Goal: Task Accomplishment & Management: Manage account settings

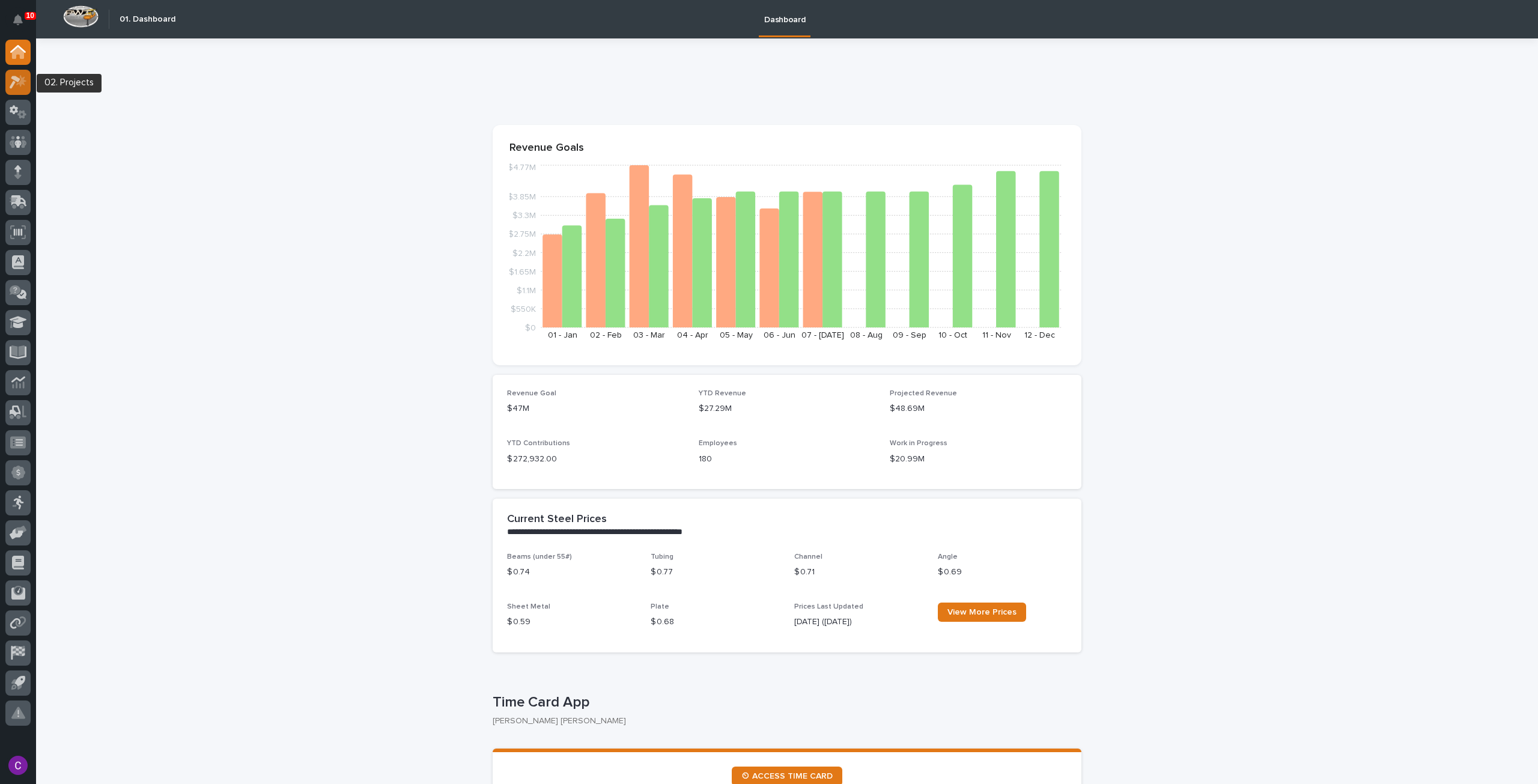
click at [9, 84] on div at bounding box center [17, 82] width 25 height 25
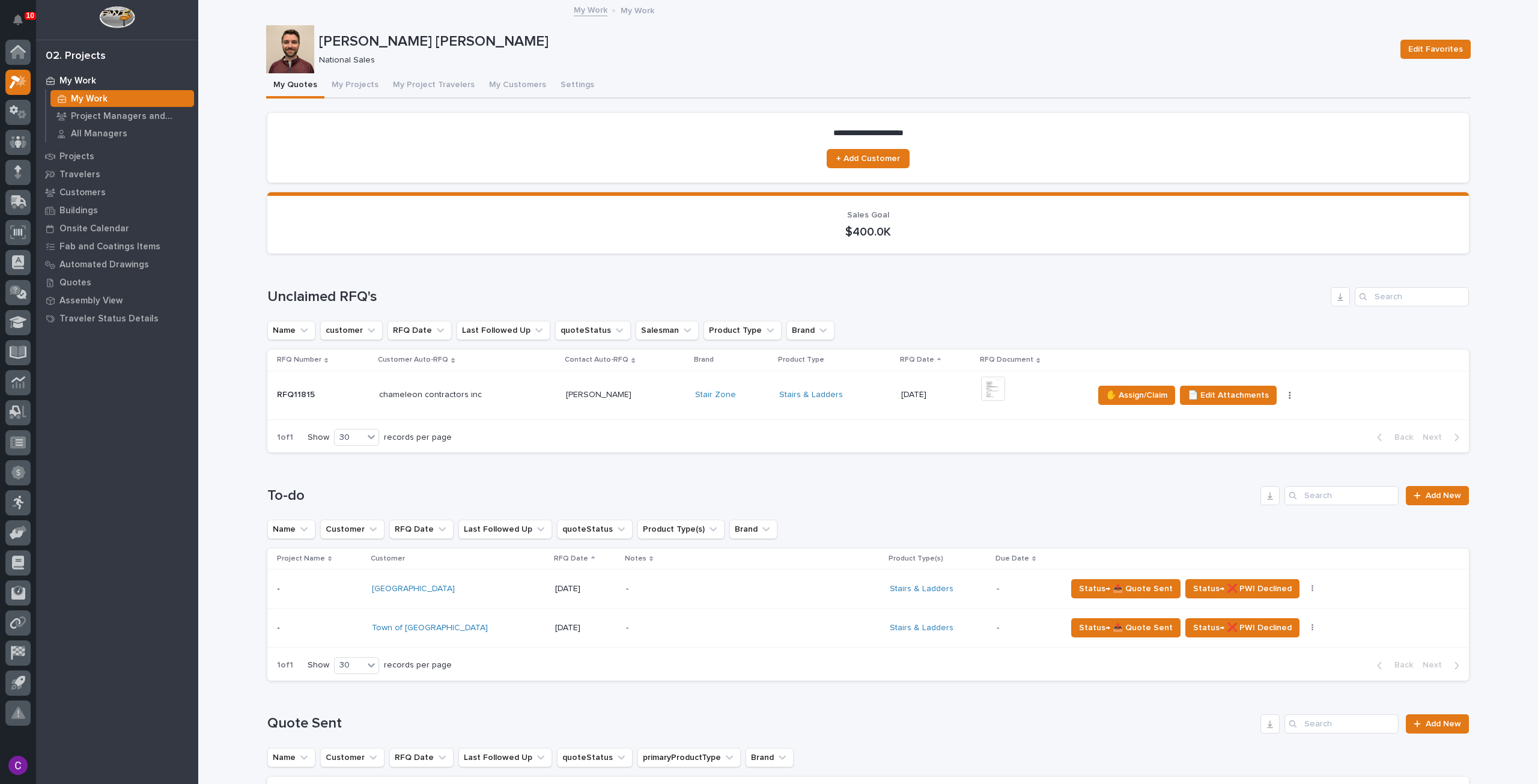
scroll to position [60, 0]
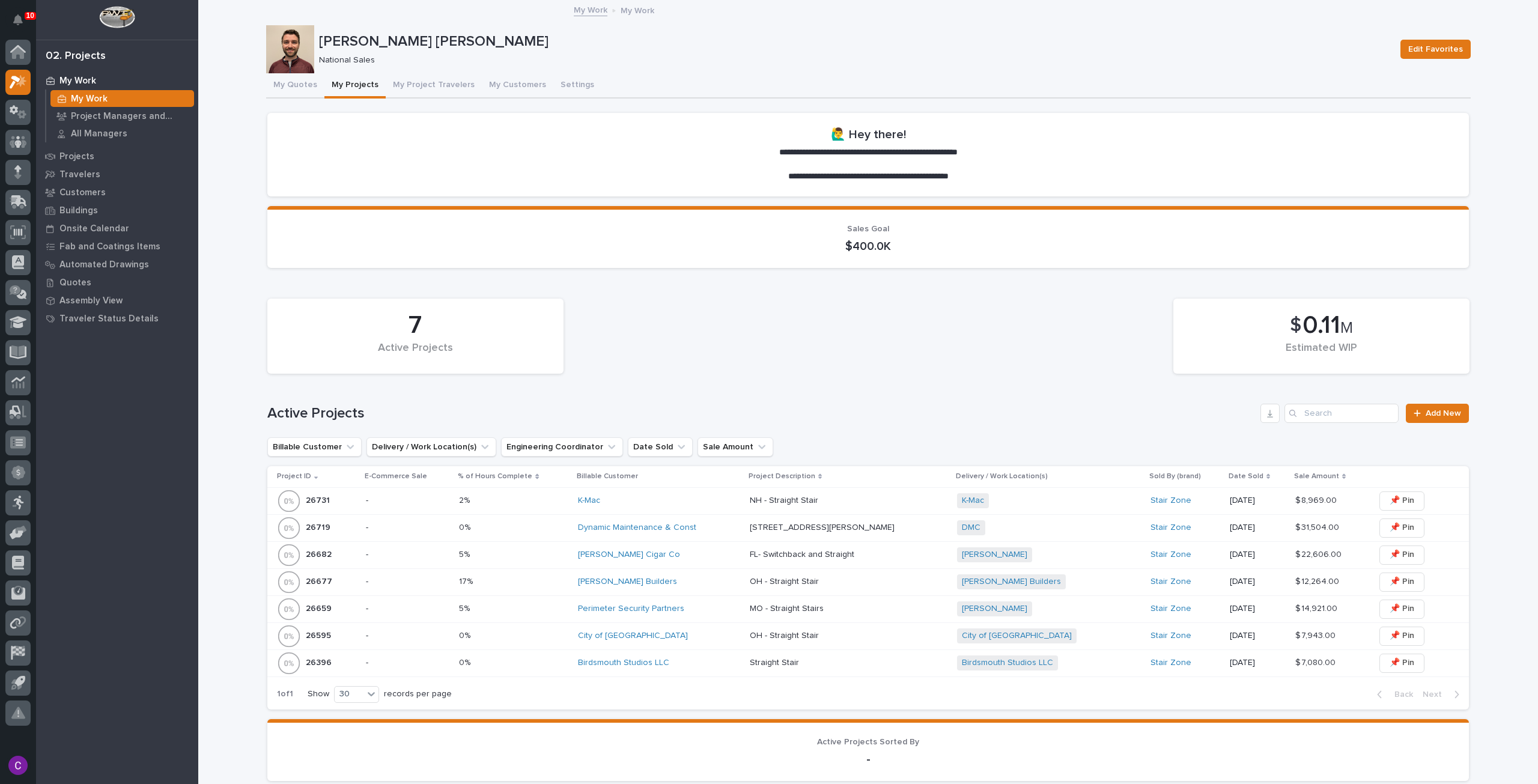
click at [706, 630] on div "City of Monroe" at bounding box center [659, 635] width 162 height 10
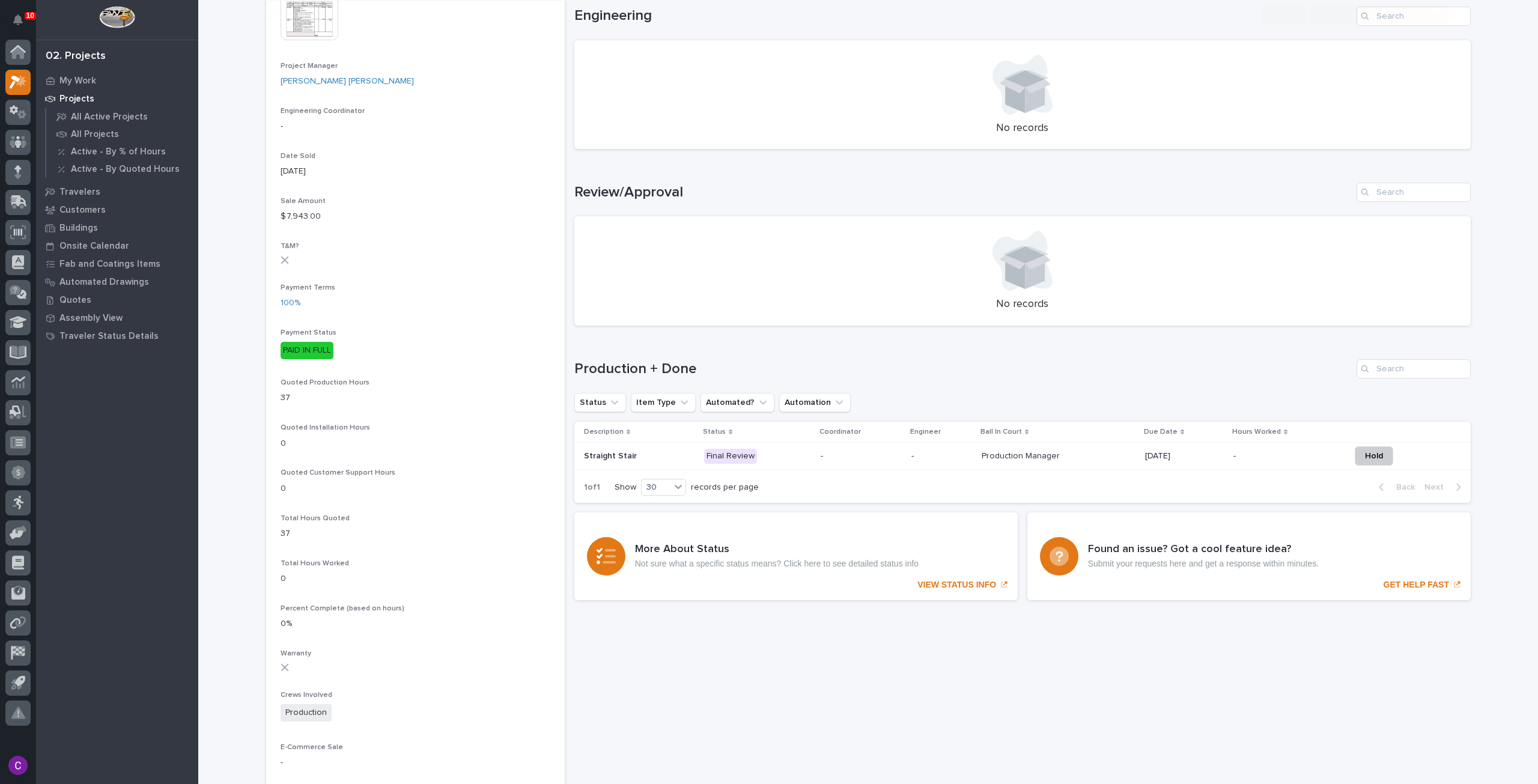
scroll to position [601, 0]
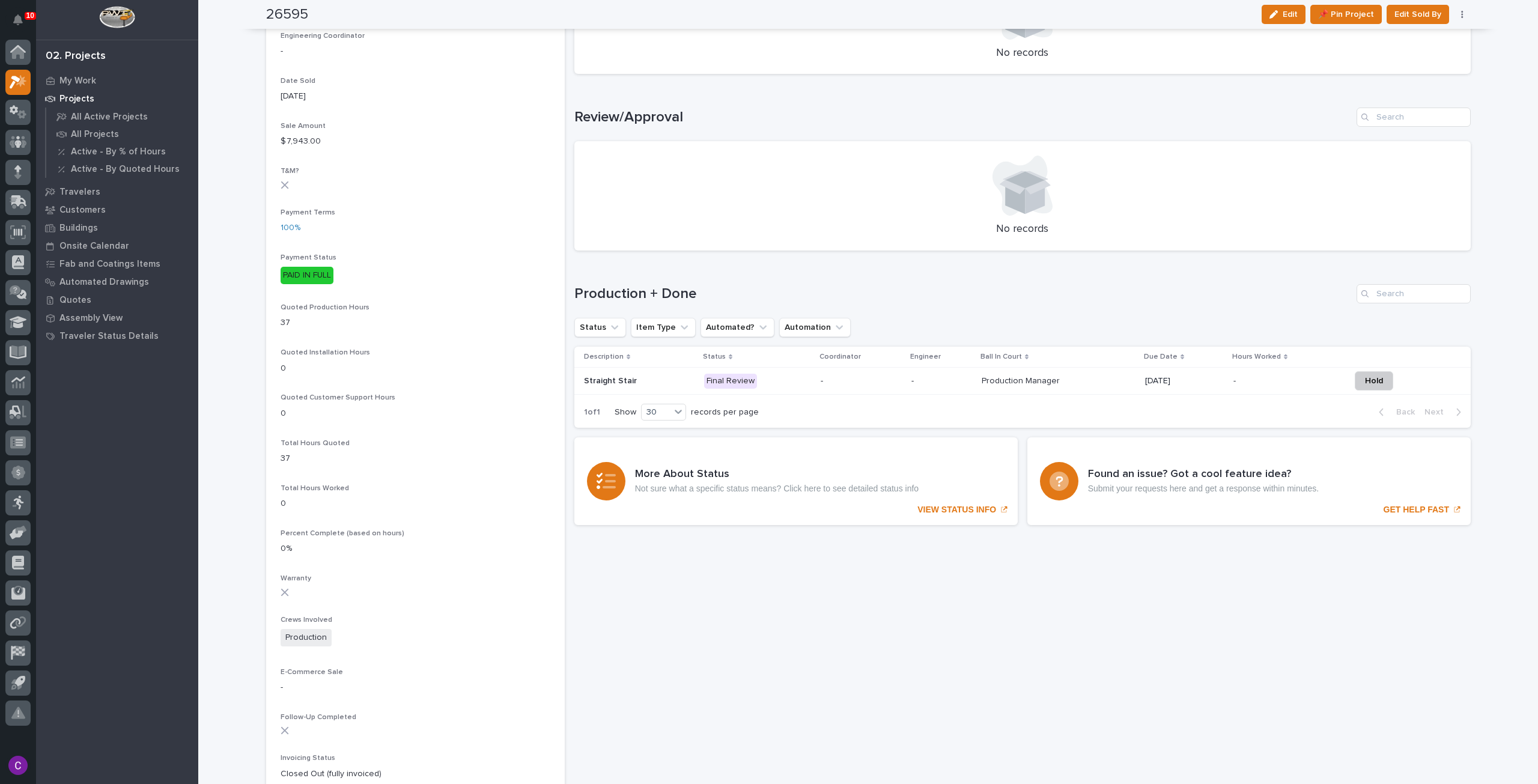
click at [1098, 376] on p at bounding box center [1058, 381] width 154 height 10
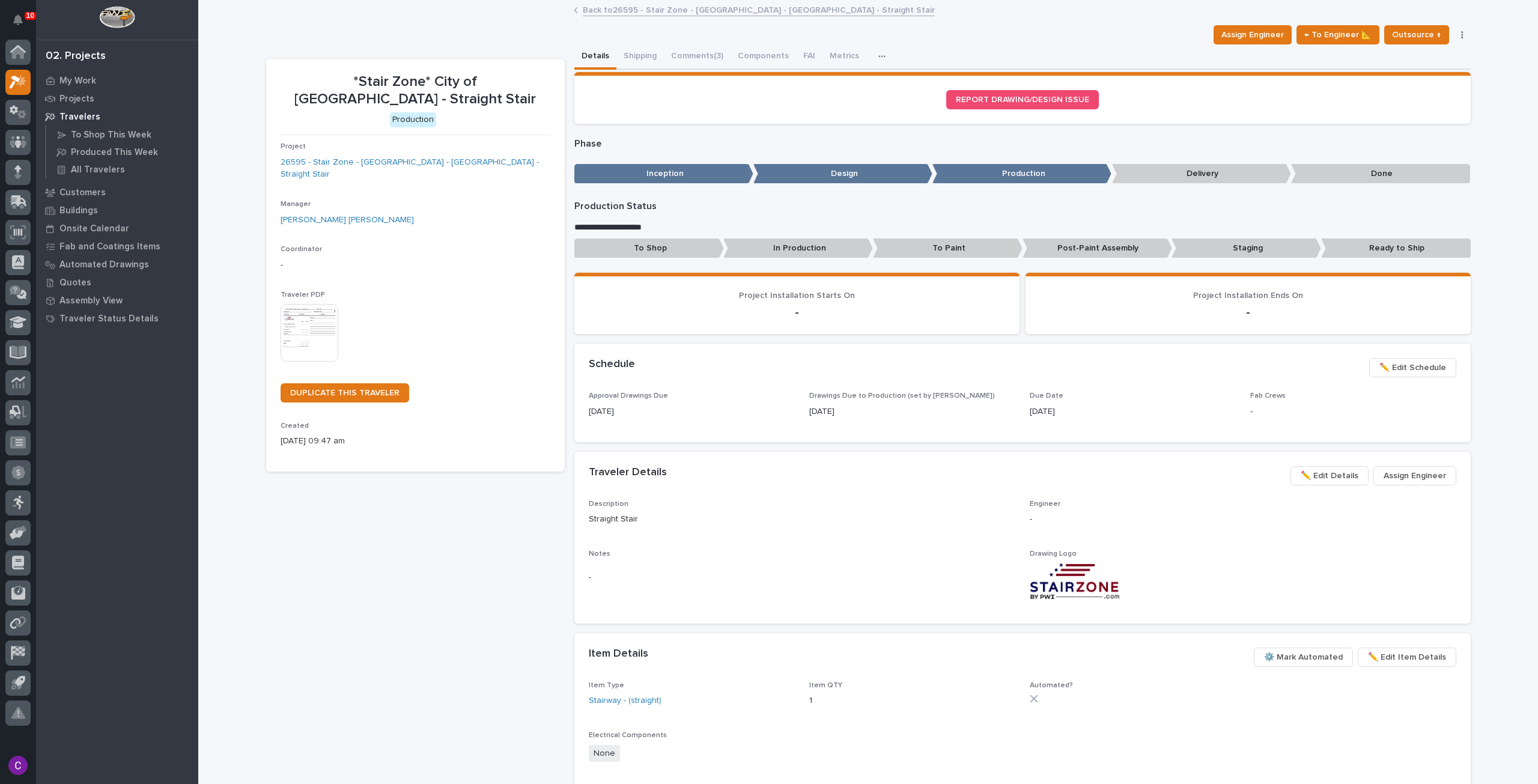
scroll to position [294, 0]
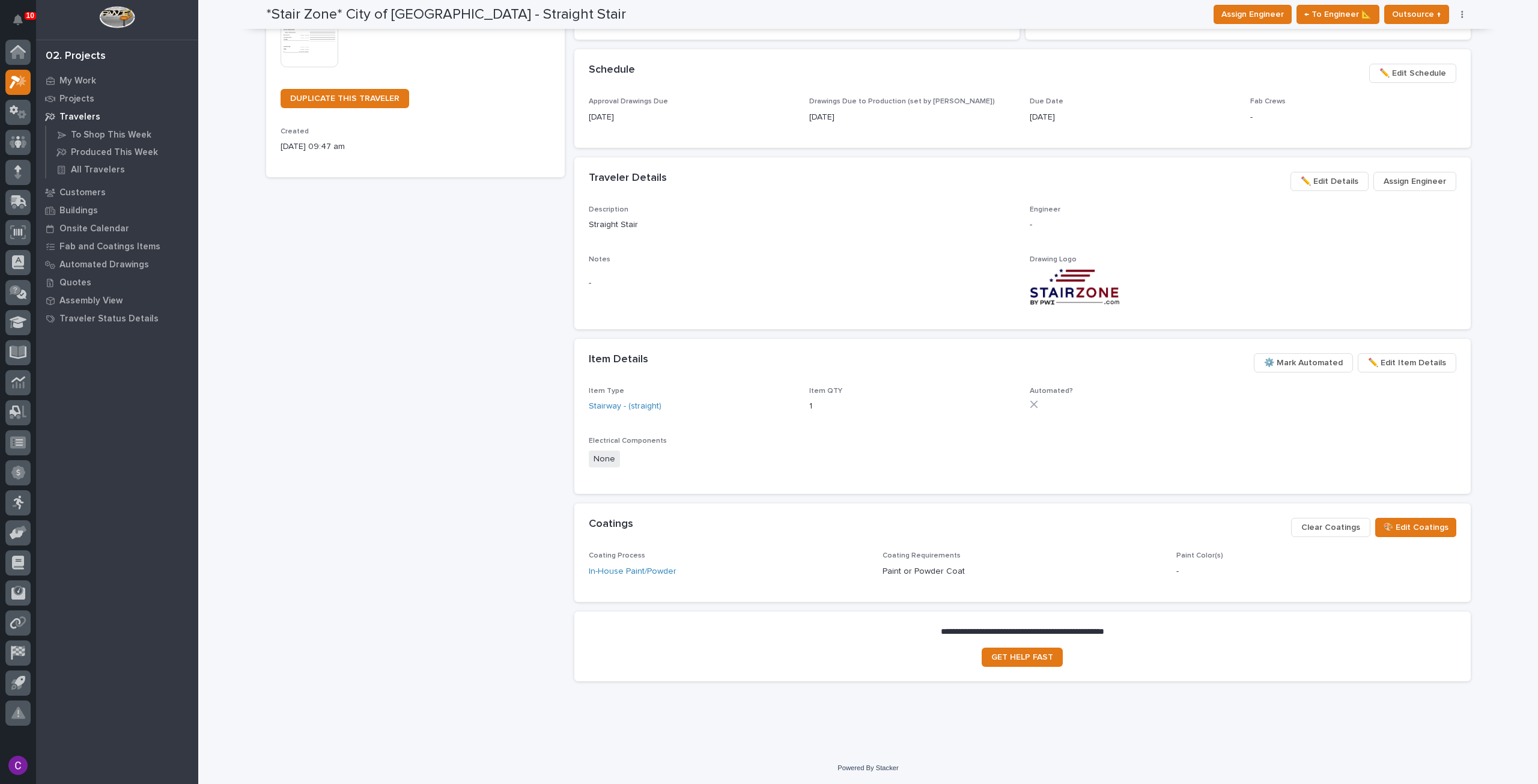
click at [1331, 359] on span "⚙️ Mark Automated" at bounding box center [1304, 363] width 79 height 15
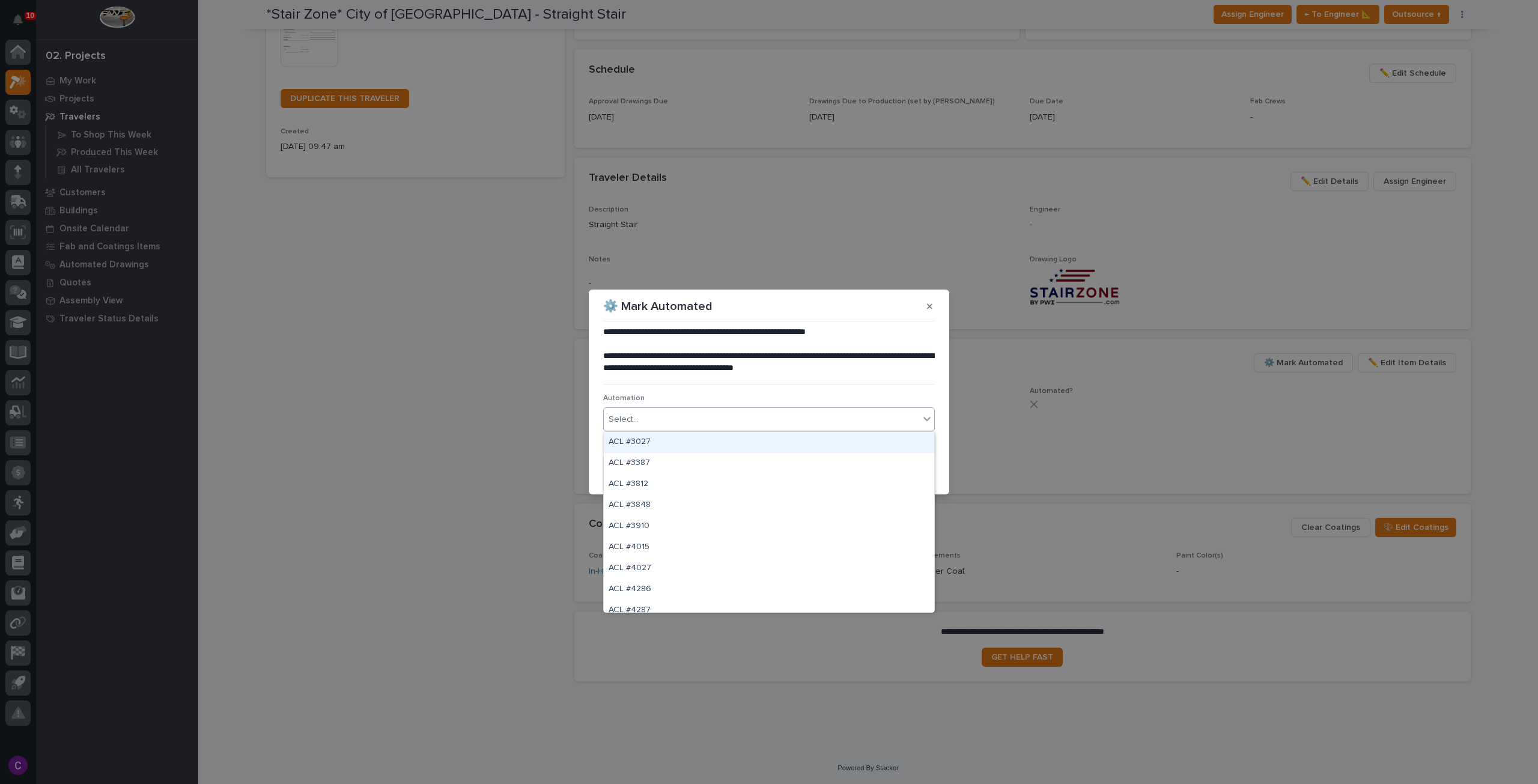
click at [741, 419] on div "Select..." at bounding box center [761, 419] width 315 height 20
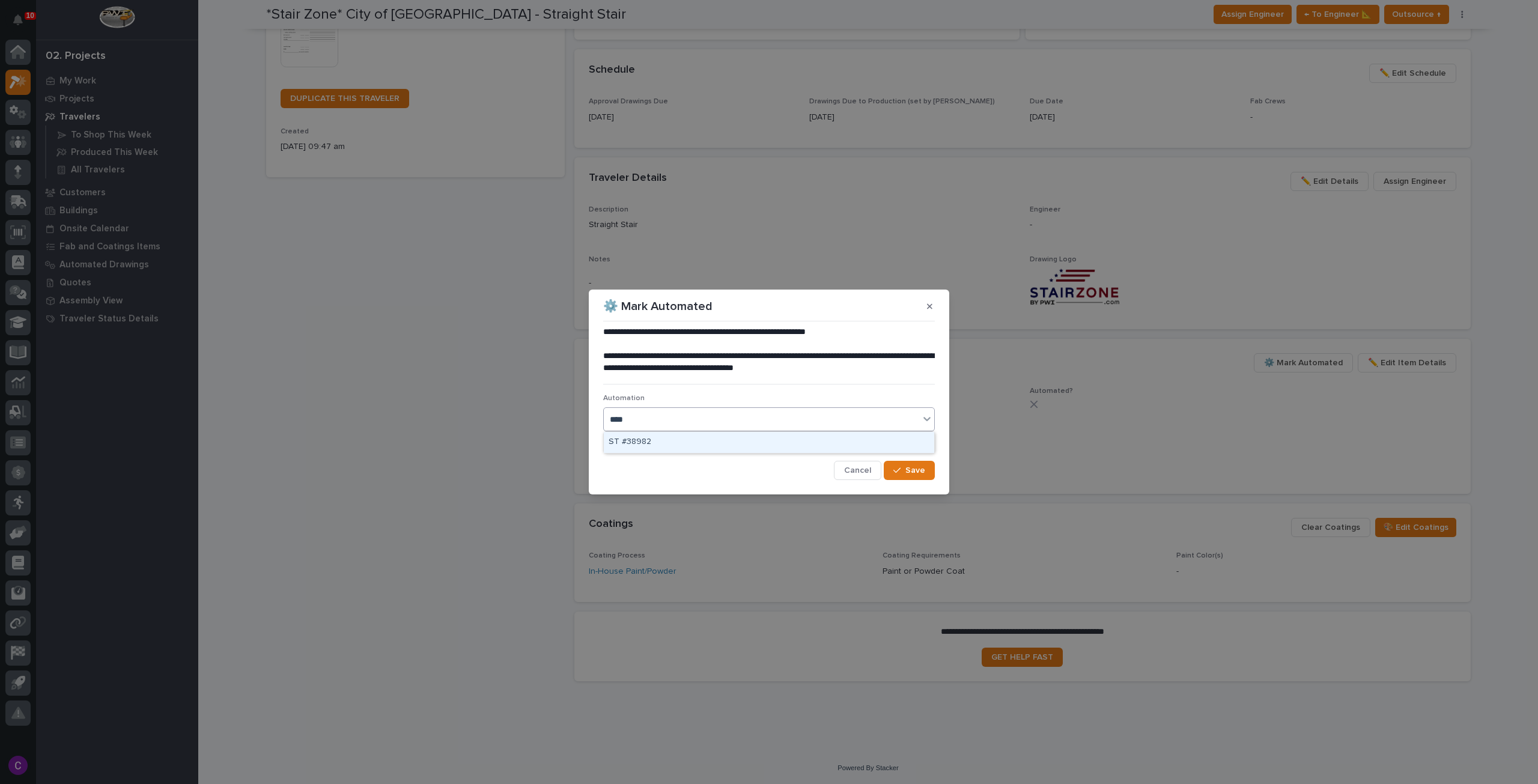
type input "*****"
click at [716, 441] on div "ST #38982" at bounding box center [769, 442] width 331 height 21
click at [906, 464] on button "Save" at bounding box center [910, 470] width 51 height 19
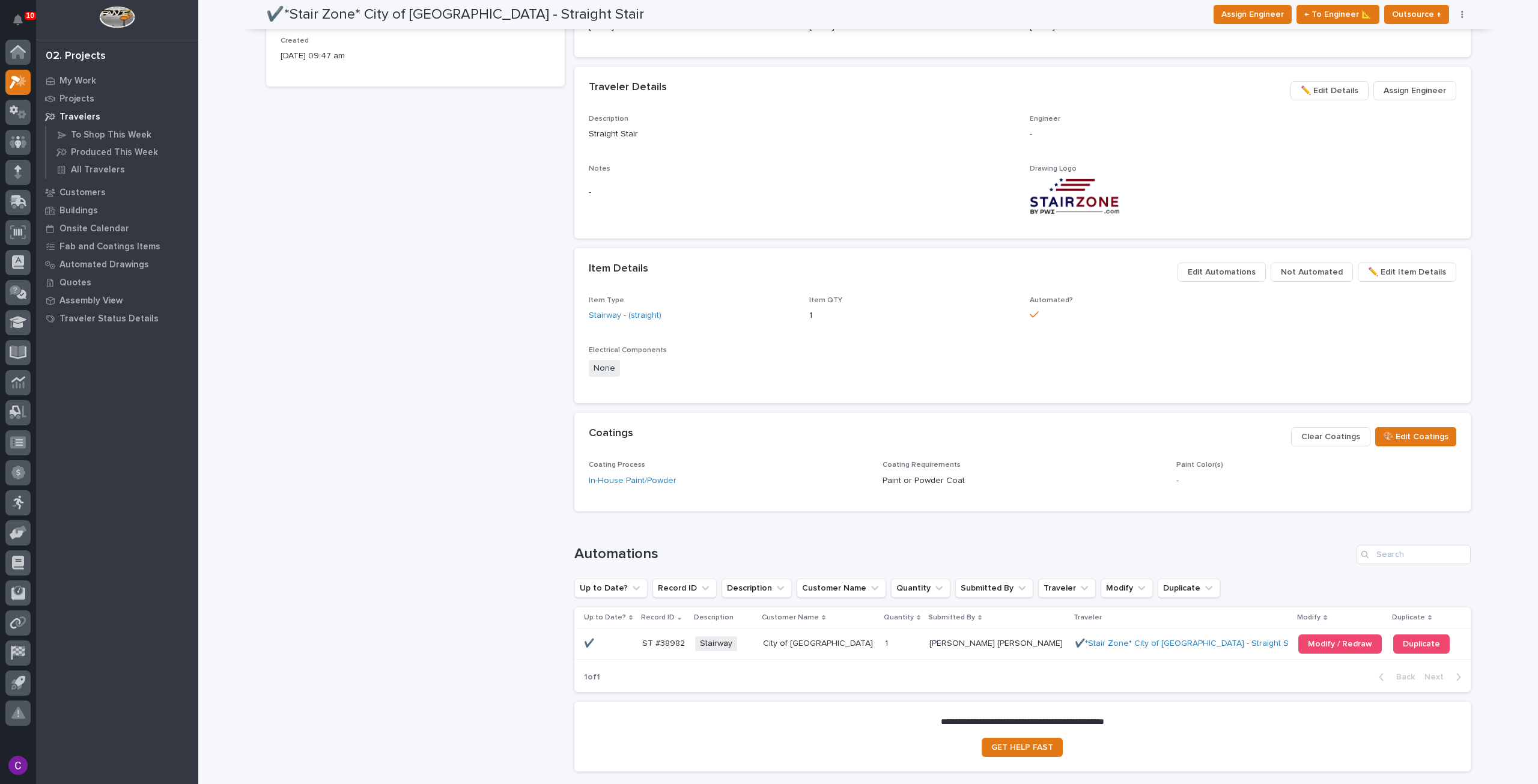
scroll to position [0, 0]
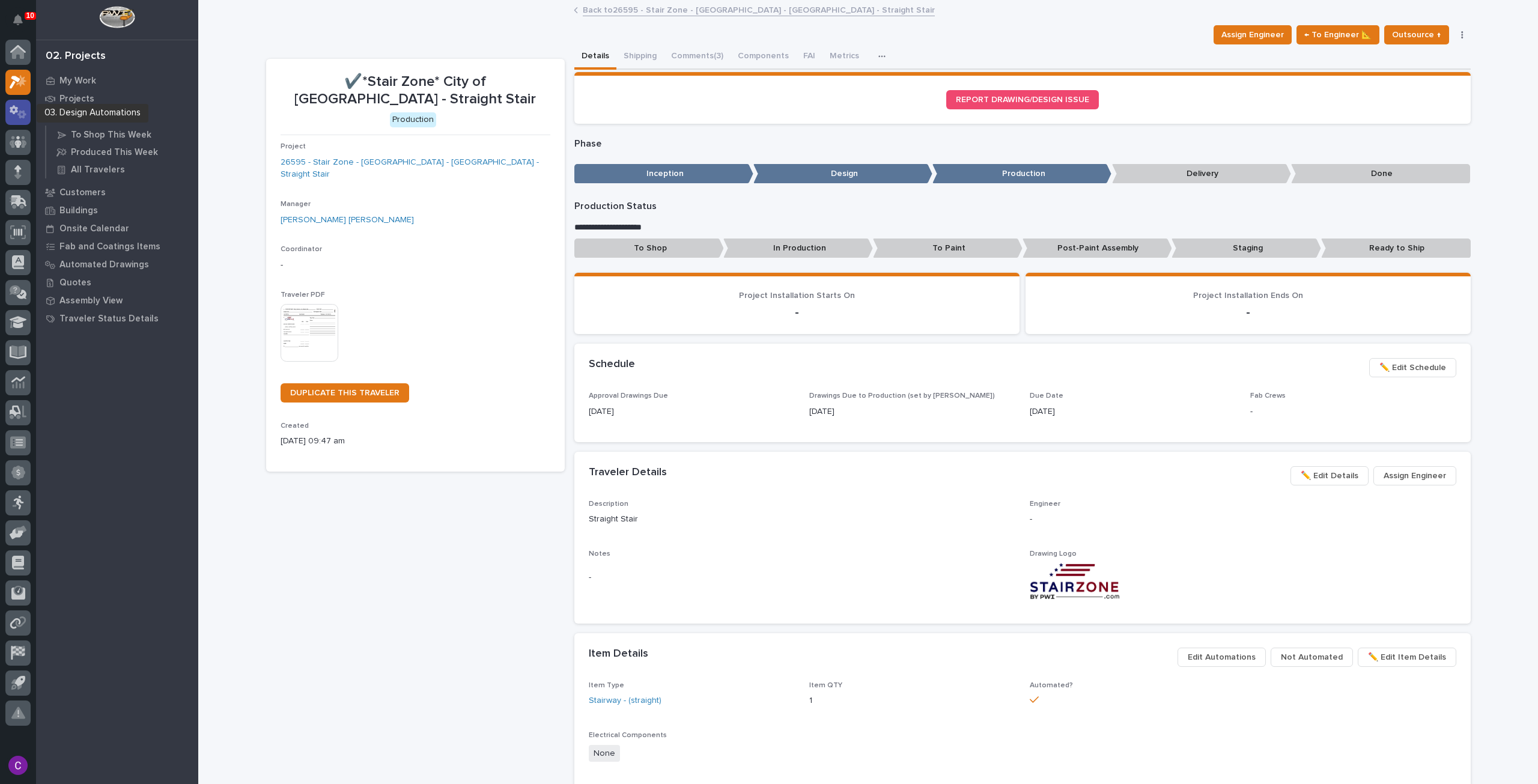
click at [12, 104] on div at bounding box center [17, 112] width 25 height 25
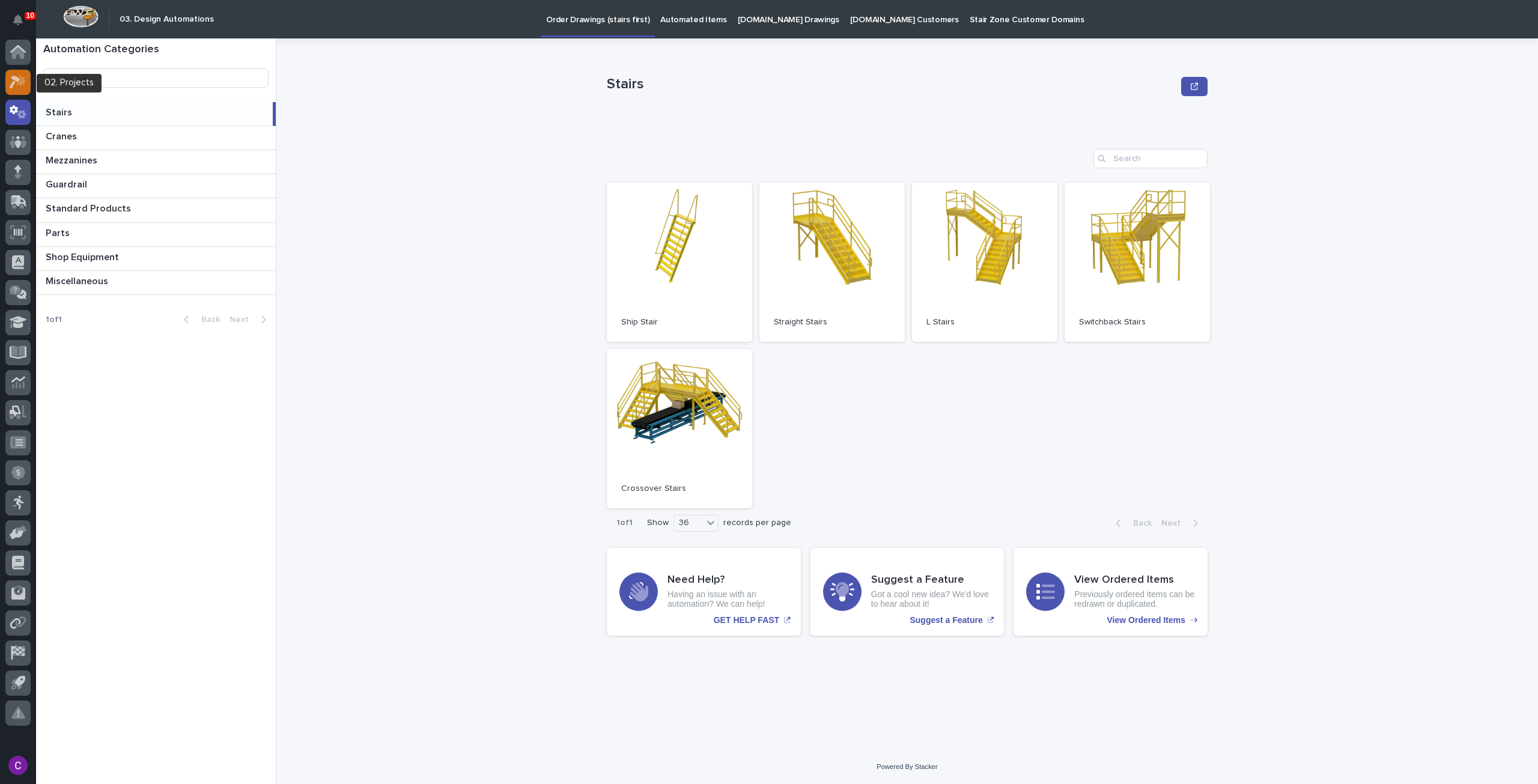
click at [24, 83] on icon at bounding box center [18, 82] width 17 height 14
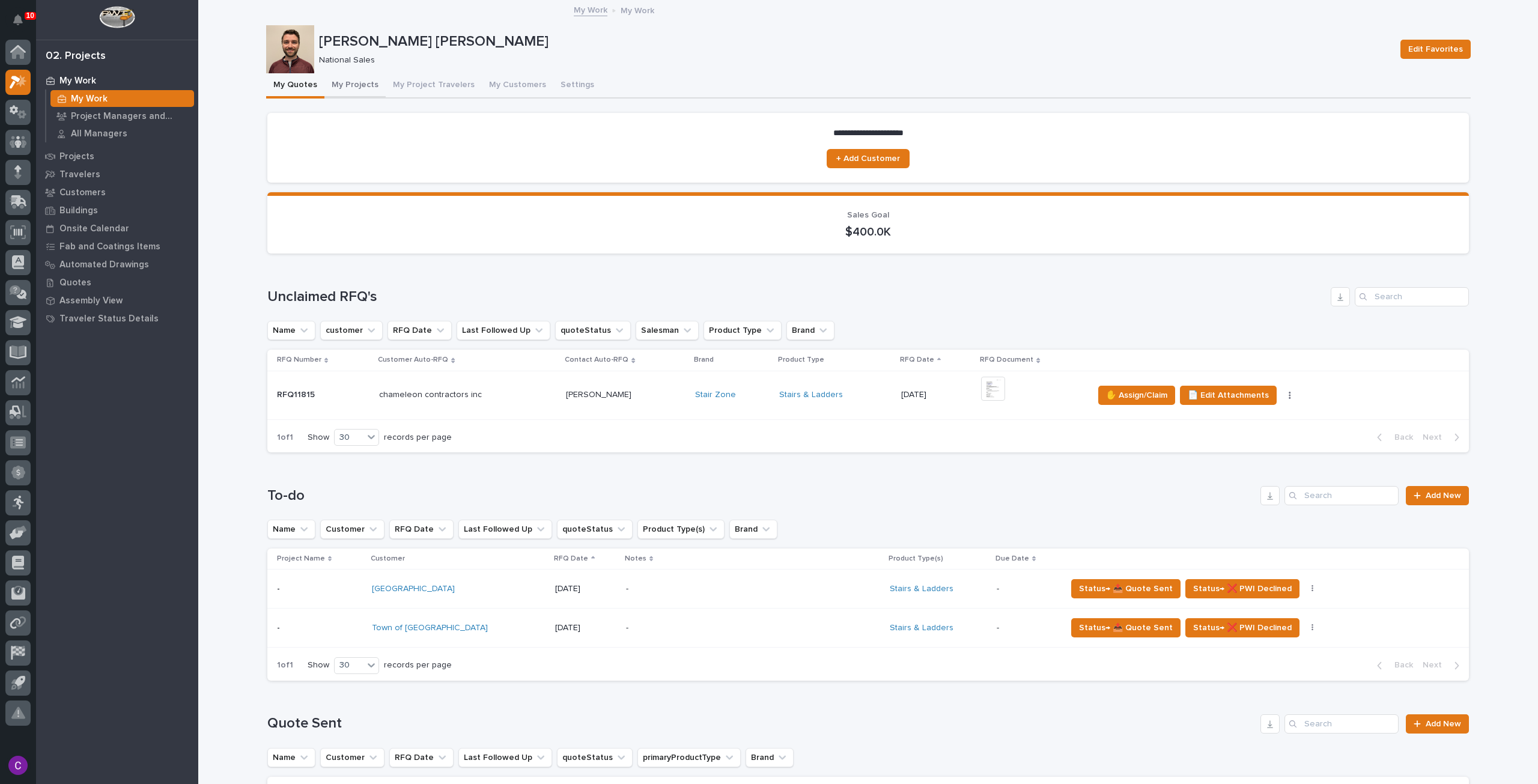
click at [368, 80] on button "My Projects" at bounding box center [355, 86] width 61 height 25
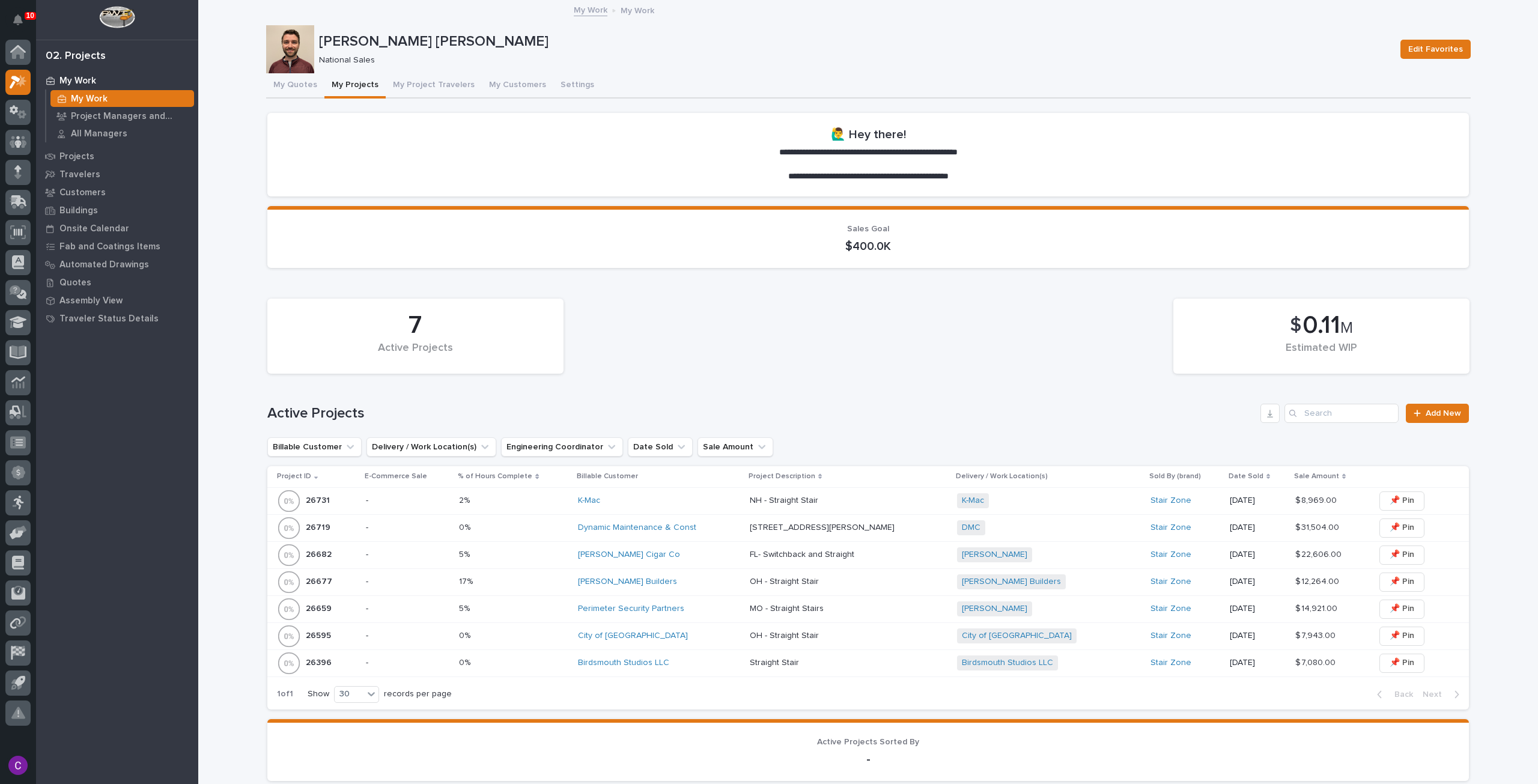
click at [689, 629] on div "City of [GEOGRAPHIC_DATA]" at bounding box center [659, 635] width 162 height 20
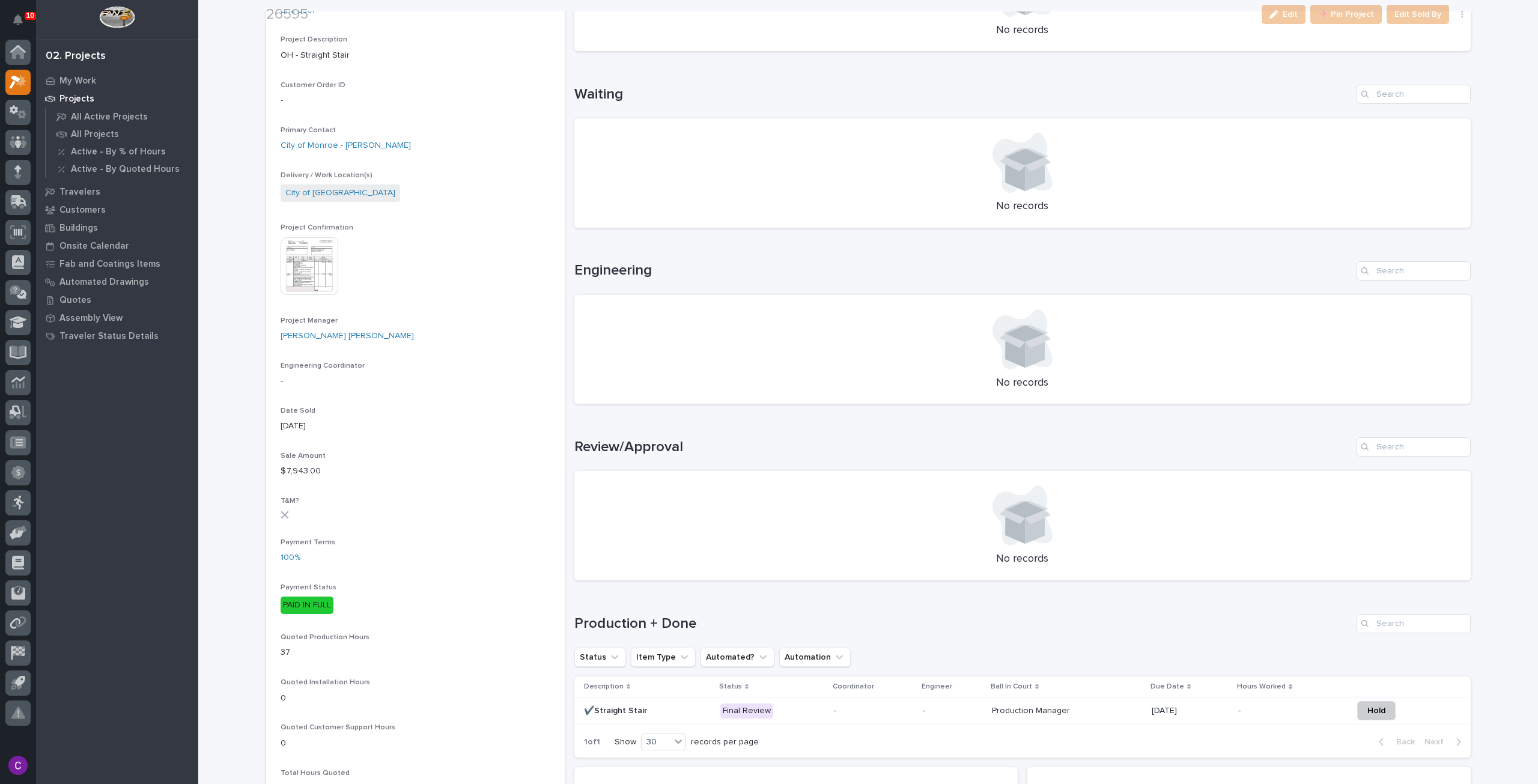
scroll to position [601, 0]
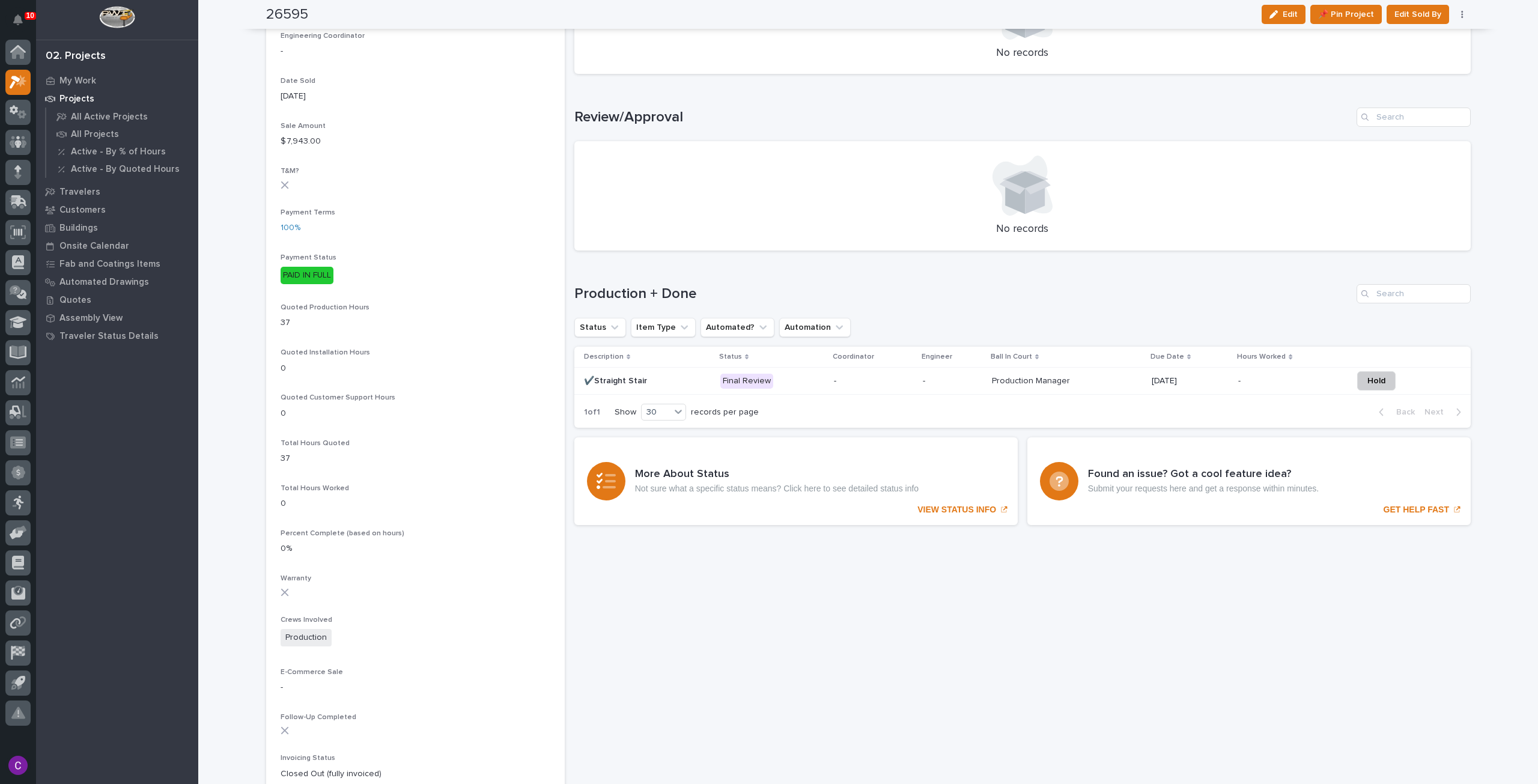
click at [1125, 371] on div "Production Manager Production Manager" at bounding box center [1067, 381] width 150 height 20
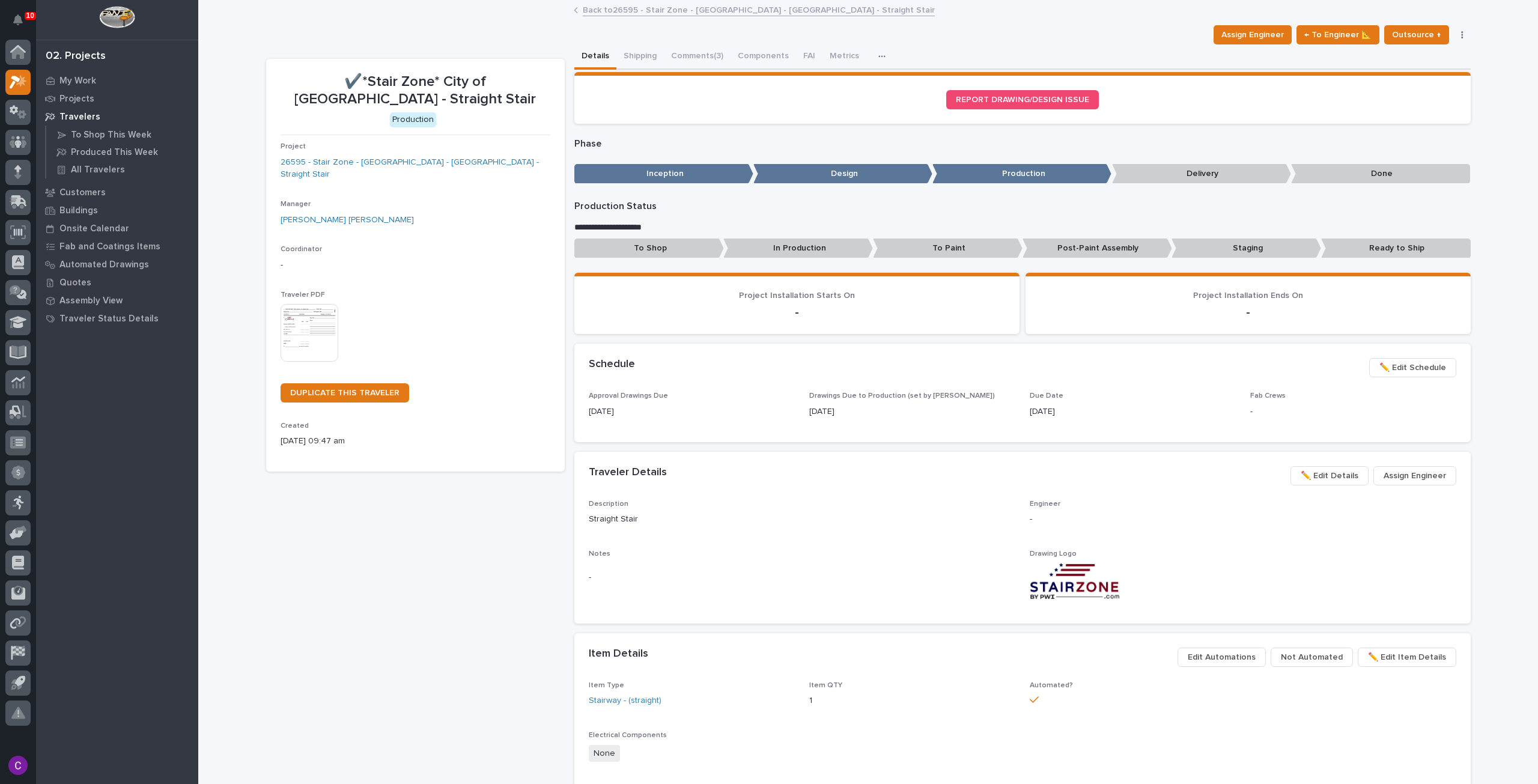
click at [706, 9] on link "Back to 26595 - Stair Zone - City of Monroe - OH - Straight Stair" at bounding box center [758, 9] width 352 height 14
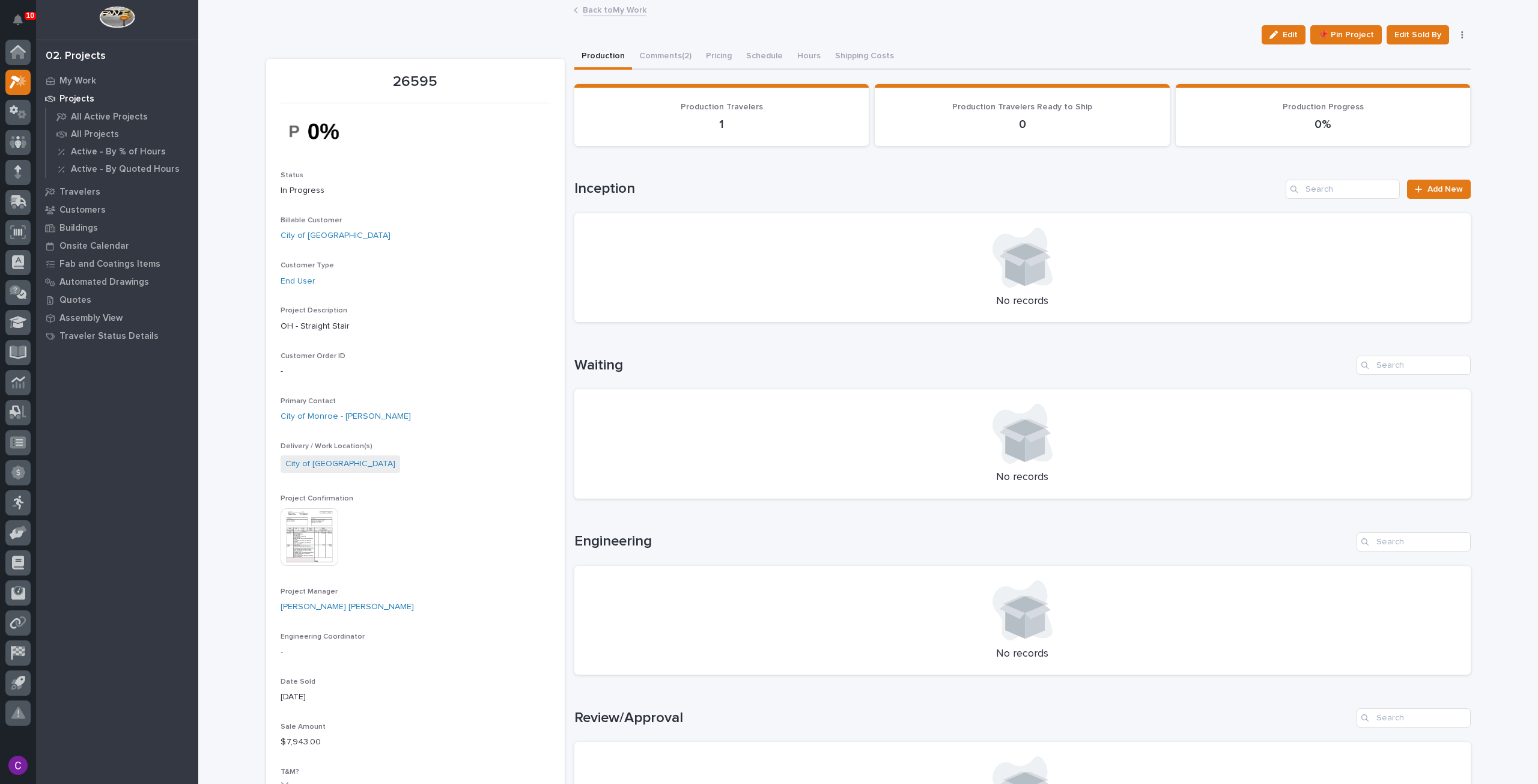
click at [626, 9] on link "Back to My Work" at bounding box center [614, 9] width 63 height 14
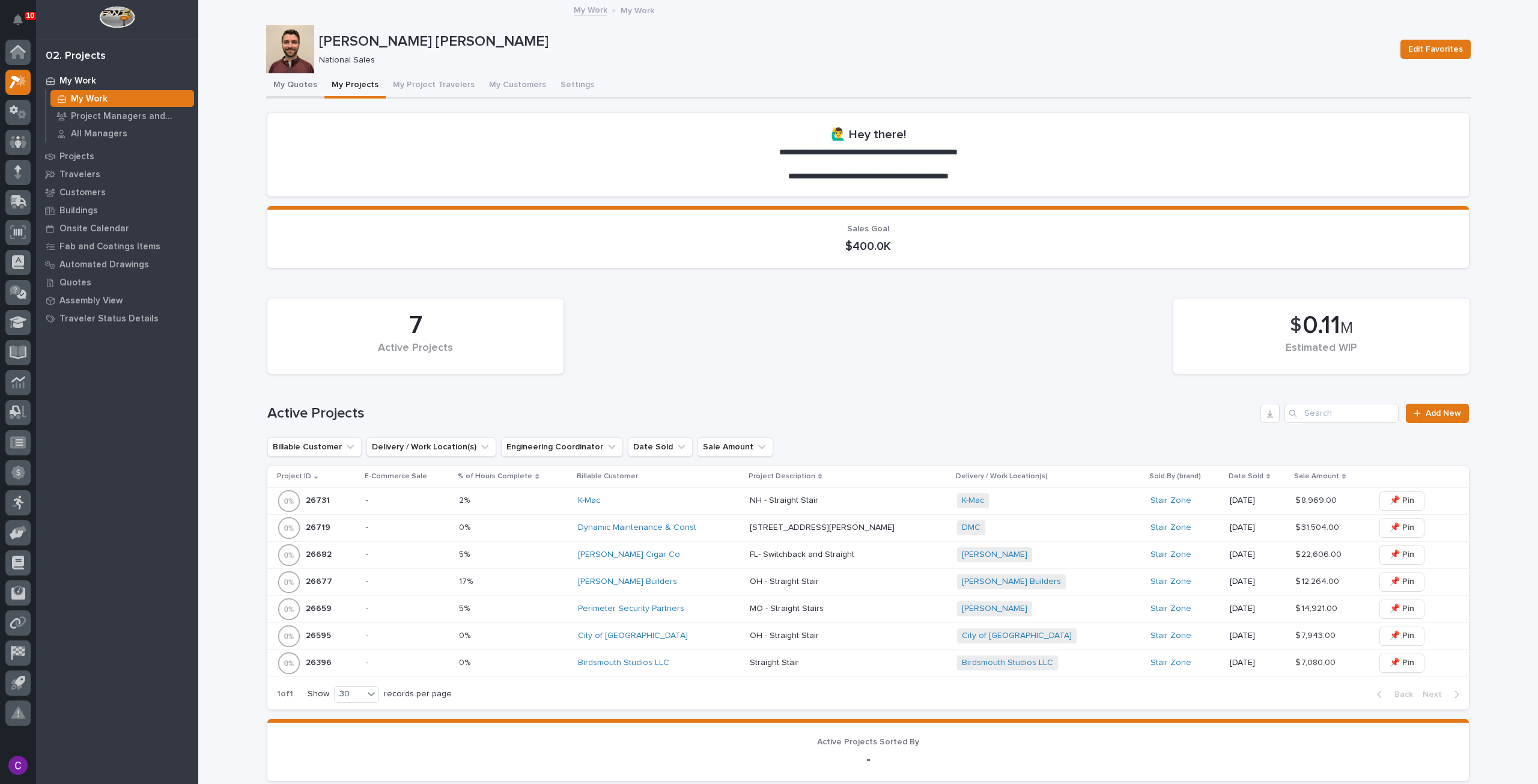
click at [288, 79] on button "My Quotes" at bounding box center [296, 86] width 58 height 25
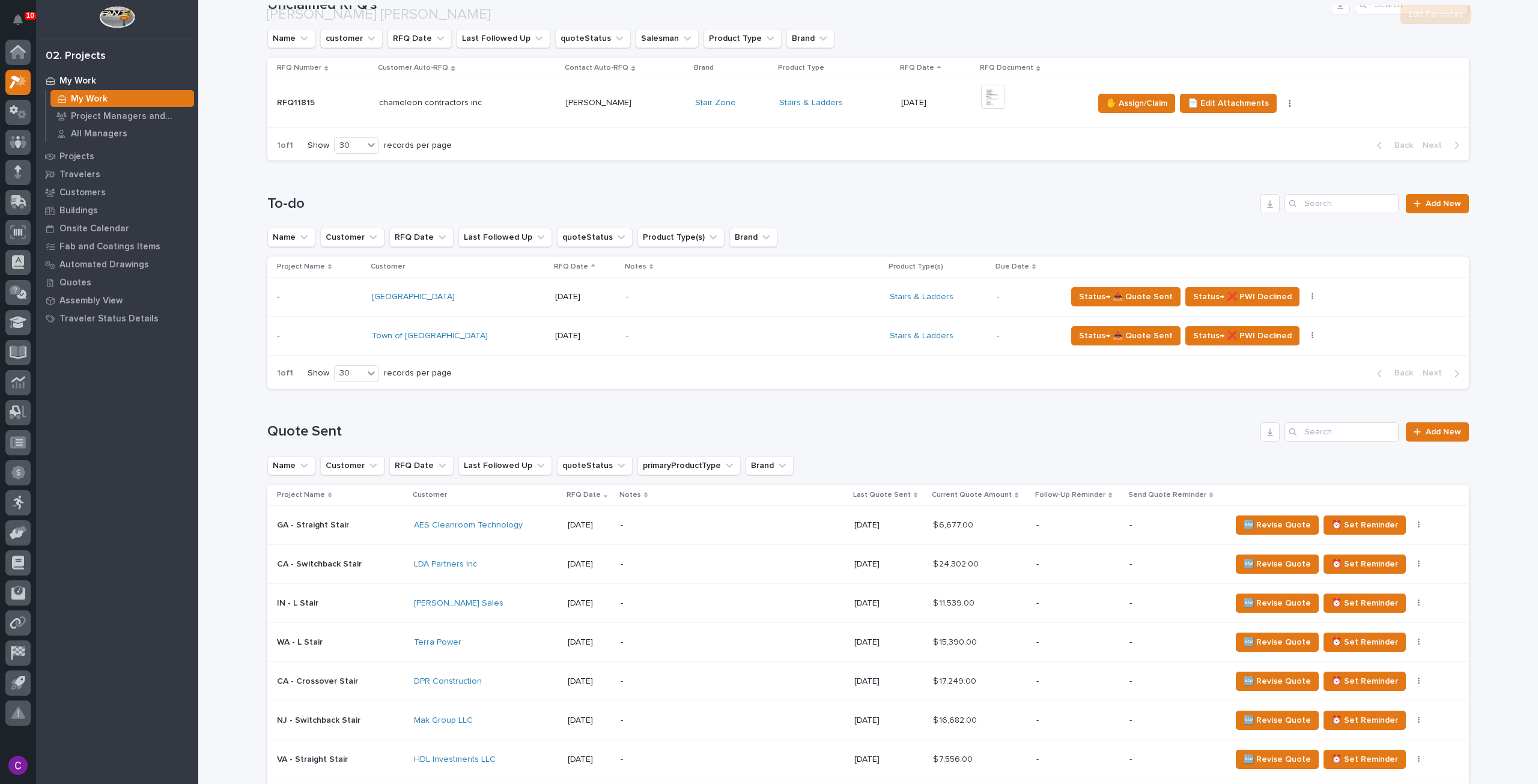
scroll to position [301, 0]
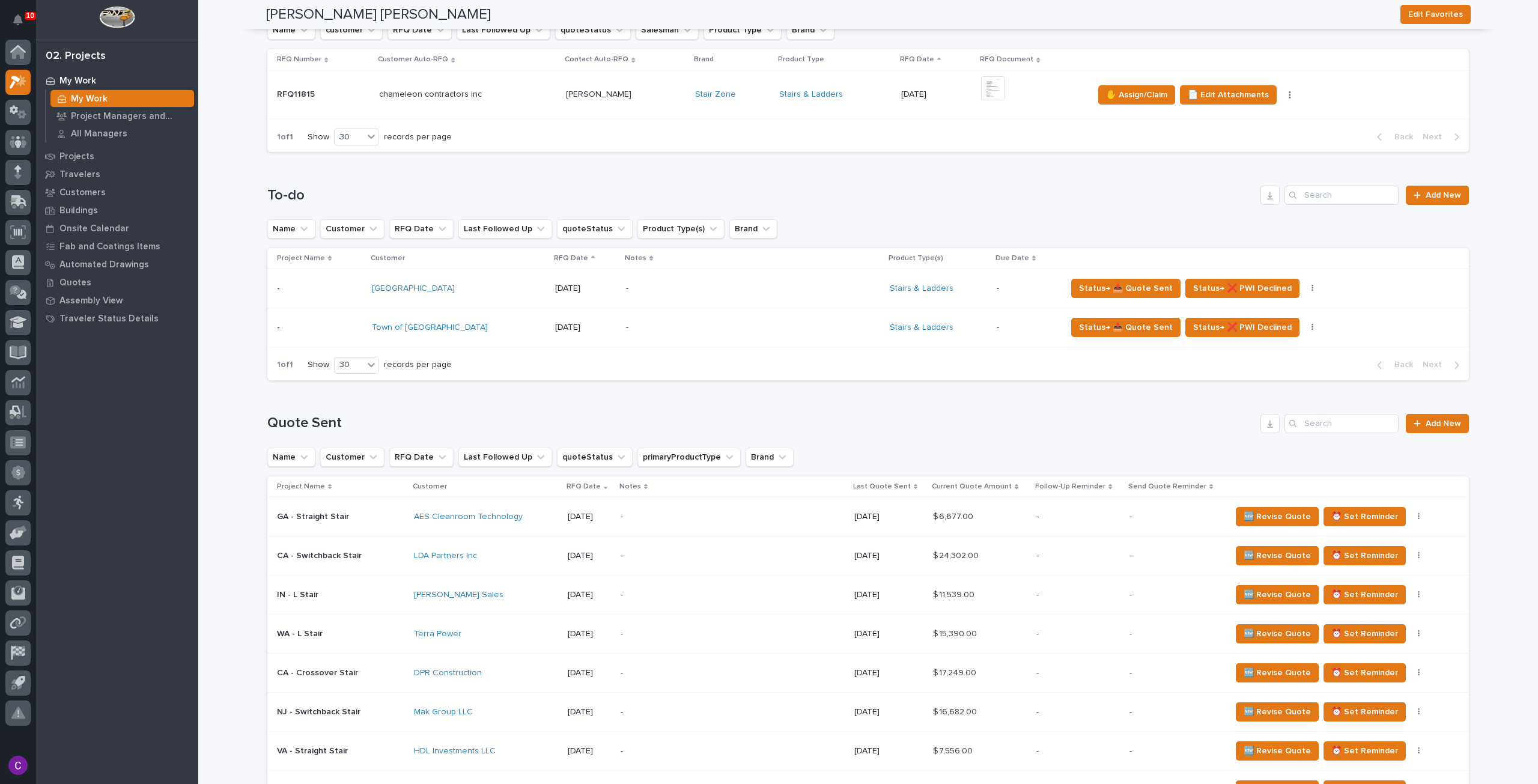
click at [784, 513] on p "-" at bounding box center [725, 517] width 210 height 10
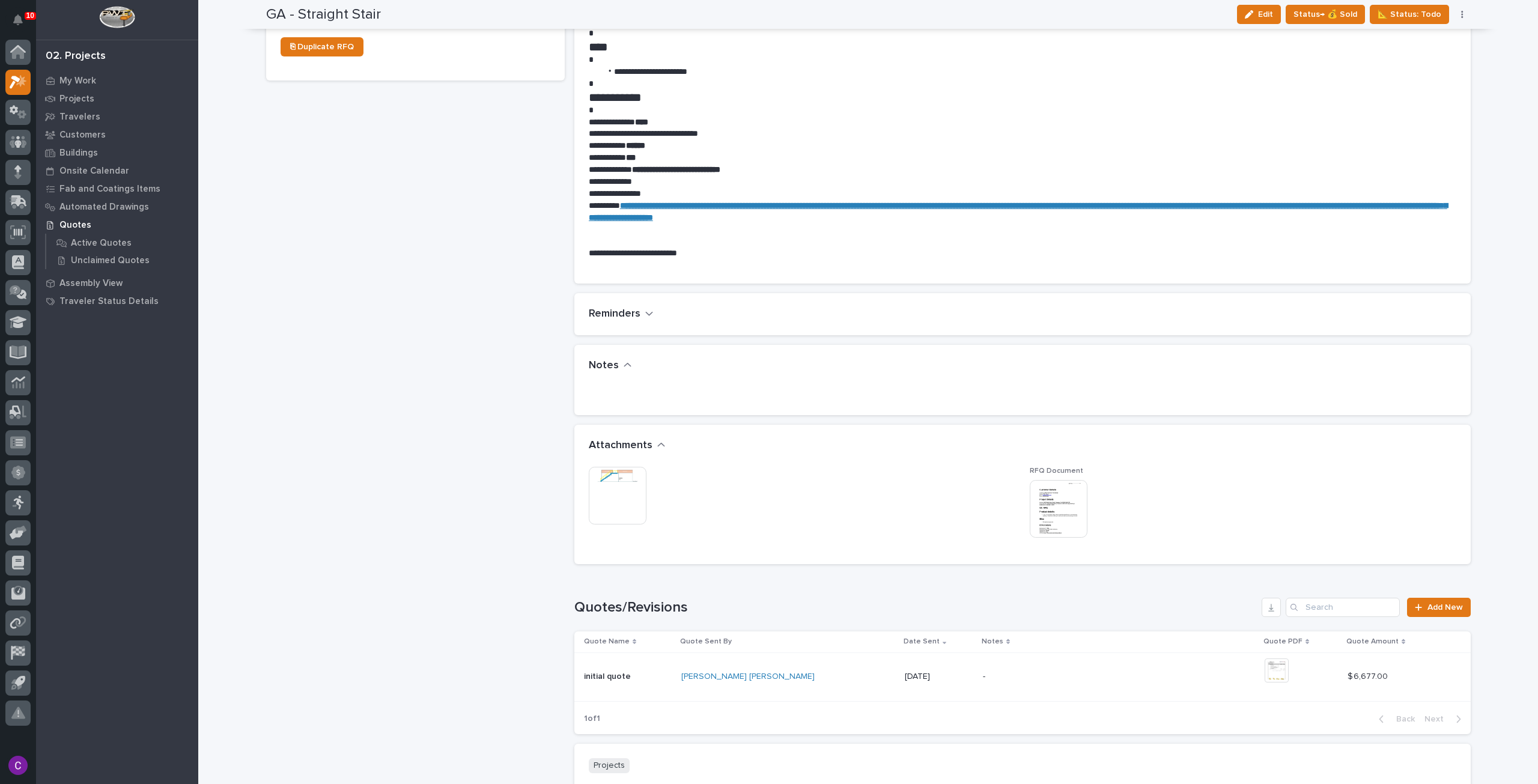
scroll to position [841, 0]
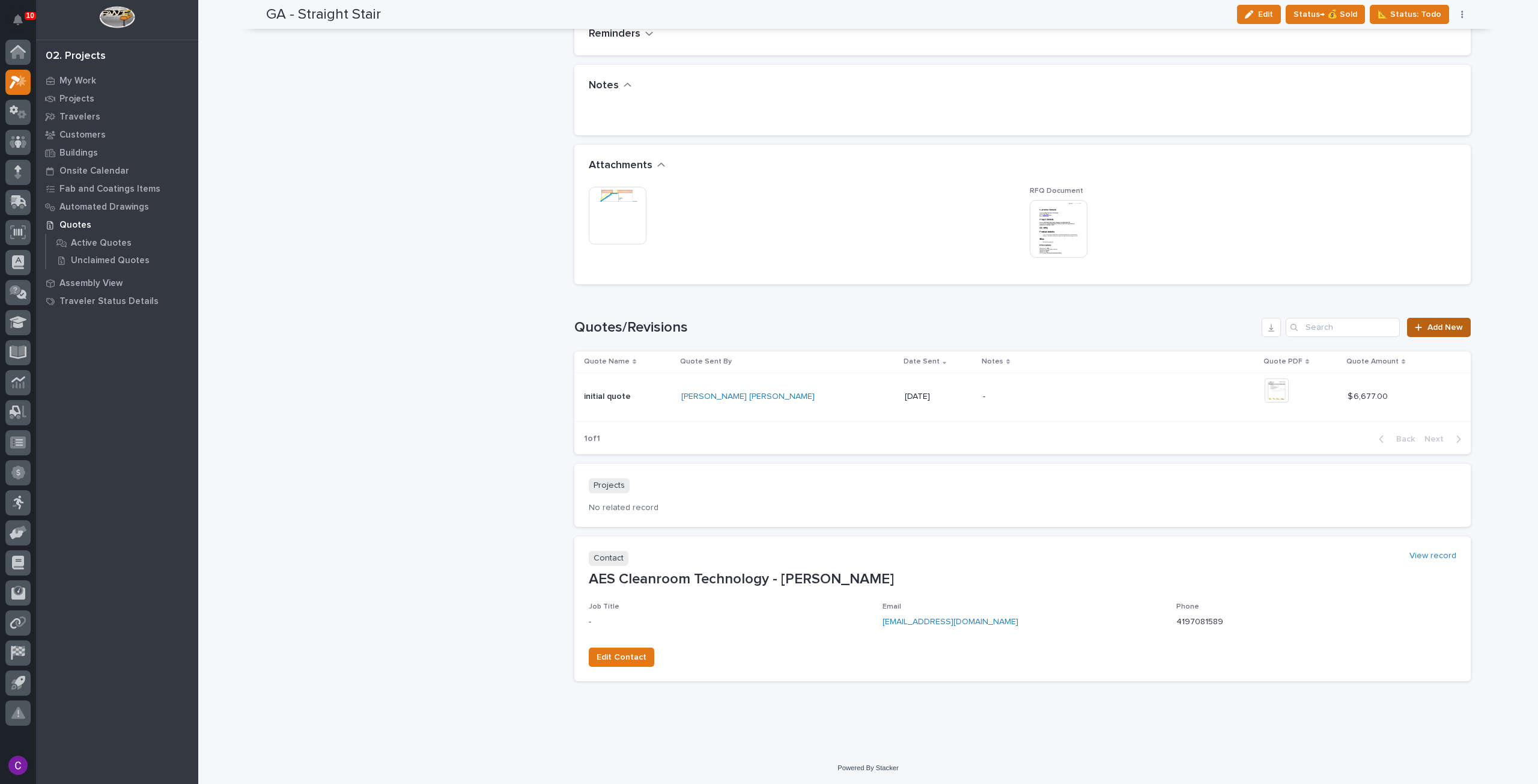
click at [1446, 320] on link "Add New" at bounding box center [1438, 327] width 63 height 19
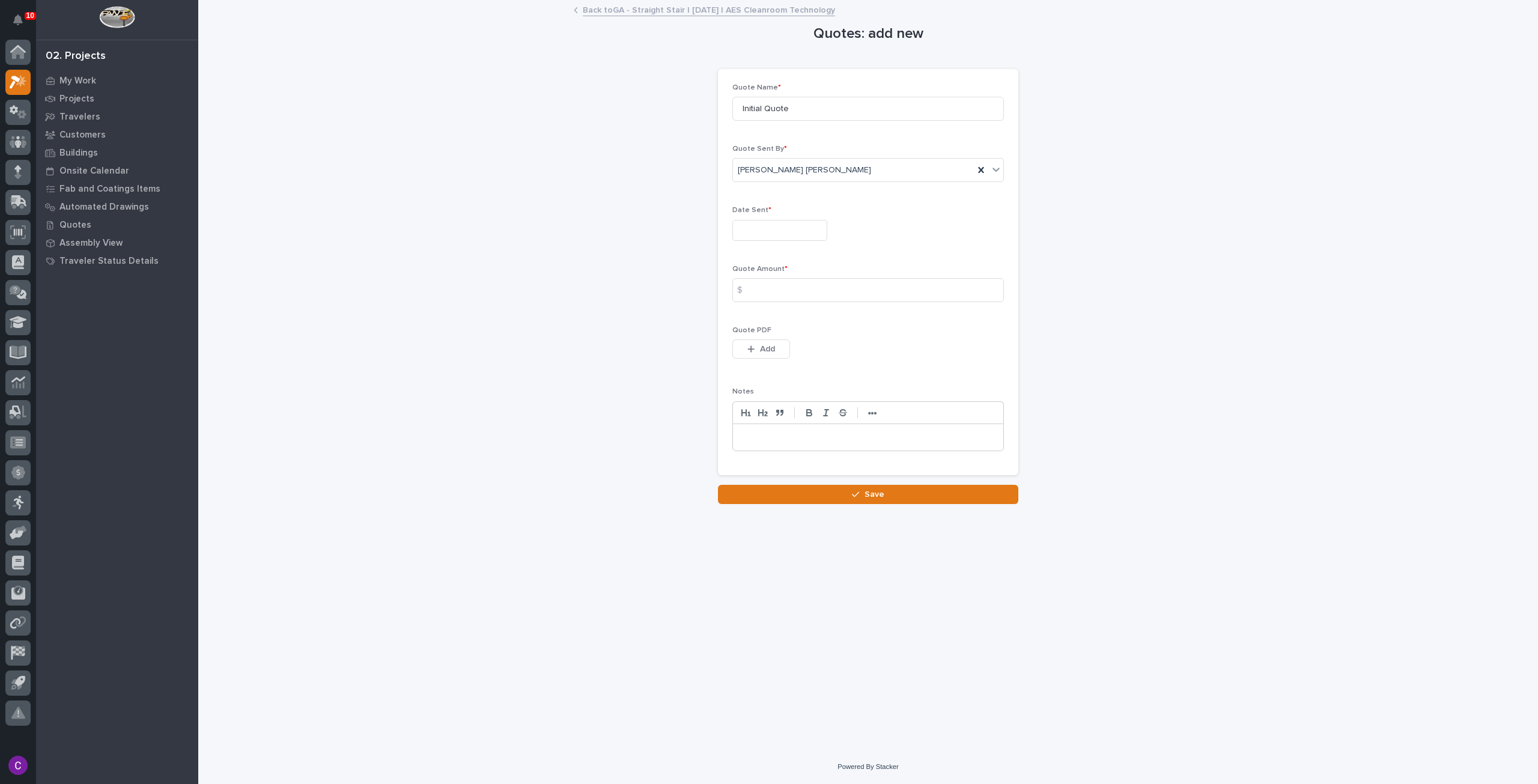
click at [805, 230] on input "text" at bounding box center [780, 230] width 95 height 21
click at [764, 153] on div "19" at bounding box center [757, 151] width 16 height 16
type input "**********"
click at [809, 287] on input at bounding box center [868, 290] width 272 height 24
type input "7035"
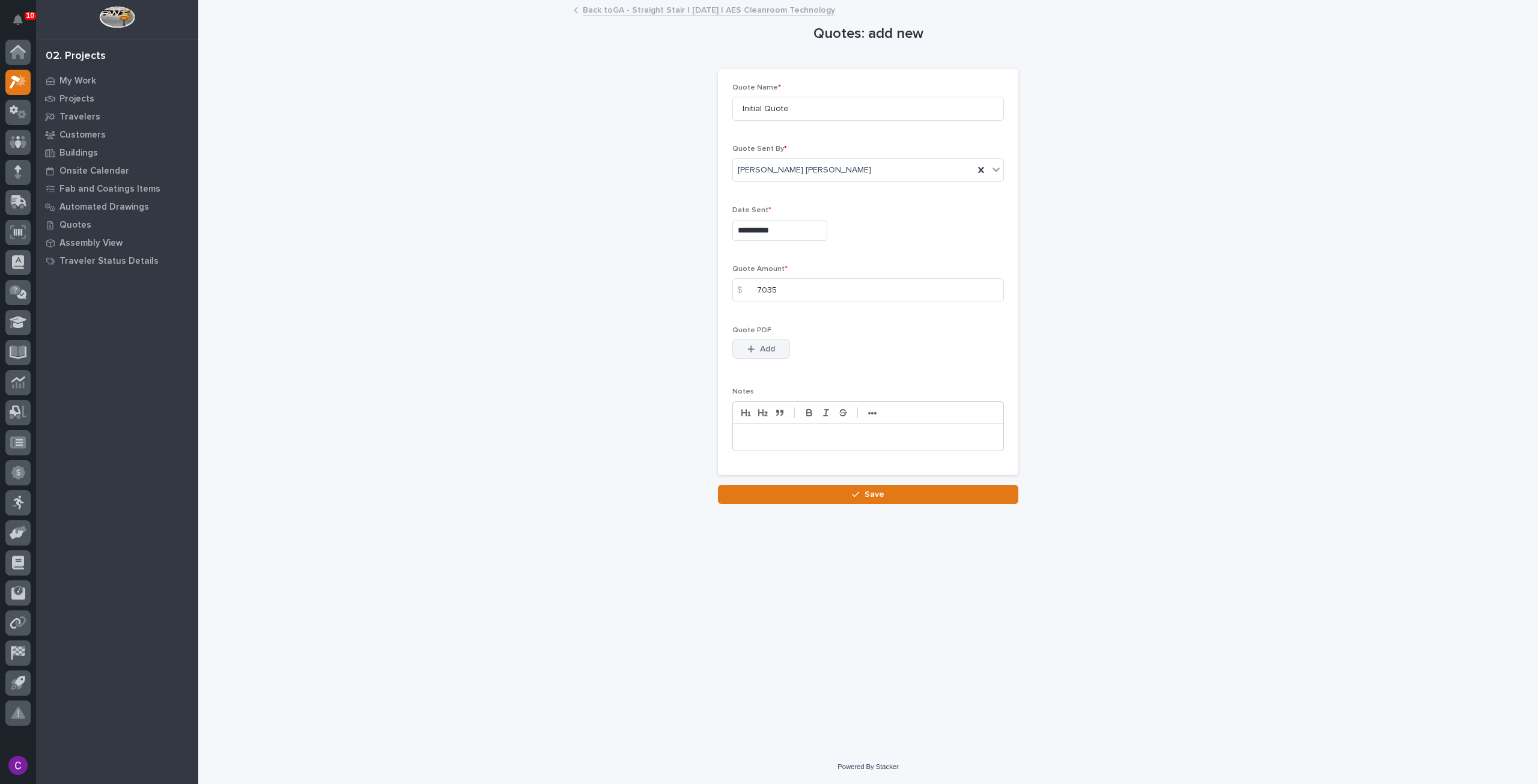
click at [760, 340] on button "Add" at bounding box center [761, 349] width 58 height 19
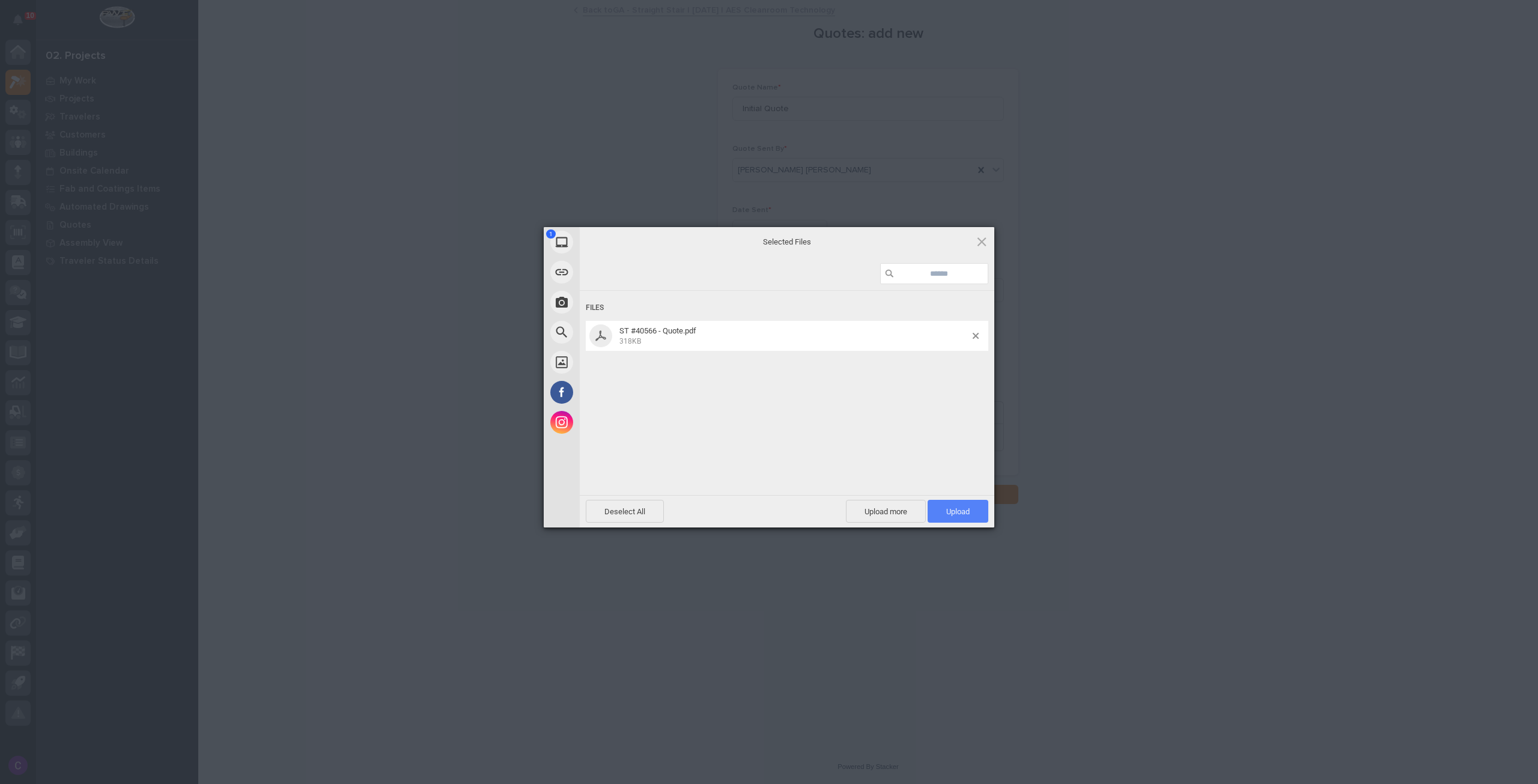
click at [949, 507] on span "Upload 1" at bounding box center [958, 511] width 23 height 9
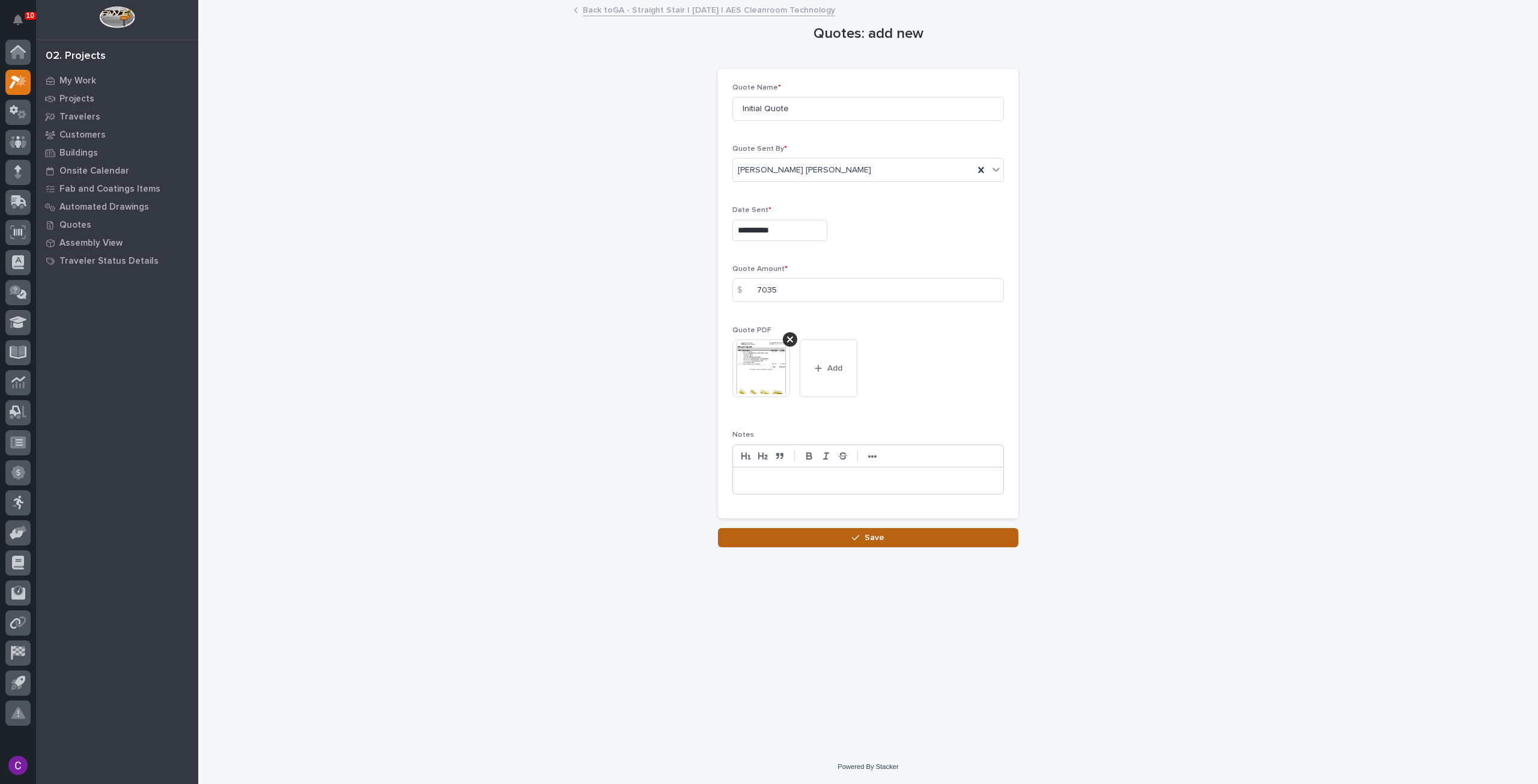
click at [912, 535] on button "Save" at bounding box center [868, 537] width 301 height 19
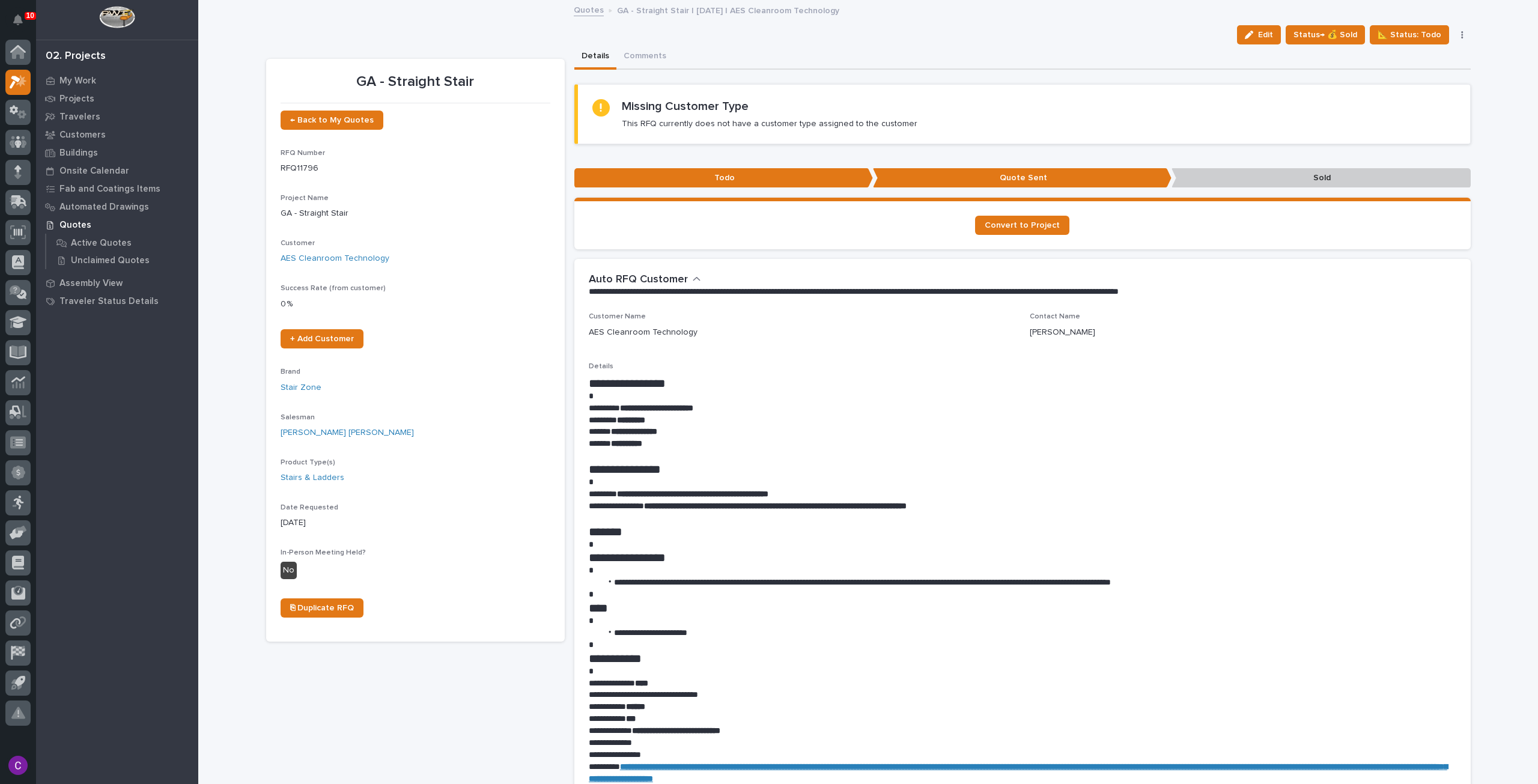
click at [594, 12] on link "Quotes" at bounding box center [588, 9] width 30 height 14
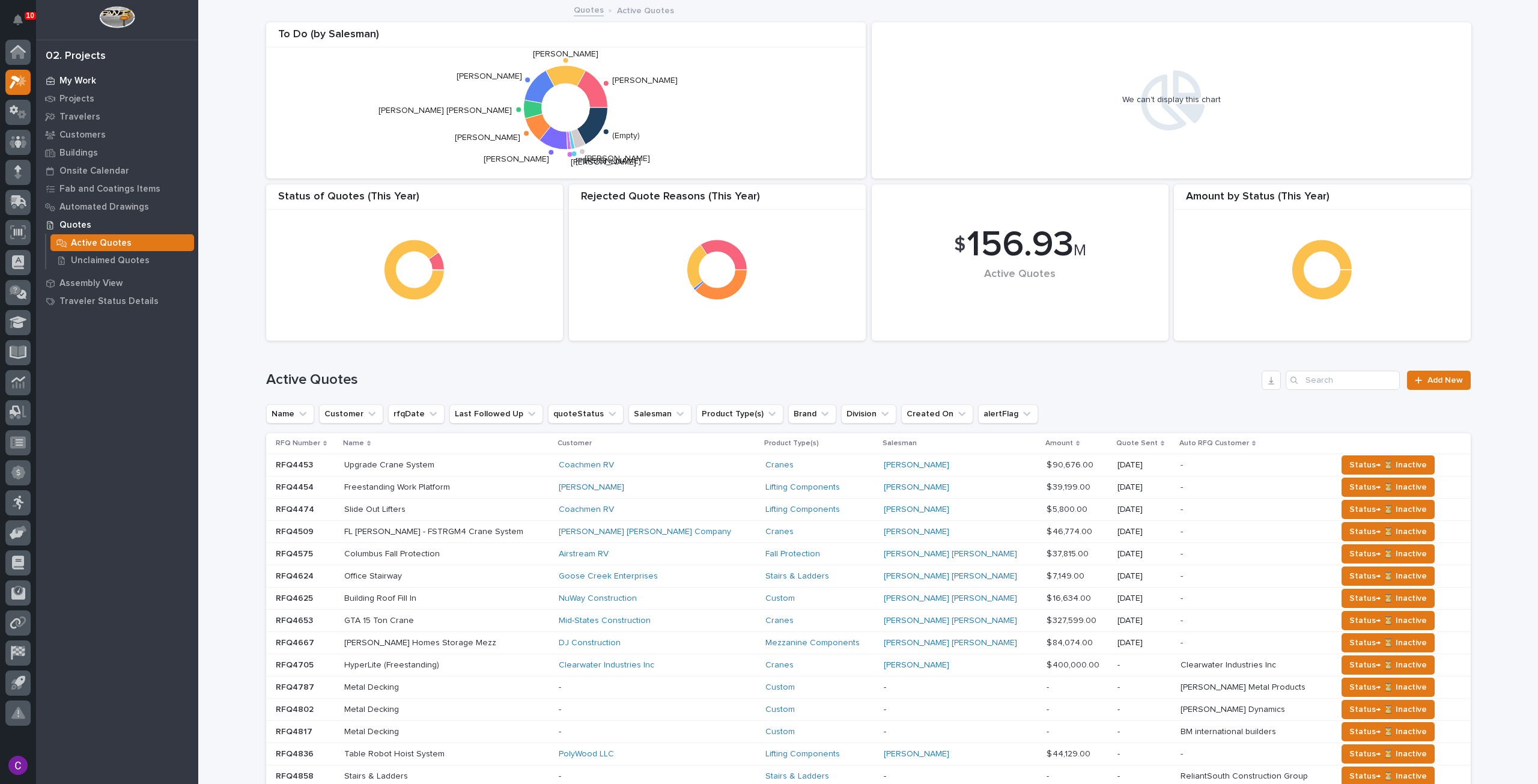
click at [80, 73] on div "My Work" at bounding box center [117, 80] width 157 height 17
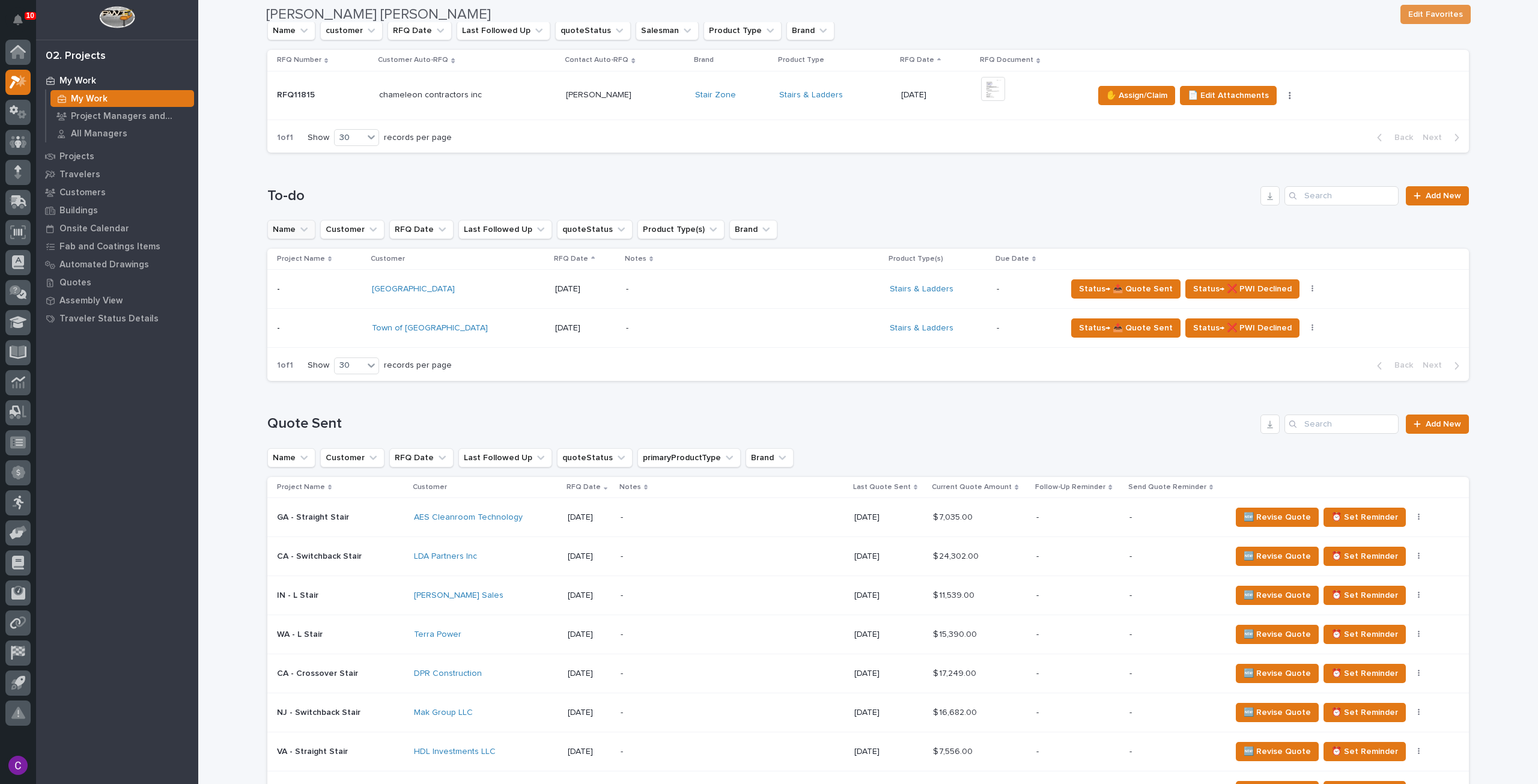
scroll to position [301, 0]
click at [837, 516] on td "-" at bounding box center [733, 517] width 234 height 39
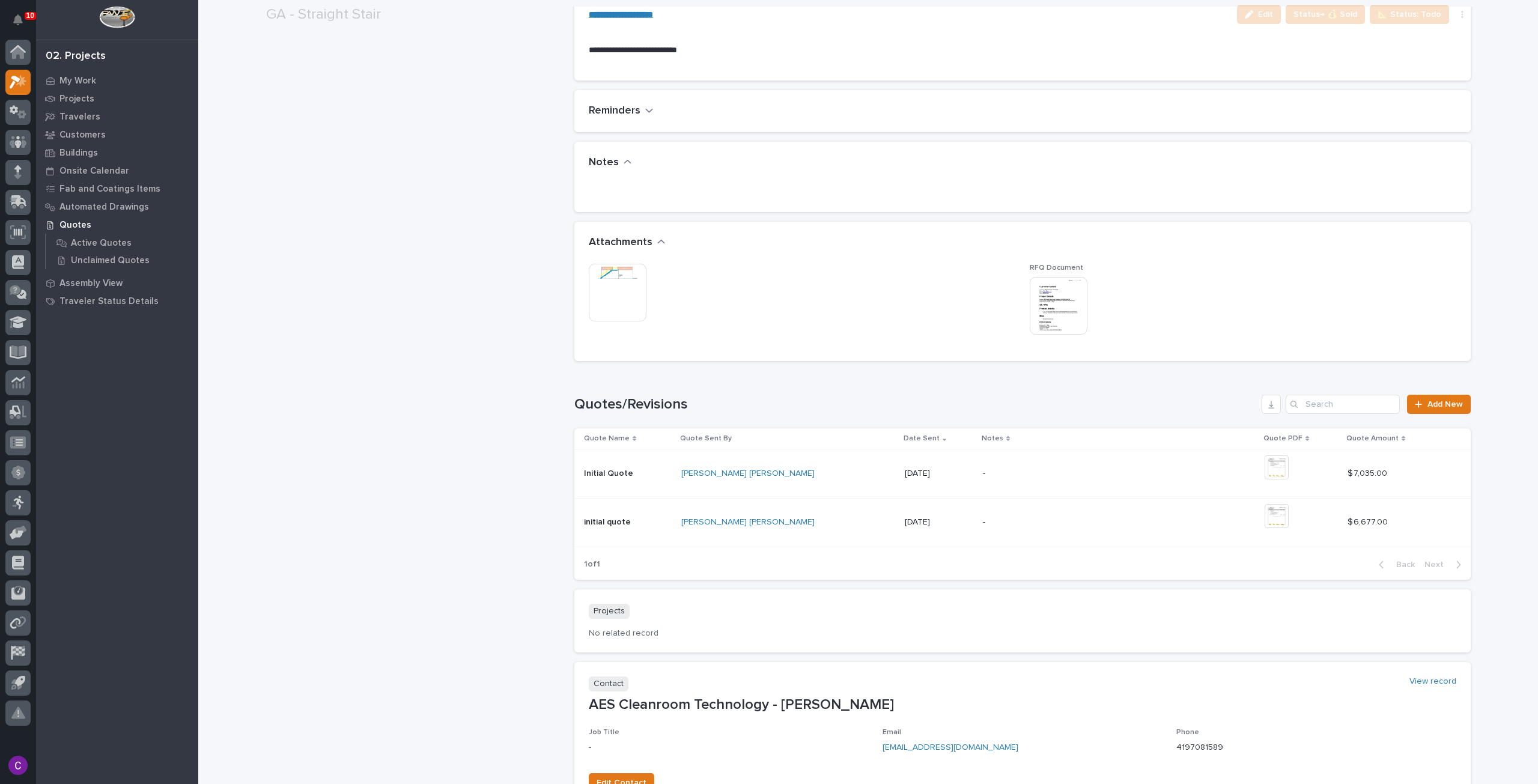
scroll to position [889, 0]
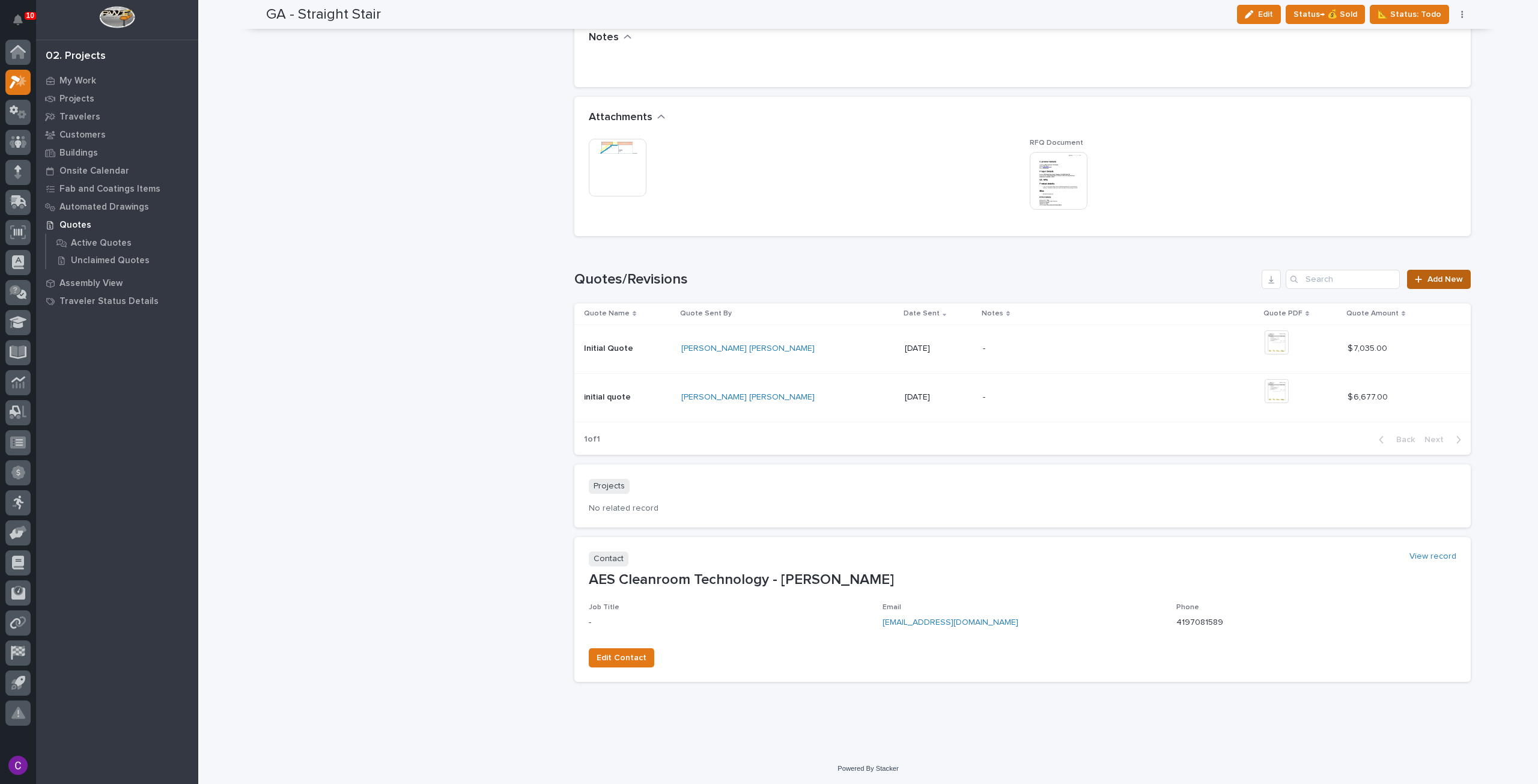
click at [1427, 277] on span "Add New" at bounding box center [1445, 280] width 36 height 9
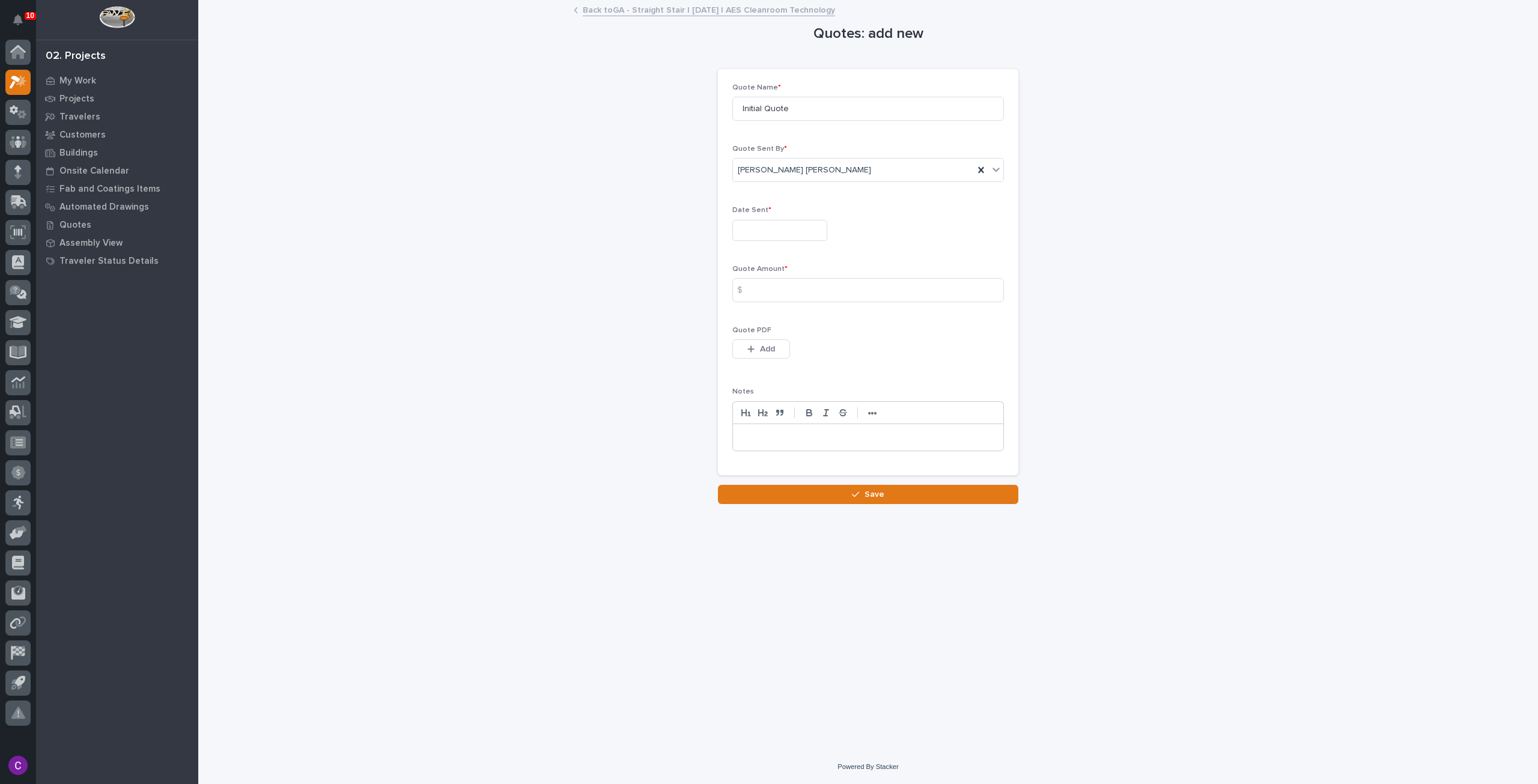
click at [779, 225] on input "text" at bounding box center [780, 230] width 95 height 21
click at [761, 157] on div "19" at bounding box center [757, 151] width 16 height 16
type input "**********"
click at [800, 287] on input at bounding box center [868, 290] width 272 height 24
click at [786, 293] on input at bounding box center [868, 290] width 272 height 24
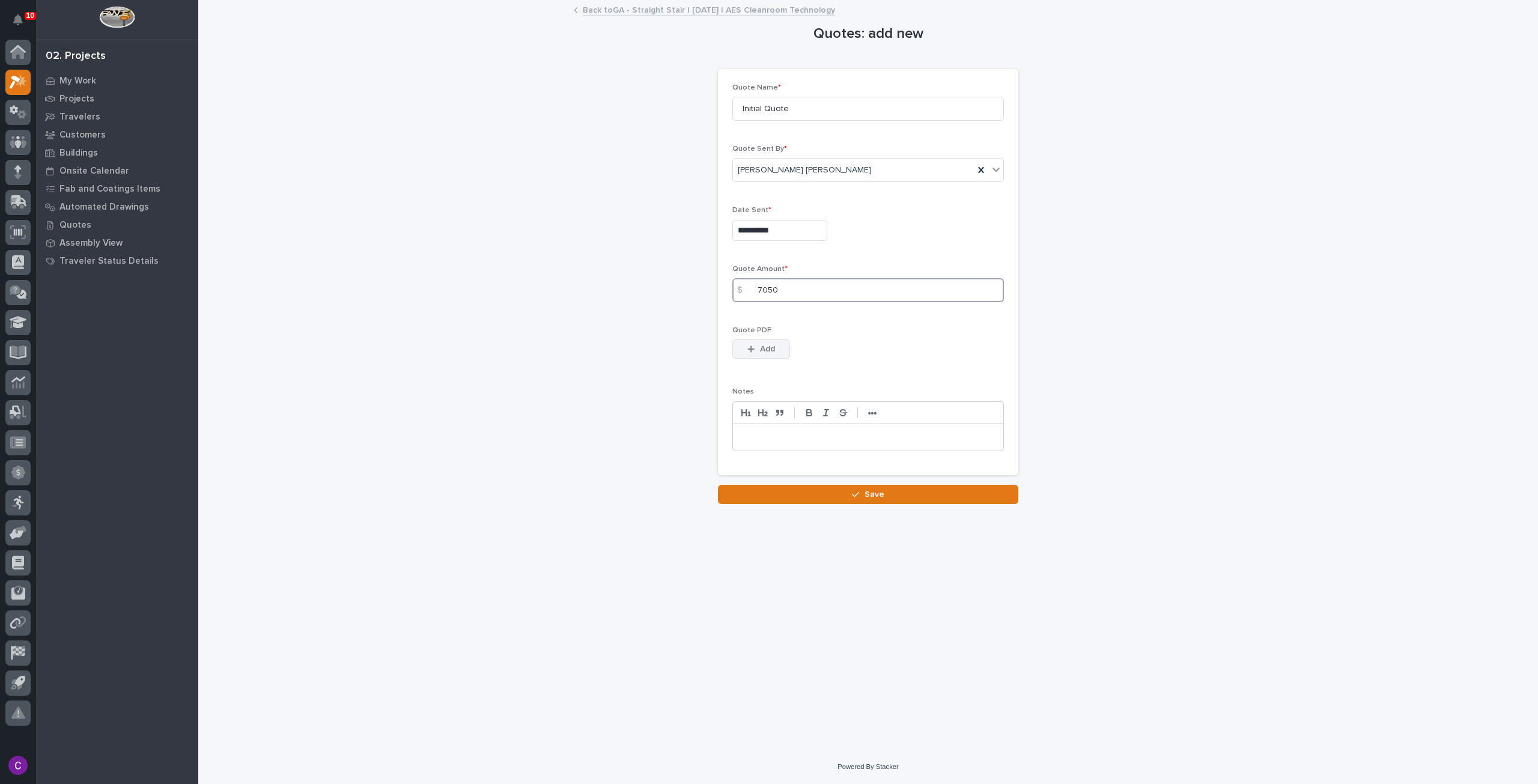
type input "7050"
click at [770, 340] on button "Add" at bounding box center [761, 349] width 58 height 19
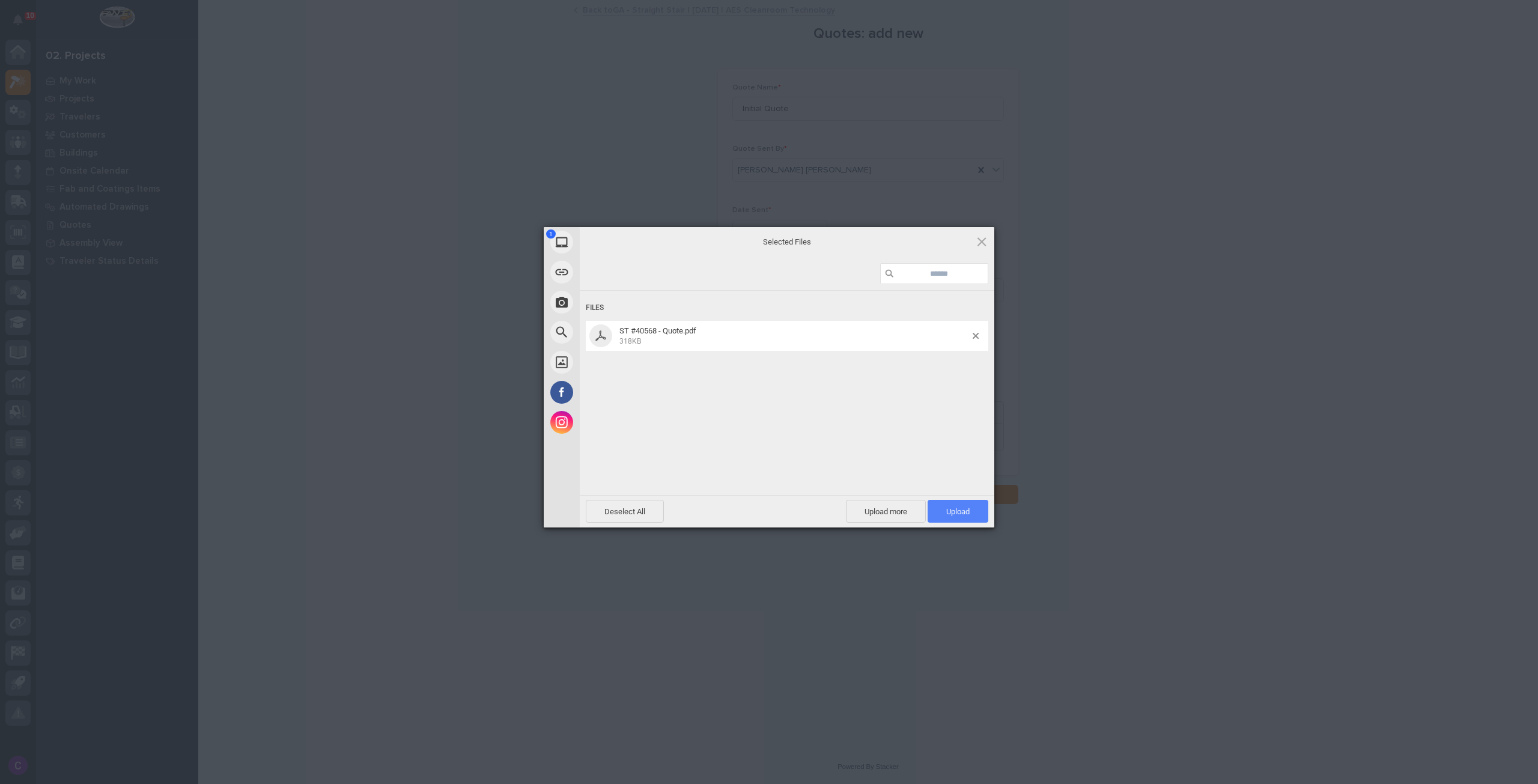
click at [948, 503] on span "Upload 1" at bounding box center [958, 510] width 60 height 23
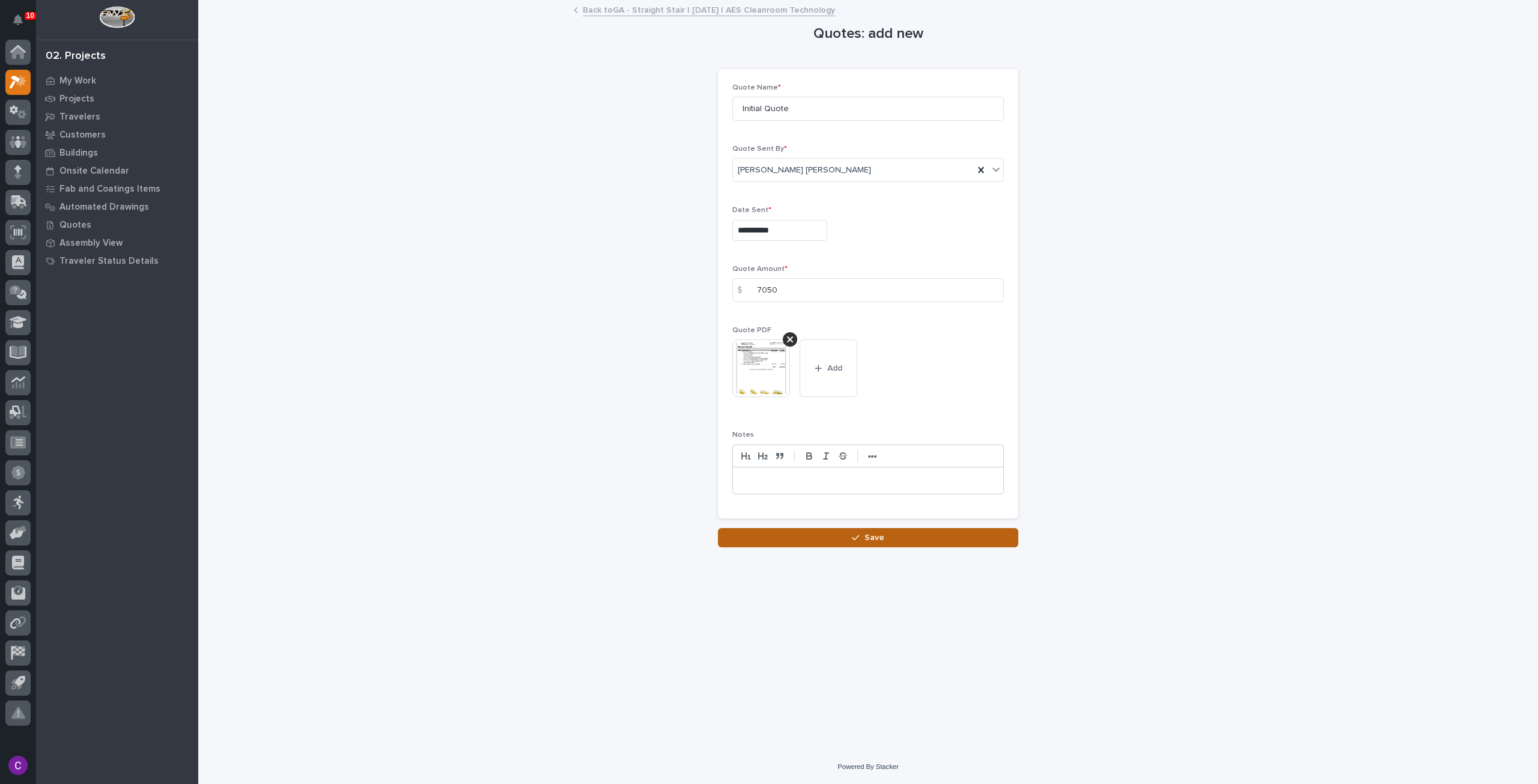
click at [955, 536] on button "Save" at bounding box center [868, 537] width 301 height 19
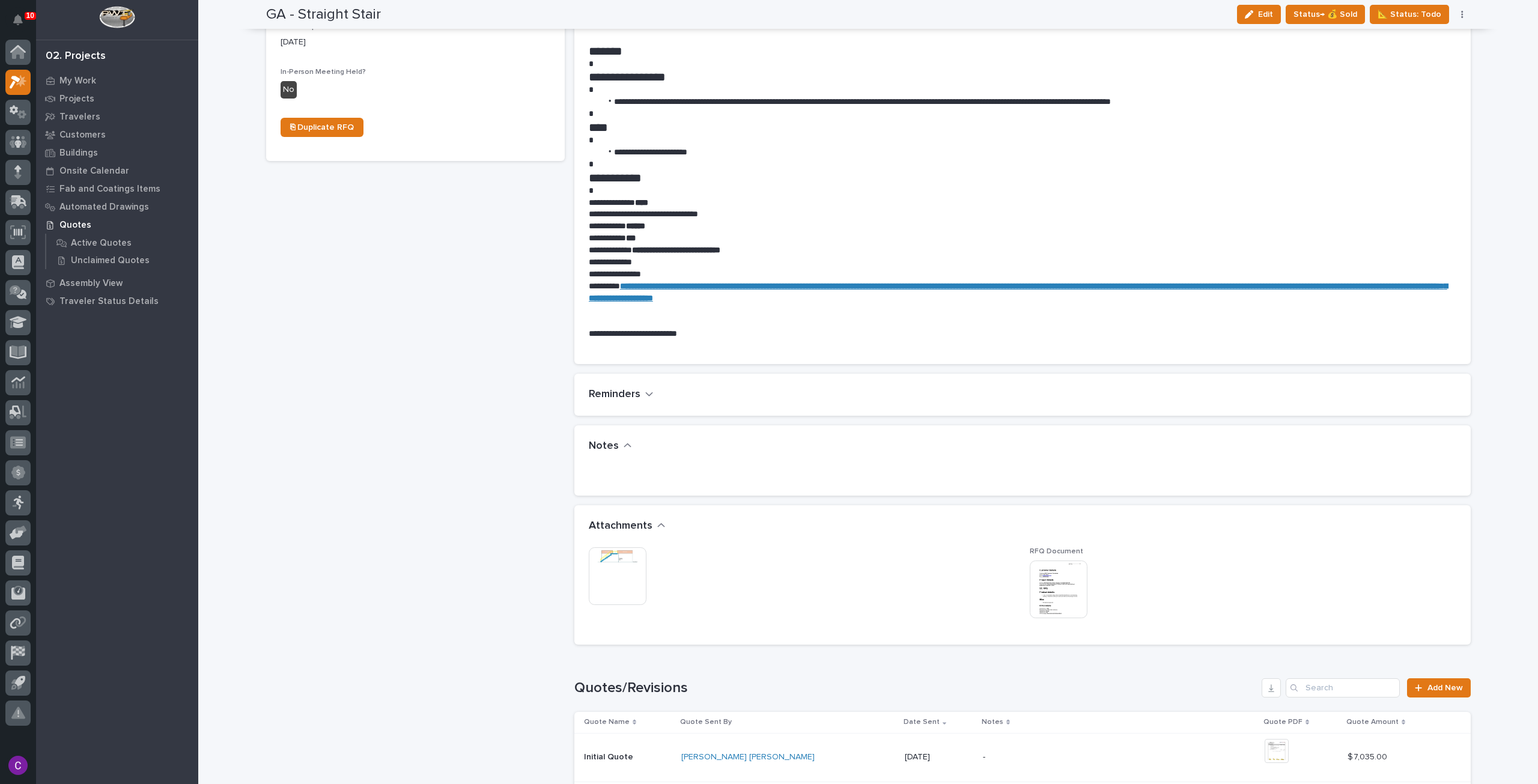
scroll to position [721, 0]
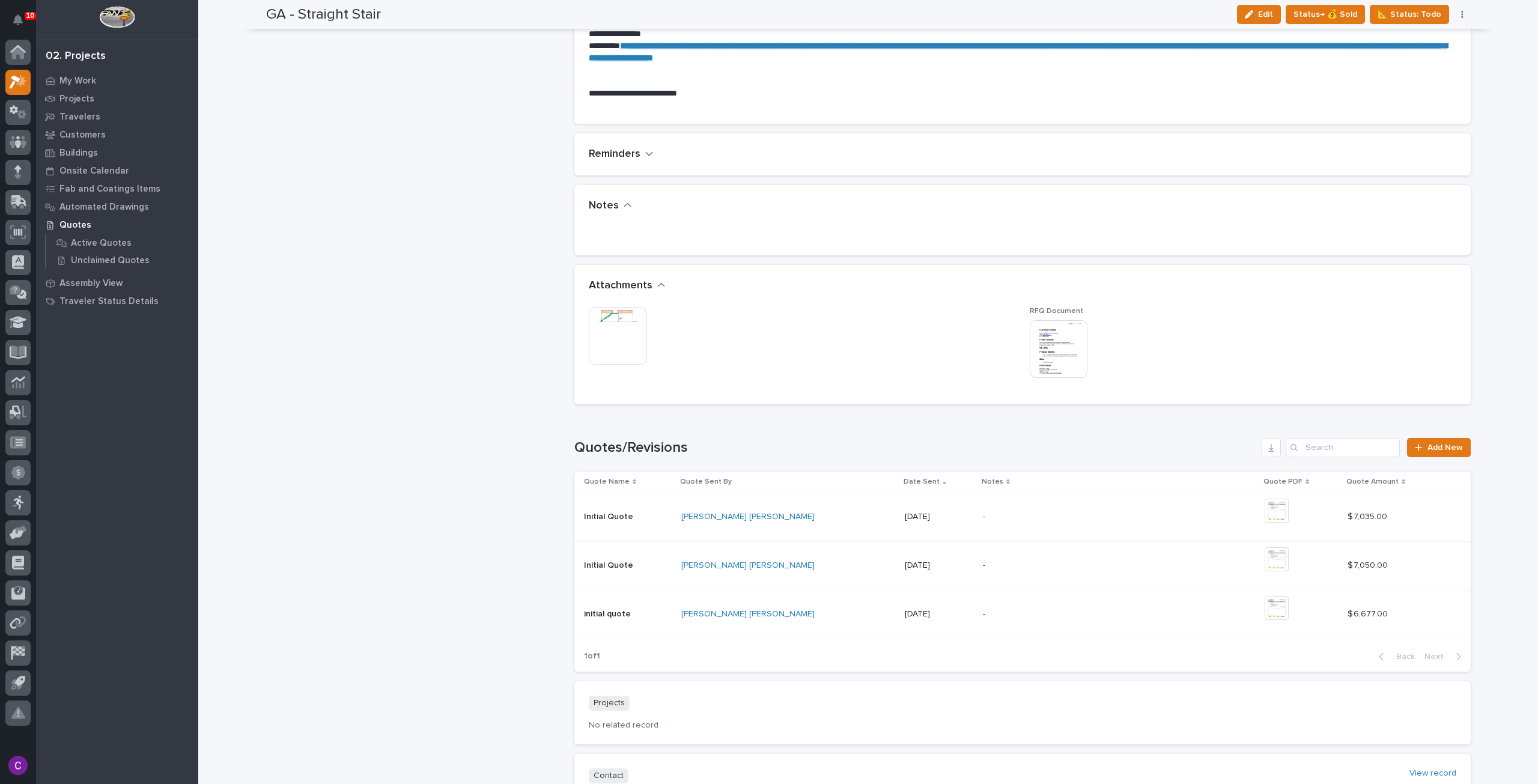
click at [1320, 560] on div "+ 0" at bounding box center [1301, 566] width 74 height 36
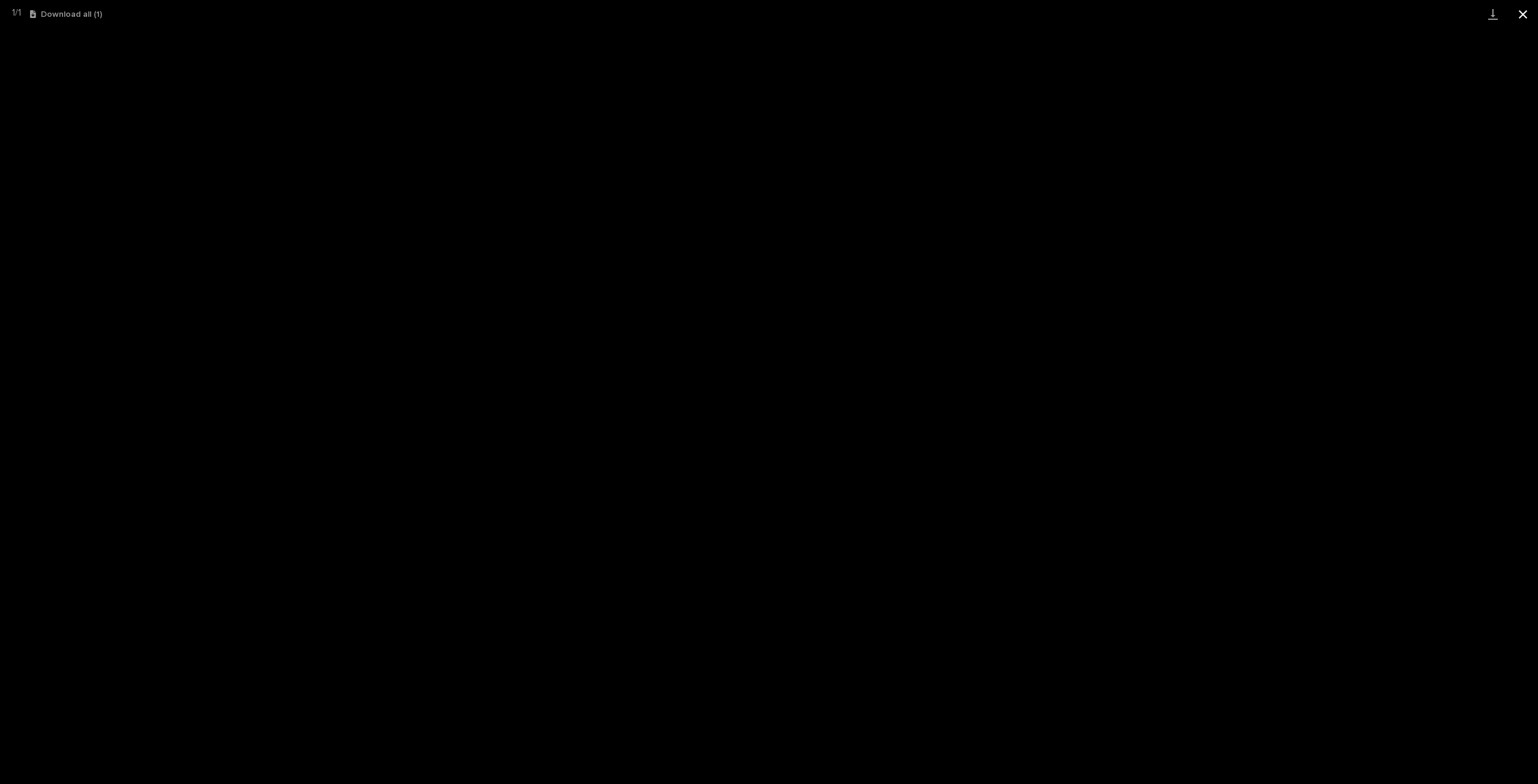
click at [1524, 17] on button "Close gallery" at bounding box center [1523, 14] width 30 height 28
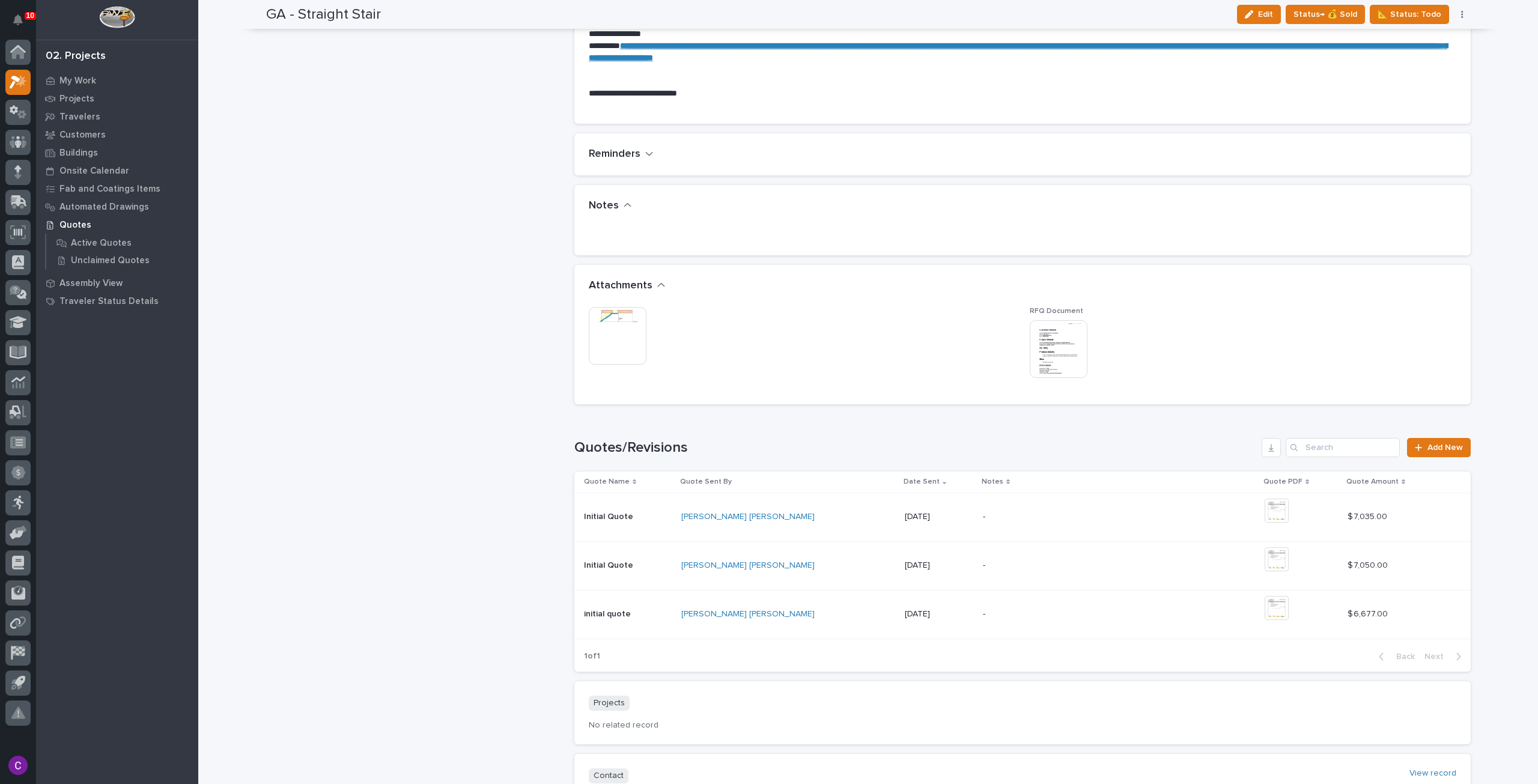
click at [1138, 553] on div "-" at bounding box center [1119, 566] width 272 height 36
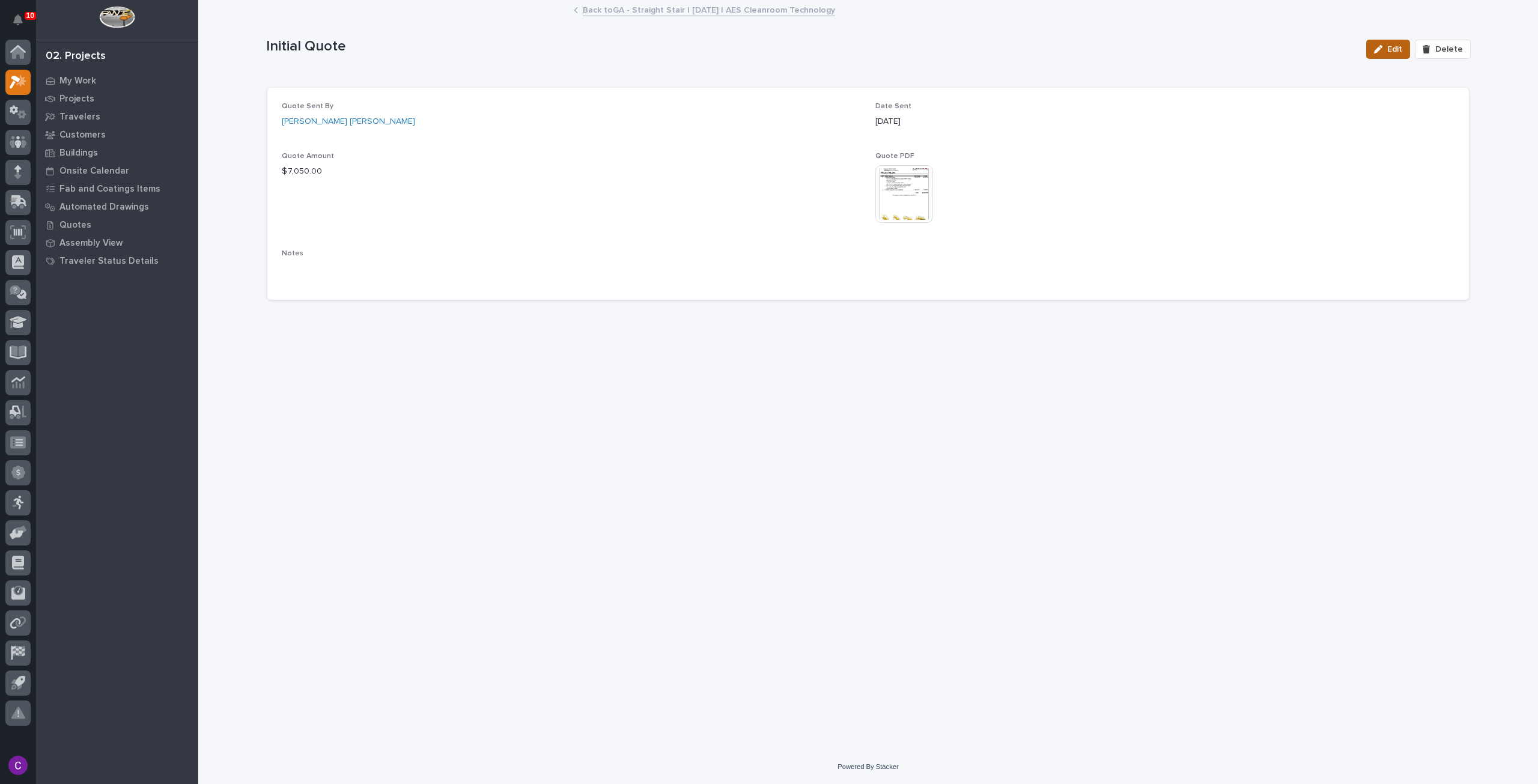
click at [1399, 52] on span "Edit" at bounding box center [1395, 49] width 15 height 11
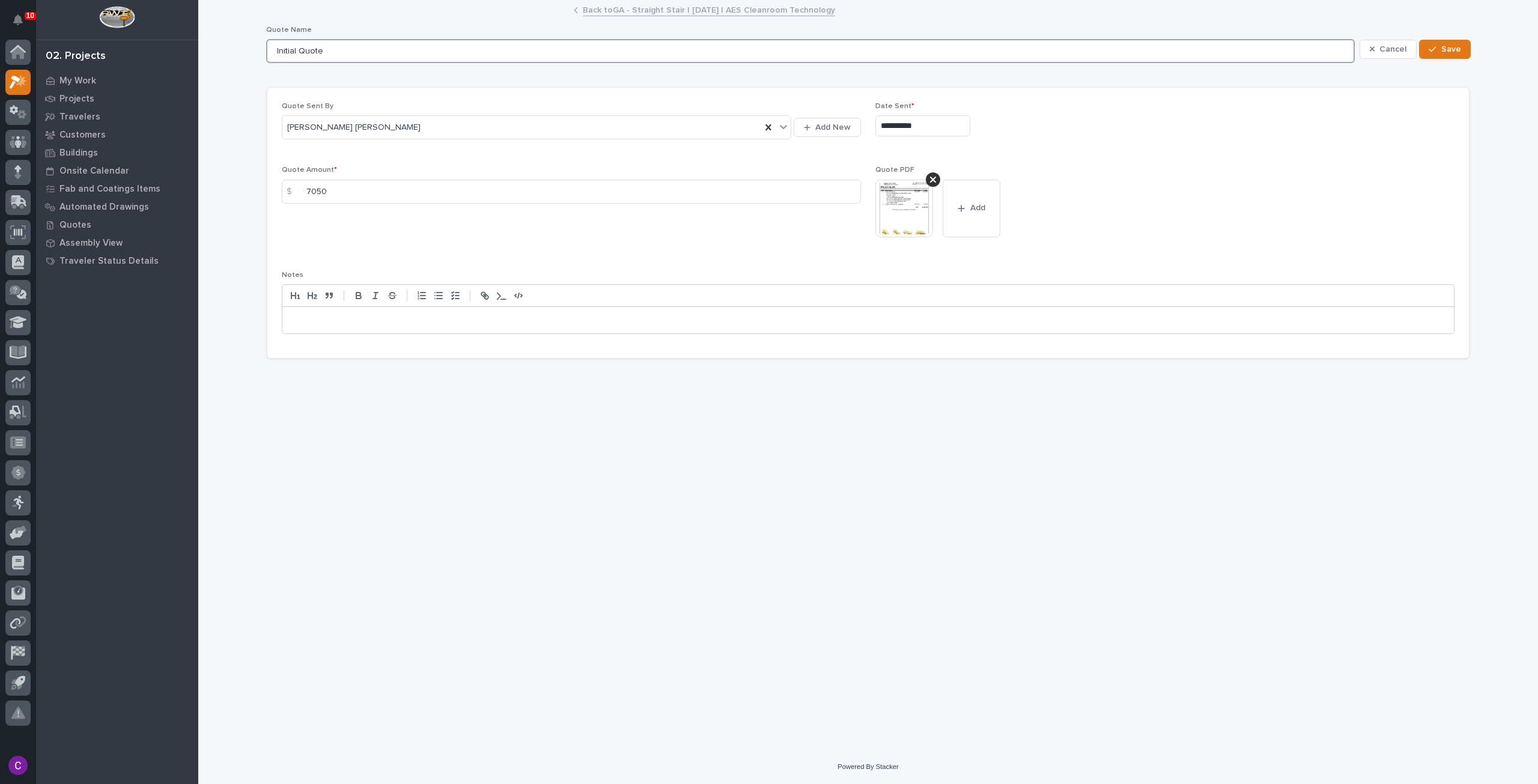
click at [344, 50] on input "Initial Quote" at bounding box center [811, 51] width 1089 height 24
click at [291, 53] on input "Initial Quote" at bounding box center [811, 51] width 1089 height 24
type input "Revised Quote"
click at [1468, 47] on button "Save" at bounding box center [1445, 49] width 51 height 19
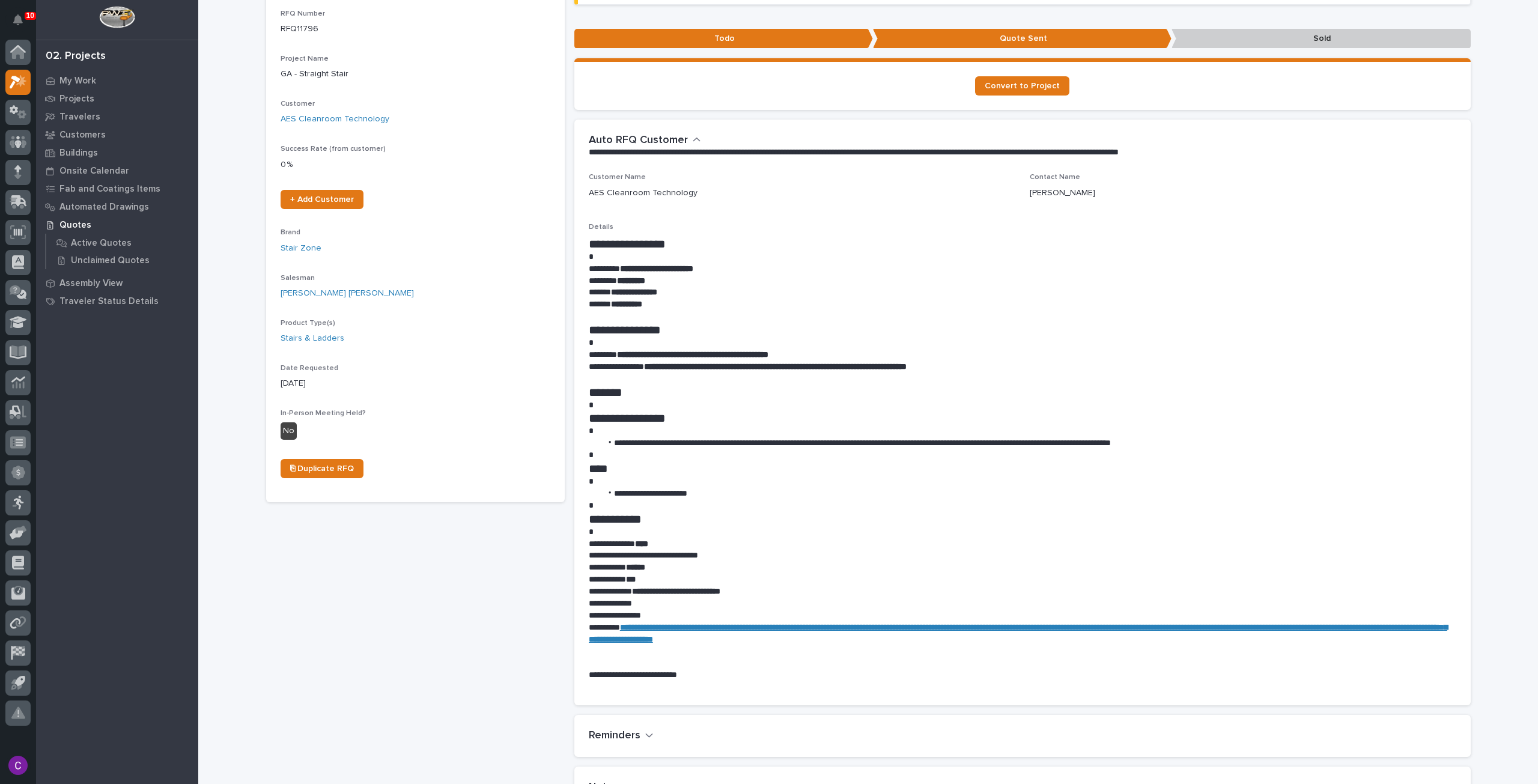
scroll to position [938, 0]
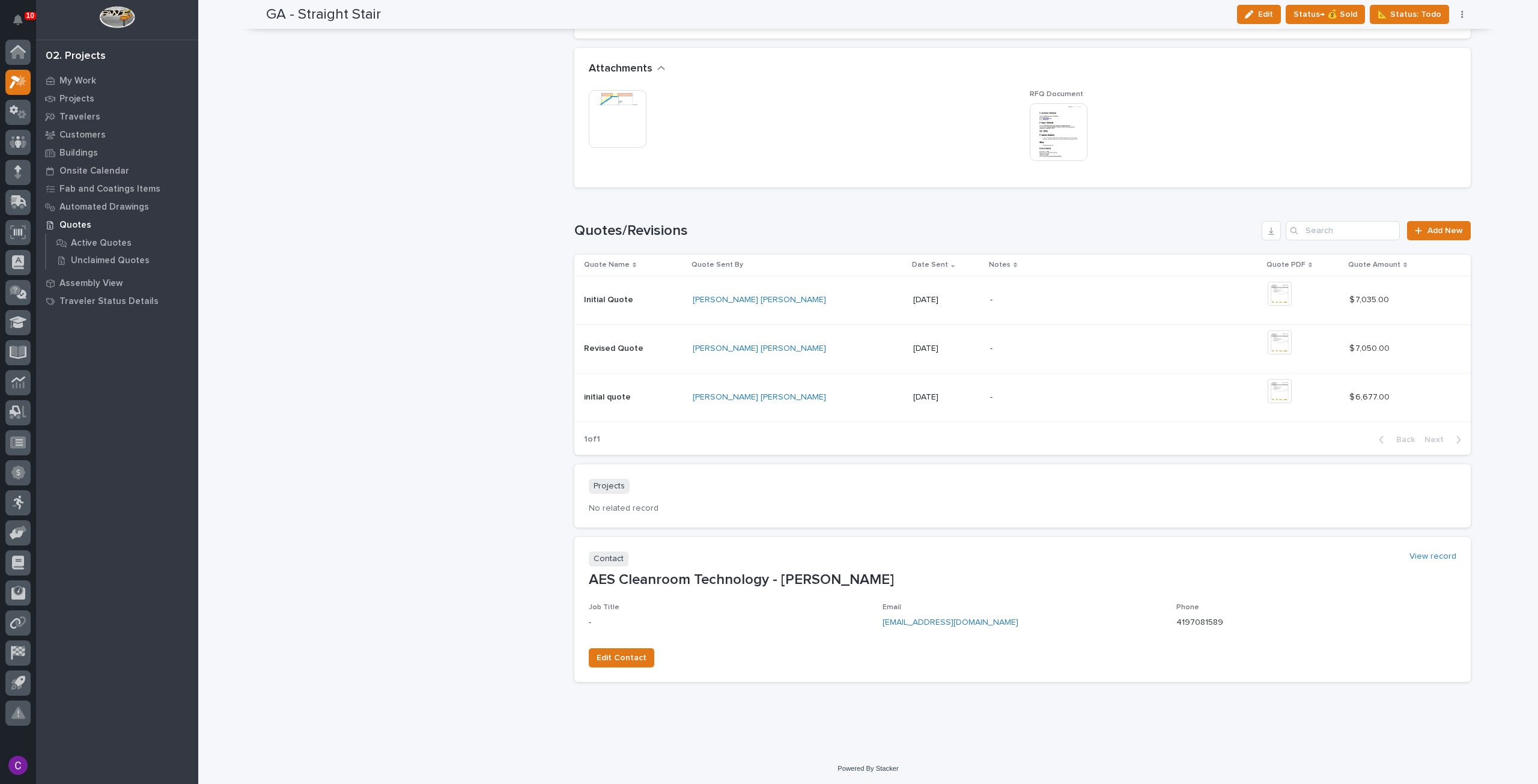
click at [1173, 305] on div "-" at bounding box center [1124, 300] width 268 height 36
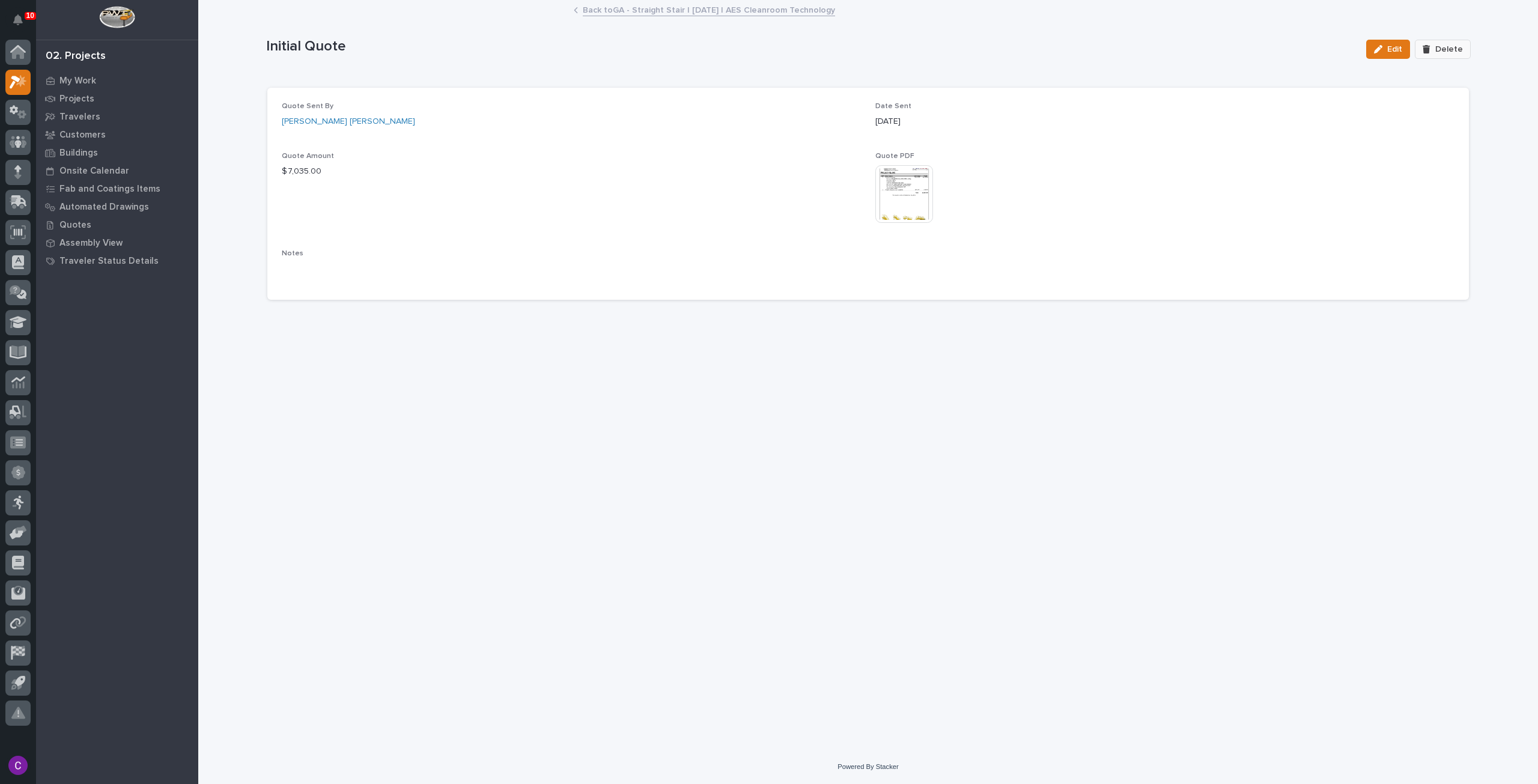
click at [1430, 45] on icon "button" at bounding box center [1427, 50] width 7 height 9
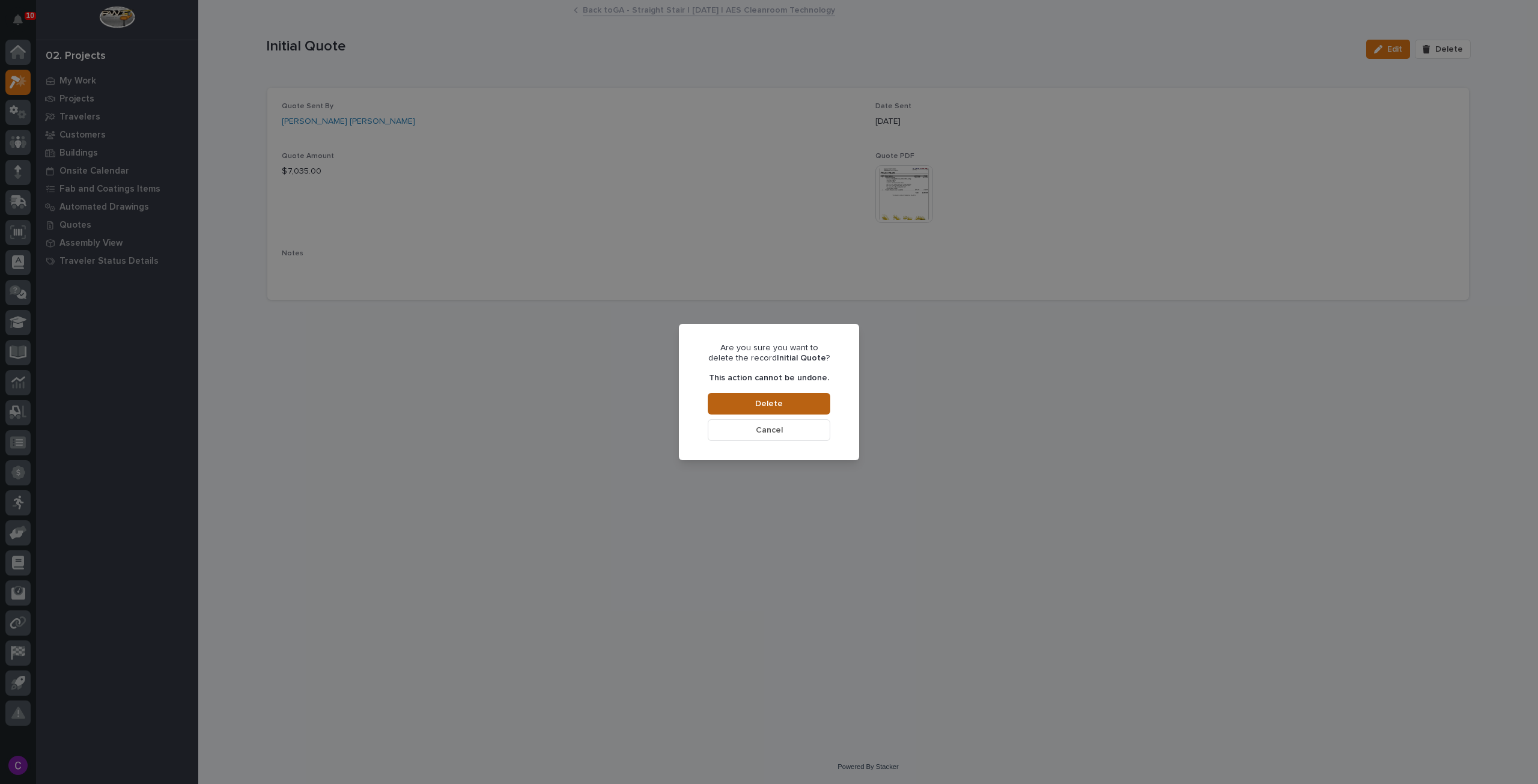
click at [759, 400] on span "Delete" at bounding box center [769, 403] width 28 height 11
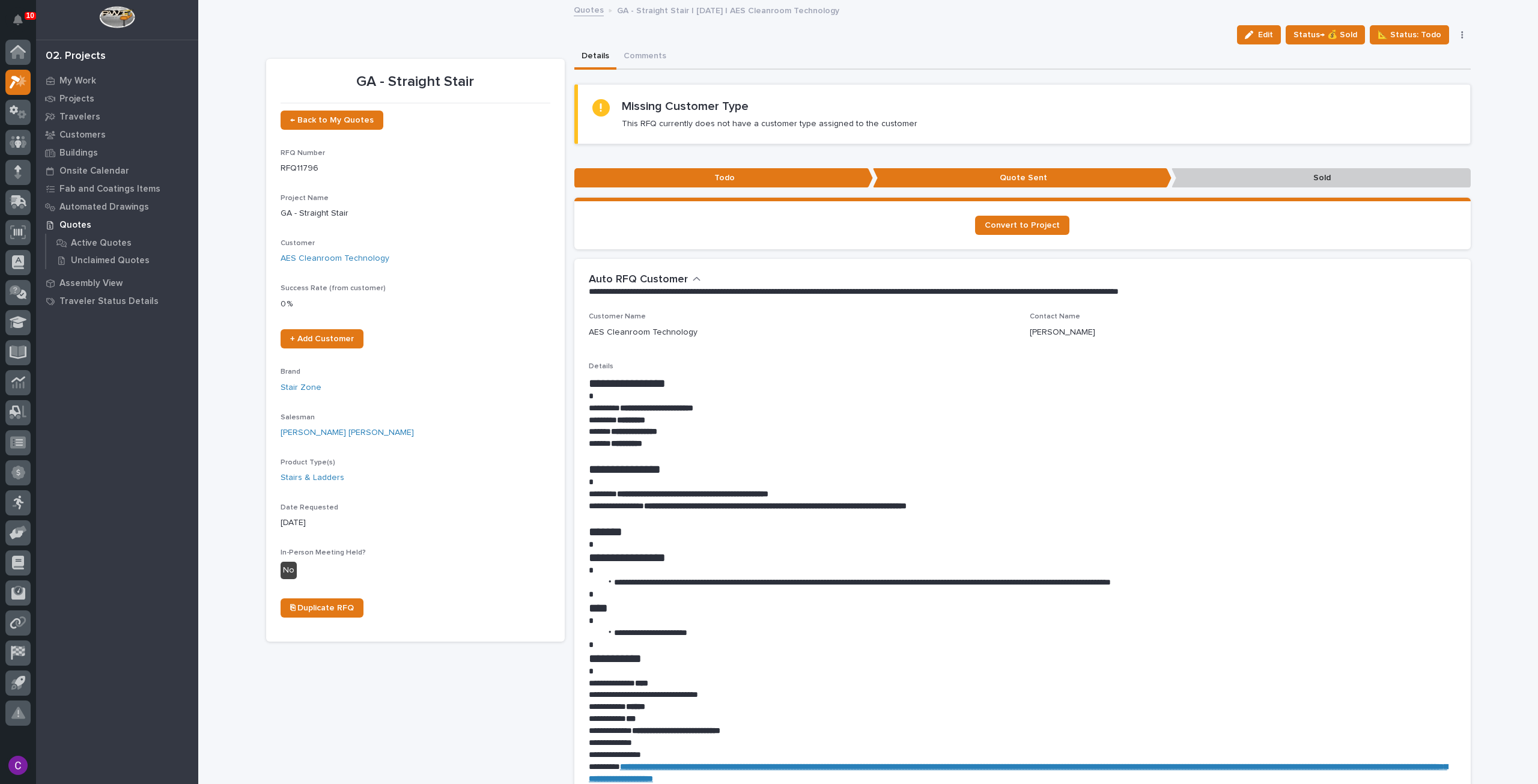
click at [586, 15] on link "Quotes" at bounding box center [588, 9] width 30 height 14
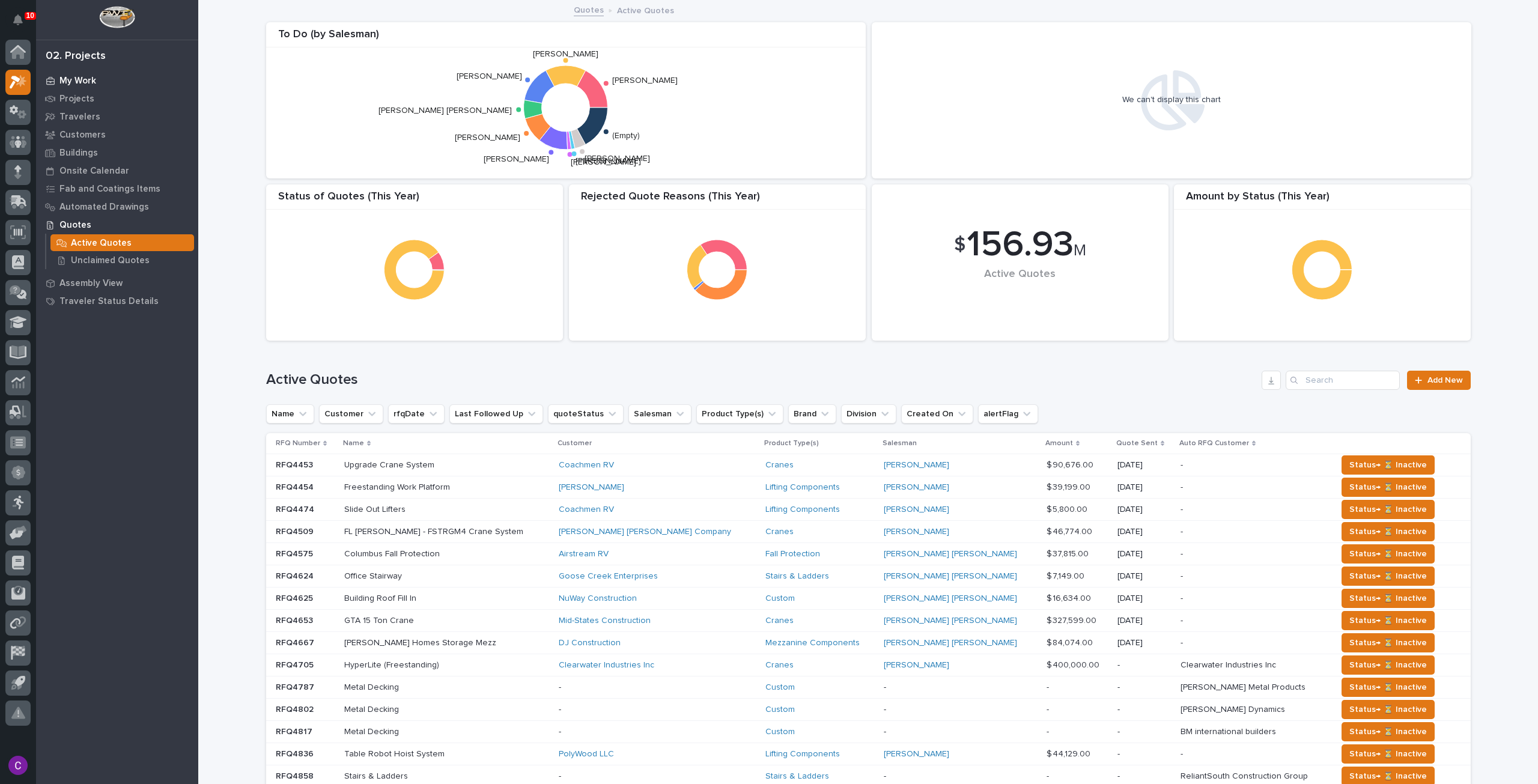
click at [95, 84] on div "My Work" at bounding box center [117, 80] width 157 height 17
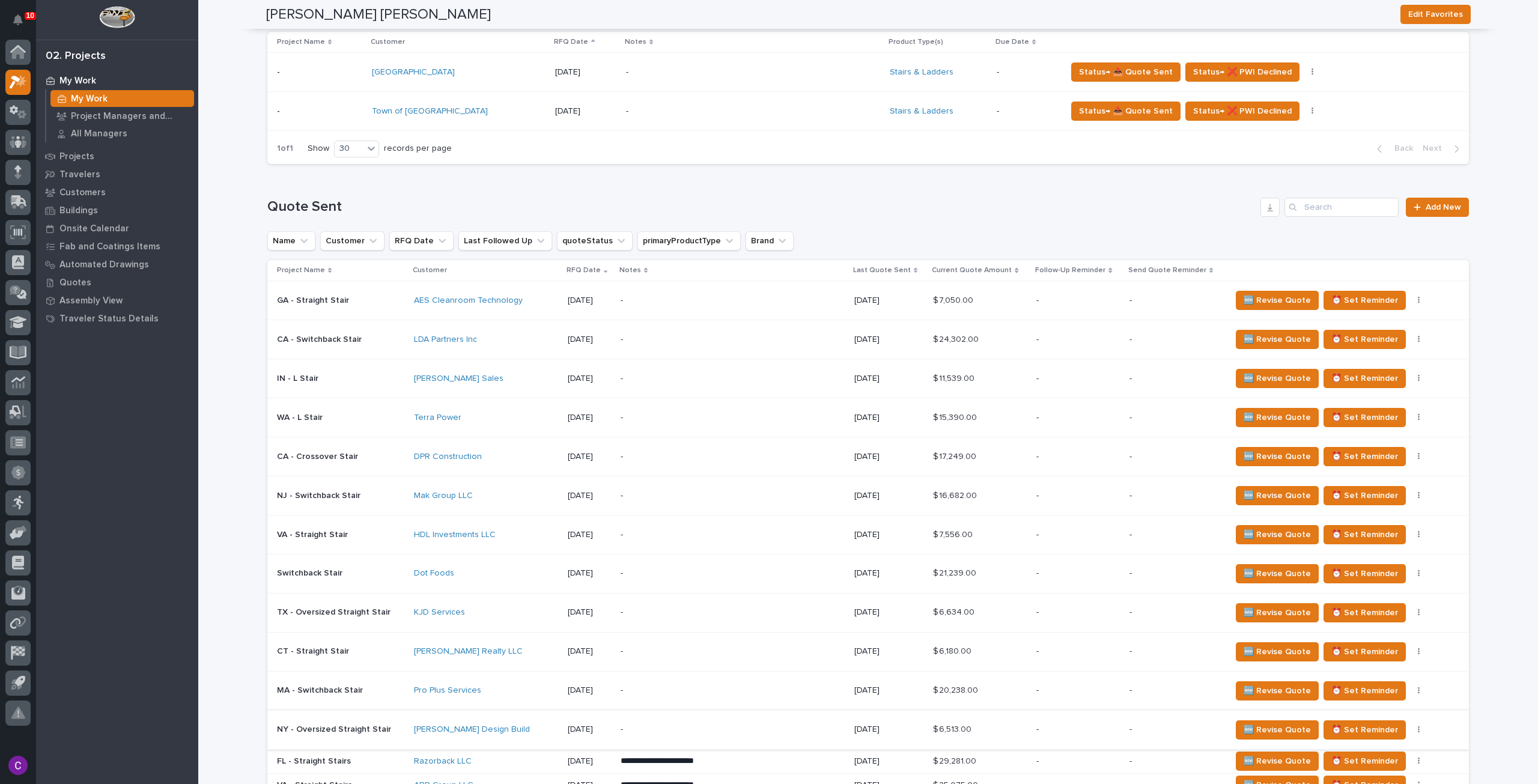
scroll to position [480, 0]
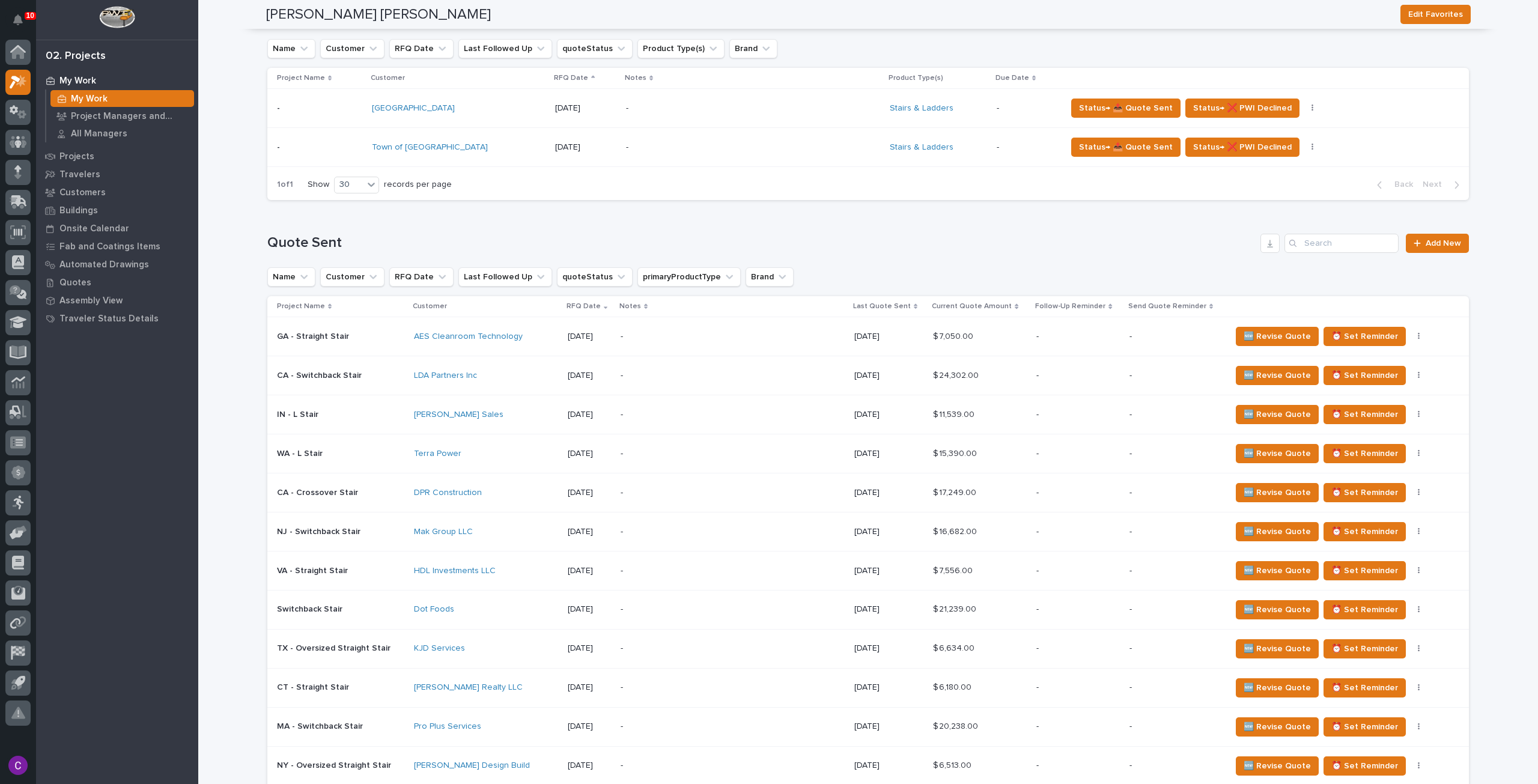
click at [481, 413] on div "Kaeb Sales" at bounding box center [486, 415] width 144 height 10
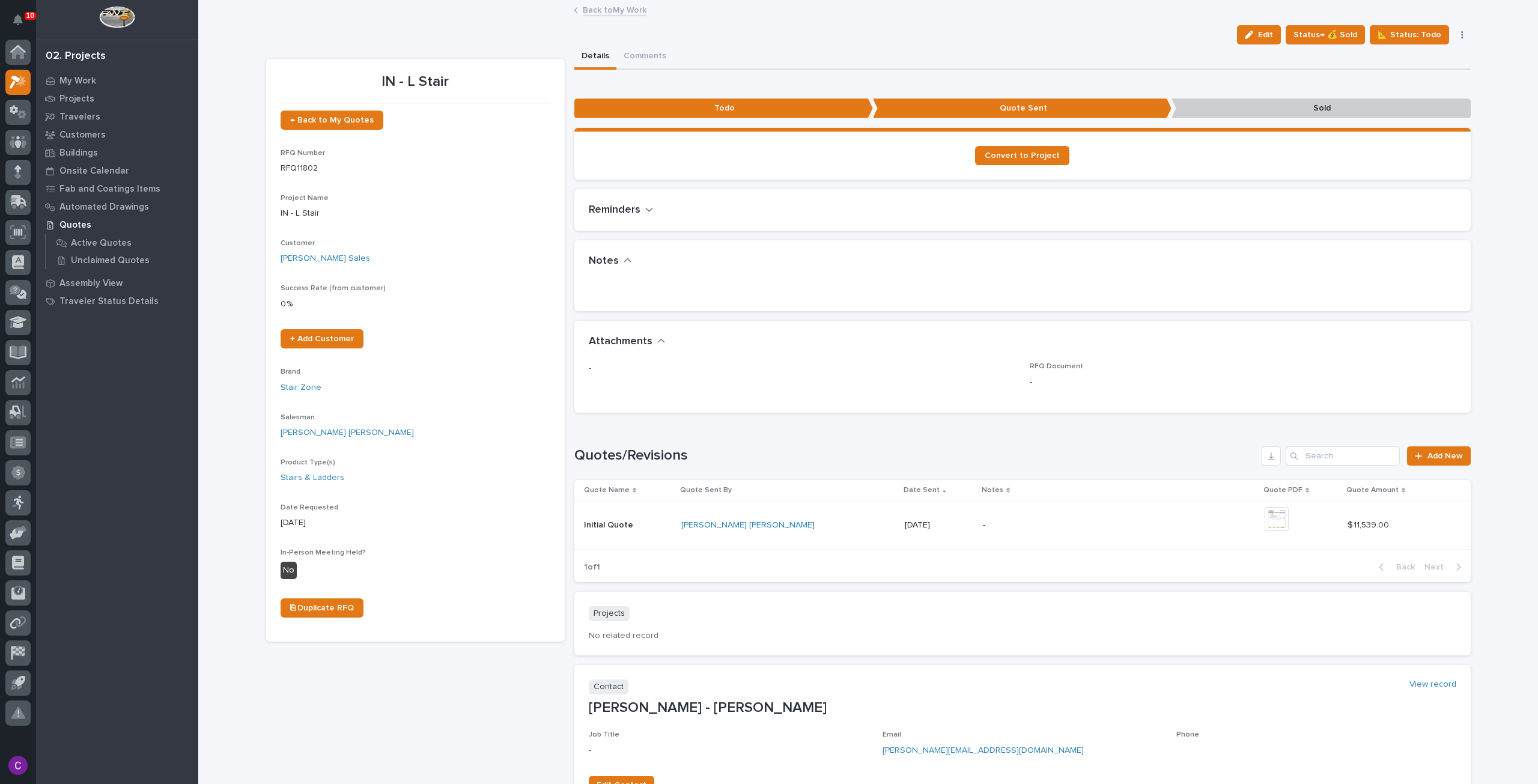
scroll to position [129, 0]
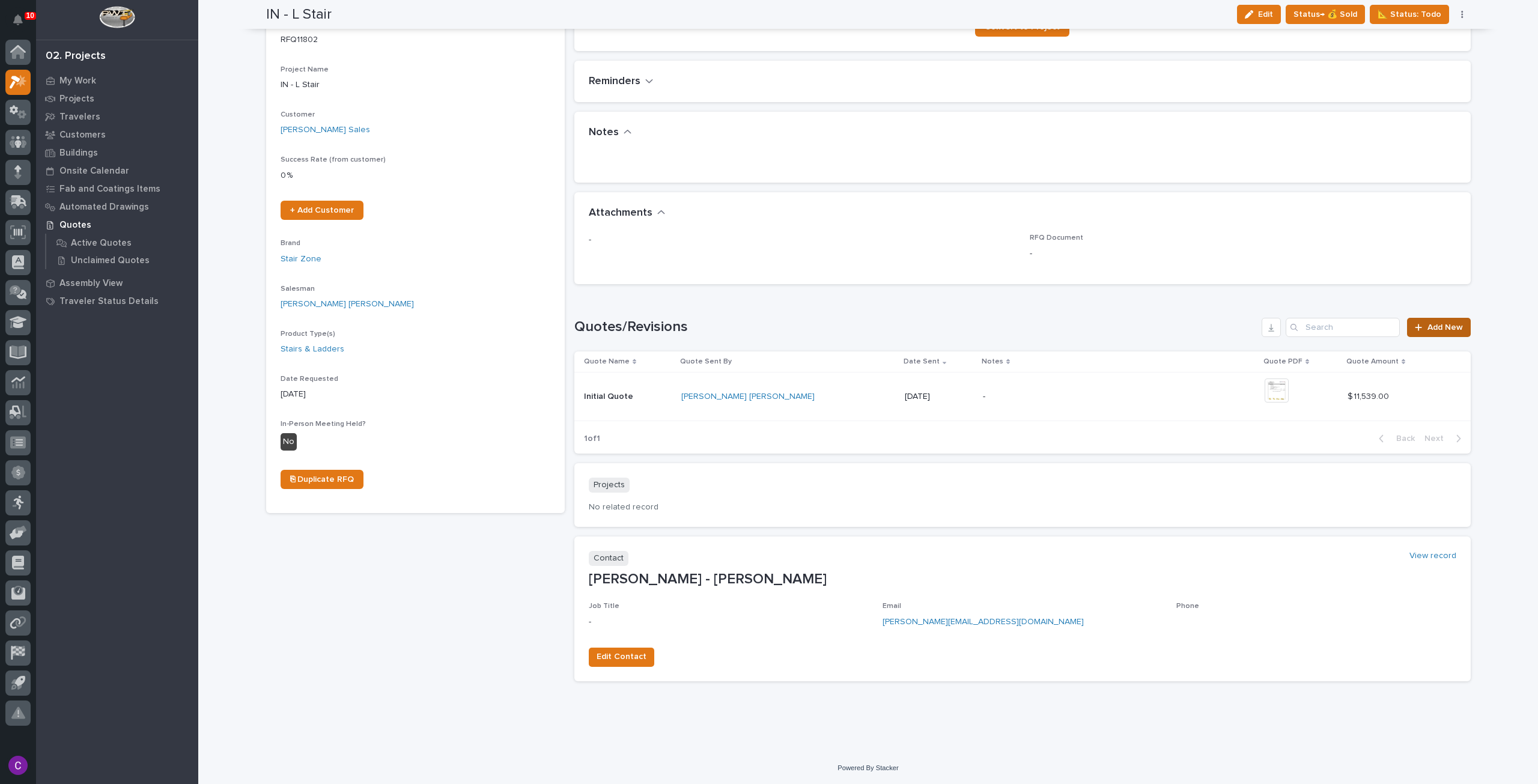
click at [1446, 325] on span "Add New" at bounding box center [1445, 328] width 36 height 9
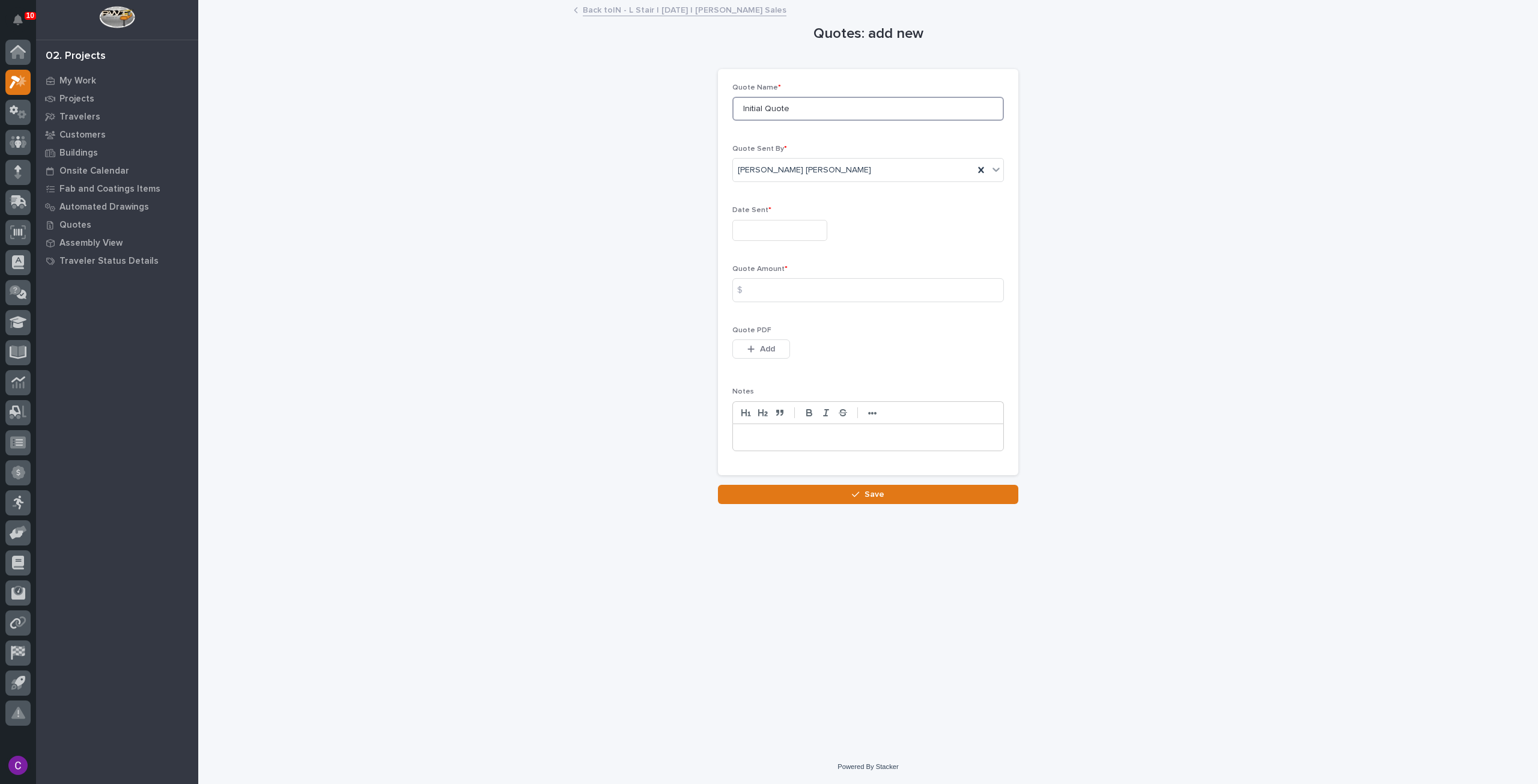
click at [750, 108] on input "Initial Quote" at bounding box center [868, 108] width 272 height 24
type input "Revised Quote"
click at [765, 237] on input "text" at bounding box center [780, 230] width 95 height 21
click at [757, 149] on div "19" at bounding box center [757, 151] width 16 height 16
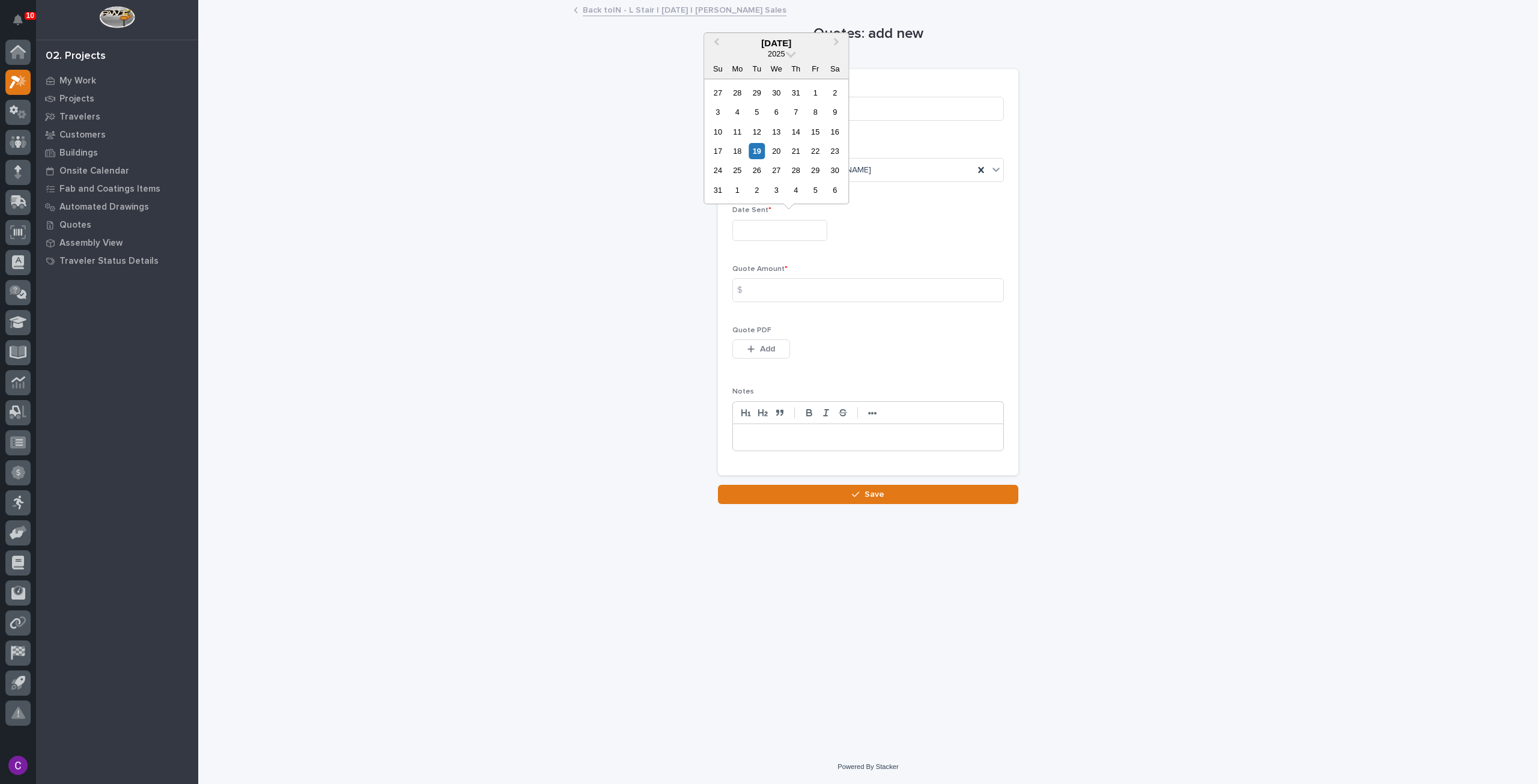
type input "**********"
click at [792, 282] on input at bounding box center [868, 290] width 272 height 24
click at [789, 288] on input at bounding box center [868, 290] width 272 height 24
type input "12949"
click at [754, 348] on icon "button" at bounding box center [751, 349] width 7 height 7
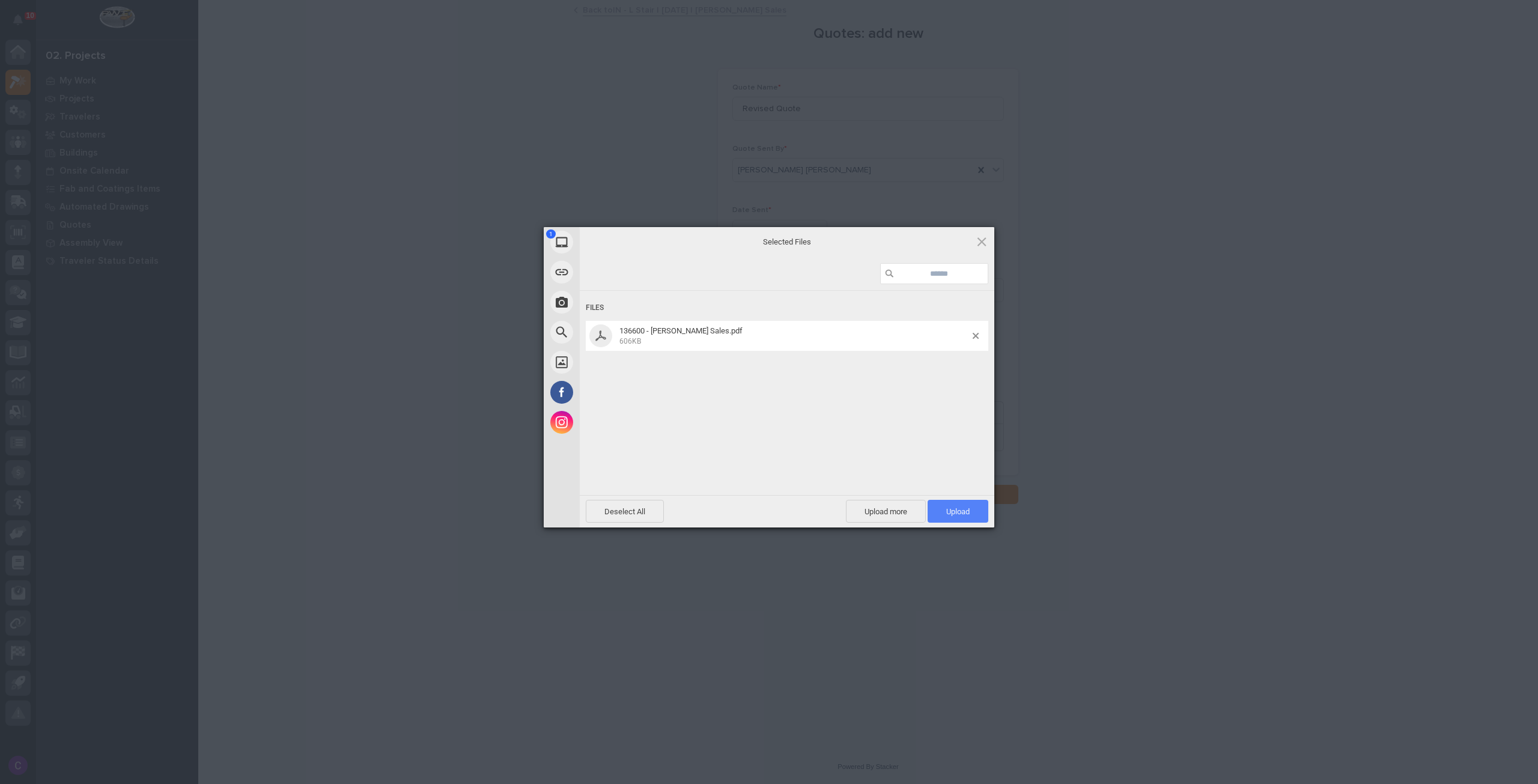
click at [956, 510] on span "Upload 1" at bounding box center [958, 511] width 23 height 9
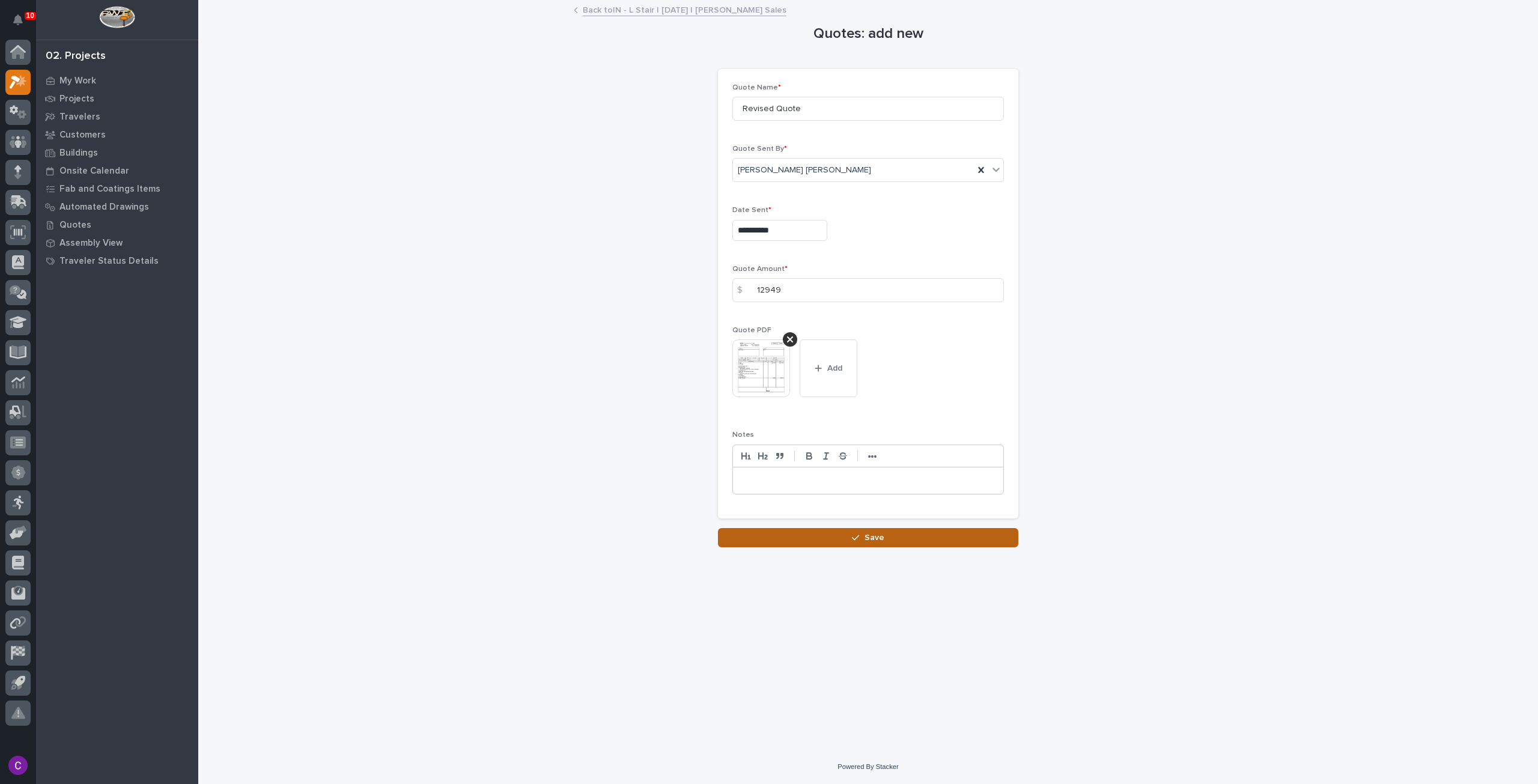
click at [950, 534] on button "Save" at bounding box center [868, 537] width 301 height 19
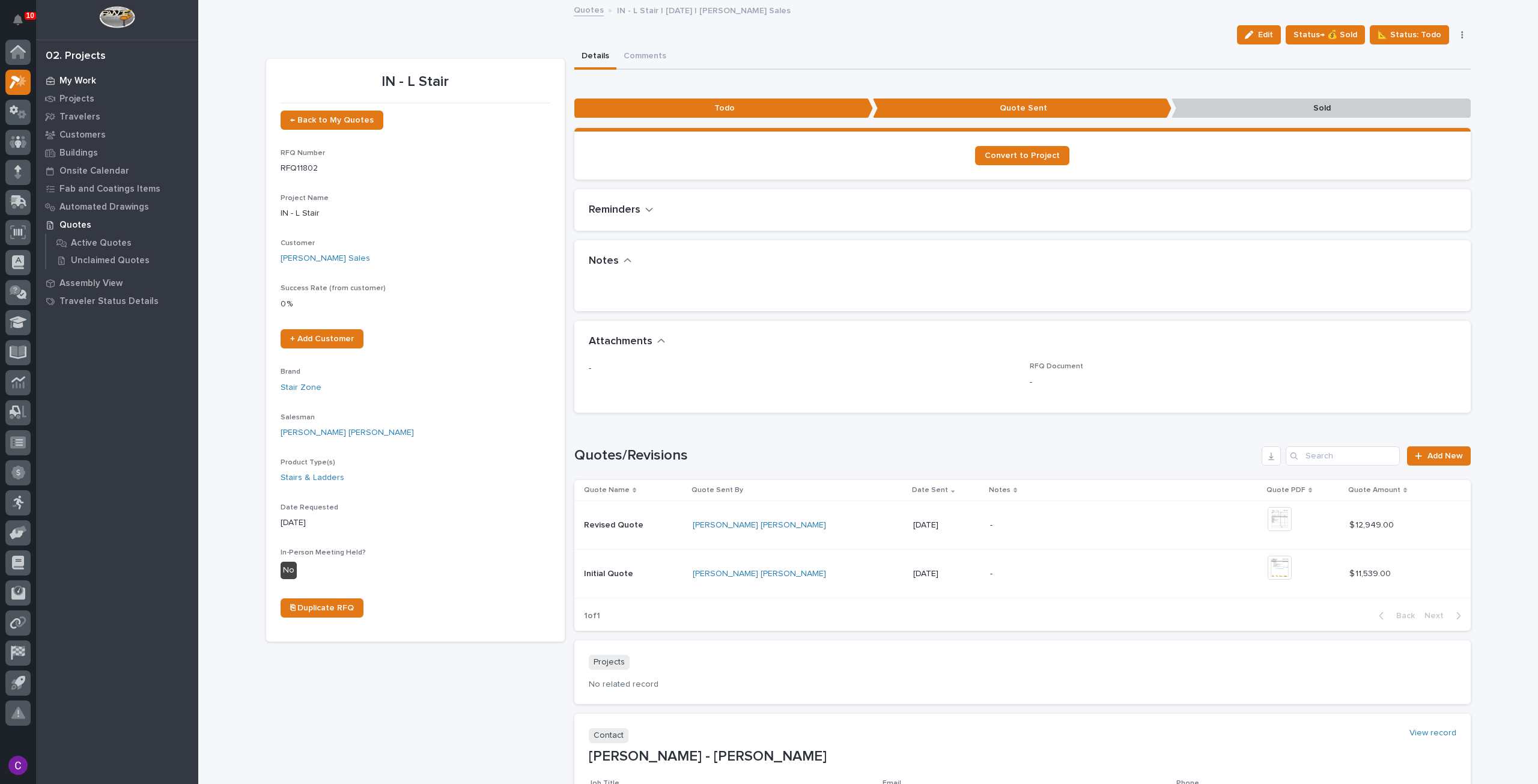
click at [95, 74] on div "My Work" at bounding box center [117, 80] width 157 height 17
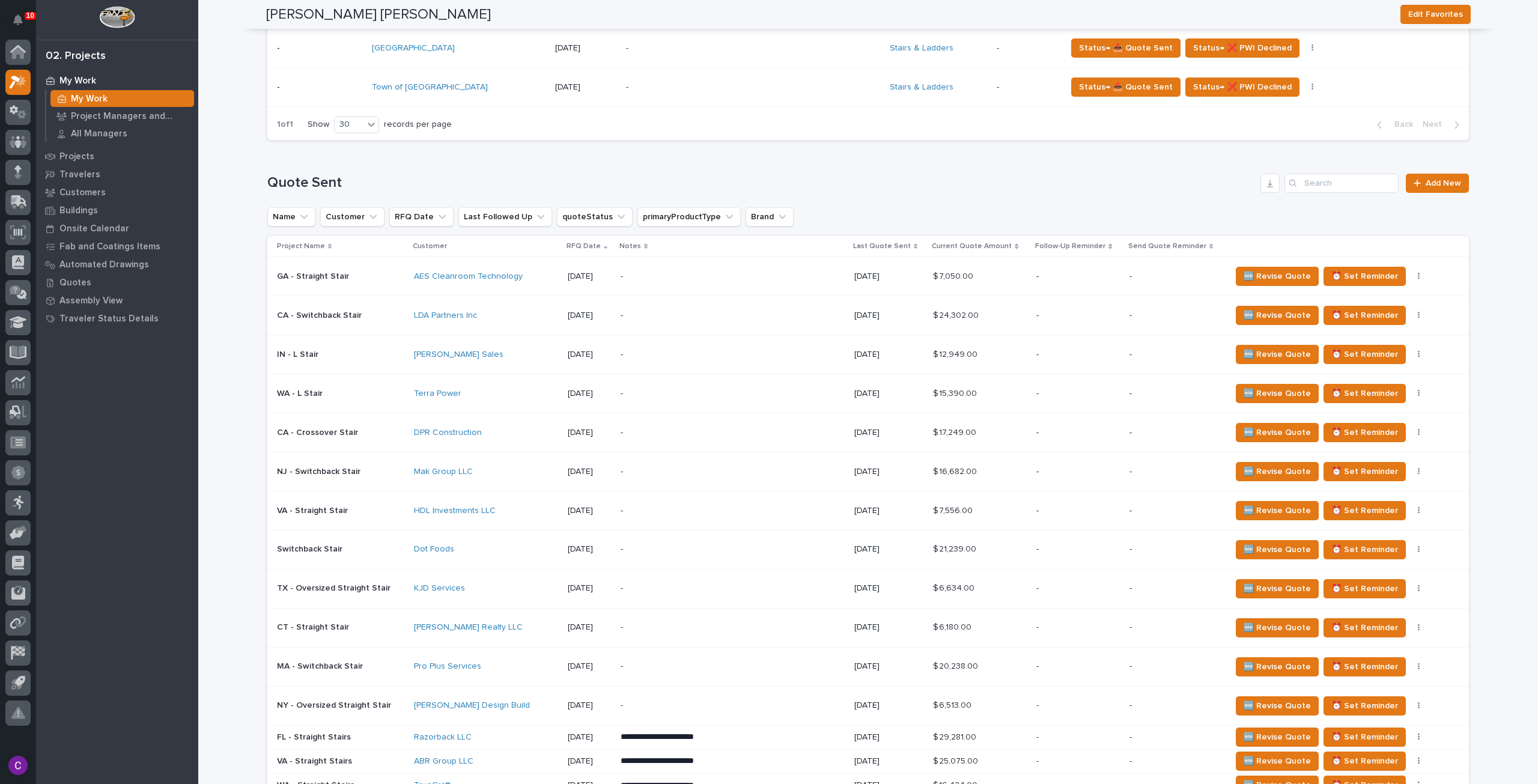
scroll to position [601, 0]
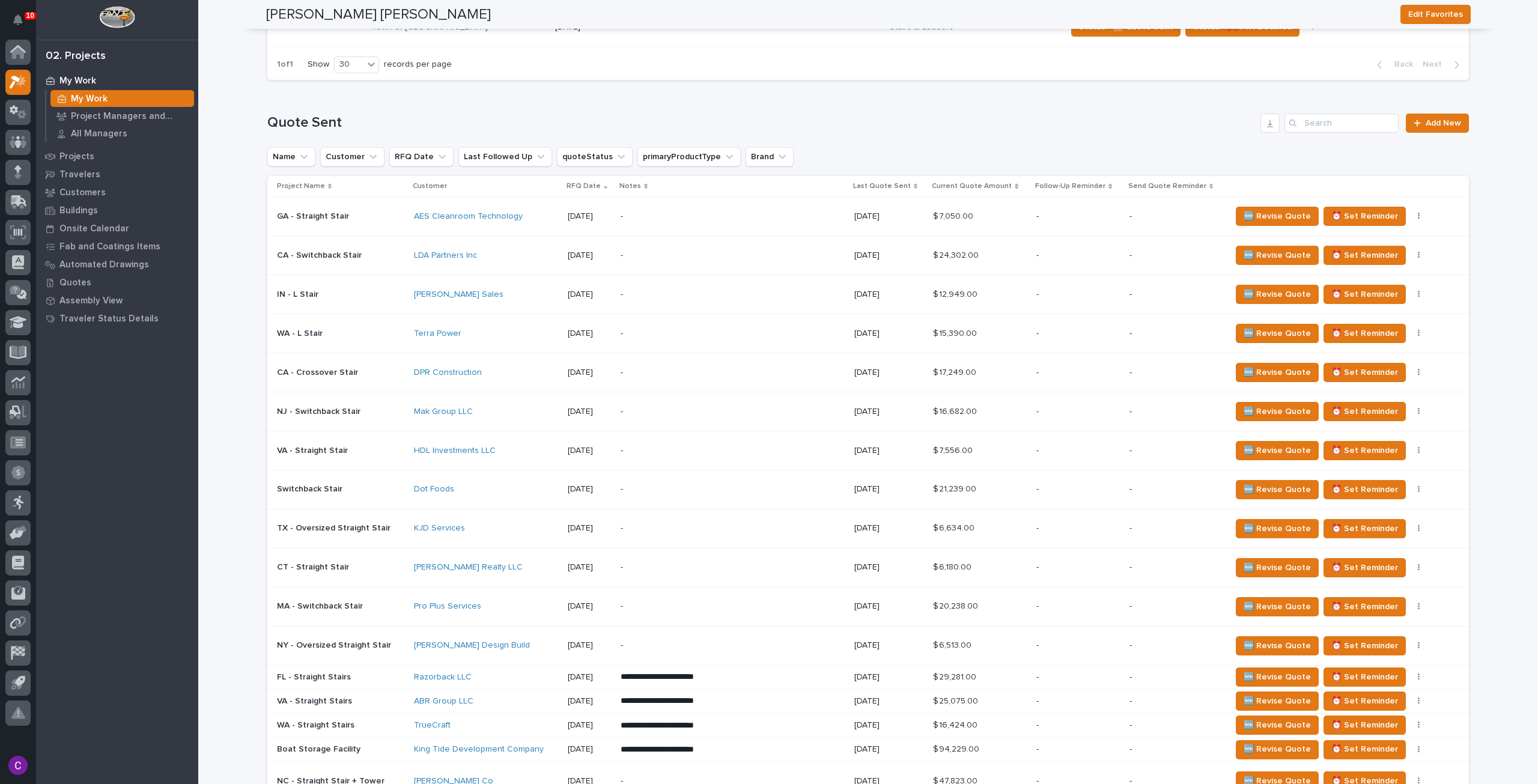
click at [493, 295] on div "Kaeb Sales" at bounding box center [486, 295] width 144 height 10
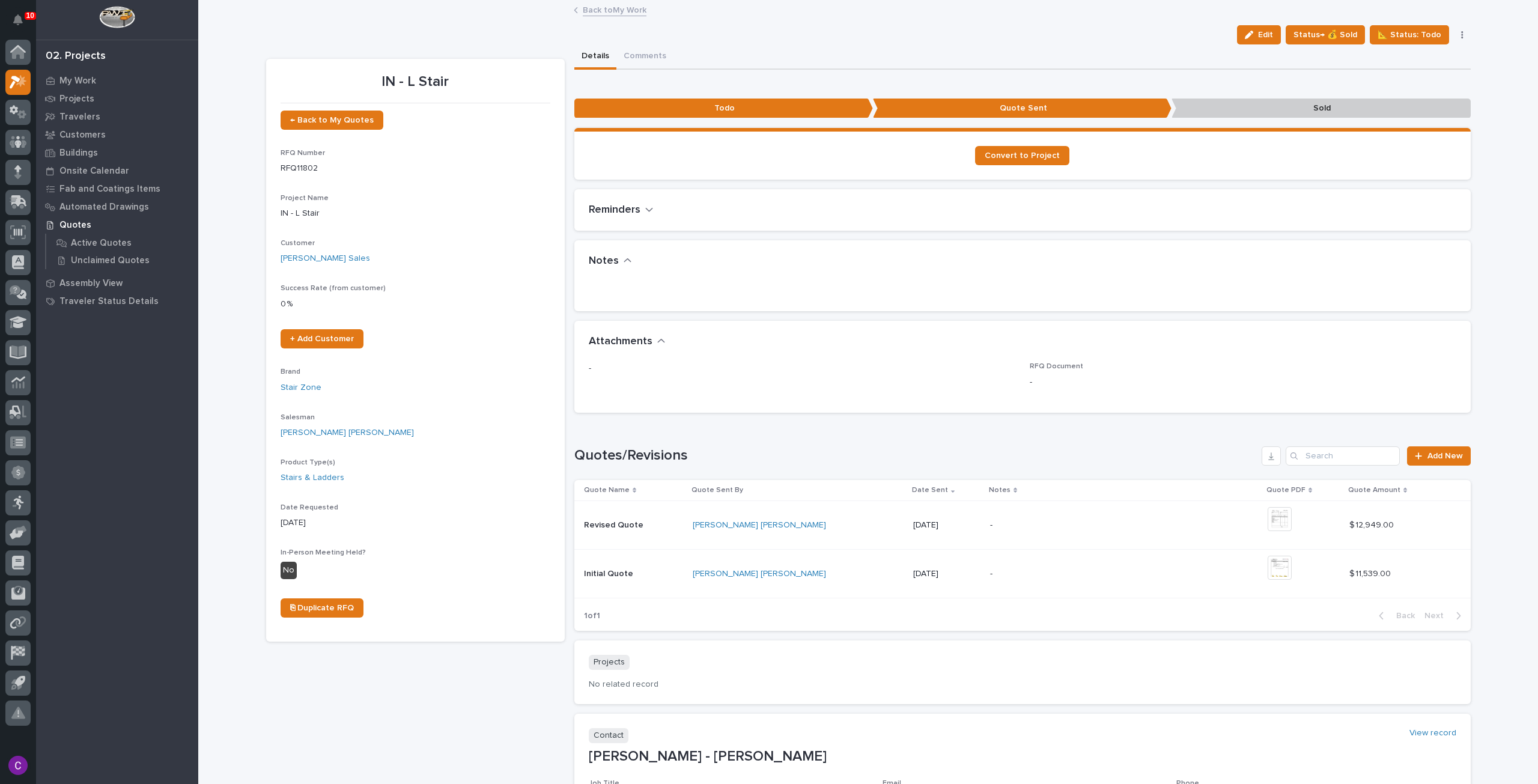
click at [990, 537] on div "-" at bounding box center [1095, 525] width 210 height 27
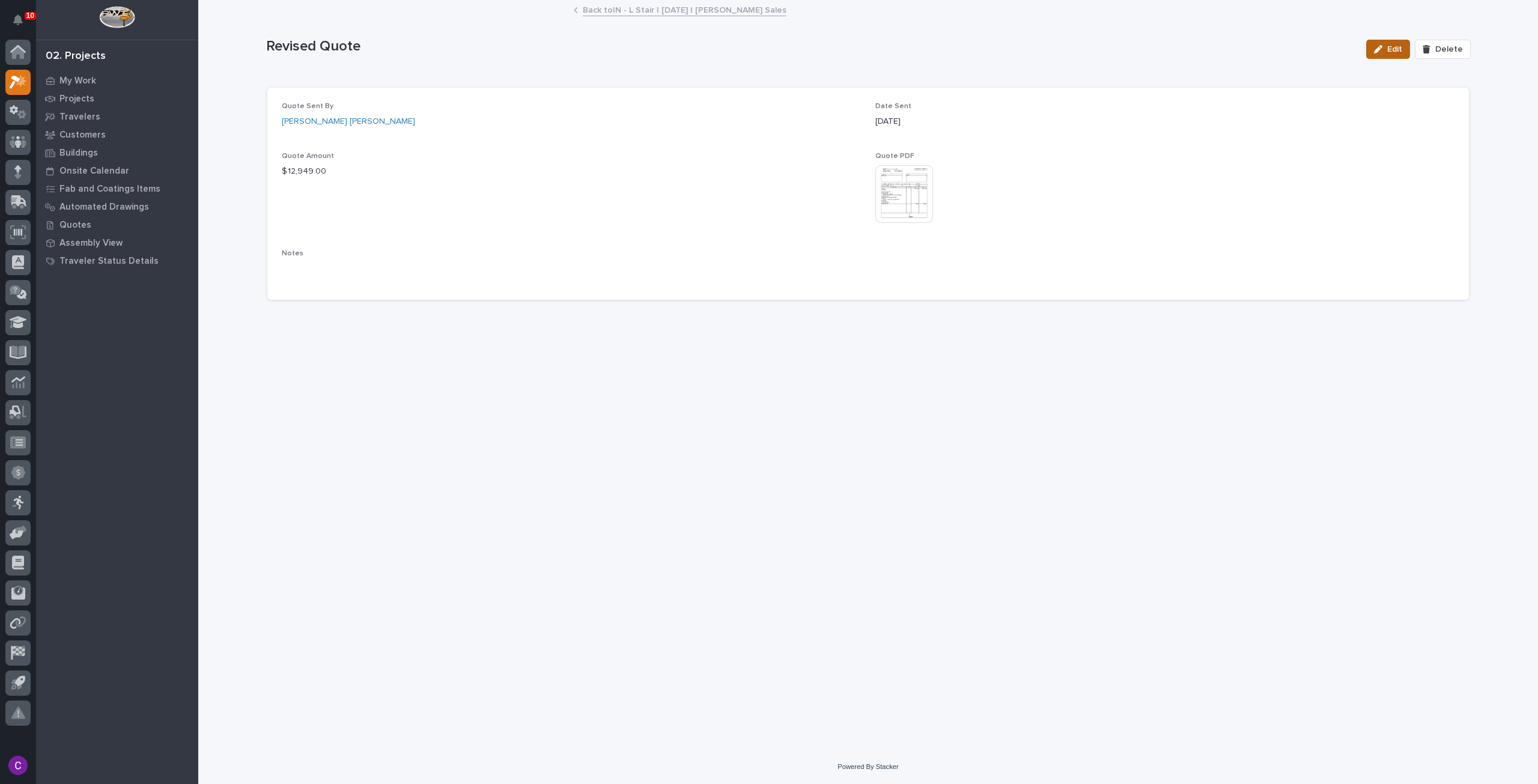
click at [1387, 44] on button "Edit" at bounding box center [1388, 49] width 44 height 19
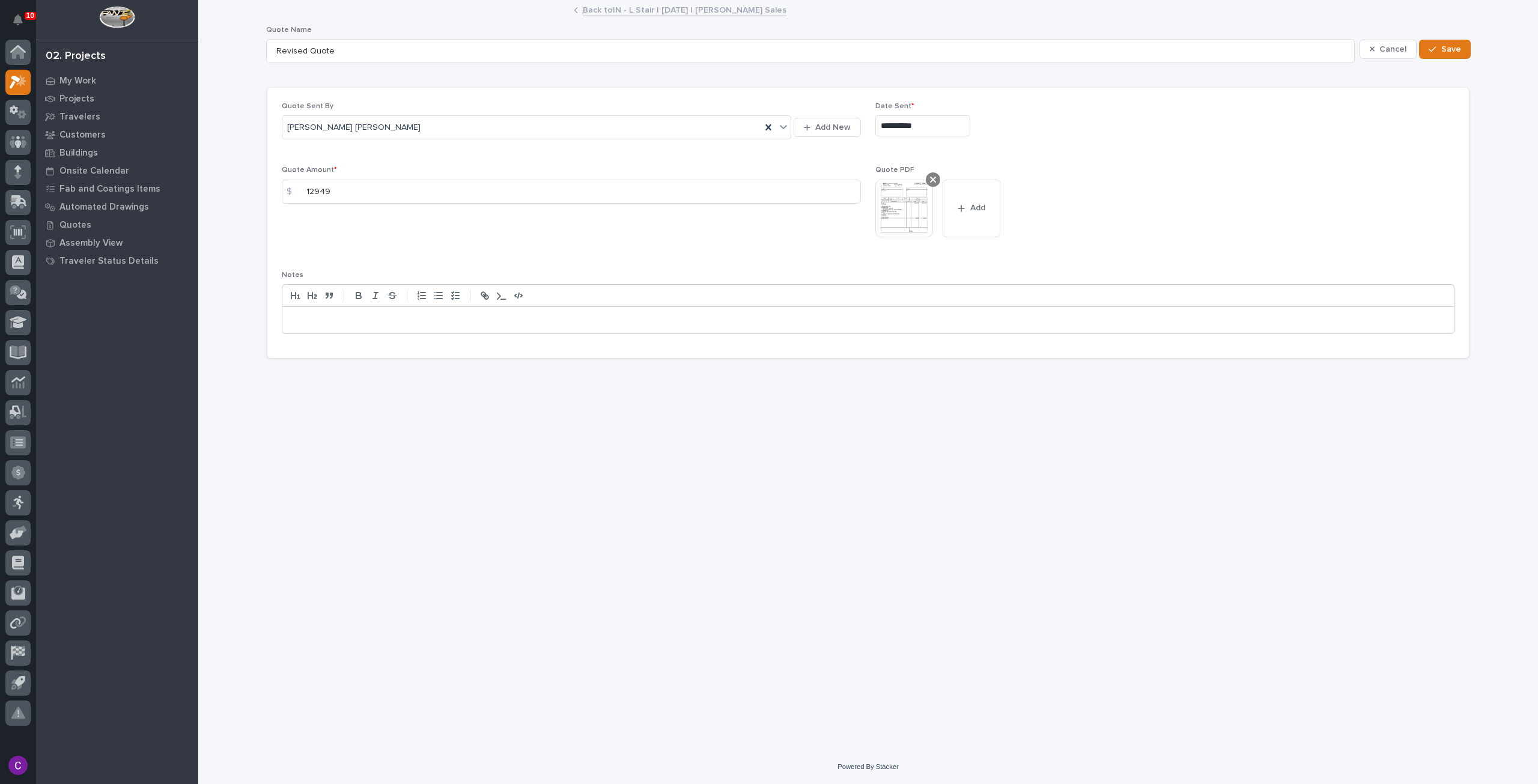
click at [930, 178] on icon at bounding box center [933, 179] width 6 height 9
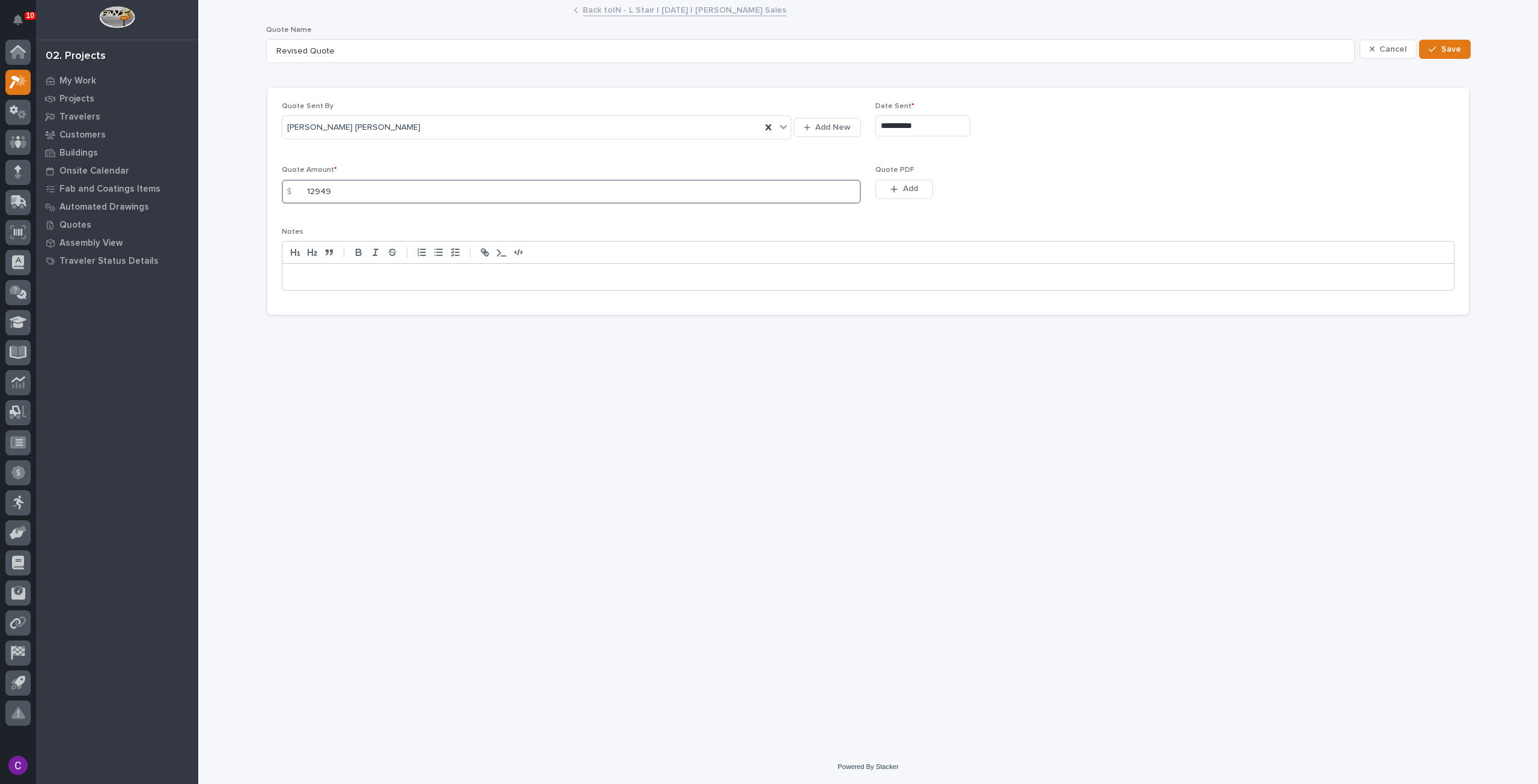
drag, startPoint x: 619, startPoint y: 200, endPoint x: 359, endPoint y: 204, distance: 260.0
click at [370, 204] on div "Quote Amount * $ 12949" at bounding box center [571, 189] width 579 height 47
drag, startPoint x: 293, startPoint y: 200, endPoint x: 64, endPoint y: 189, distance: 229.3
click at [212, 202] on div "**********" at bounding box center [868, 376] width 1340 height 748
type input "13899"
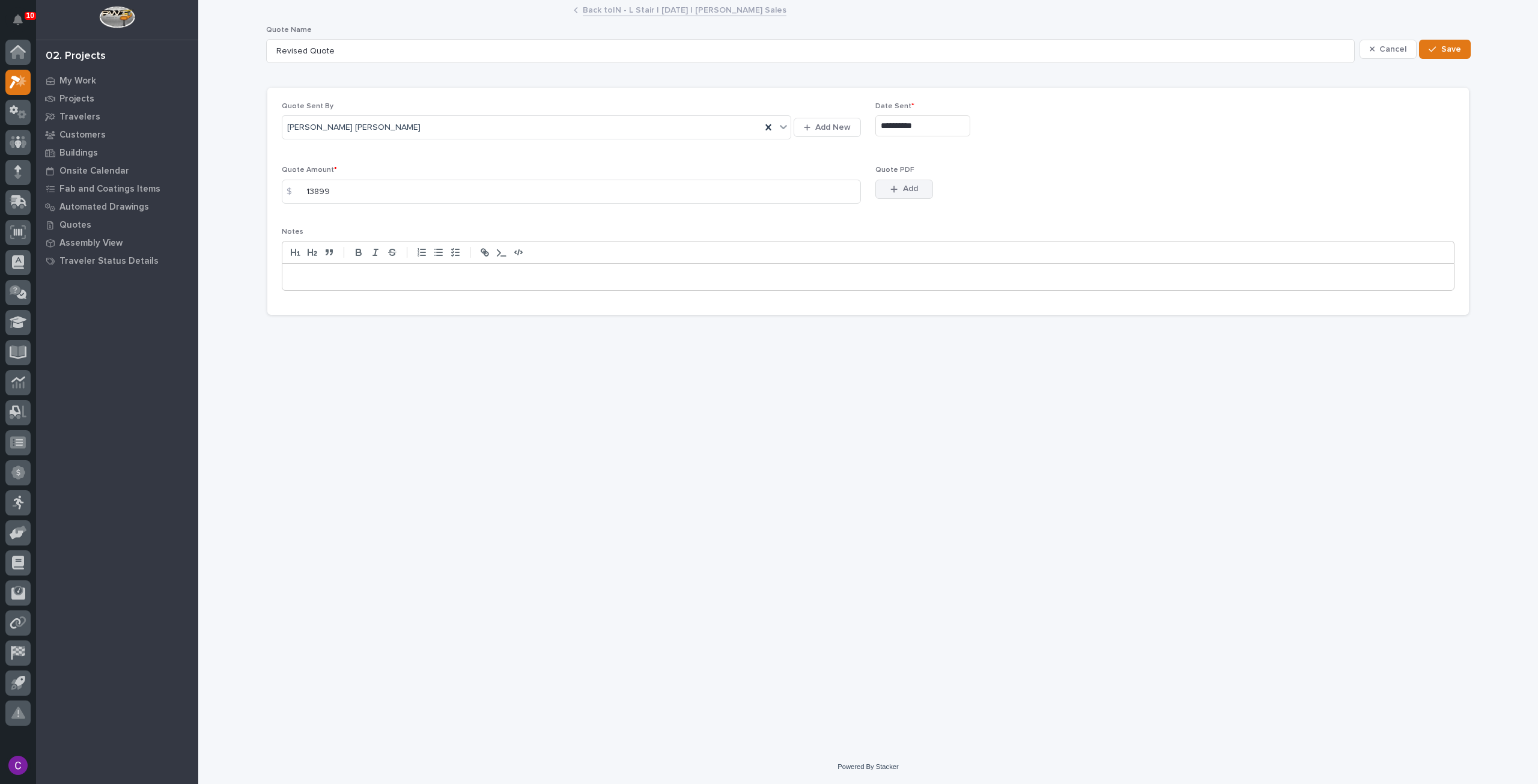
click at [917, 180] on button "Add" at bounding box center [904, 189] width 58 height 19
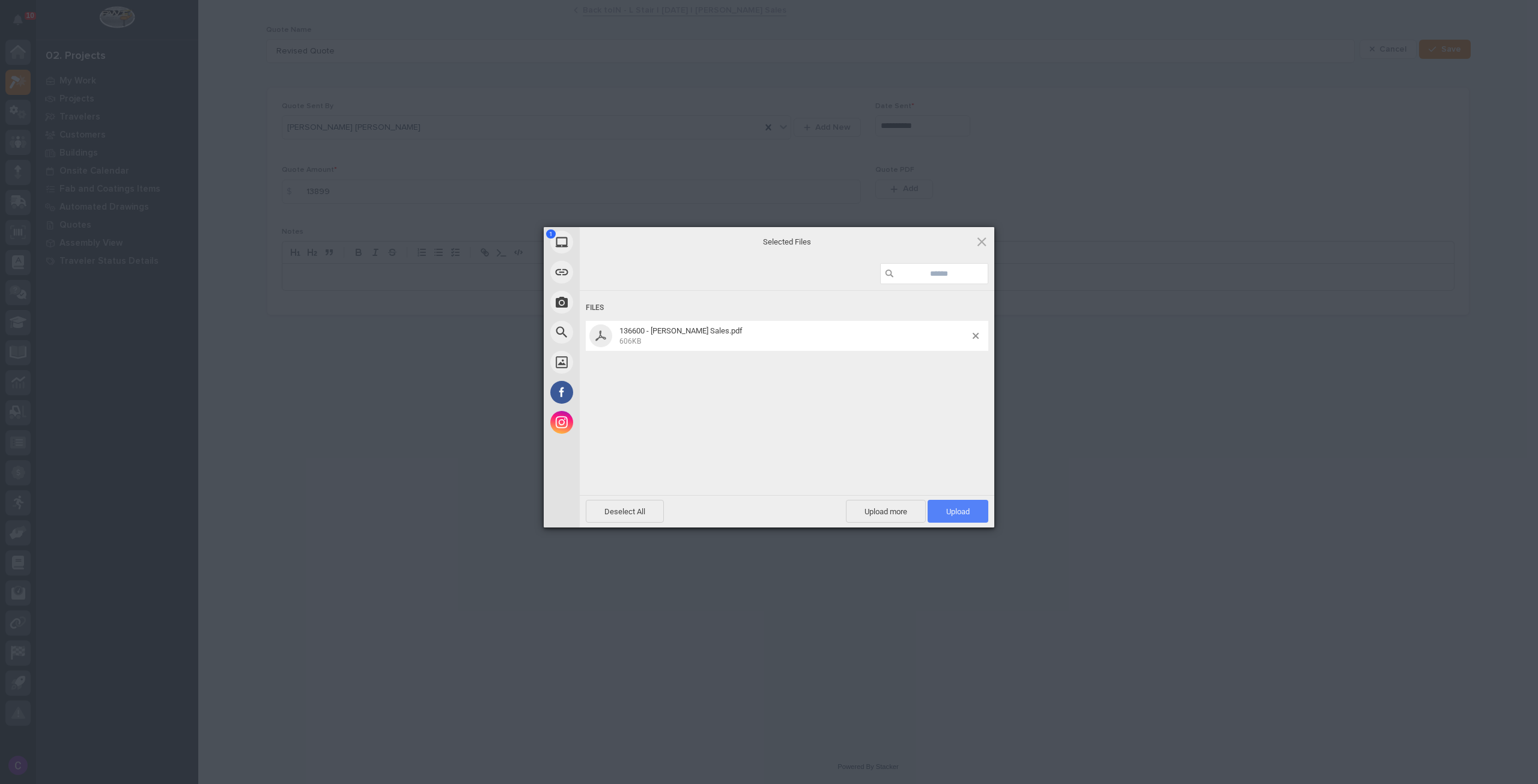
click at [952, 511] on span "Upload 1" at bounding box center [958, 511] width 23 height 9
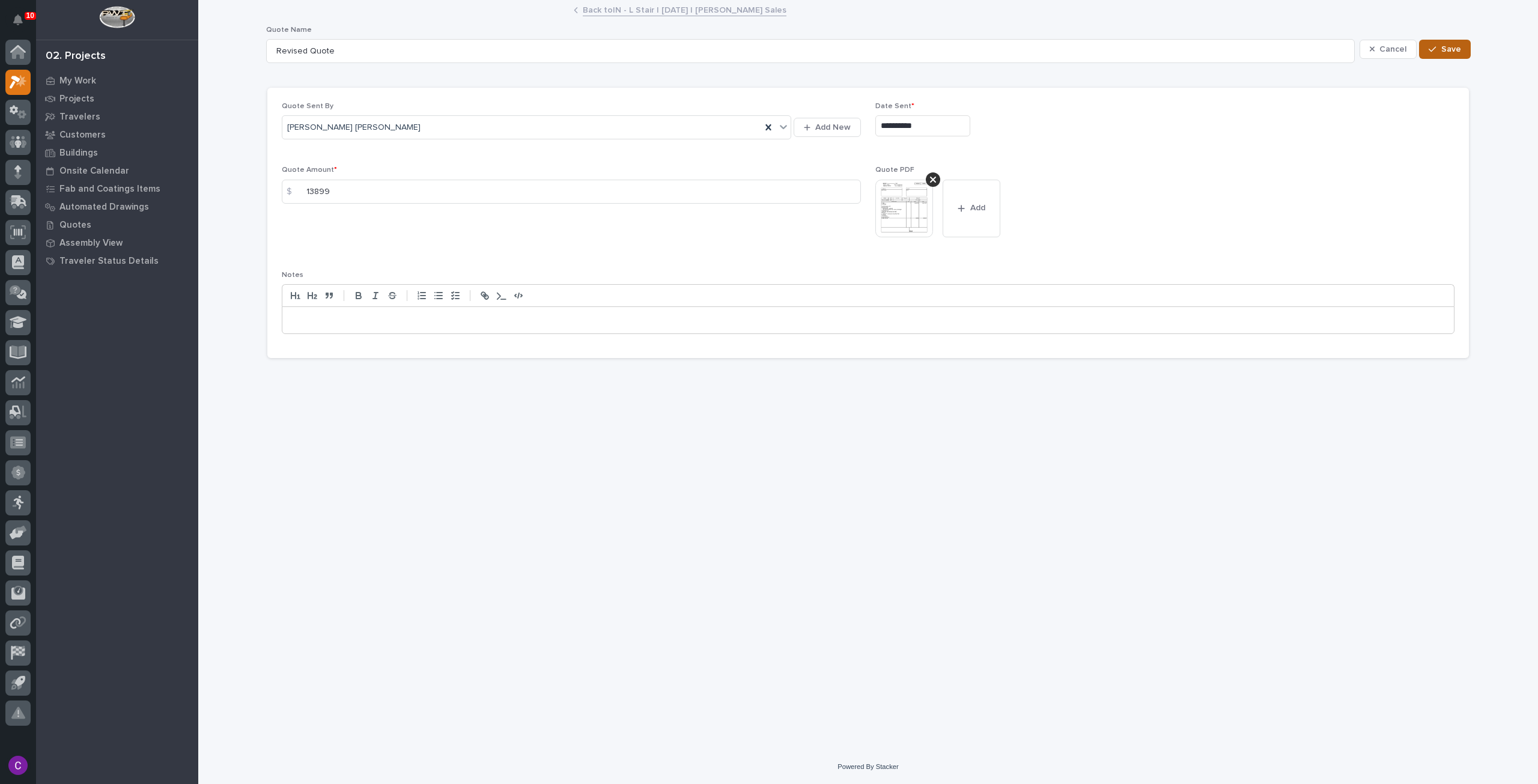
click at [1447, 47] on span "Save" at bounding box center [1451, 49] width 20 height 11
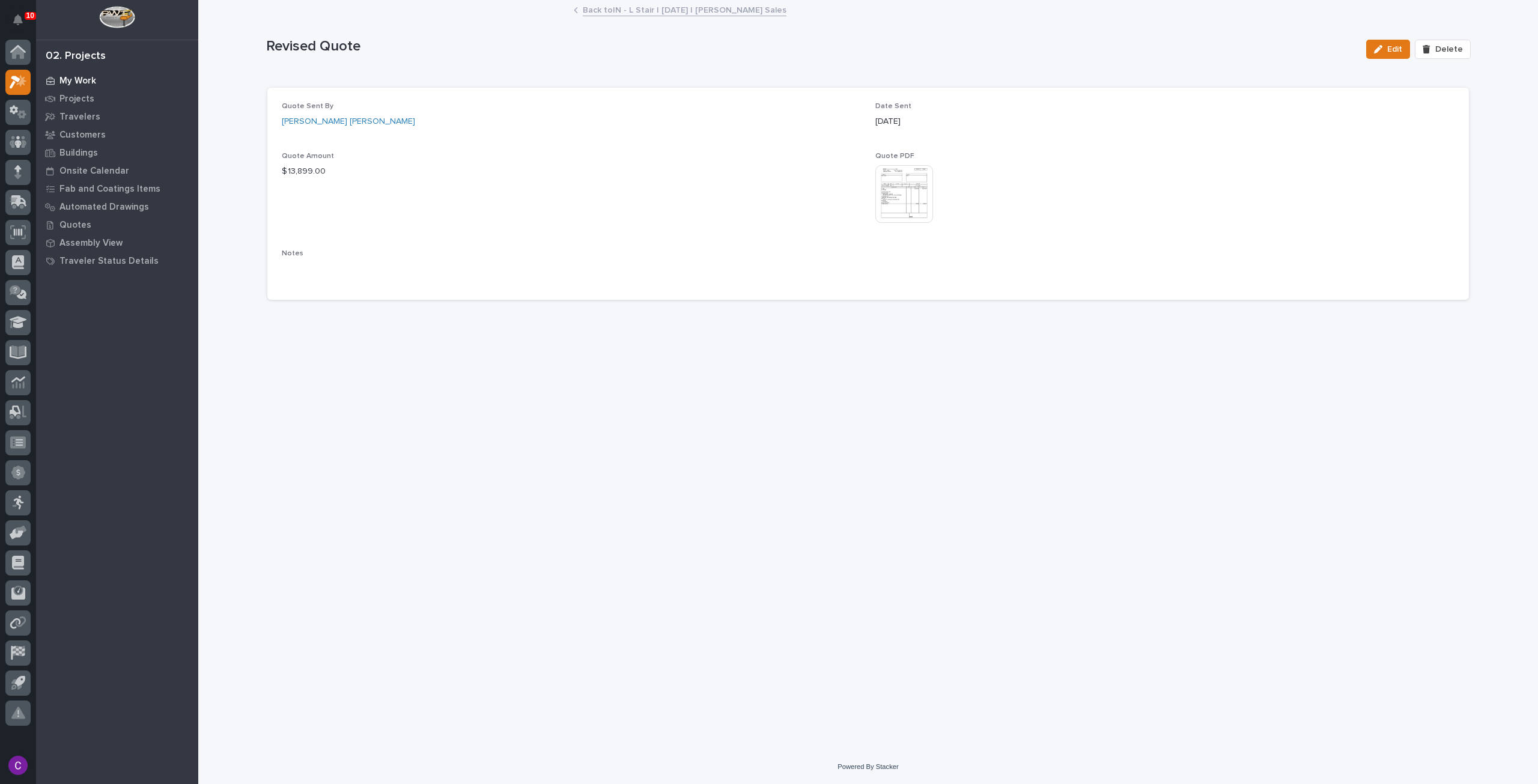
click at [76, 79] on p "My Work" at bounding box center [78, 81] width 36 height 11
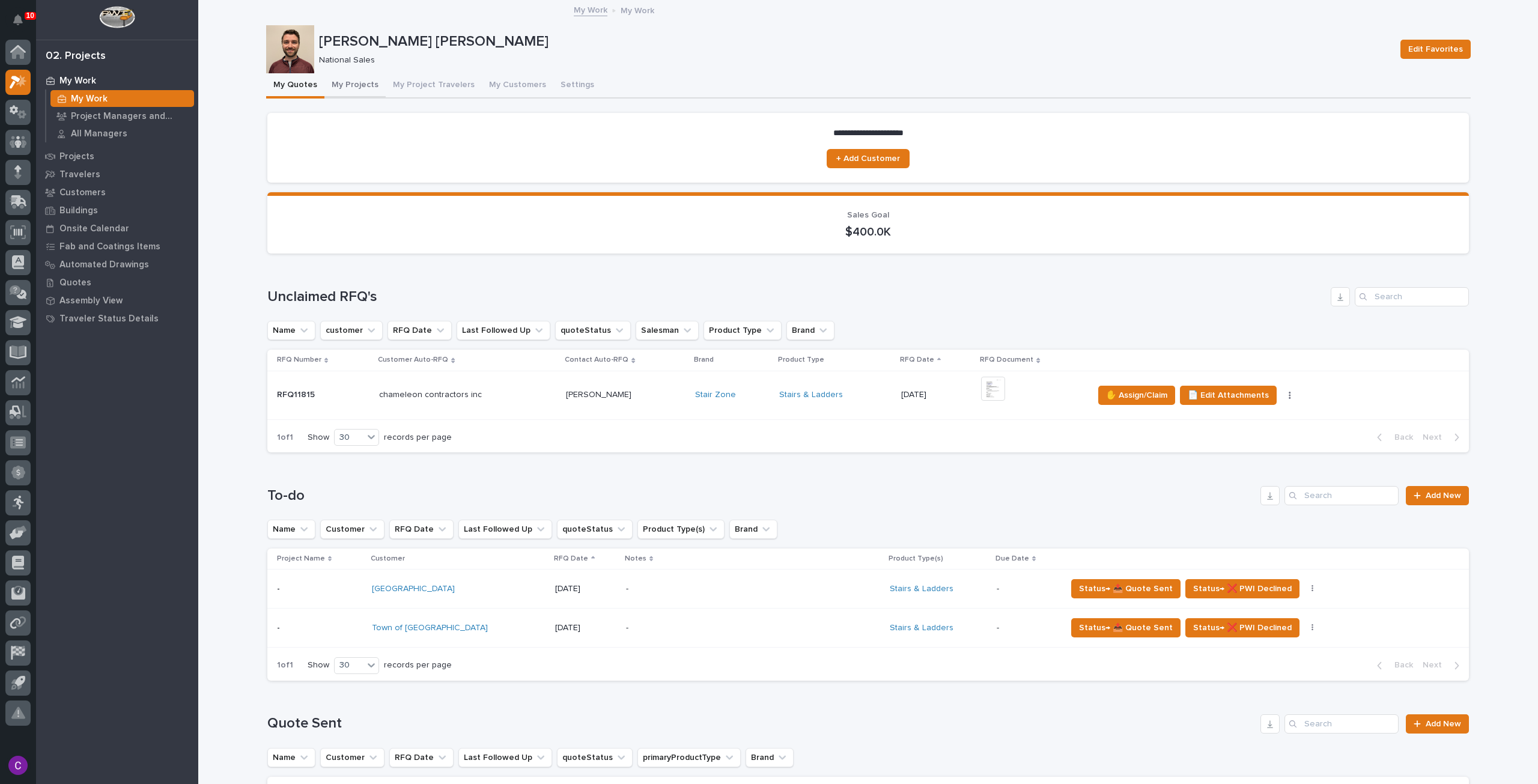
click at [350, 82] on button "My Projects" at bounding box center [355, 86] width 61 height 25
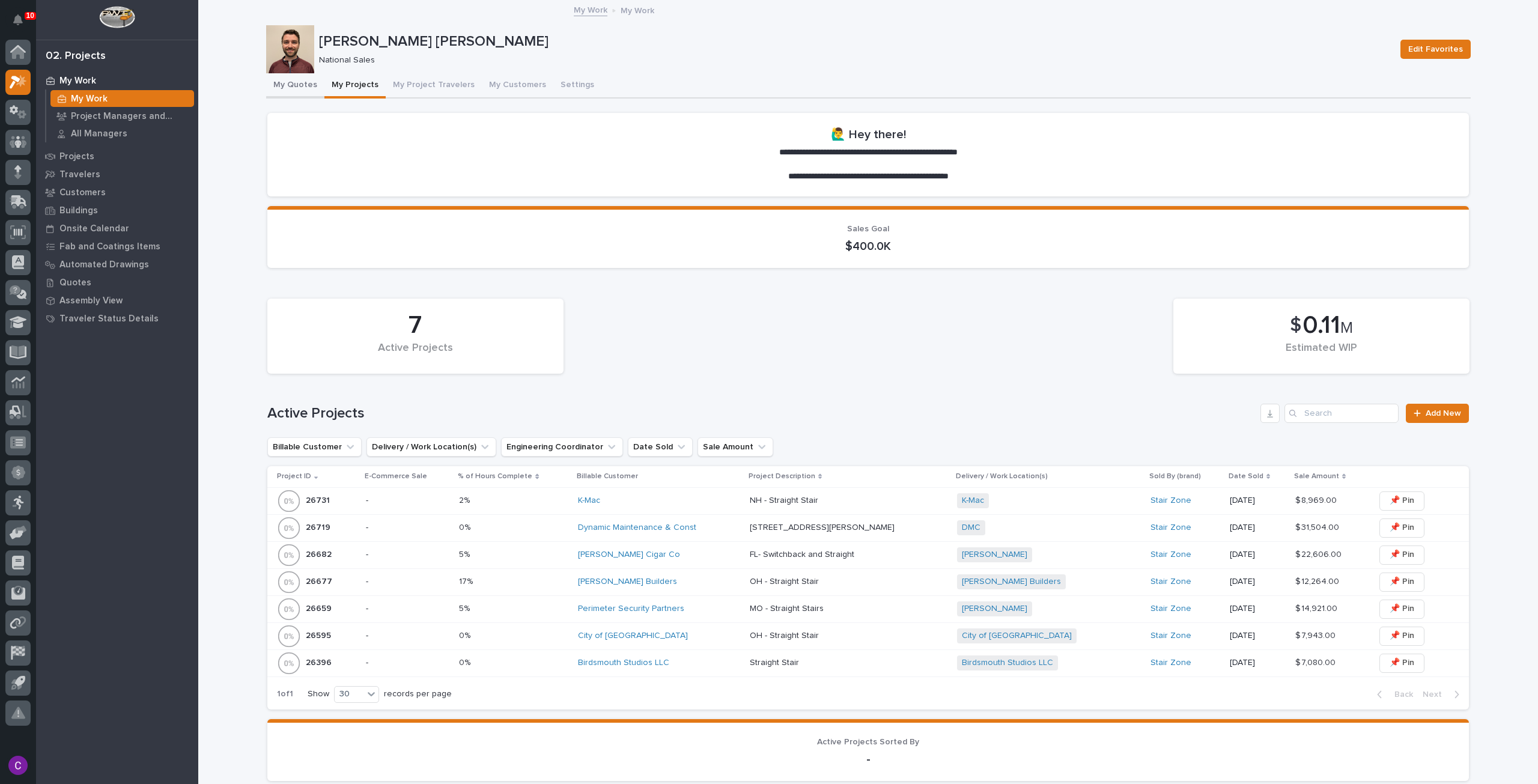
click at [277, 82] on button "My Quotes" at bounding box center [296, 86] width 58 height 25
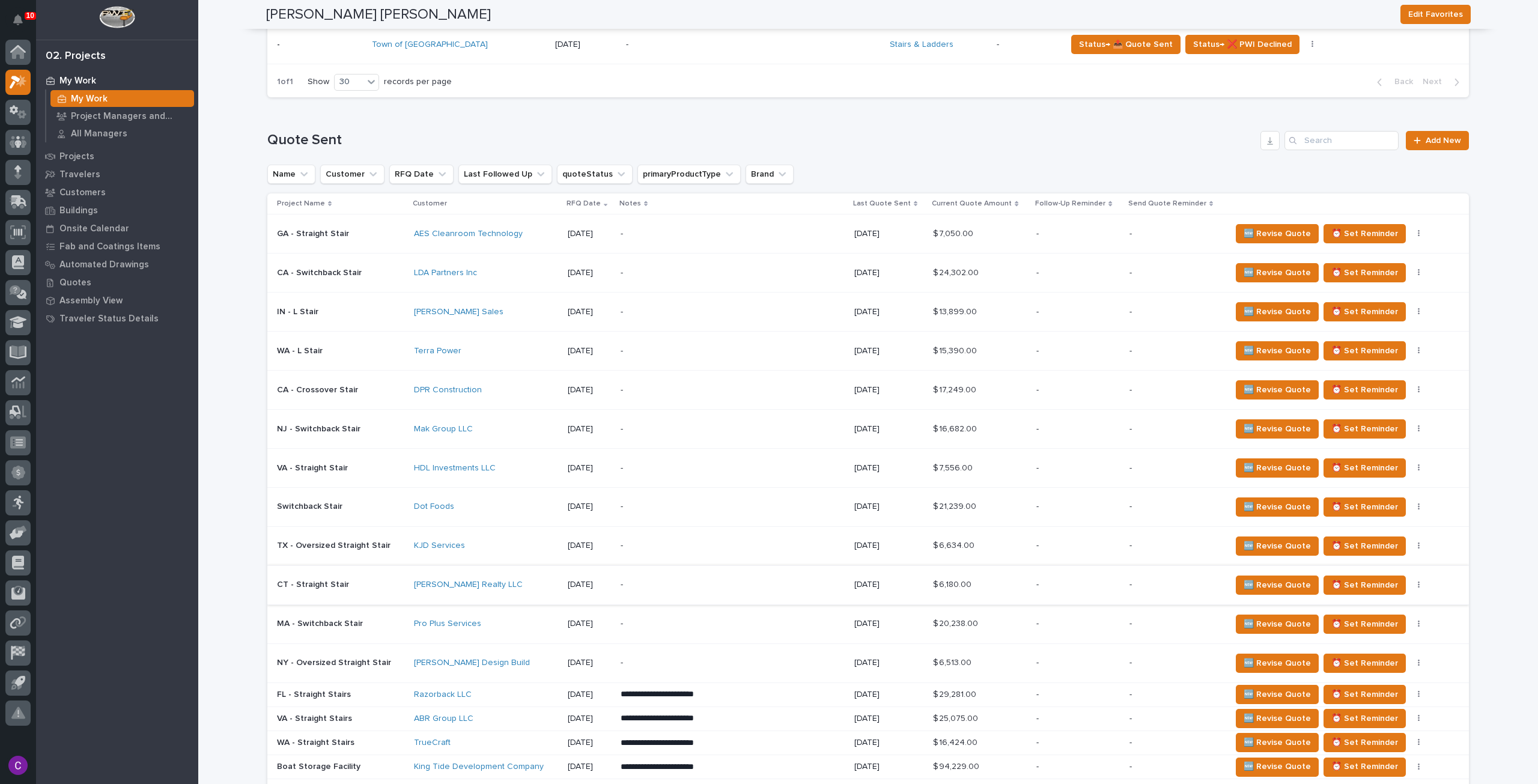
scroll to position [601, 0]
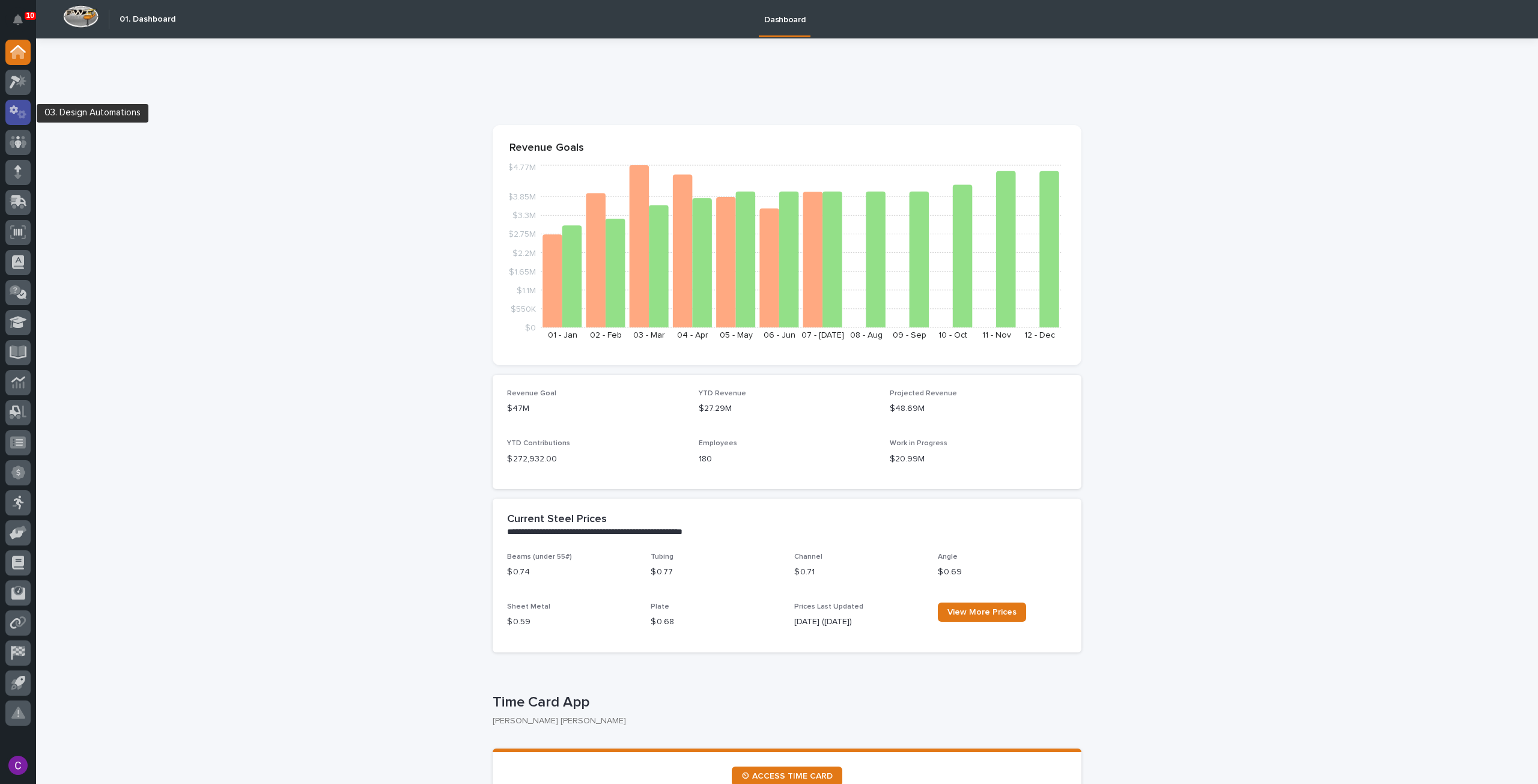
click at [15, 110] on icon at bounding box center [18, 111] width 17 height 14
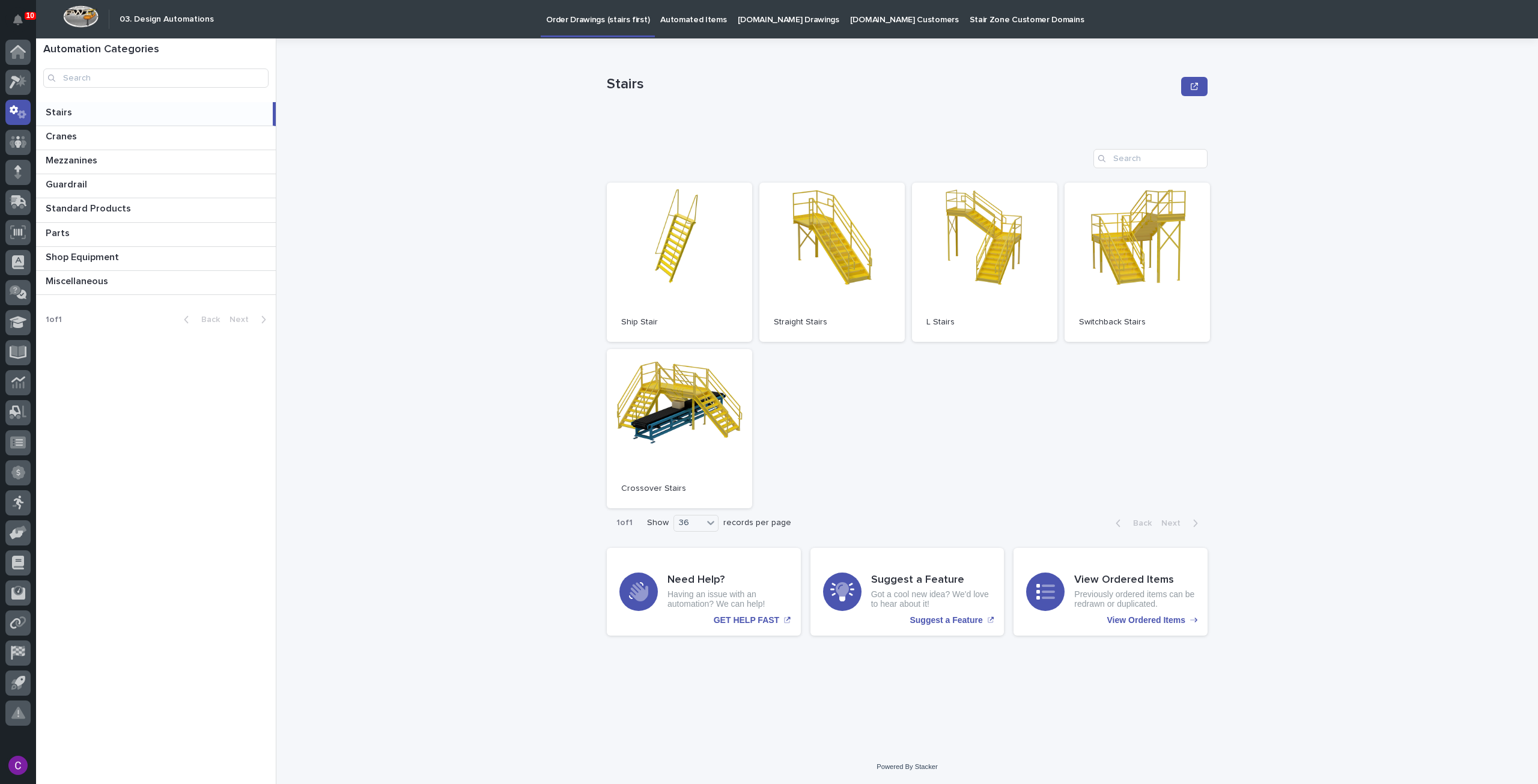
click at [738, 19] on p "[DOMAIN_NAME] Drawings" at bounding box center [788, 12] width 101 height 25
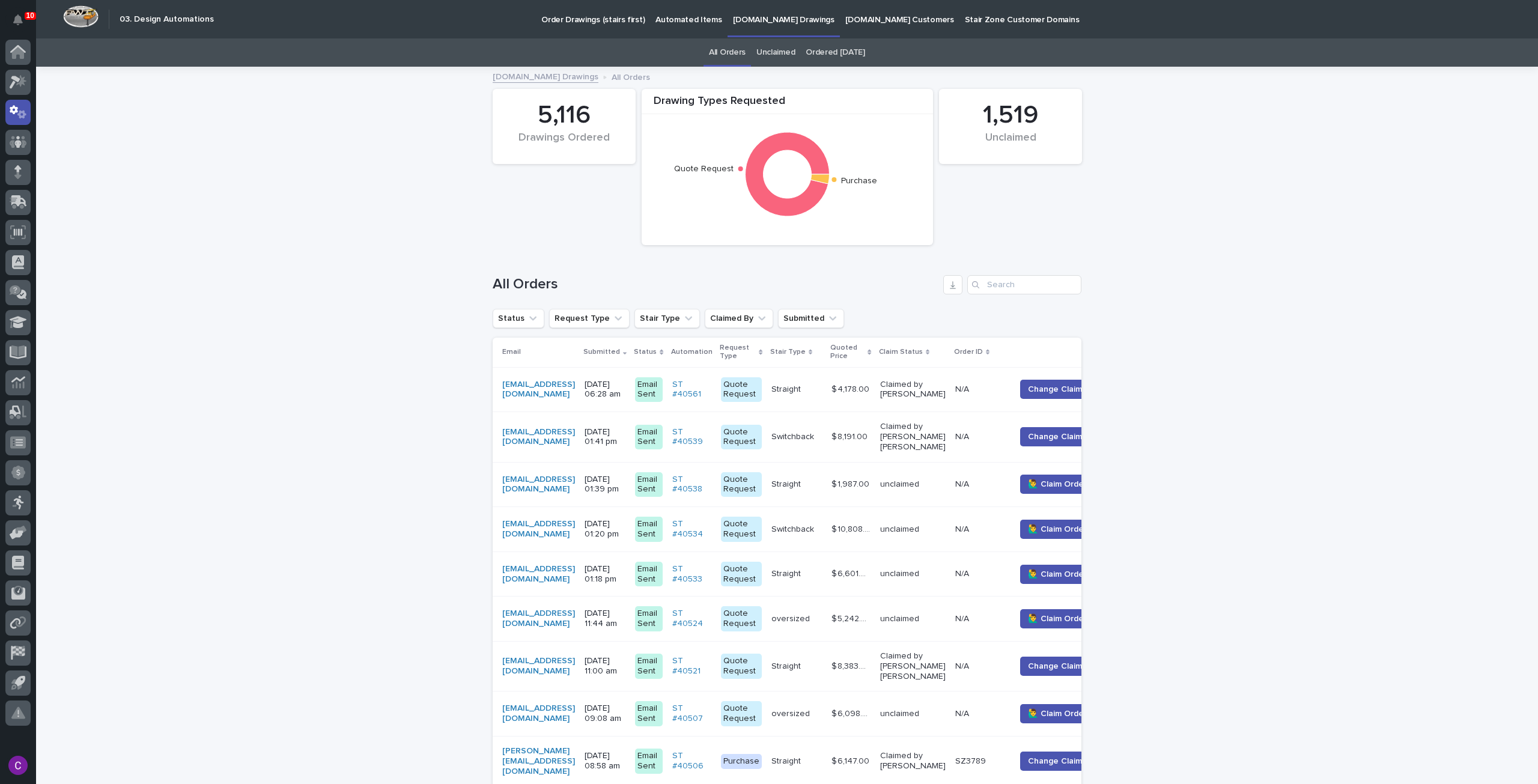
click at [667, 27] on link "Automated Items" at bounding box center [689, 18] width 77 height 37
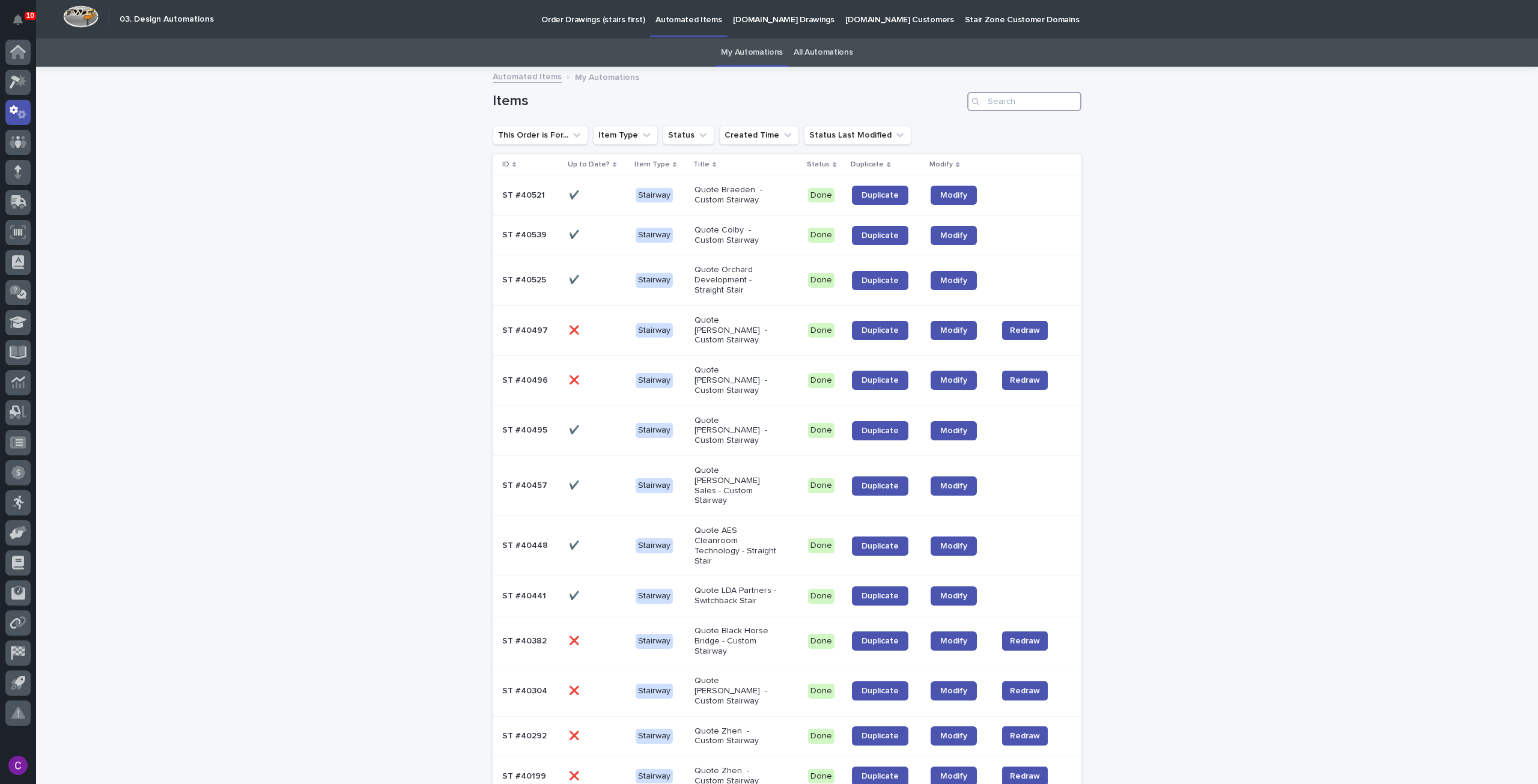
click at [998, 103] on input "Search" at bounding box center [1024, 101] width 114 height 19
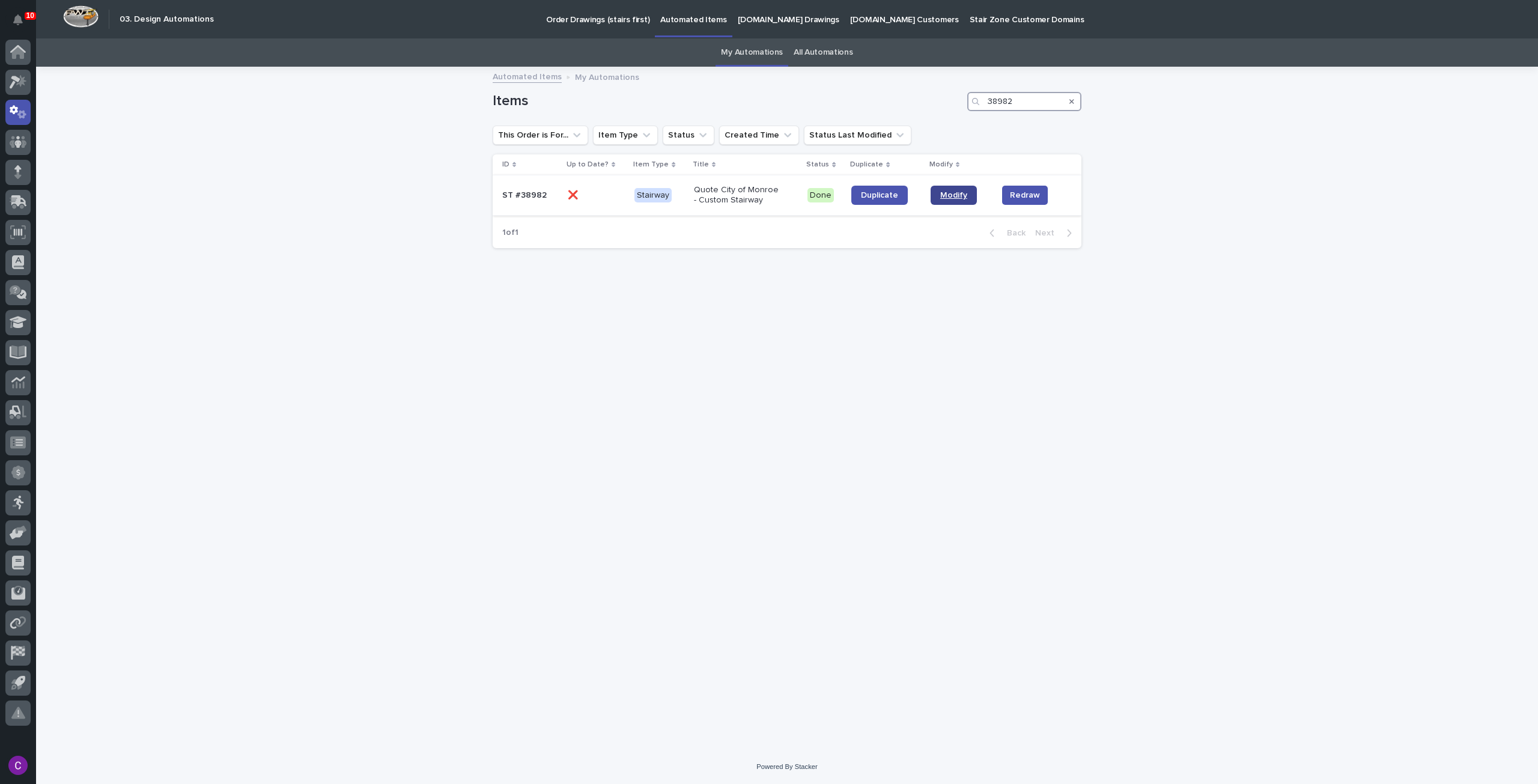
type input "38982"
click at [956, 195] on span "Modify" at bounding box center [953, 195] width 27 height 9
drag, startPoint x: 1028, startPoint y: 101, endPoint x: 809, endPoint y: 88, distance: 219.4
click at [809, 87] on div "Items 38982" at bounding box center [787, 96] width 589 height 58
click at [929, 204] on span "Duplicate" at bounding box center [920, 205] width 37 height 9
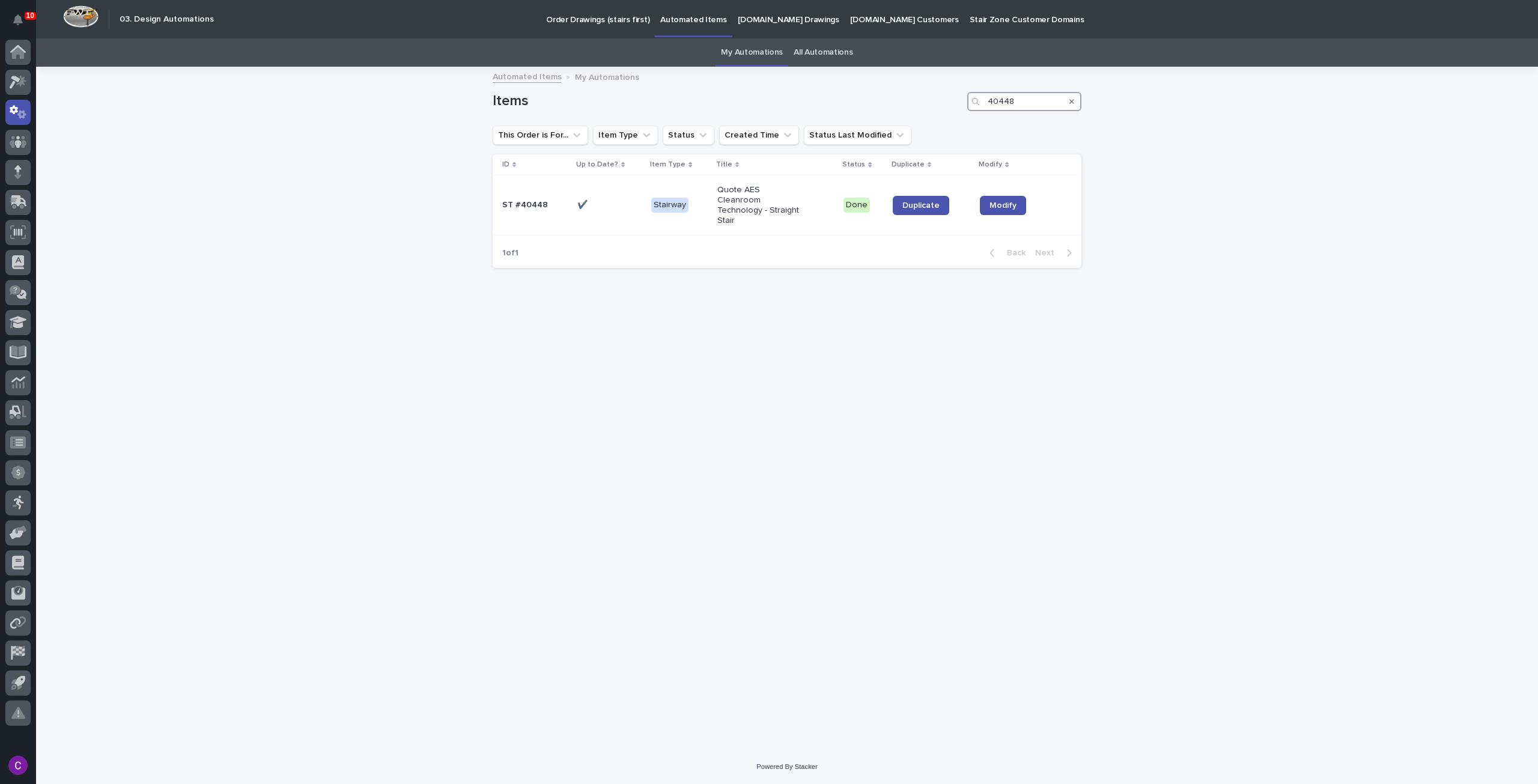
drag, startPoint x: 1022, startPoint y: 100, endPoint x: 792, endPoint y: 91, distance: 230.2
click at [793, 89] on div "Items 40448" at bounding box center [787, 96] width 589 height 58
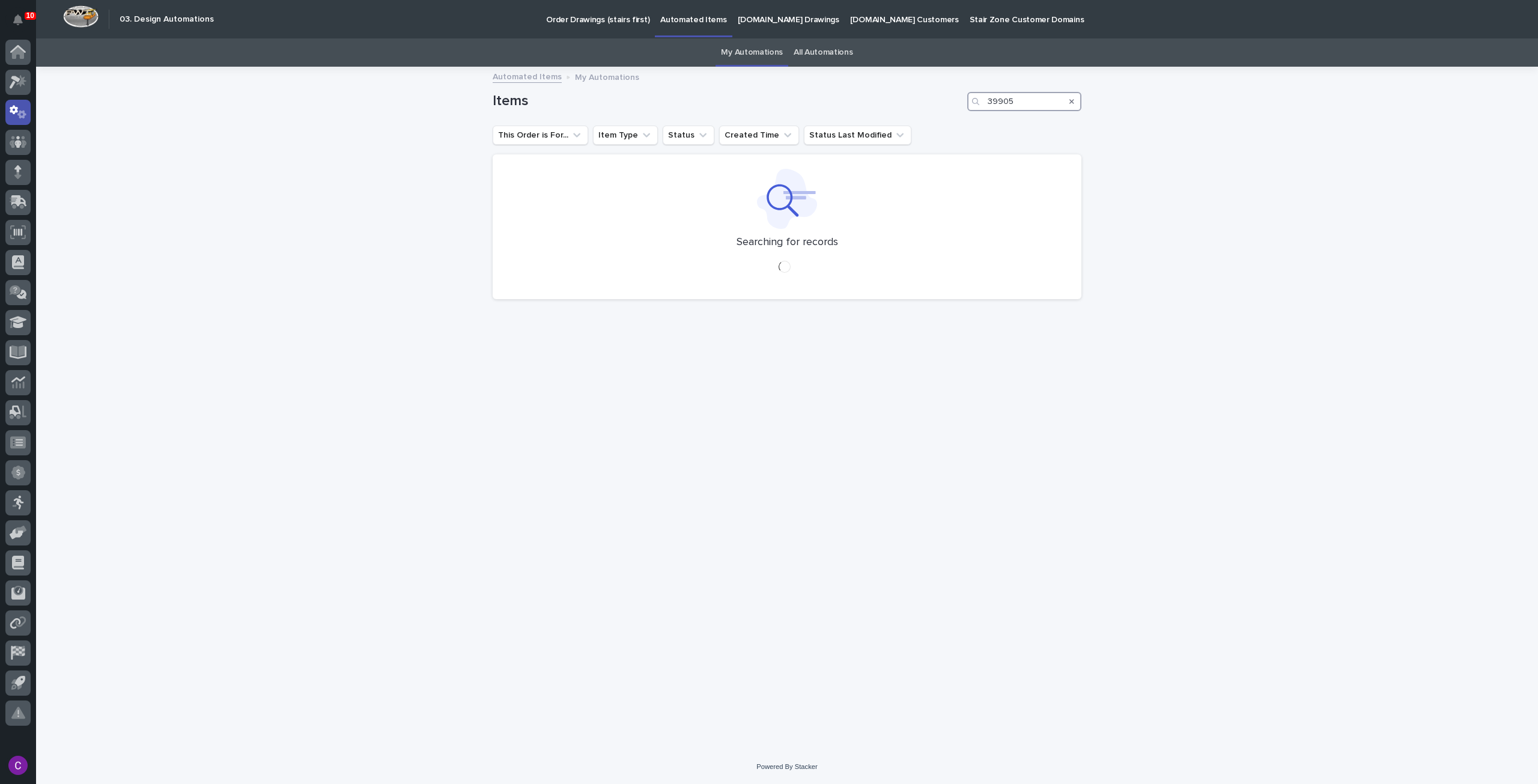
type input "39905"
click at [802, 56] on link "All Automations" at bounding box center [823, 52] width 59 height 28
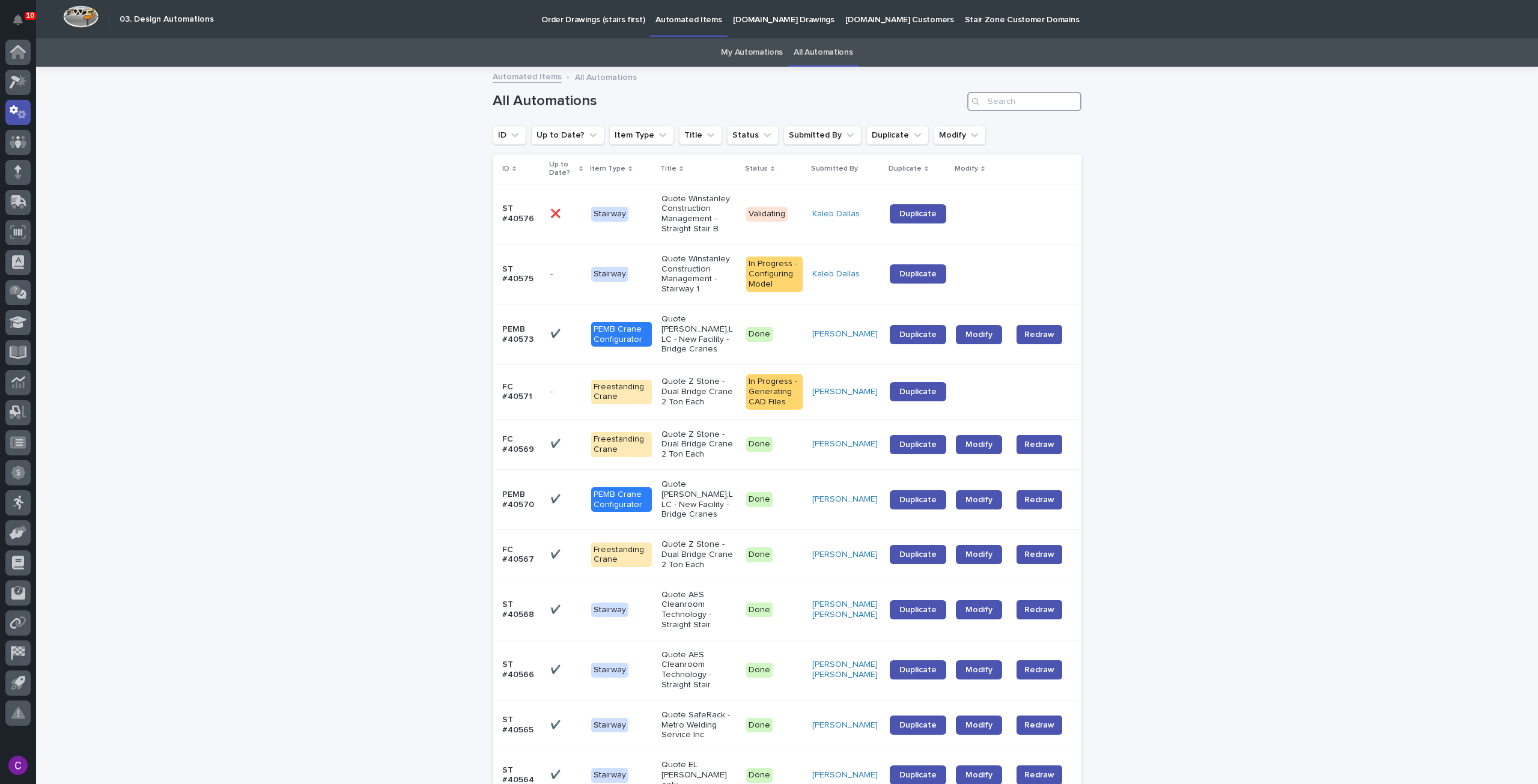
click at [1032, 96] on input "Search" at bounding box center [1024, 101] width 114 height 19
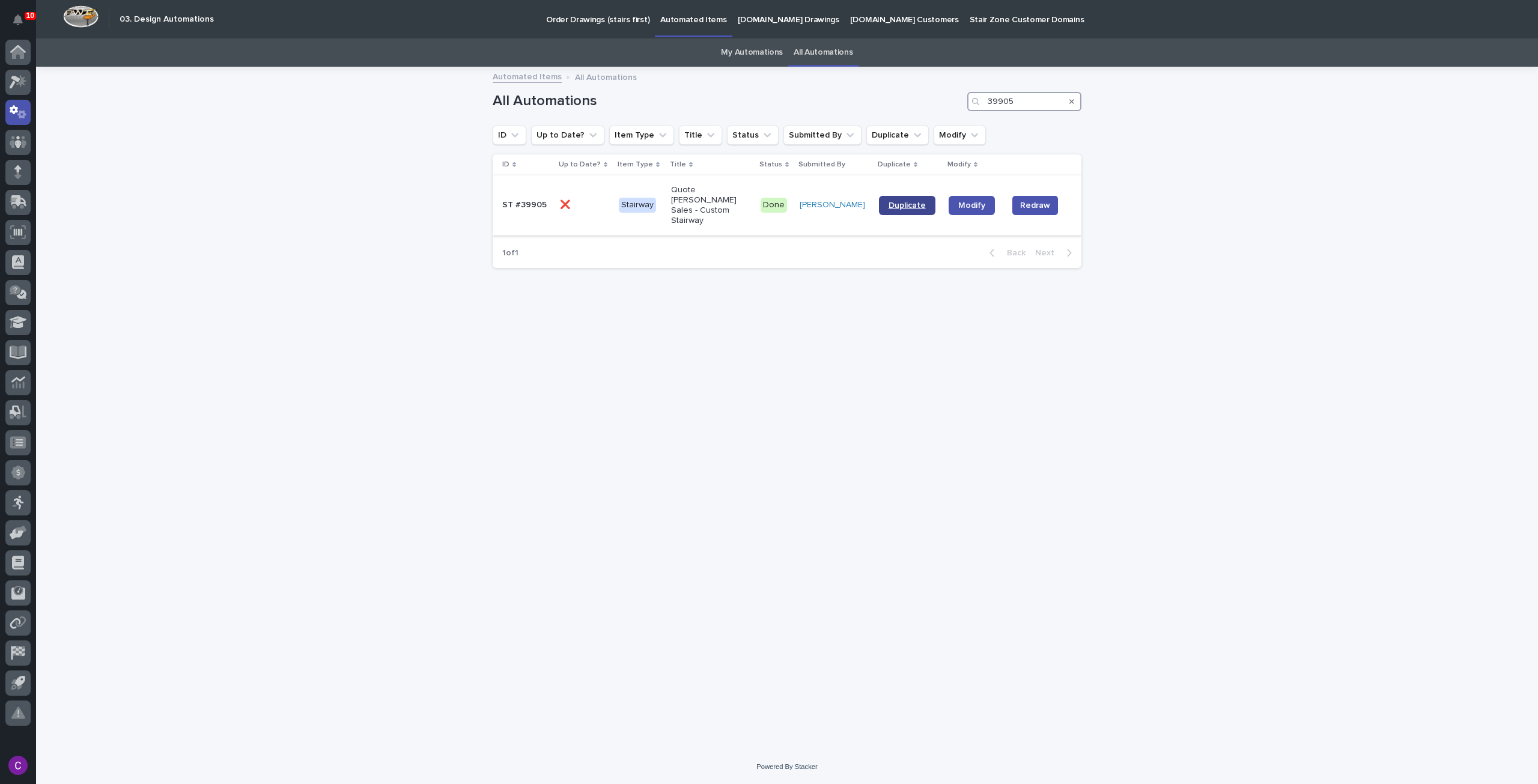
type input "39905"
click at [907, 196] on link "Duplicate" at bounding box center [907, 205] width 57 height 19
click at [1070, 100] on icon "Search" at bounding box center [1072, 101] width 5 height 7
click at [751, 52] on link "My Automations" at bounding box center [752, 52] width 62 height 28
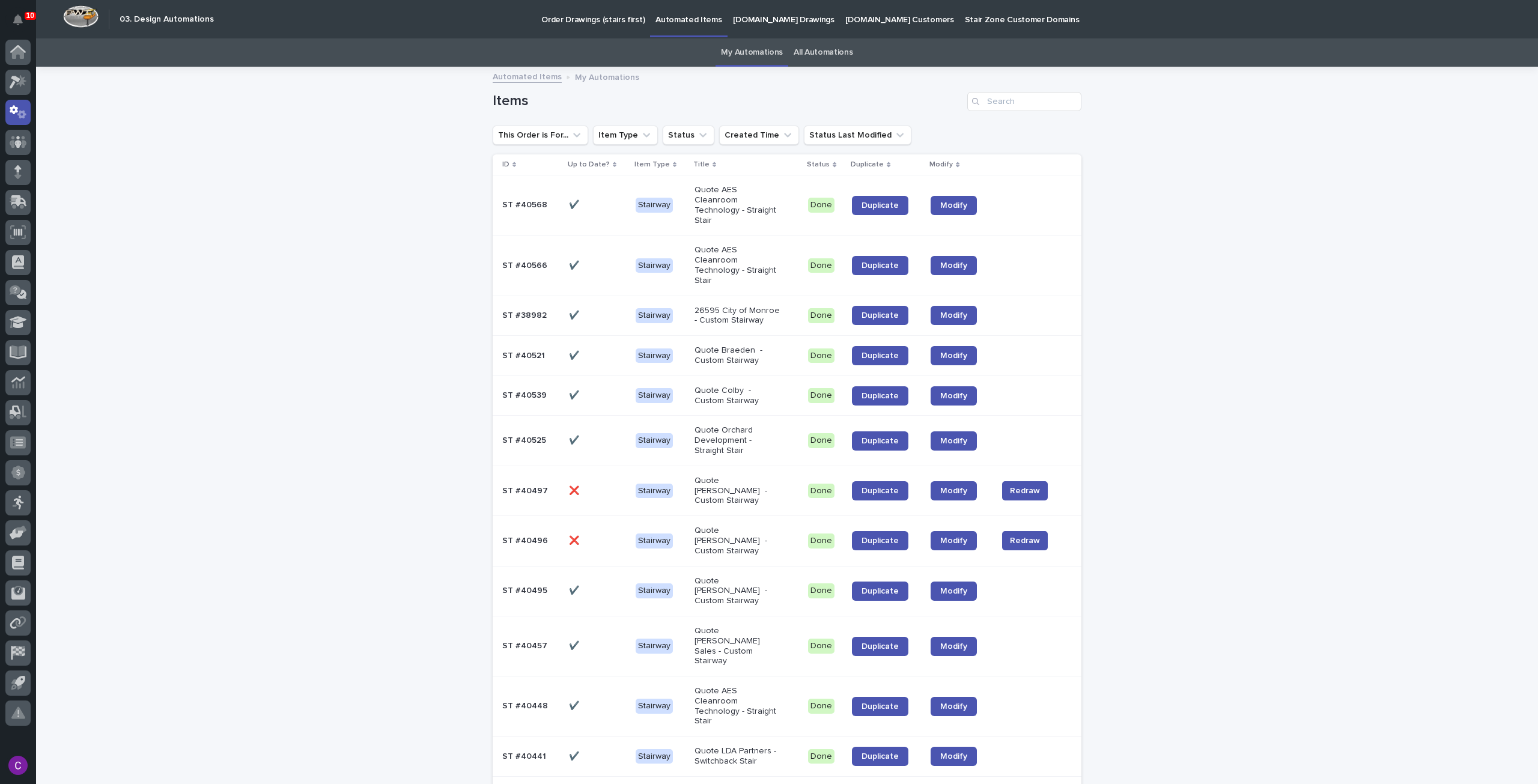
click at [746, 23] on p "[DOMAIN_NAME] Drawings" at bounding box center [784, 12] width 101 height 25
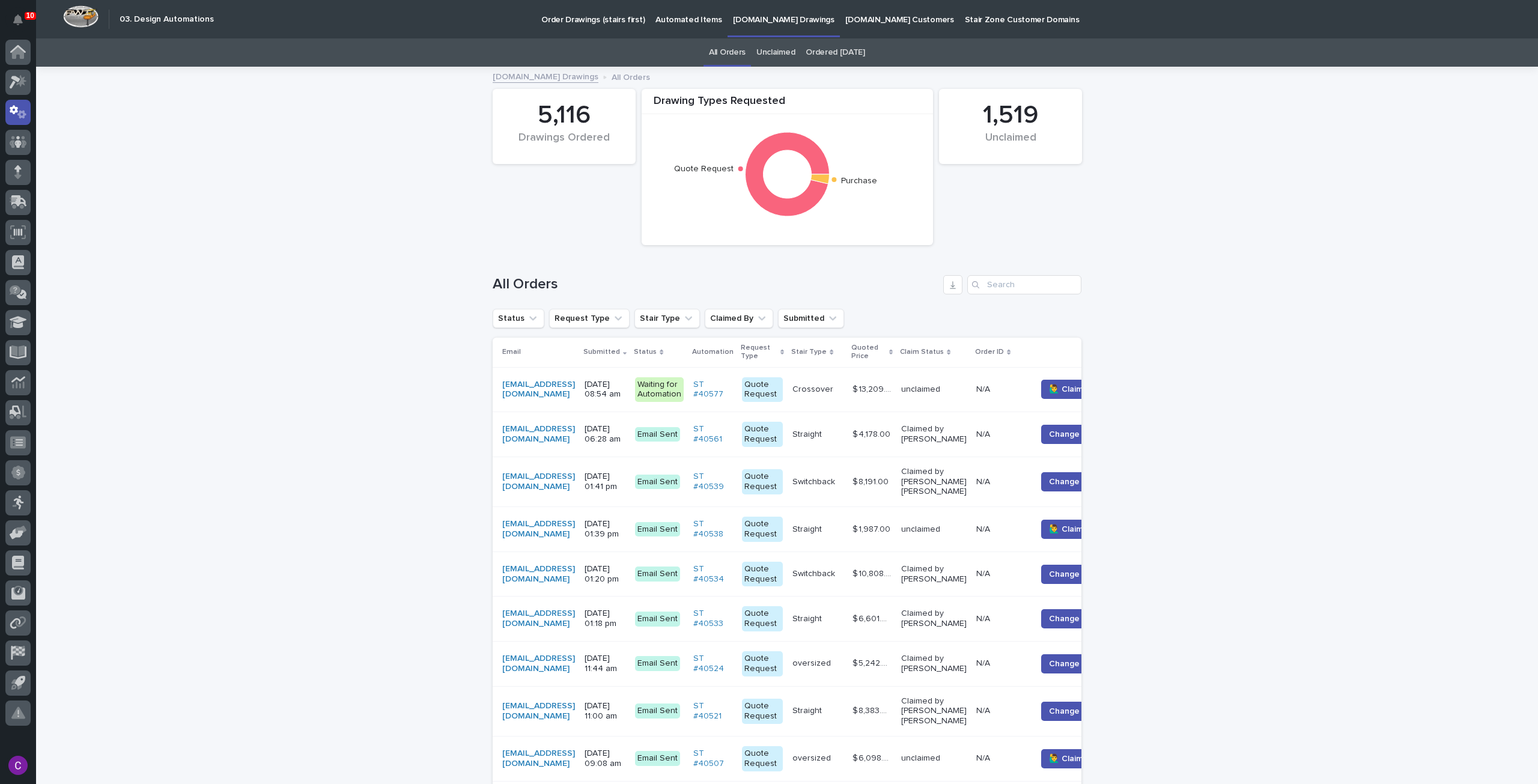
click at [695, 21] on p "Automated Items" at bounding box center [688, 12] width 66 height 25
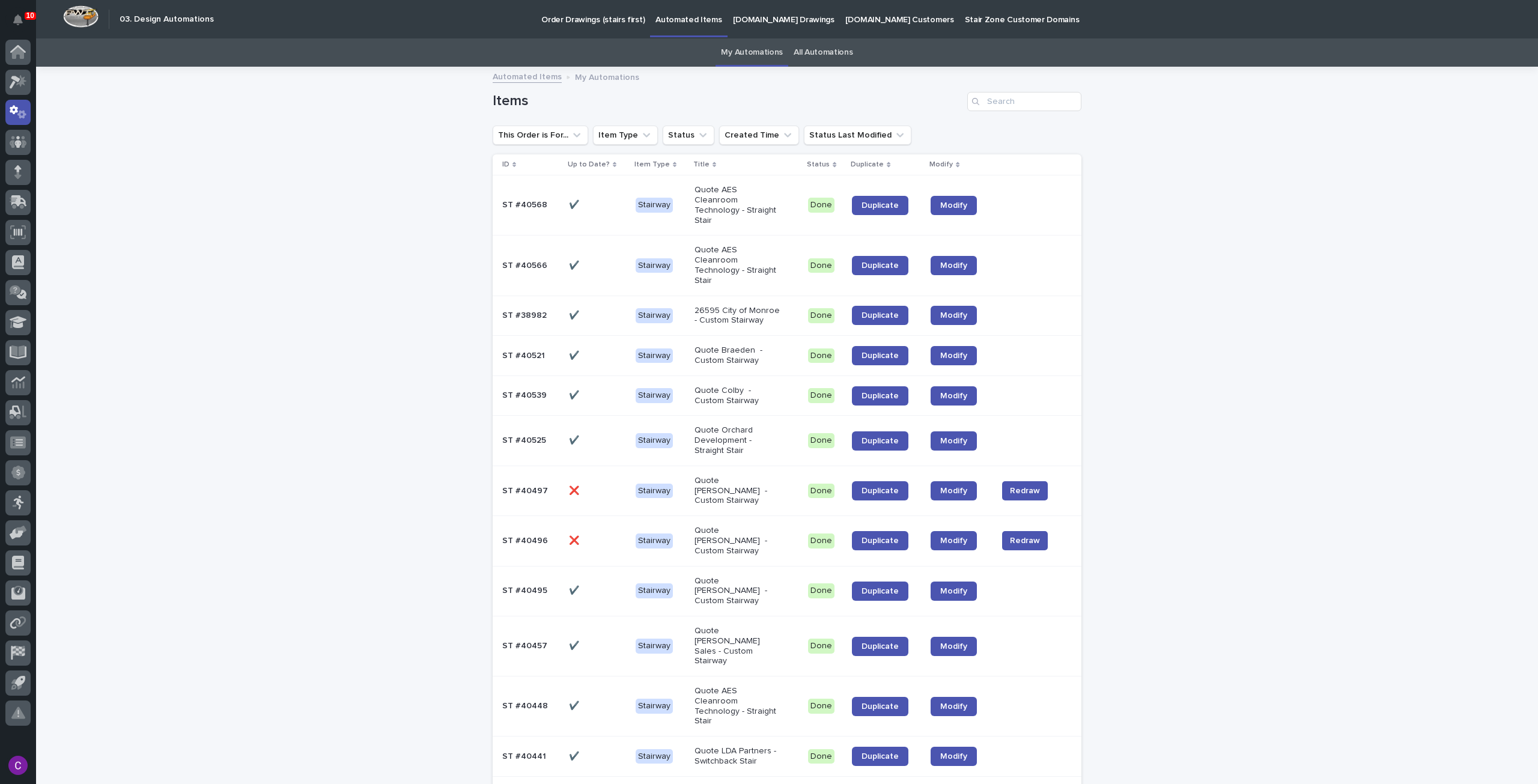
click at [817, 48] on link "All Automations" at bounding box center [823, 52] width 59 height 28
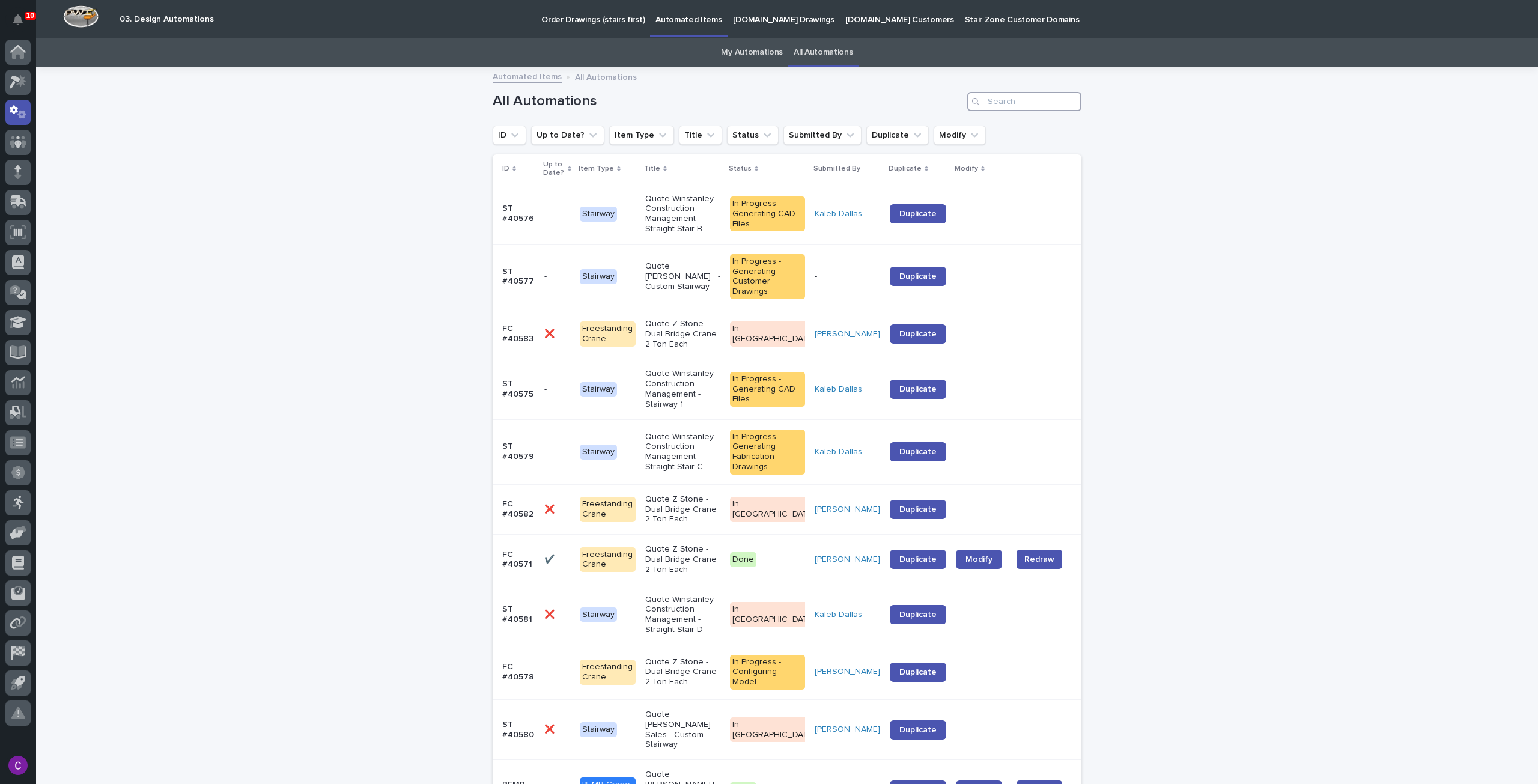
click at [1009, 99] on input "Search" at bounding box center [1024, 101] width 114 height 19
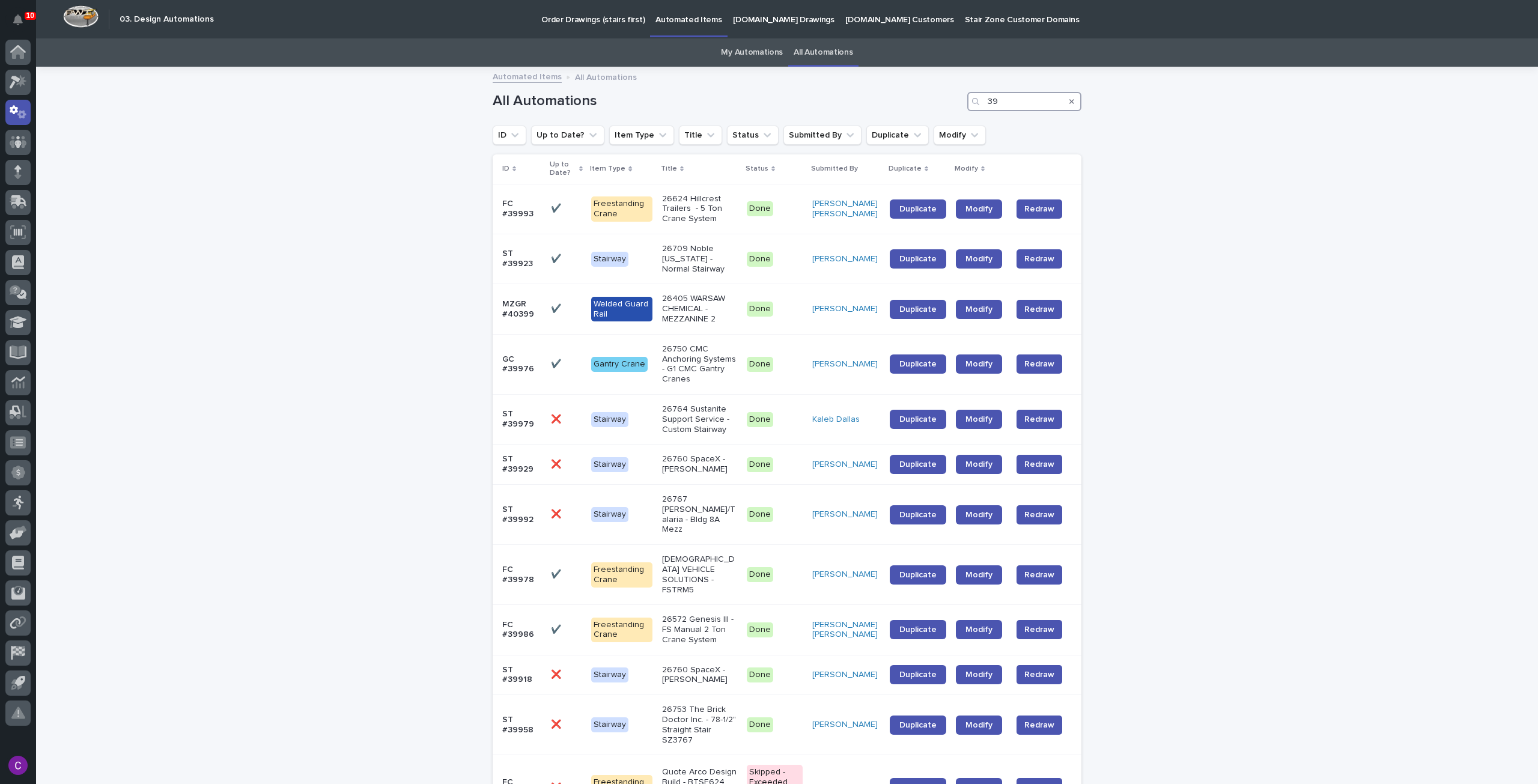
type input "3"
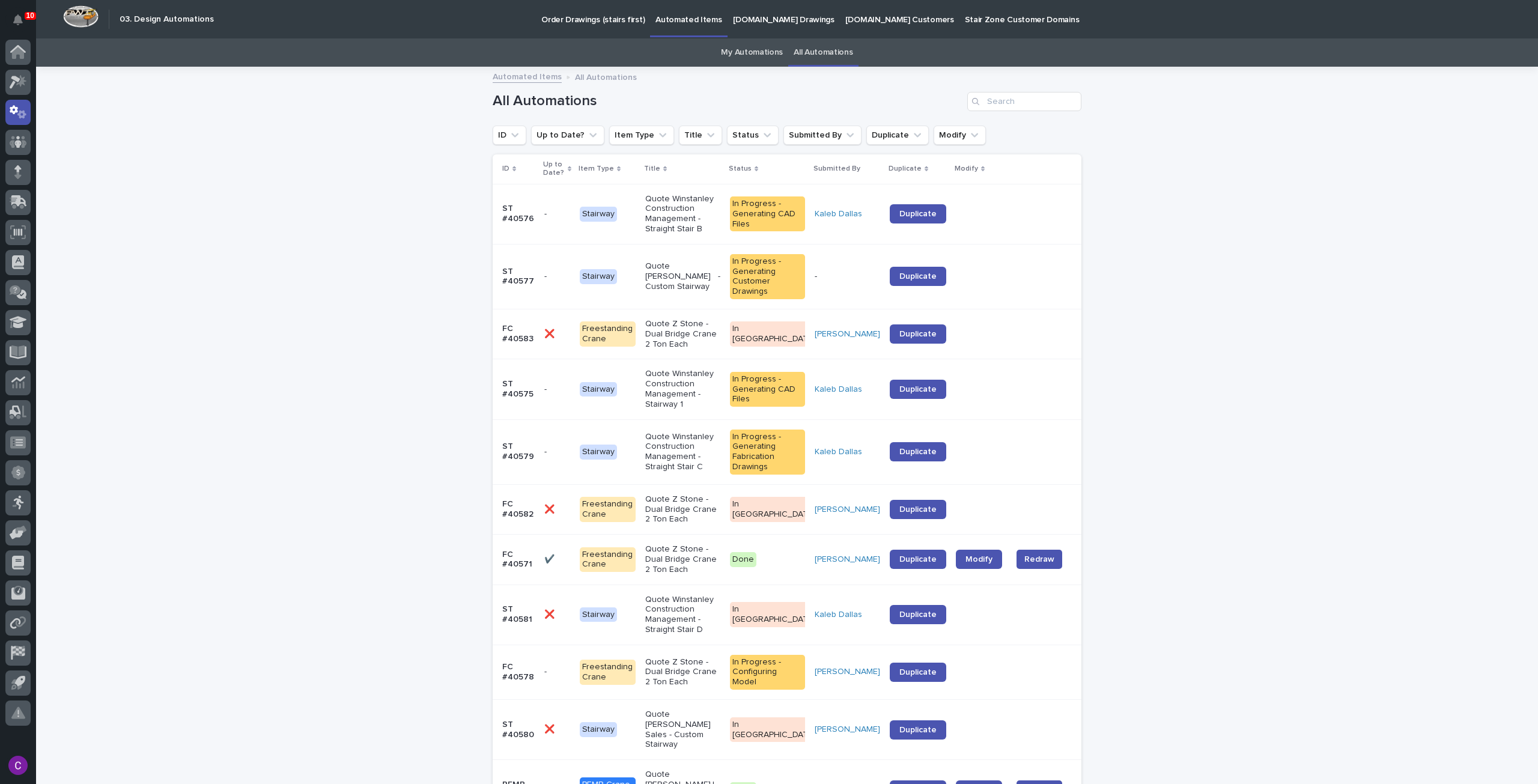
click at [745, 60] on link "My Automations" at bounding box center [752, 52] width 62 height 28
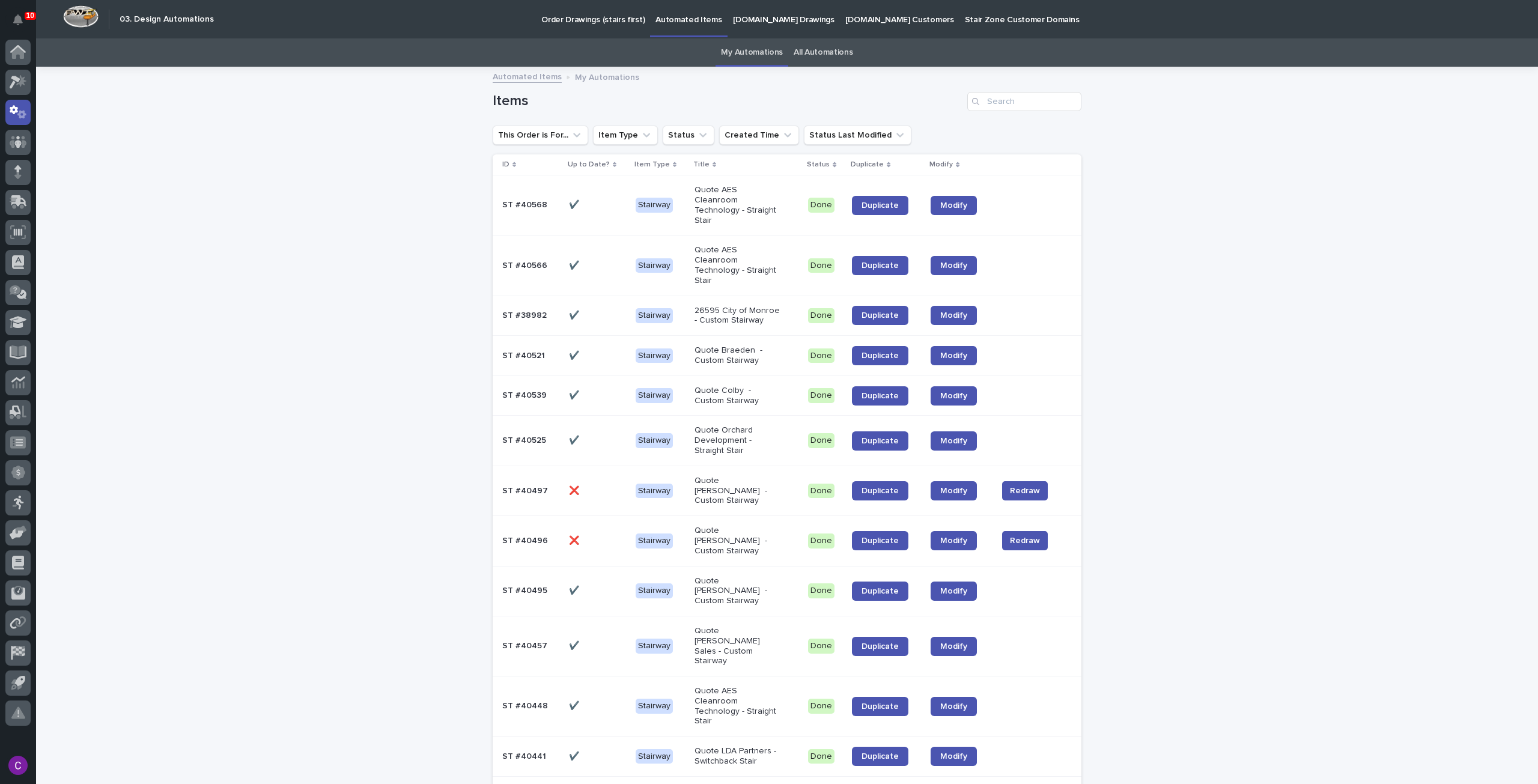
click at [813, 47] on link "All Automations" at bounding box center [823, 52] width 59 height 28
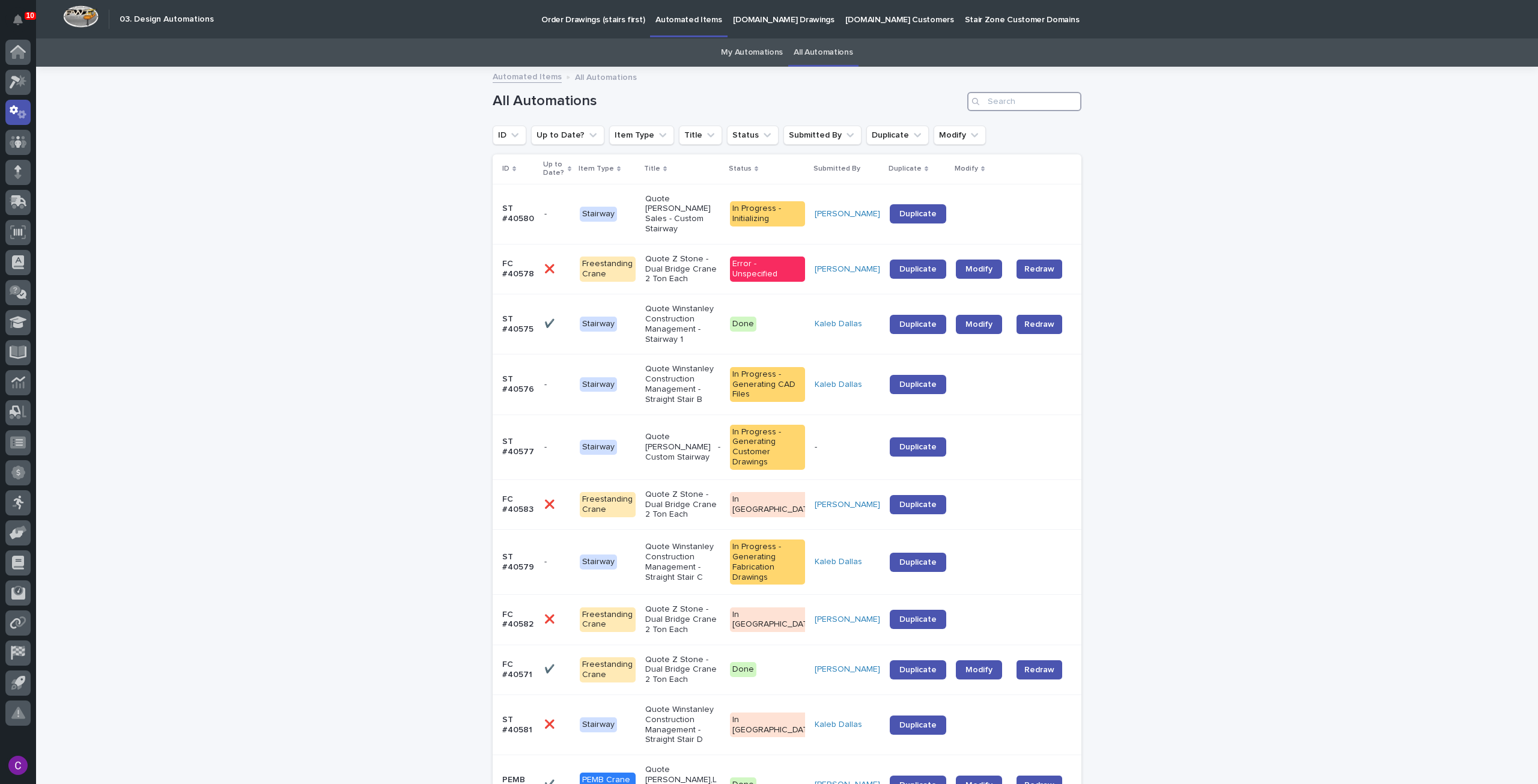
click at [1022, 108] on input "Search" at bounding box center [1024, 101] width 114 height 19
type input "3"
click at [985, 205] on div at bounding box center [979, 214] width 47 height 20
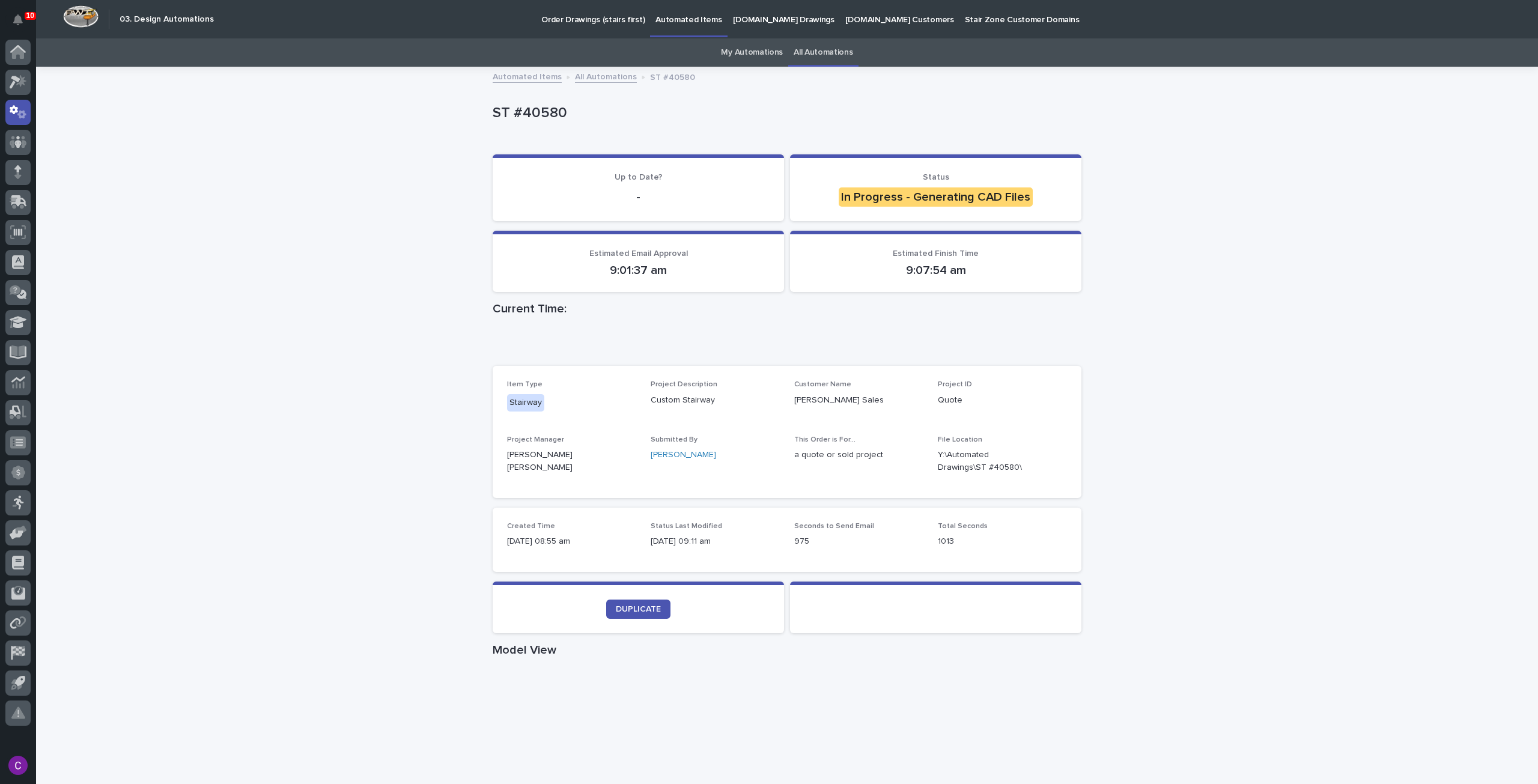
click at [1185, 175] on div "Loading... Saving… Loading... Saving… ST #40580 ST #40580 Sorry, there was an e…" at bounding box center [787, 663] width 1502 height 1192
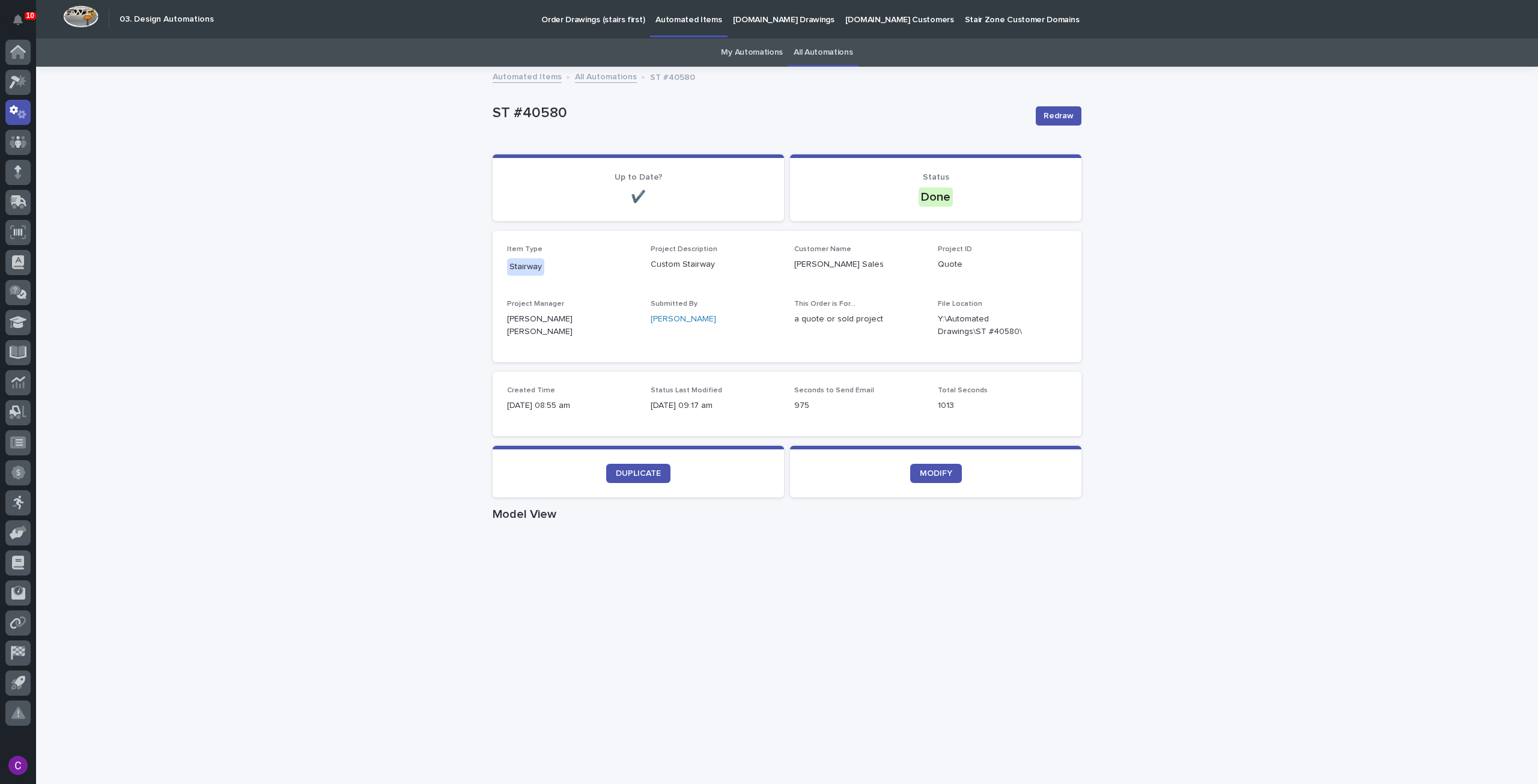
click at [358, 627] on div "Loading... Saving… Loading... Saving… ST #40580 Redraw ST #40580 Redraw Sorry, …" at bounding box center [787, 695] width 1502 height 1255
click at [811, 62] on link "All Automations" at bounding box center [823, 52] width 59 height 28
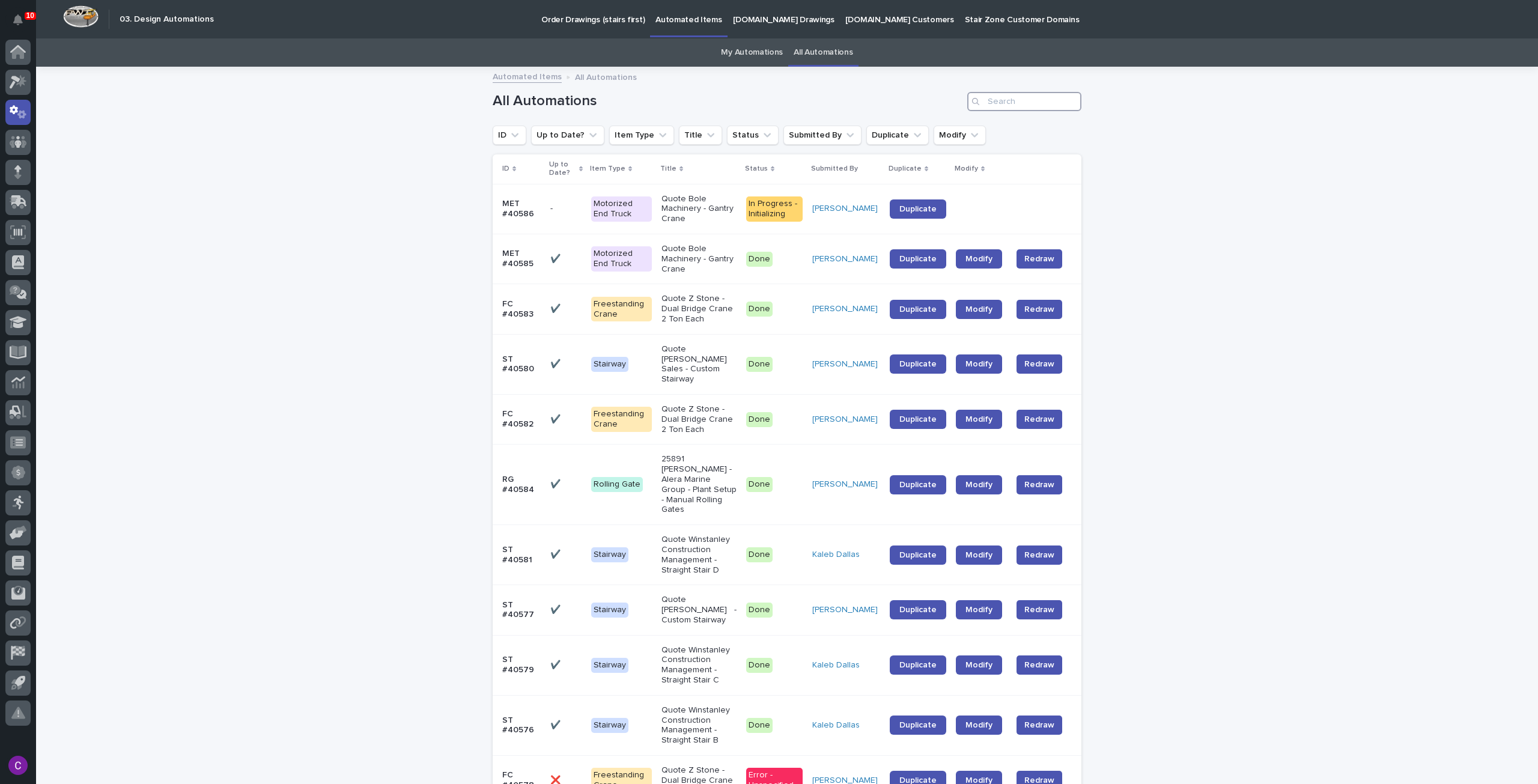
click at [989, 100] on input "Search" at bounding box center [1024, 101] width 114 height 19
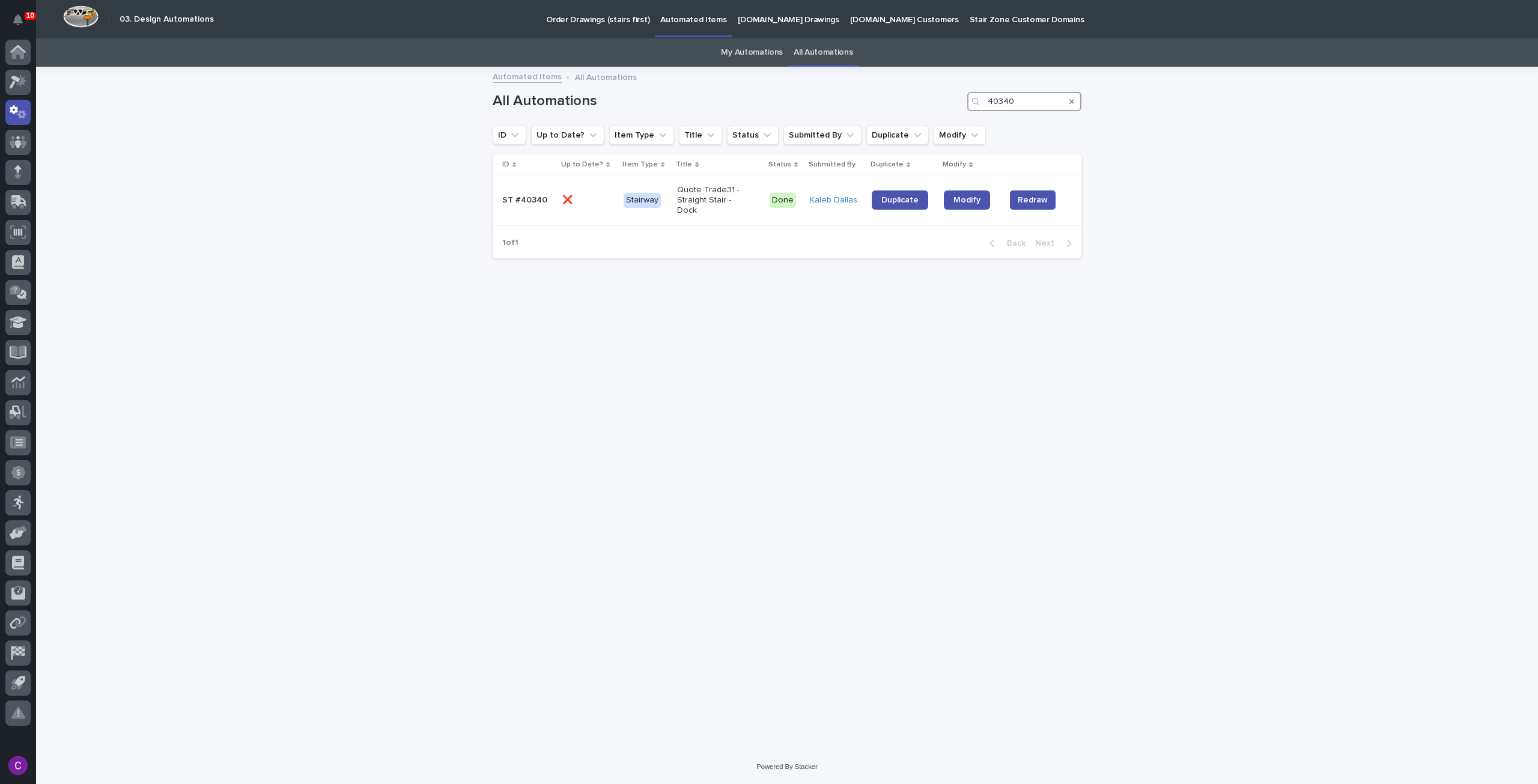
type input "40340"
click at [1073, 98] on icon "Search" at bounding box center [1072, 101] width 5 height 7
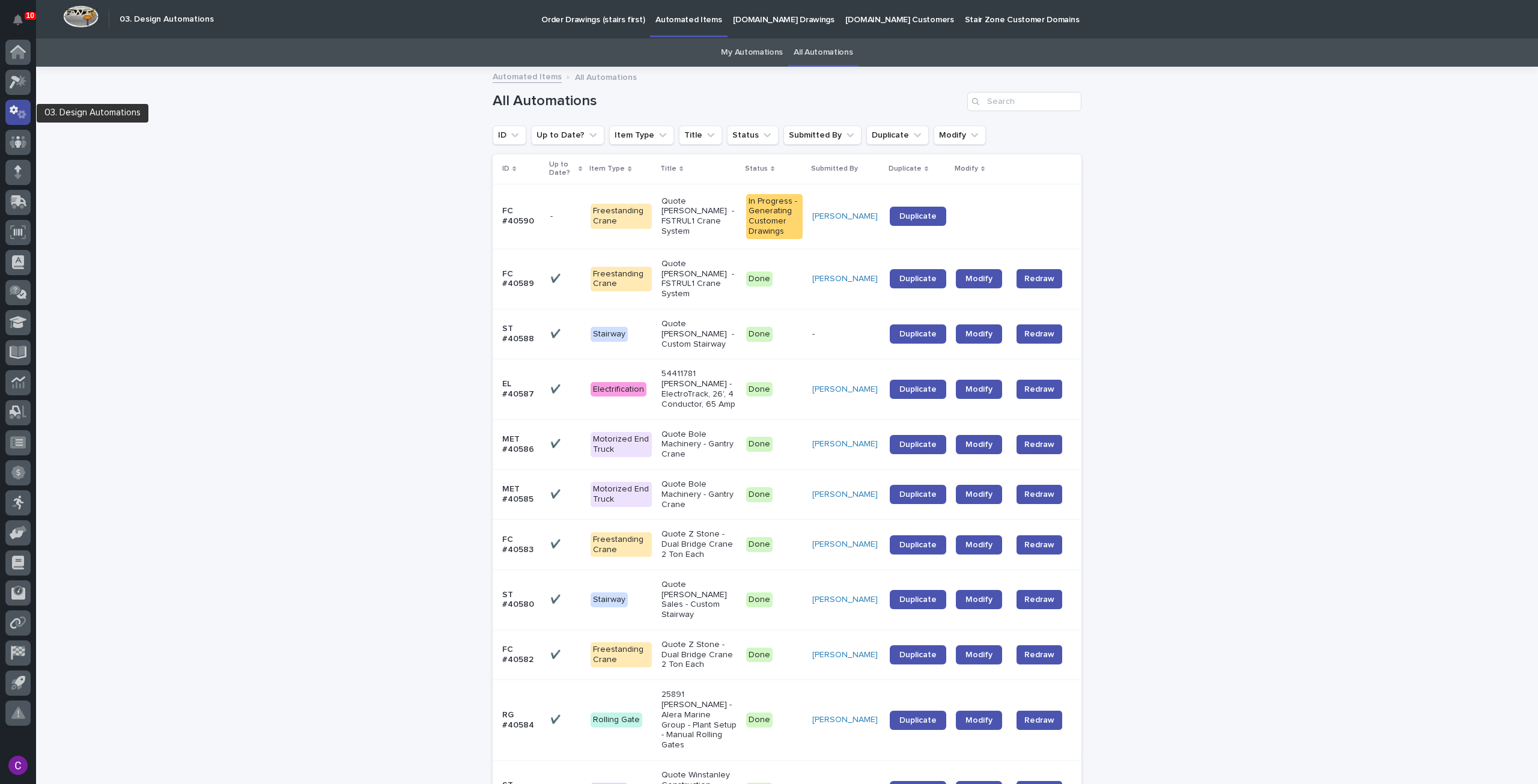
click at [17, 115] on icon at bounding box center [18, 111] width 17 height 14
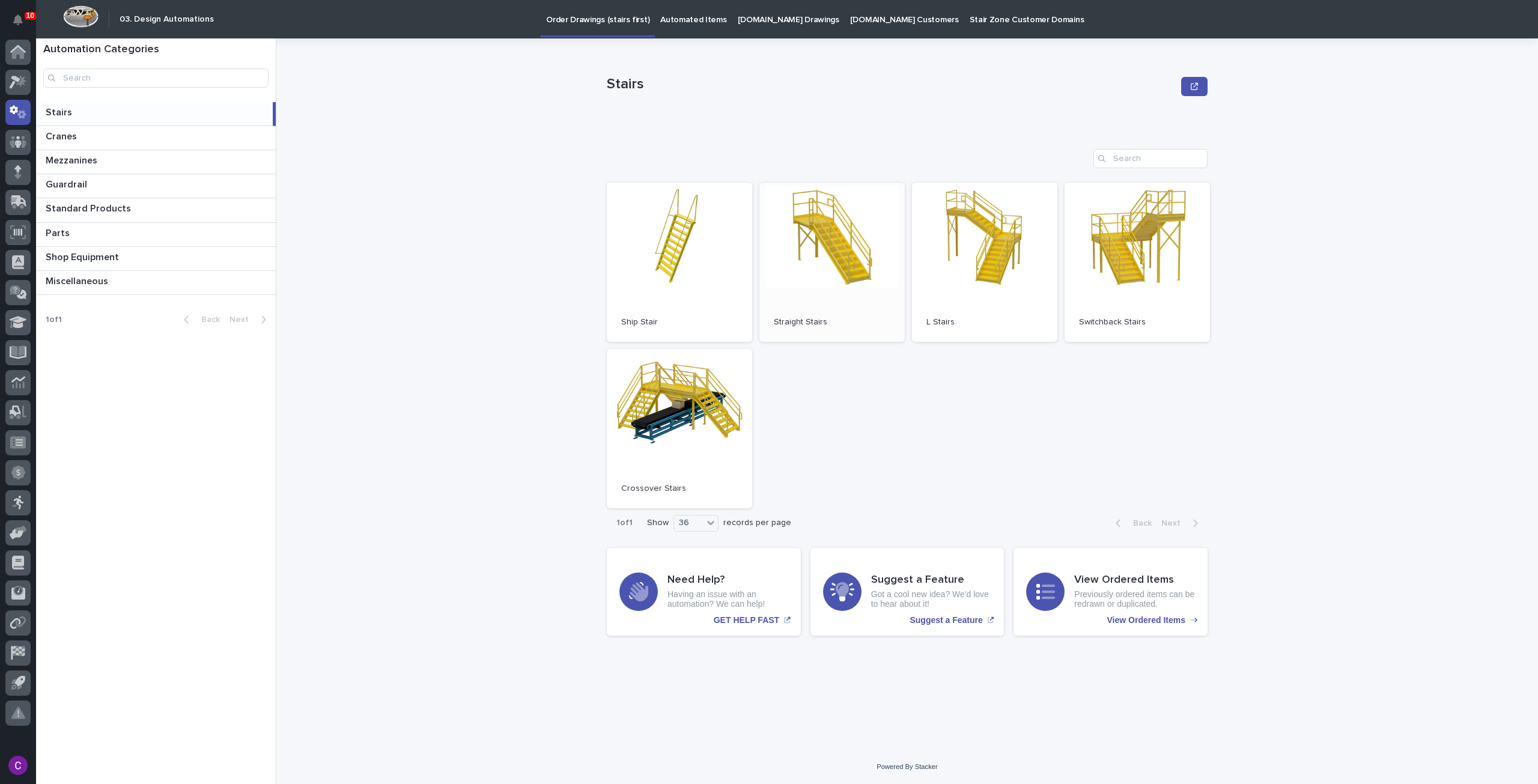
click at [833, 230] on link "Open" at bounding box center [832, 262] width 146 height 159
click at [684, 12] on p "Automated Items" at bounding box center [693, 12] width 66 height 25
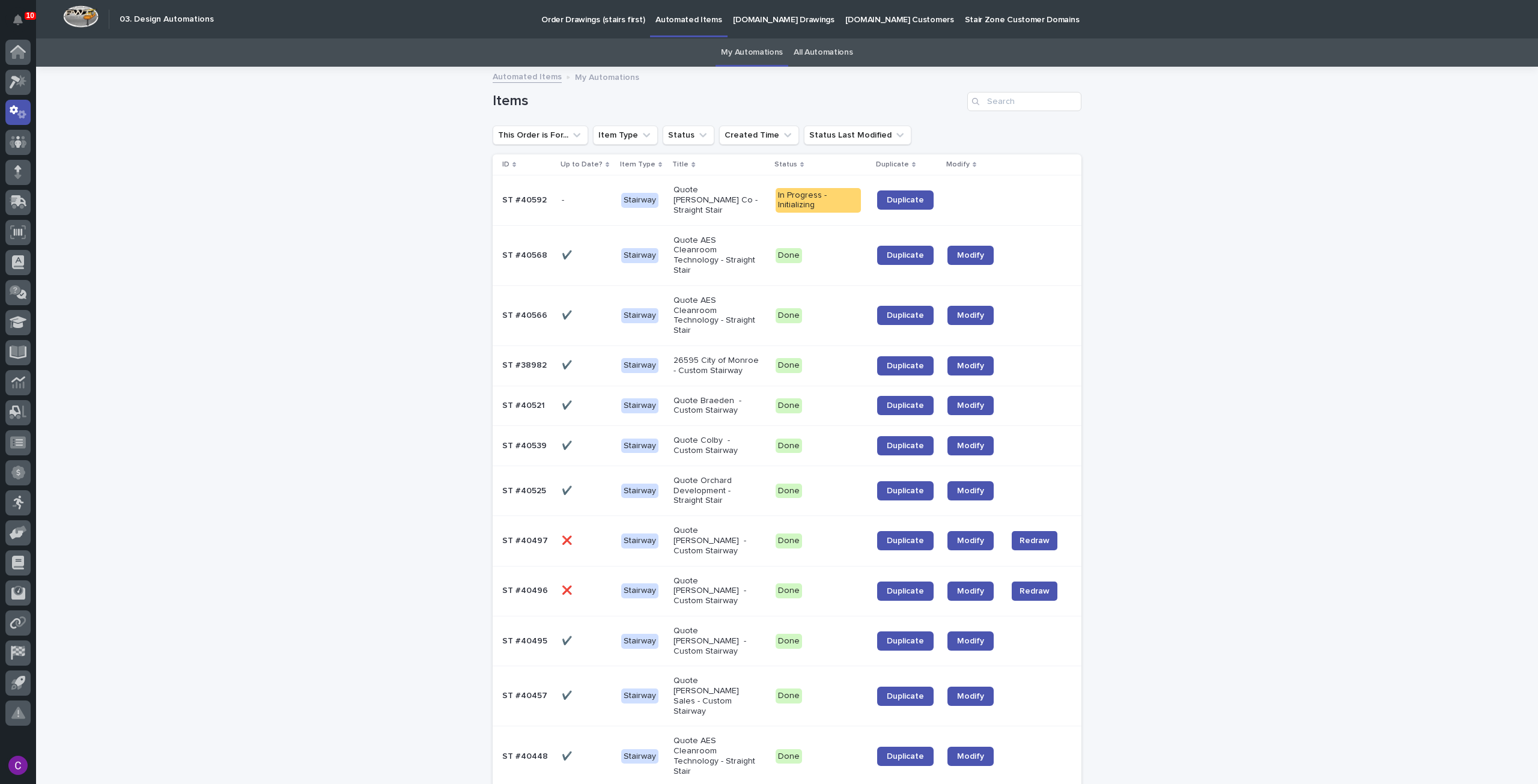
click at [730, 183] on div "Quote Carl A Nelson Co - Straight Stair" at bounding box center [719, 200] width 92 height 39
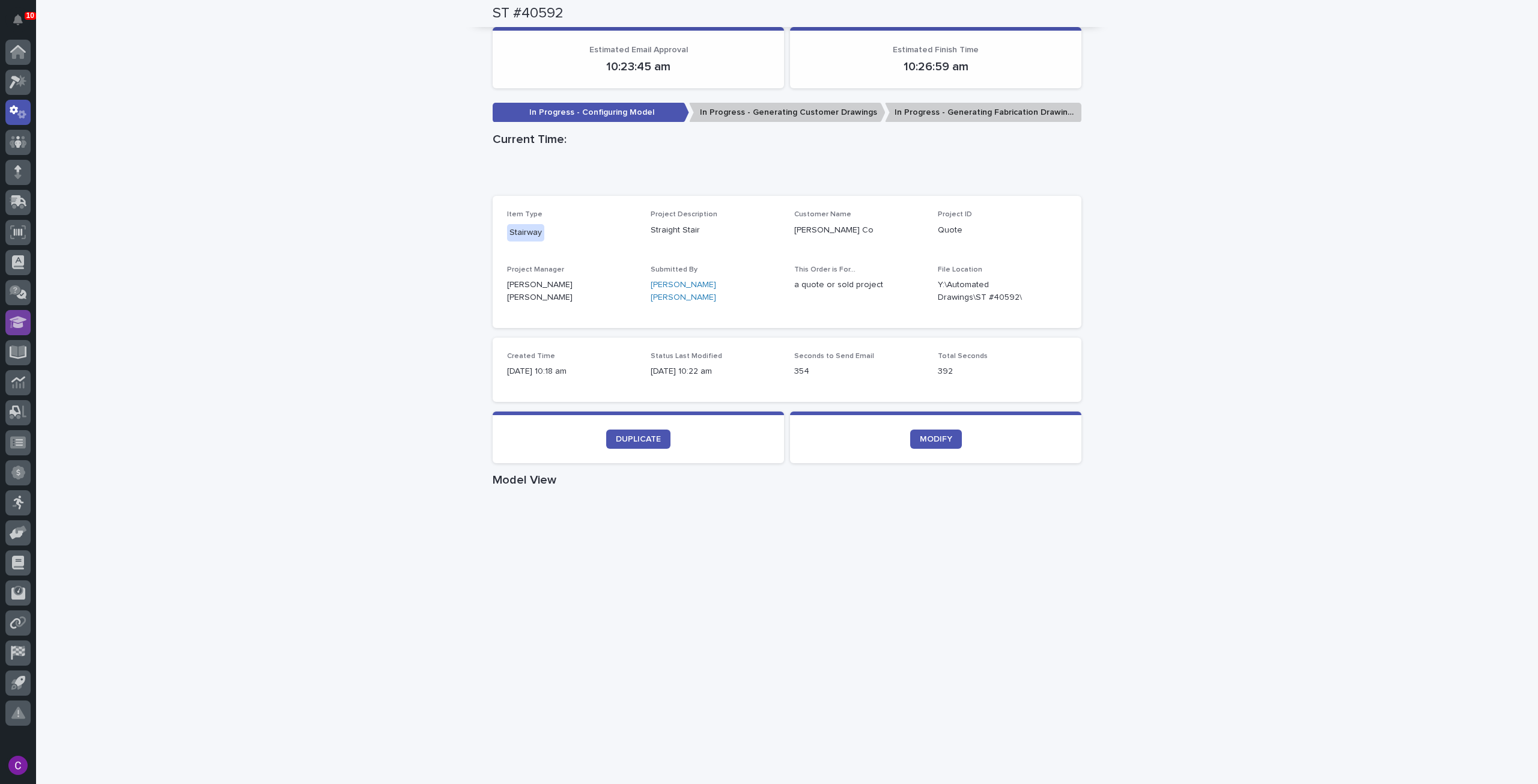
scroll to position [210, 0]
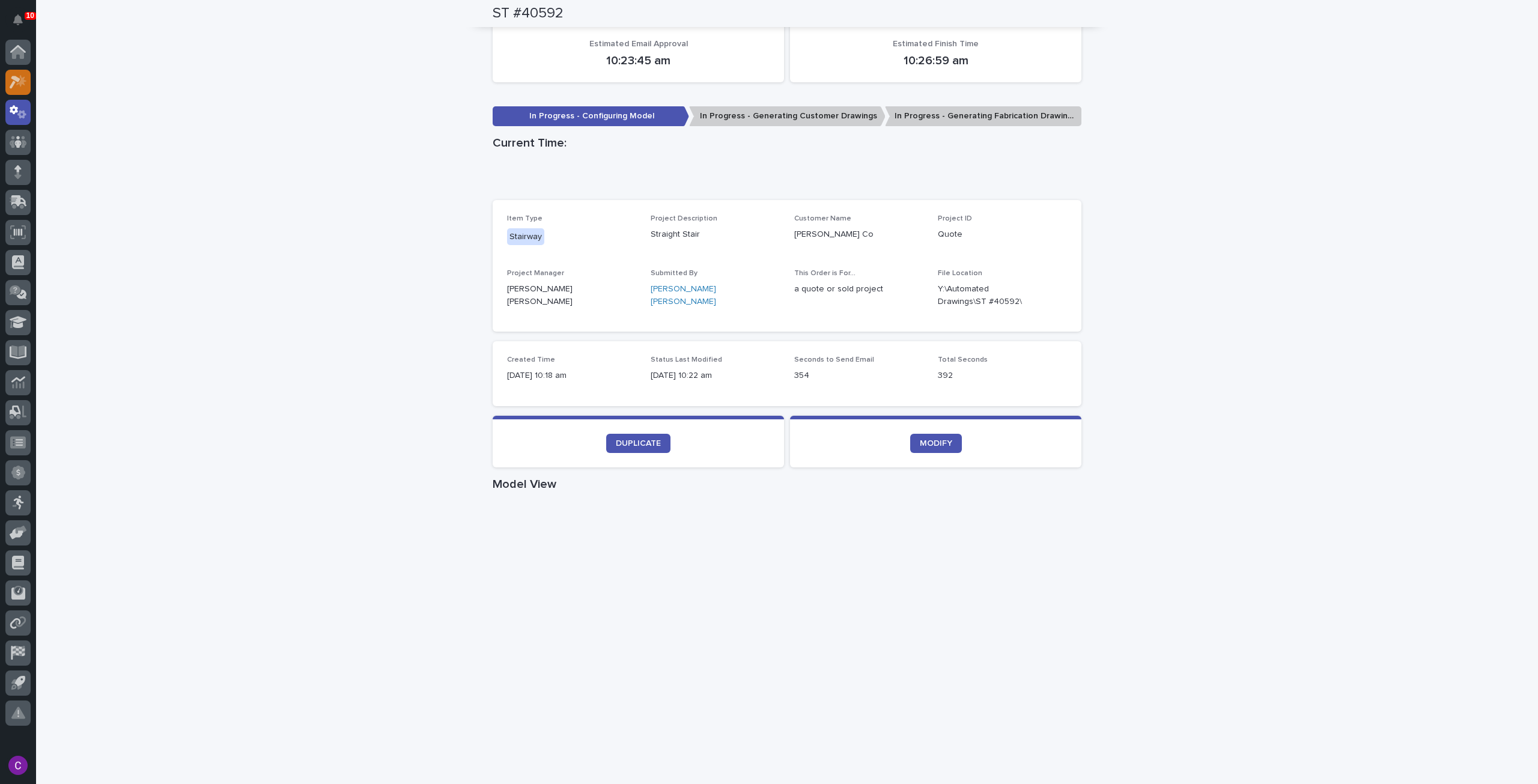
click at [25, 82] on icon at bounding box center [18, 82] width 17 height 14
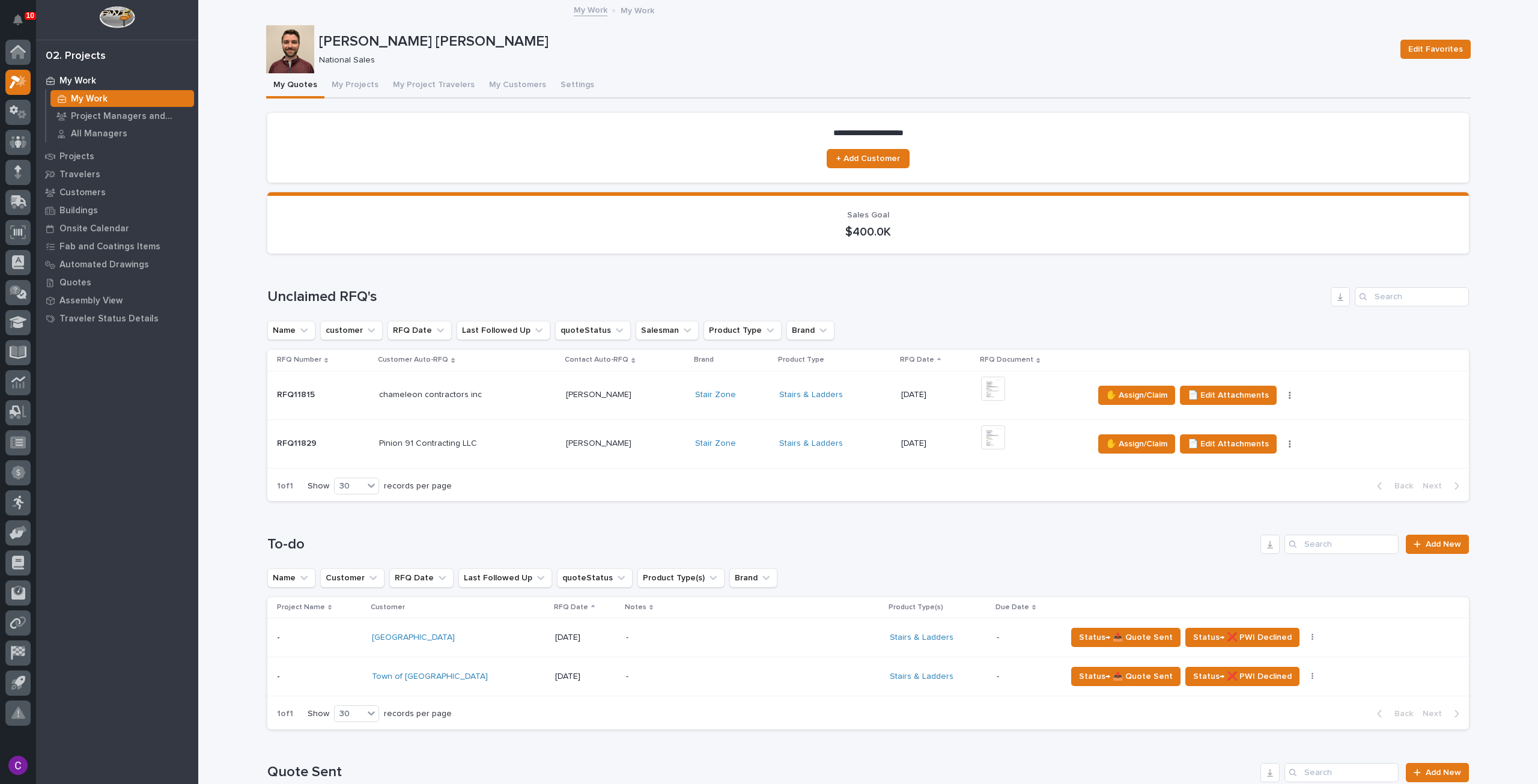
click at [841, 445] on div "Stairs & Ladders" at bounding box center [835, 443] width 112 height 10
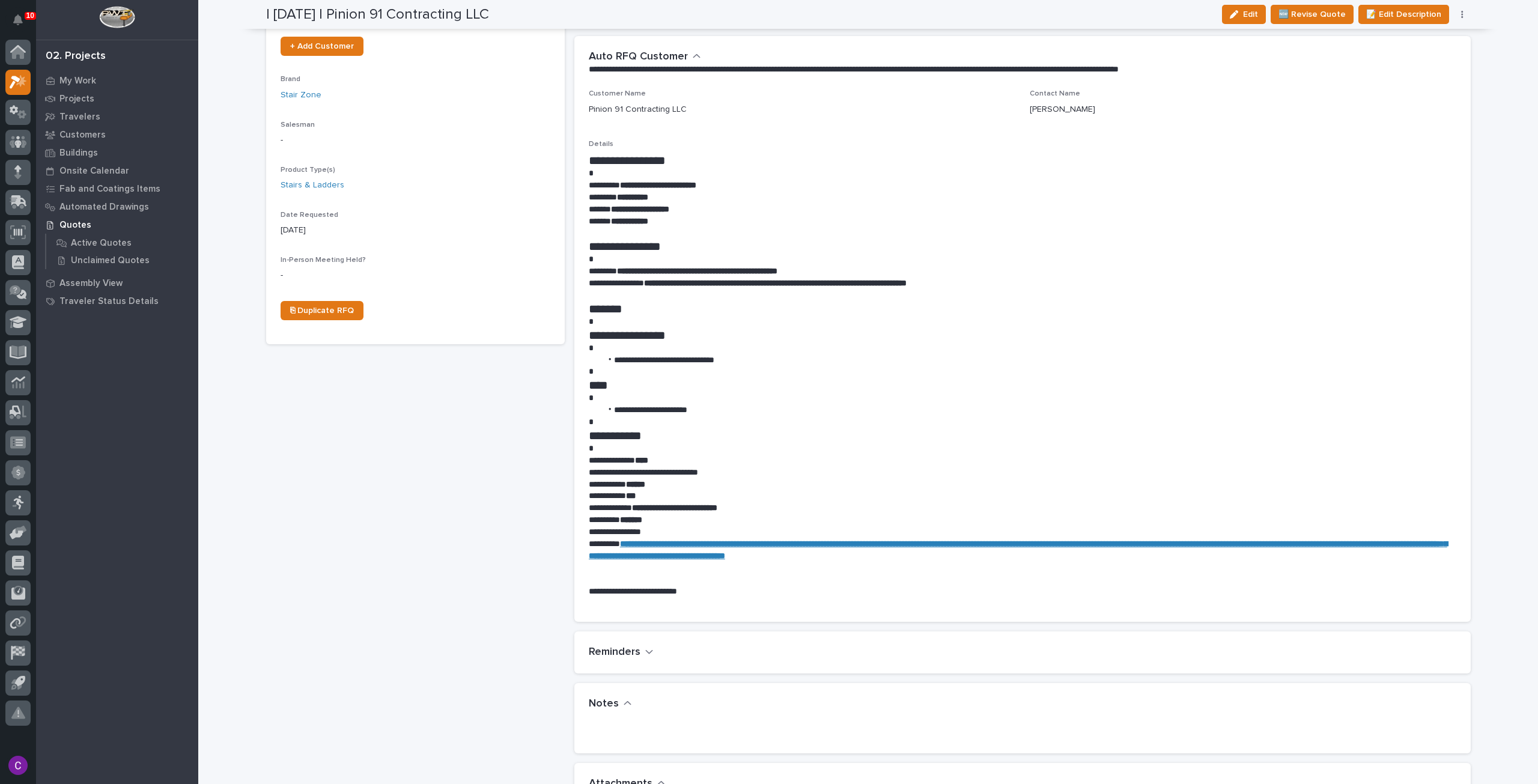
scroll to position [541, 0]
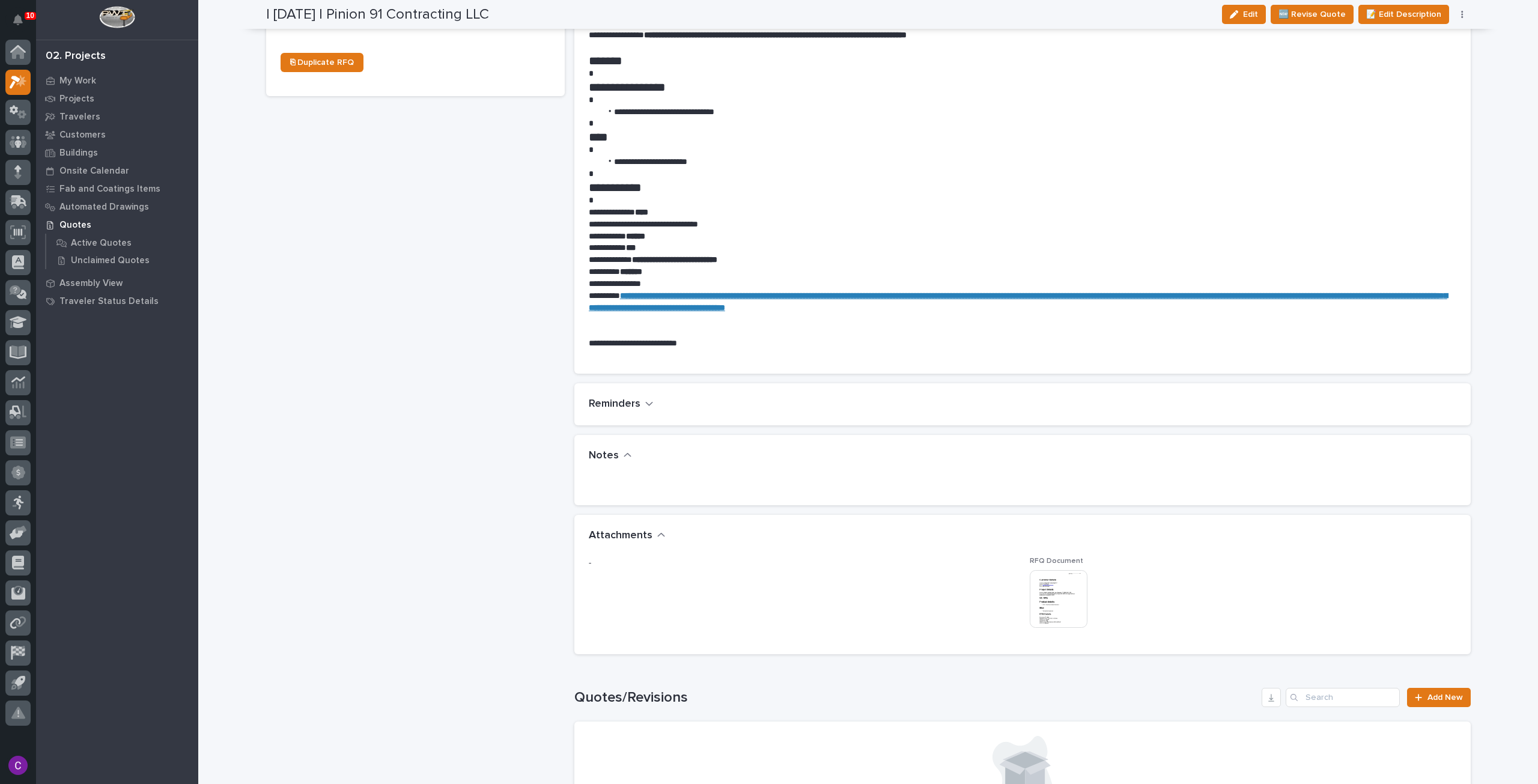
click at [1070, 605] on img at bounding box center [1058, 598] width 58 height 58
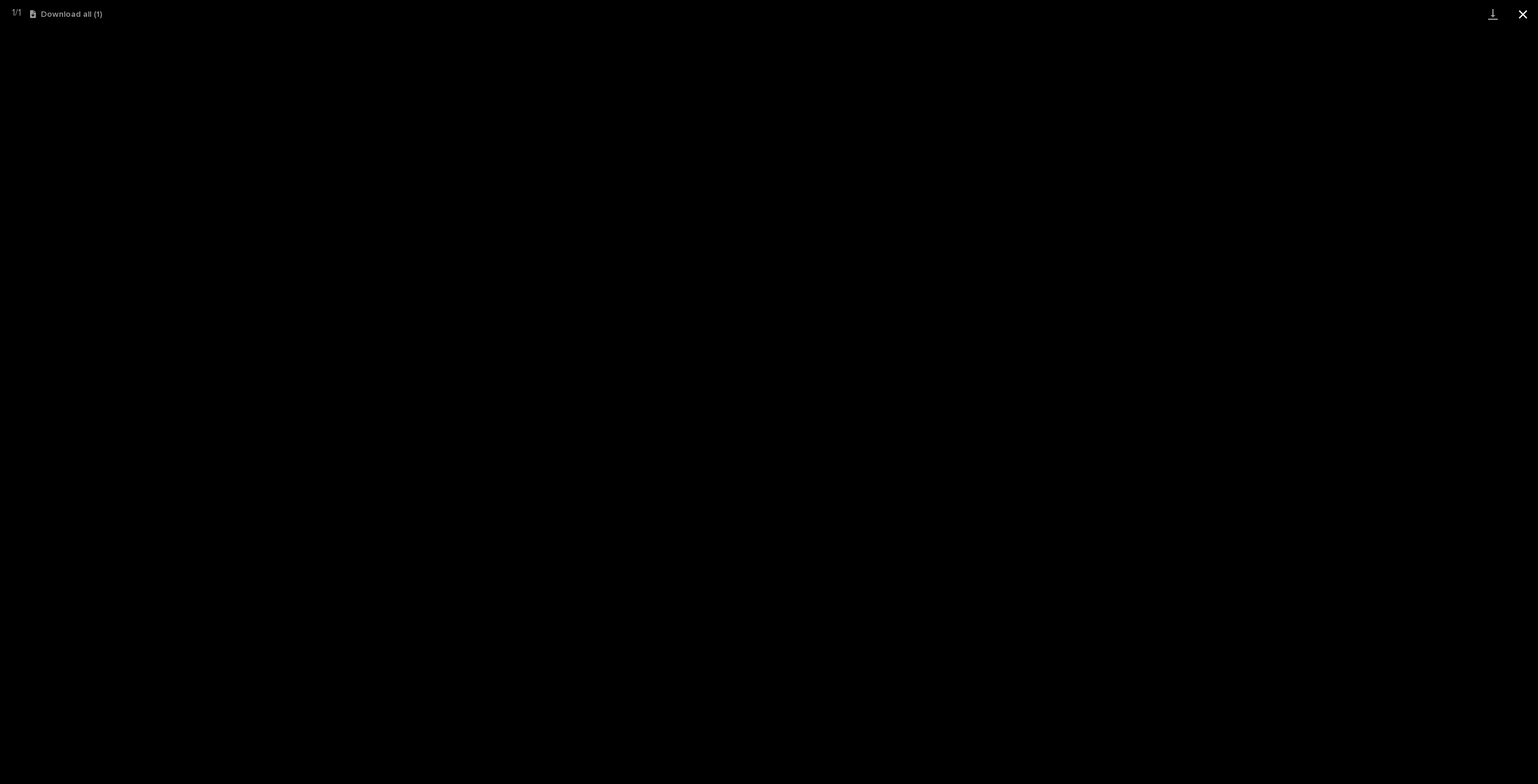
click at [1526, 16] on button "Close gallery" at bounding box center [1523, 14] width 30 height 28
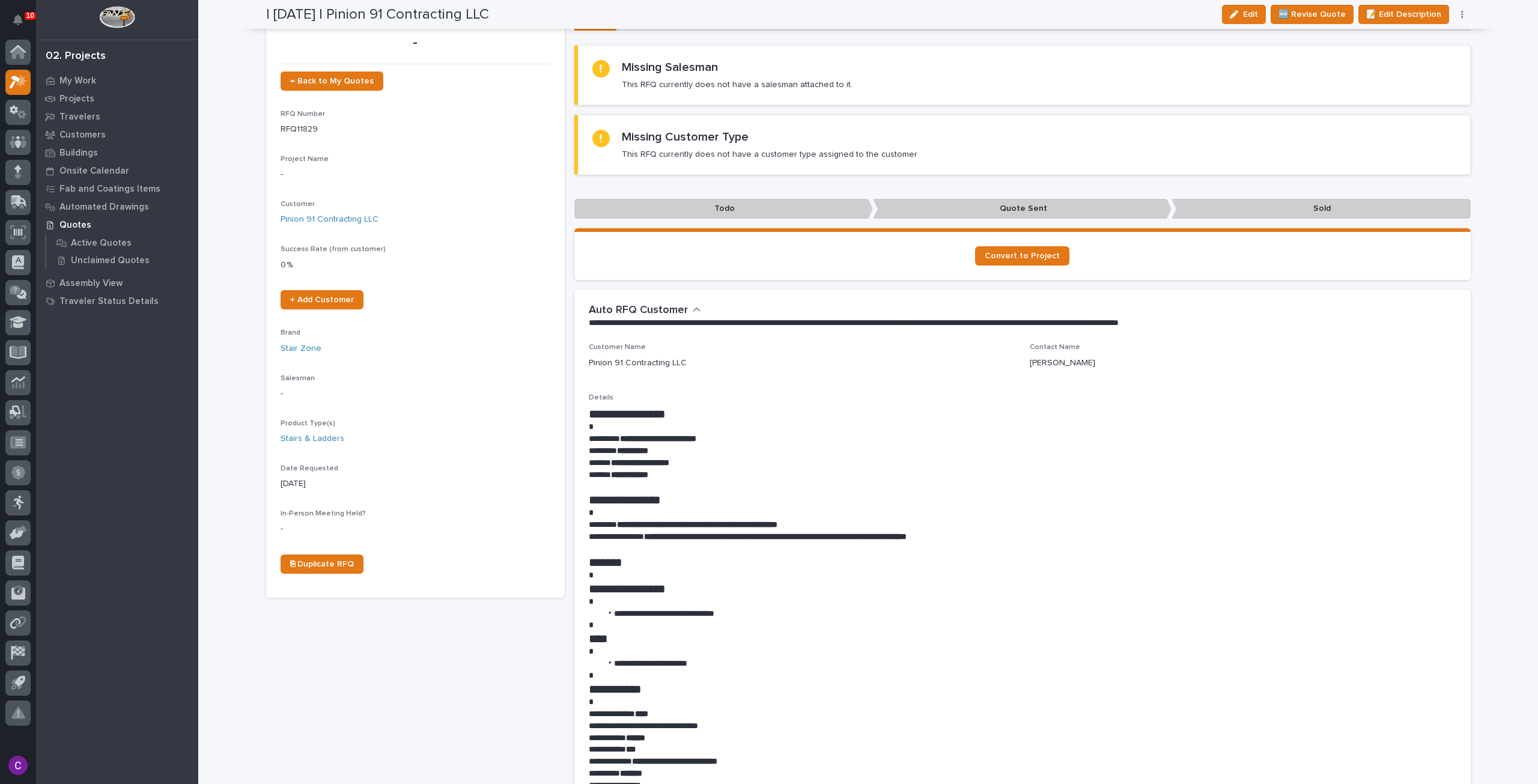
scroll to position [0, 0]
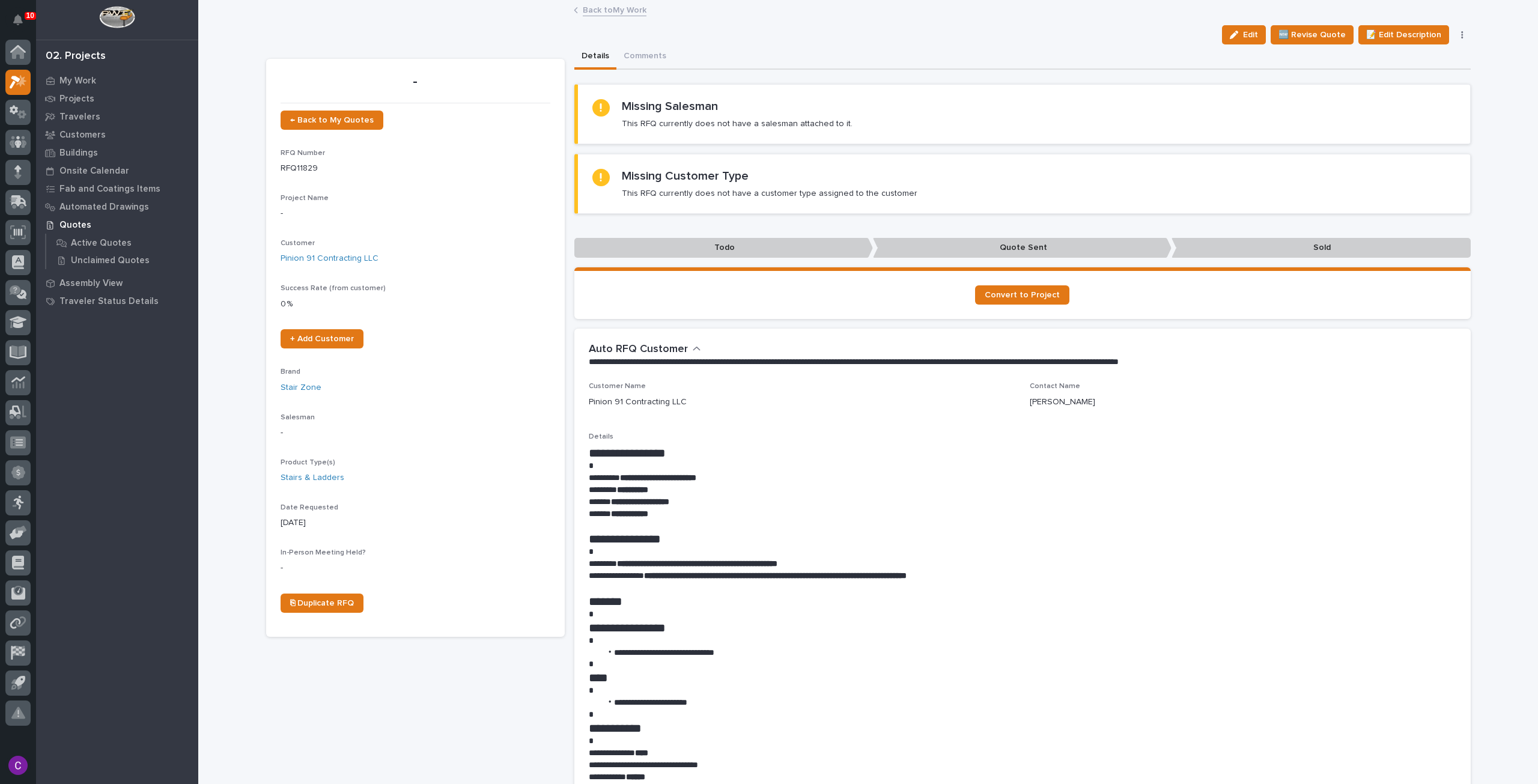
click at [601, 5] on link "Back to My Work" at bounding box center [614, 9] width 63 height 14
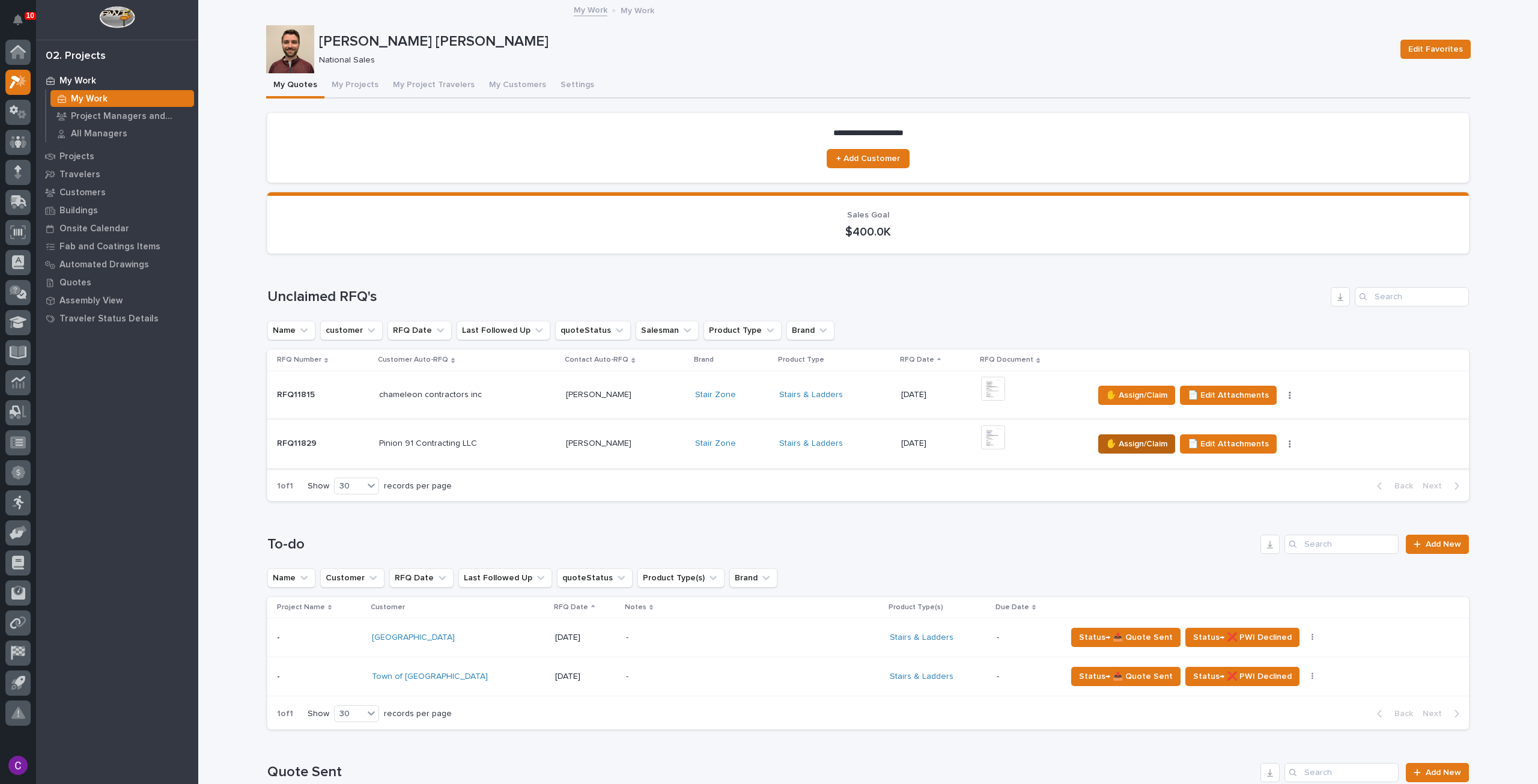
click at [1145, 437] on span "✋ Assign/Claim" at bounding box center [1137, 444] width 61 height 15
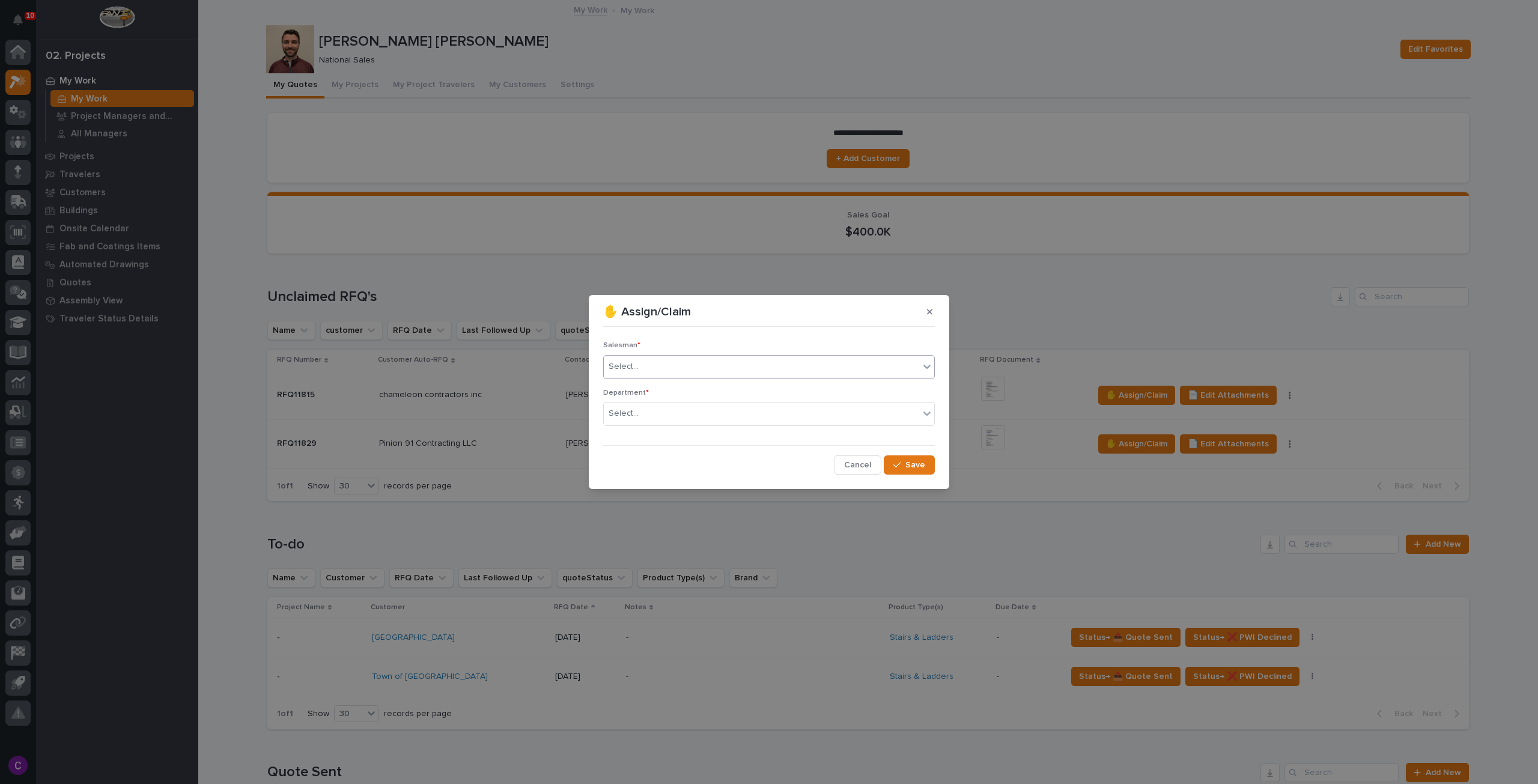
click at [730, 363] on div "Select..." at bounding box center [761, 366] width 315 height 20
type input "******"
click at [726, 392] on div "[PERSON_NAME] [PERSON_NAME]" at bounding box center [769, 389] width 331 height 21
click at [711, 405] on div "Select..." at bounding box center [761, 413] width 315 height 20
click at [738, 426] on div "National Sales" at bounding box center [769, 436] width 331 height 21
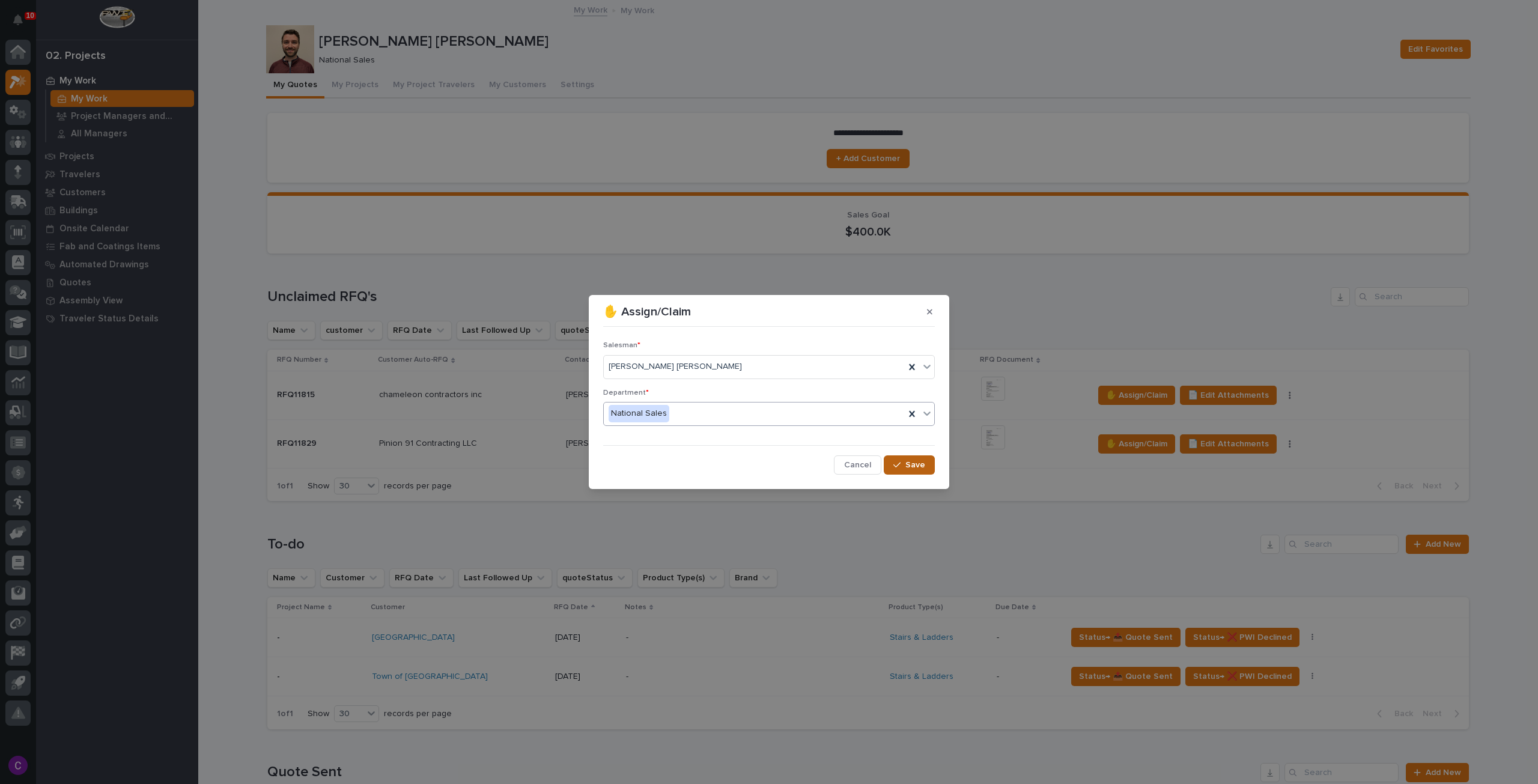
click at [913, 460] on span "Save" at bounding box center [915, 464] width 20 height 11
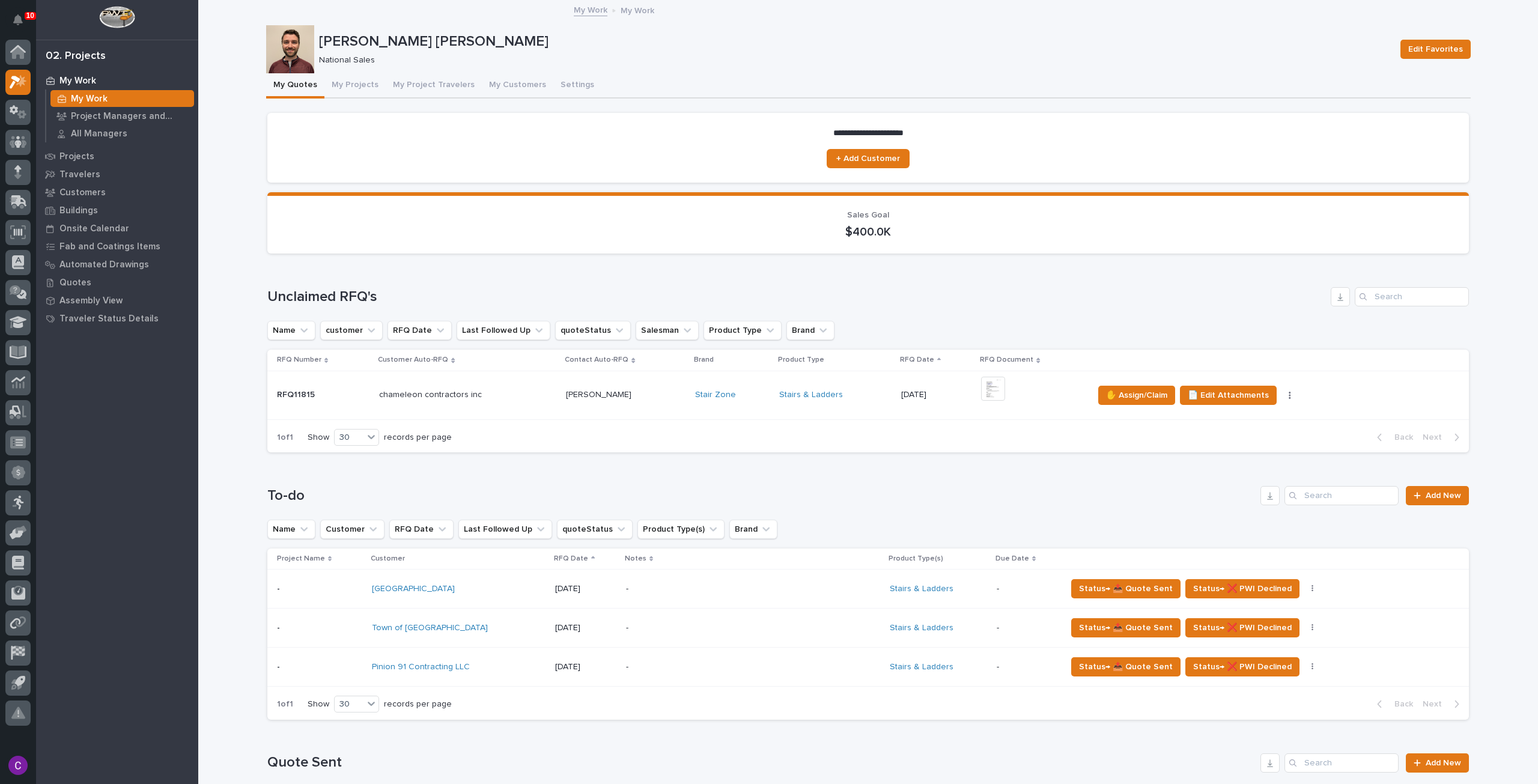
click at [626, 667] on p "-" at bounding box center [731, 667] width 210 height 10
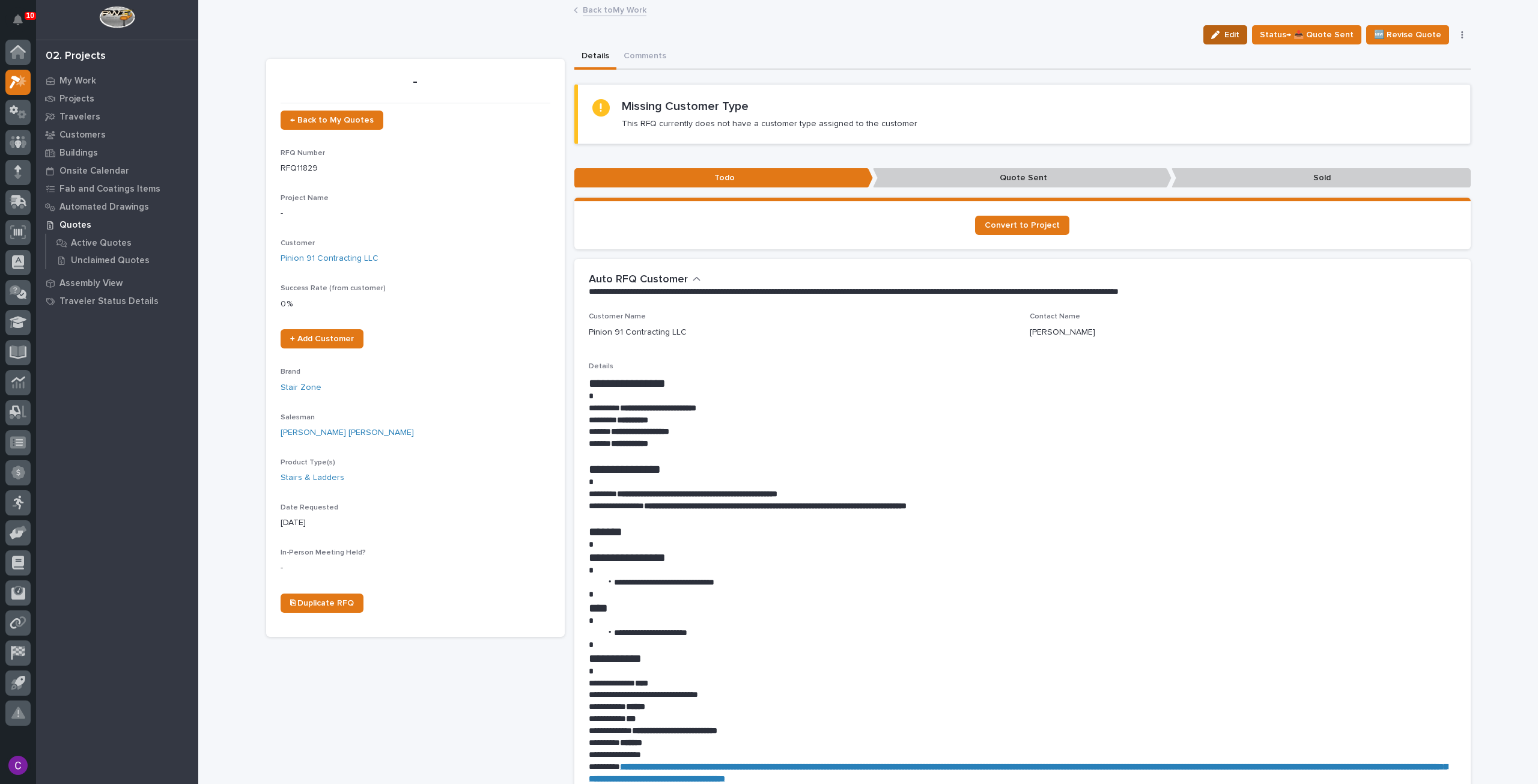
click at [1224, 33] on div "button" at bounding box center [1218, 35] width 13 height 9
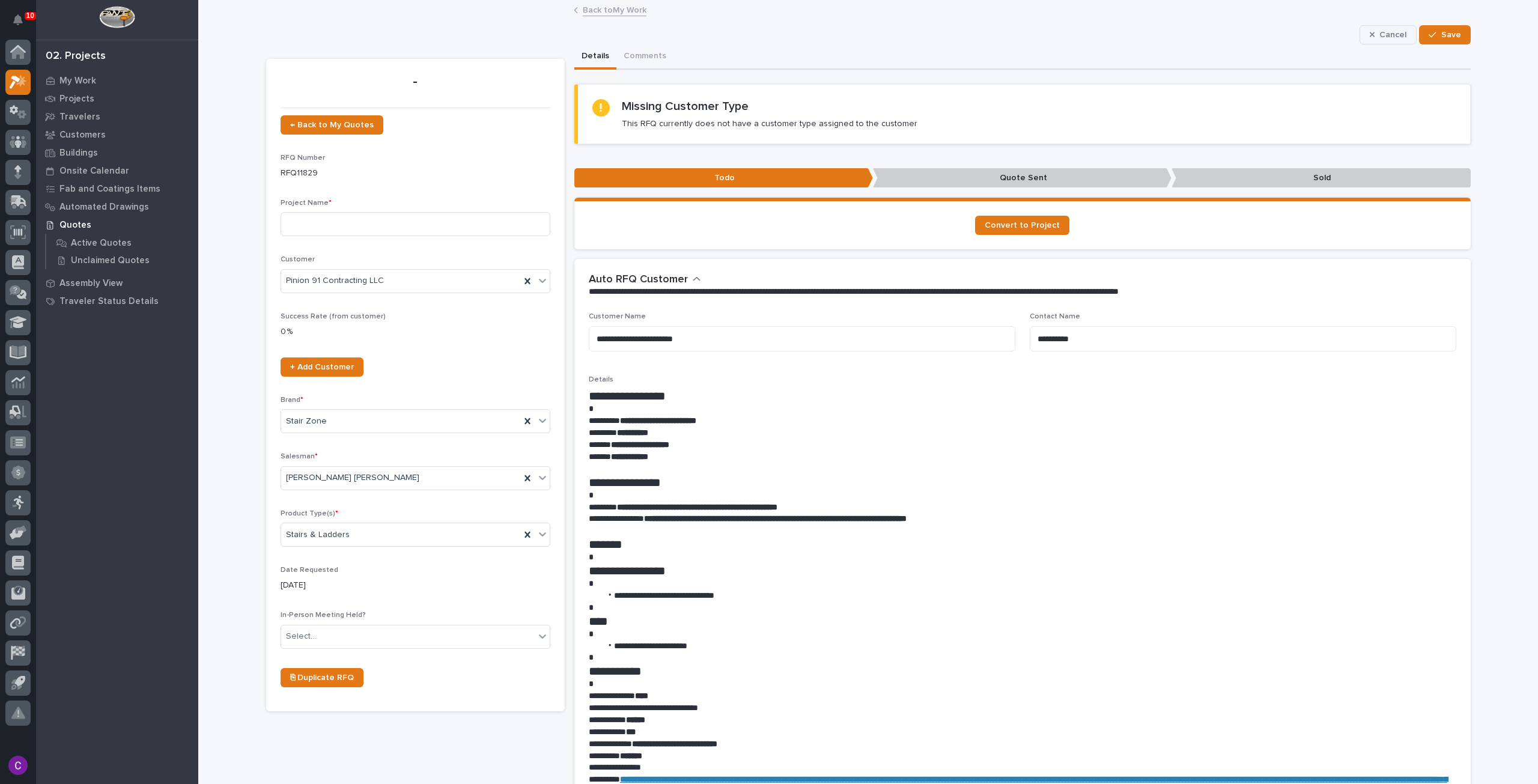
click at [1370, 32] on icon "button" at bounding box center [1372, 35] width 5 height 9
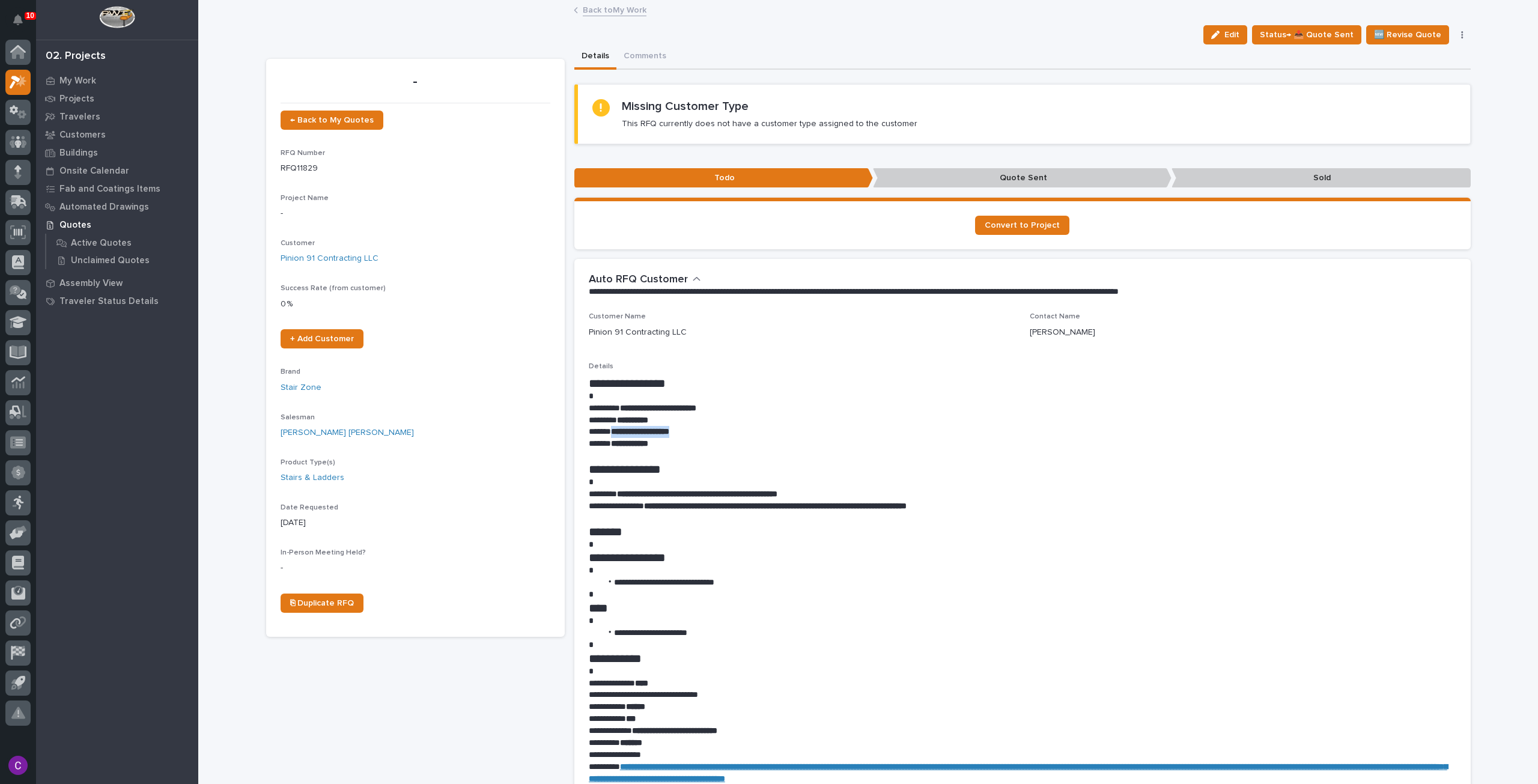
drag, startPoint x: 690, startPoint y: 432, endPoint x: 607, endPoint y: 436, distance: 83.1
click at [607, 436] on p "**********" at bounding box center [1022, 432] width 867 height 12
copy strong "**********"
drag, startPoint x: 737, startPoint y: 582, endPoint x: 613, endPoint y: 582, distance: 124.0
click at [613, 582] on li "**********" at bounding box center [1029, 582] width 855 height 12
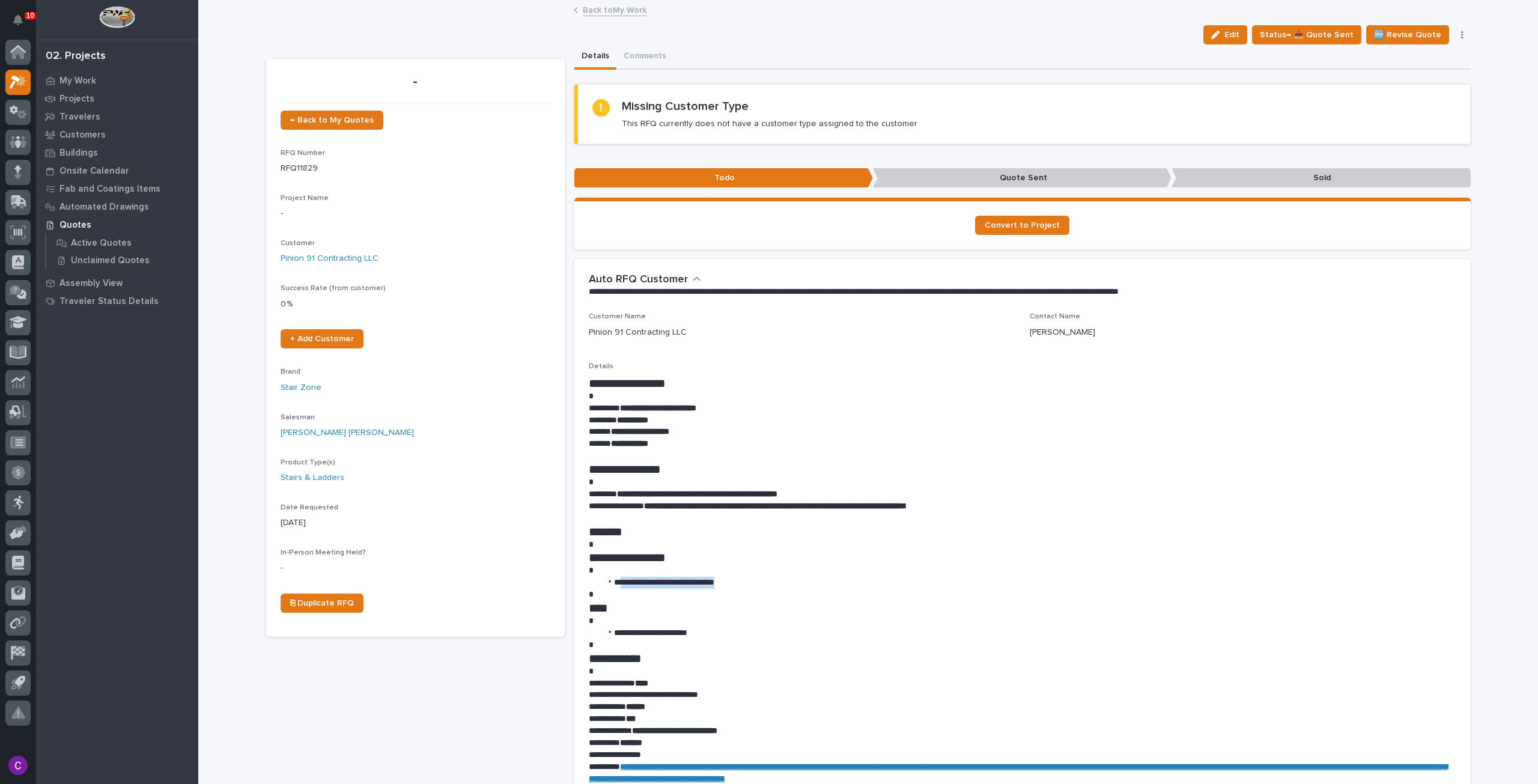
click at [584, 7] on link "Back to My Work" at bounding box center [614, 9] width 63 height 14
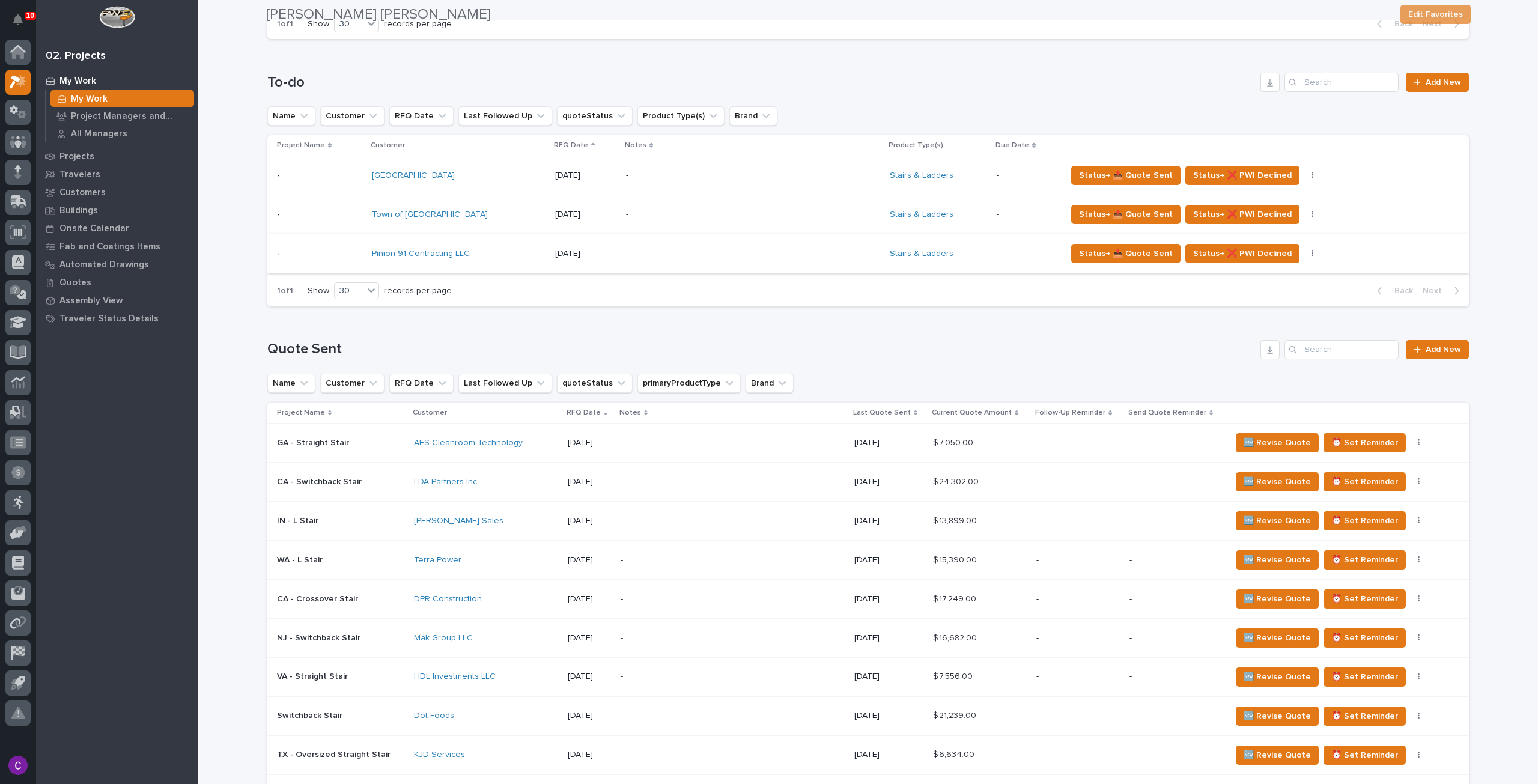
scroll to position [480, 0]
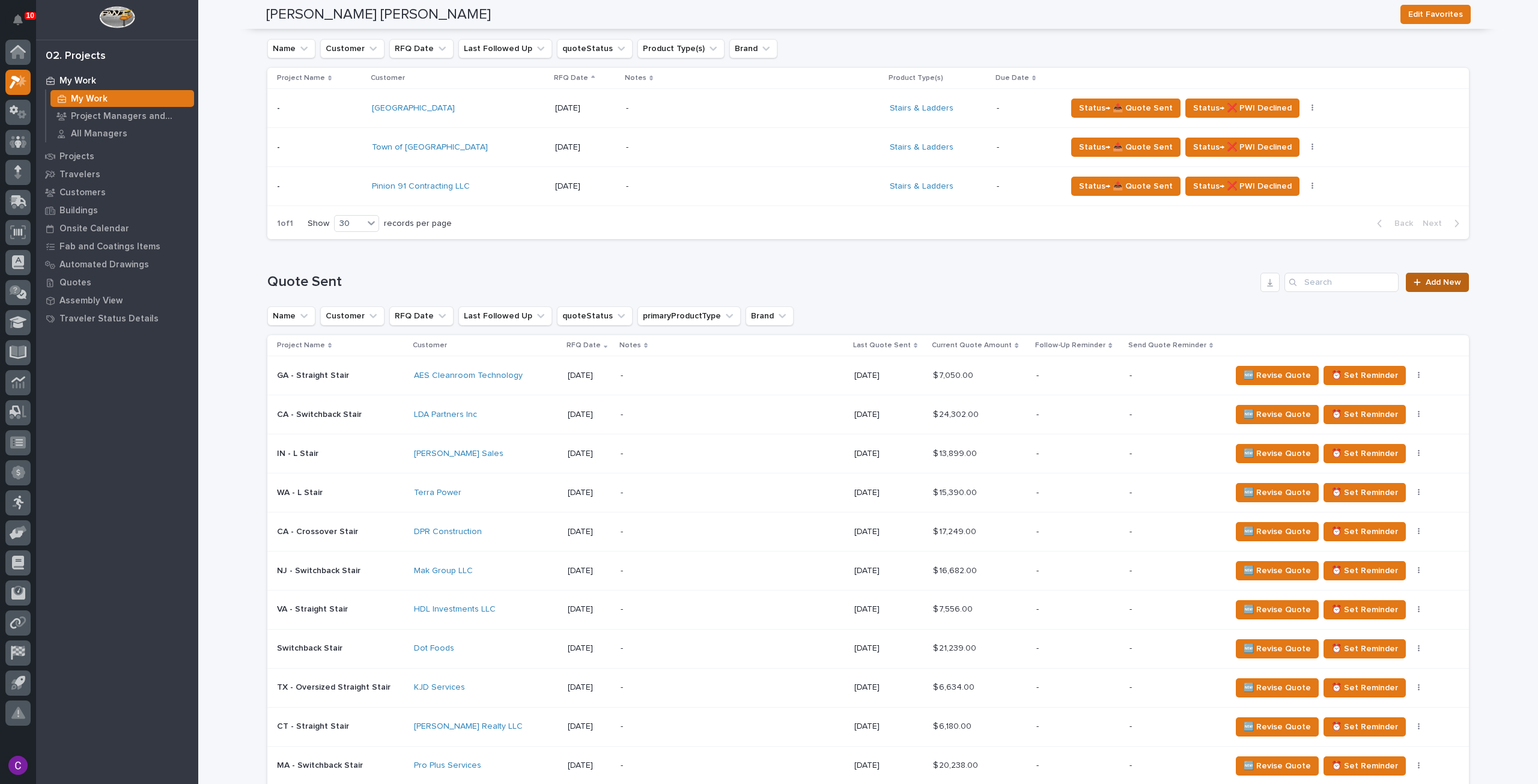
click at [1438, 282] on span "Add New" at bounding box center [1443, 282] width 36 height 9
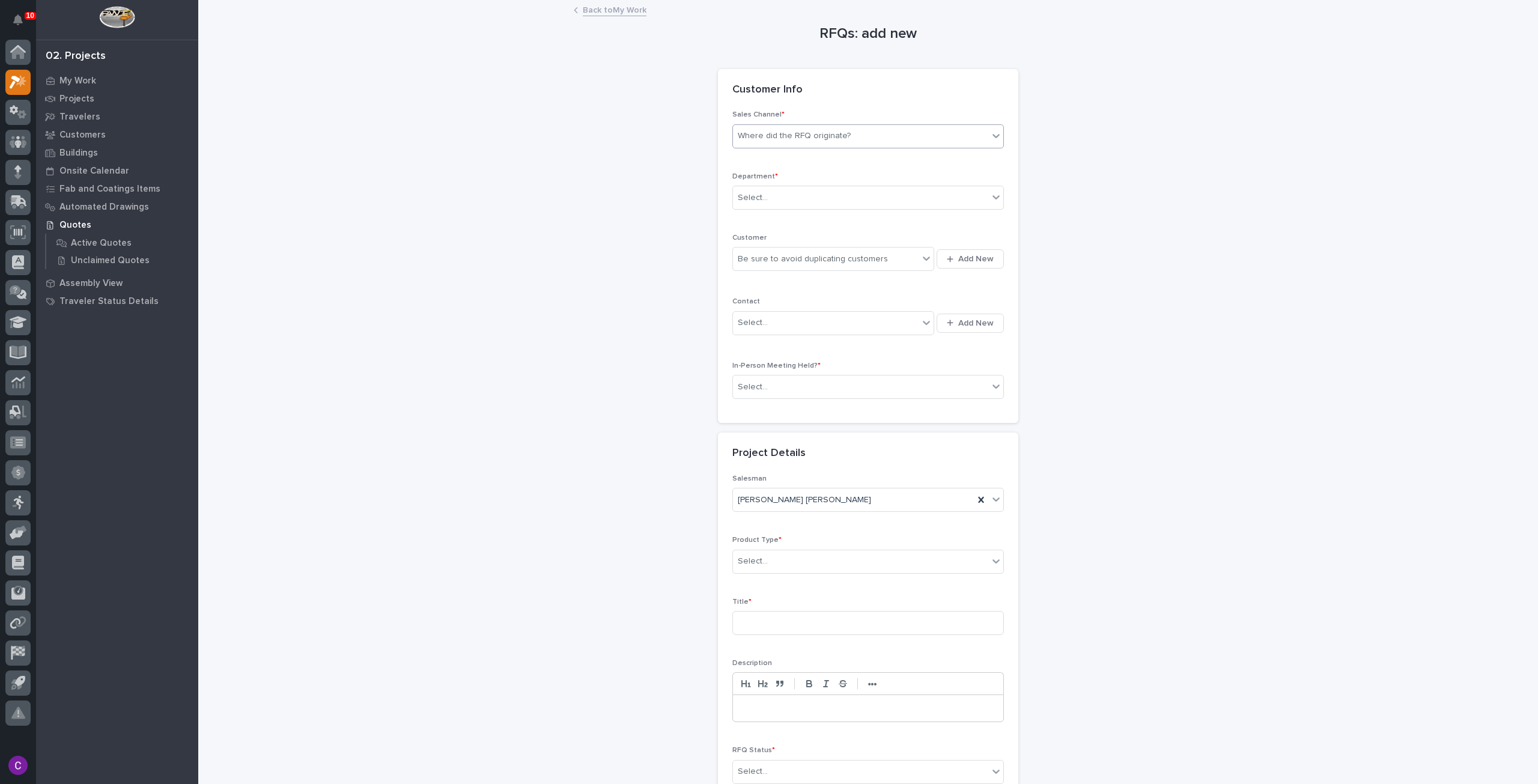
click at [805, 127] on div "Where did the RFQ originate?" at bounding box center [861, 135] width 256 height 20
click at [772, 194] on div "Stair Zone" at bounding box center [863, 201] width 270 height 21
click at [799, 197] on div "Select..." at bounding box center [861, 197] width 256 height 20
click at [786, 222] on span "National Sales" at bounding box center [763, 218] width 60 height 13
click at [795, 258] on div "Be sure to avoid duplicating customers" at bounding box center [813, 258] width 150 height 12
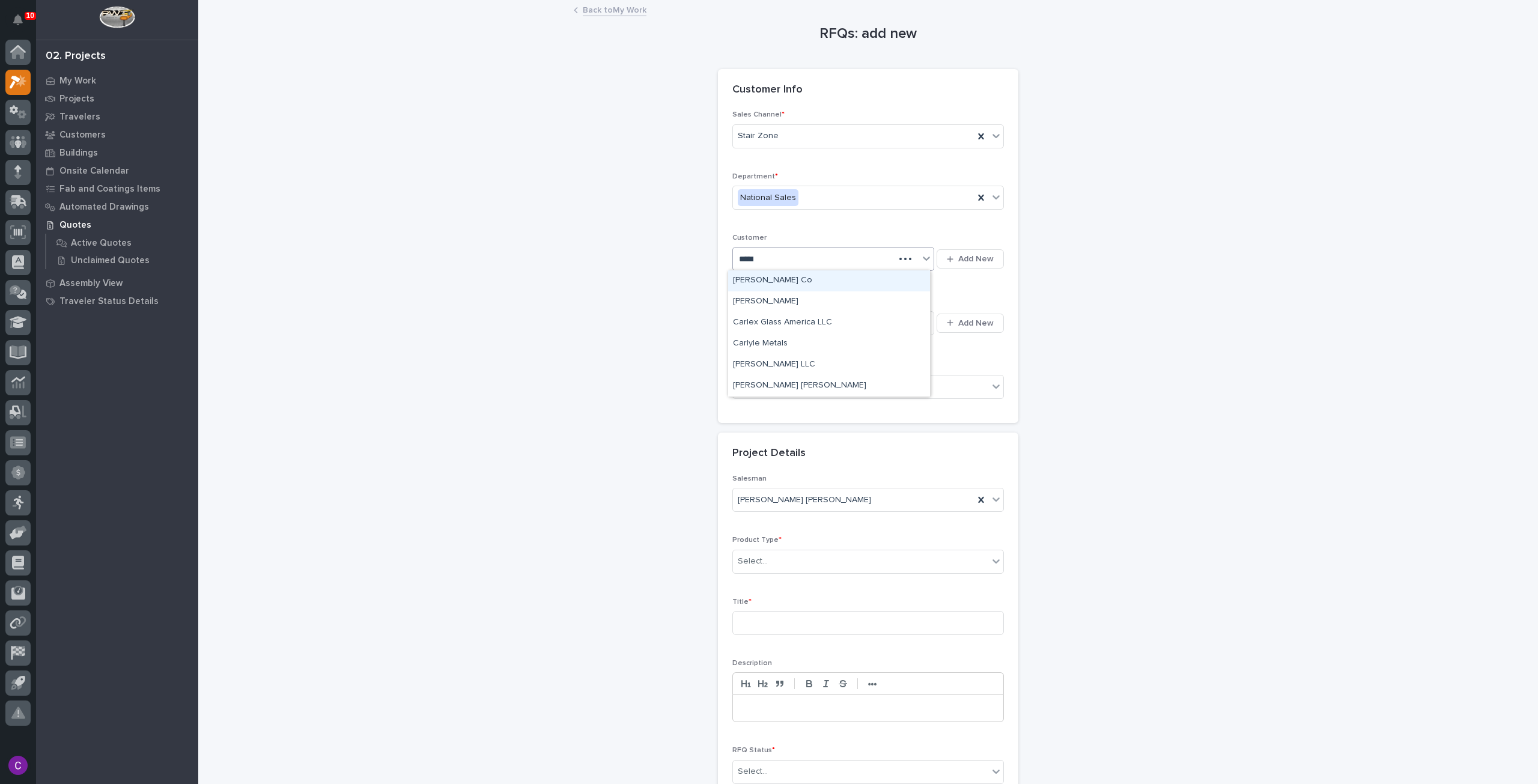
type input "******"
click at [822, 309] on div "Select... Add New" at bounding box center [868, 323] width 272 height 29
click at [823, 319] on div "Select..." at bounding box center [826, 322] width 186 height 20
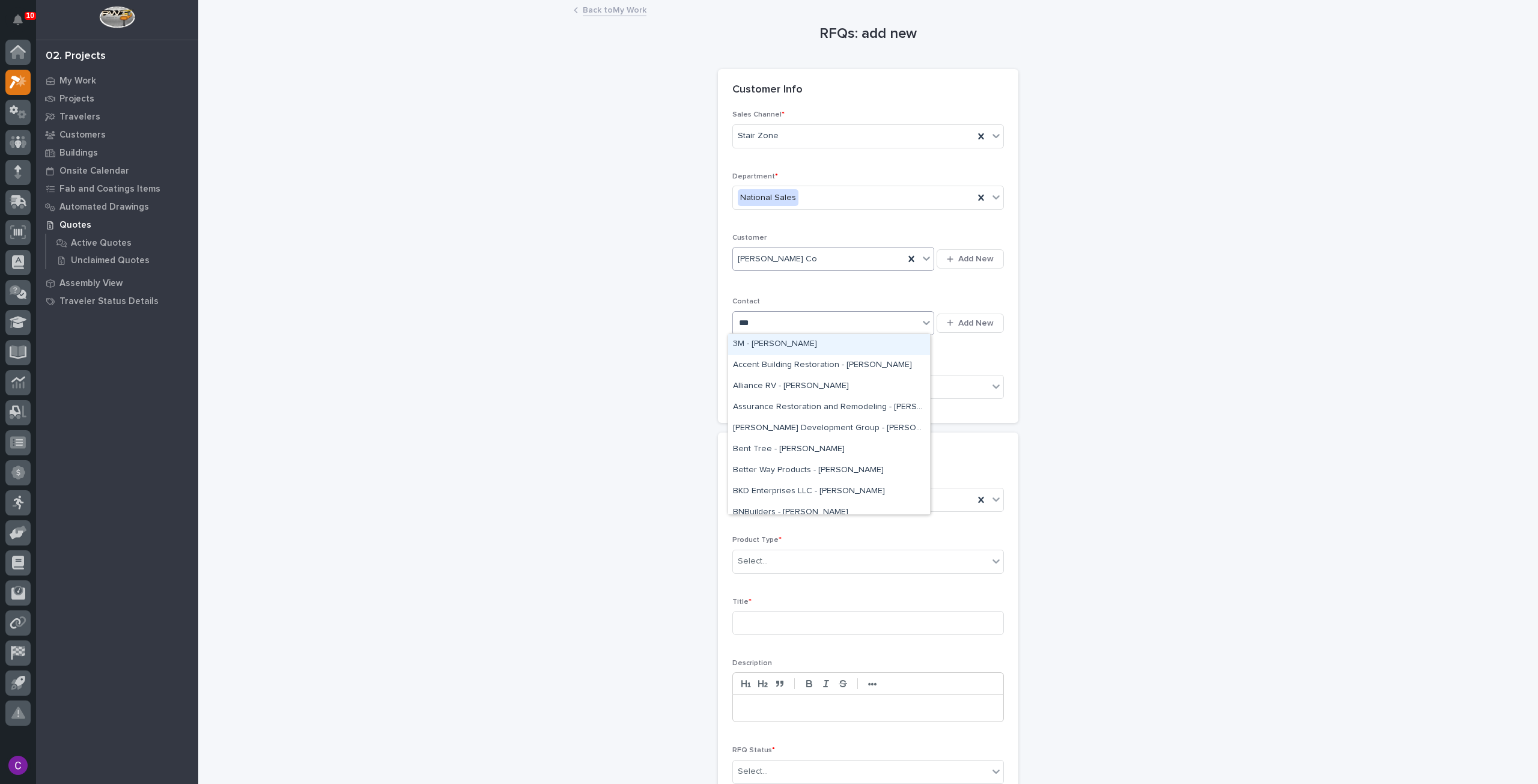
type input "****"
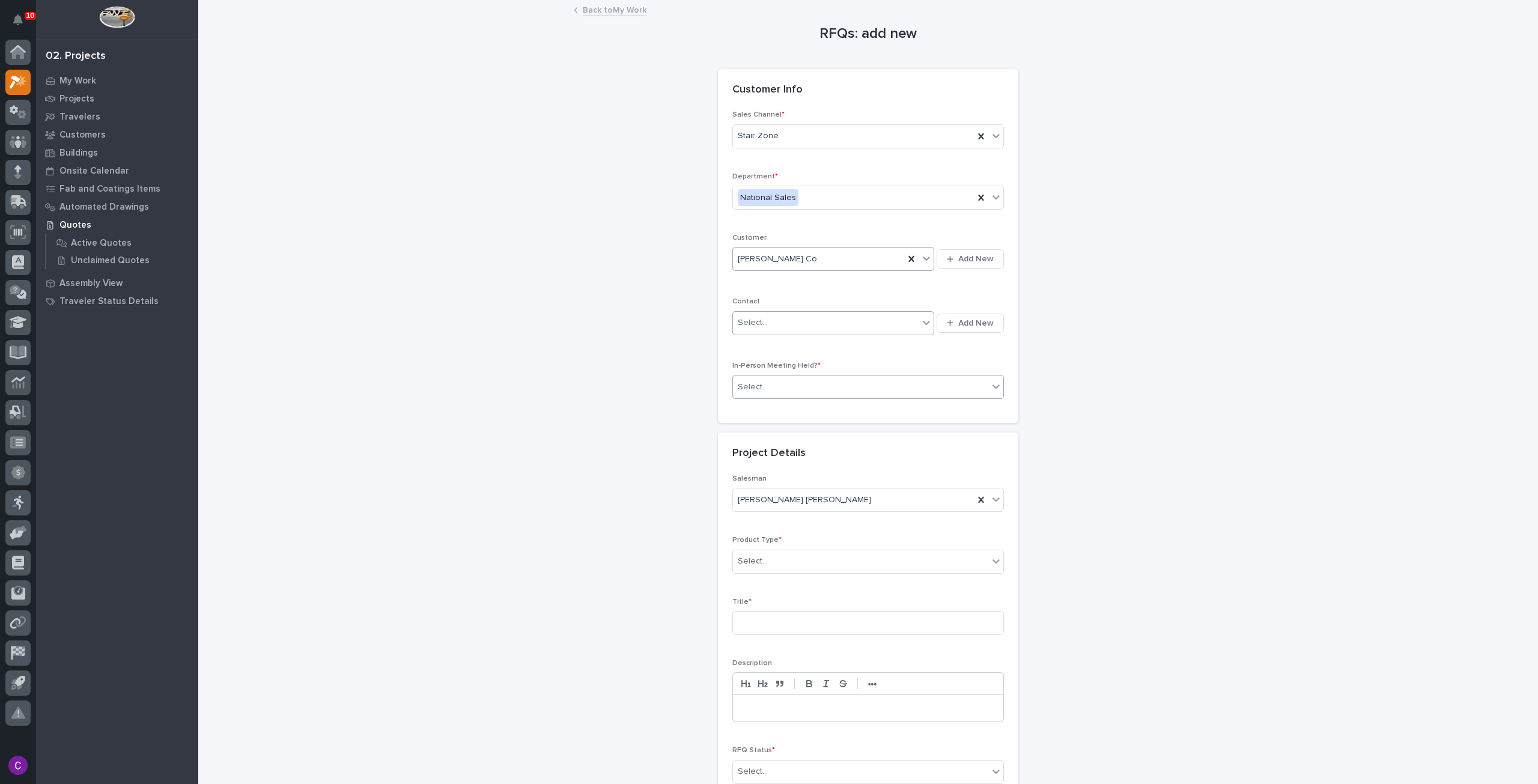
click at [857, 377] on div "Select..." at bounding box center [861, 387] width 256 height 20
click at [848, 431] on div "No" at bounding box center [863, 428] width 270 height 21
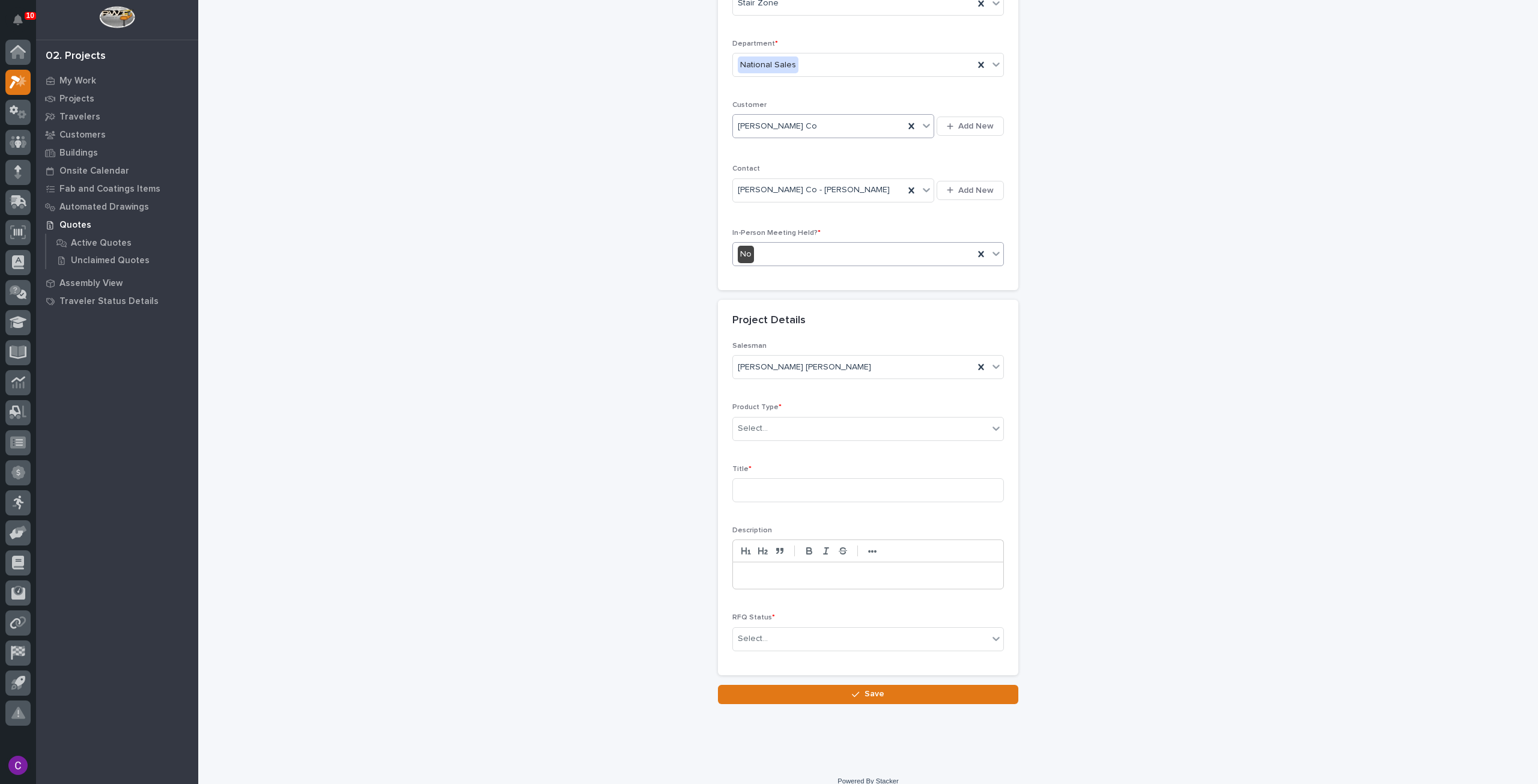
scroll to position [143, 0]
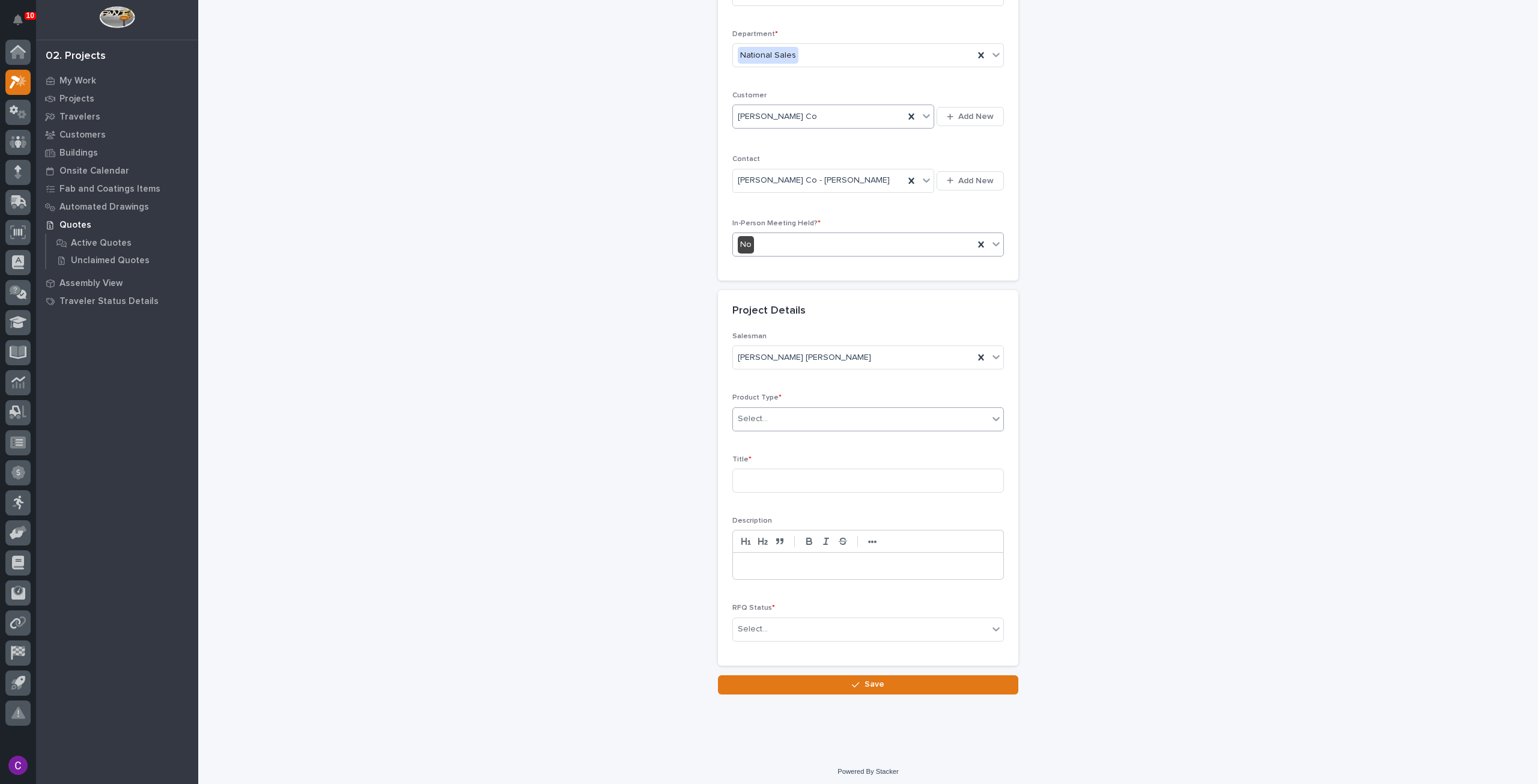
click at [846, 418] on div "Select..." at bounding box center [861, 419] width 256 height 20
click at [817, 606] on div "Stairs & Ladders" at bounding box center [863, 598] width 270 height 21
click at [807, 475] on input at bounding box center [868, 480] width 272 height 24
type input "MO - Straight Stair"
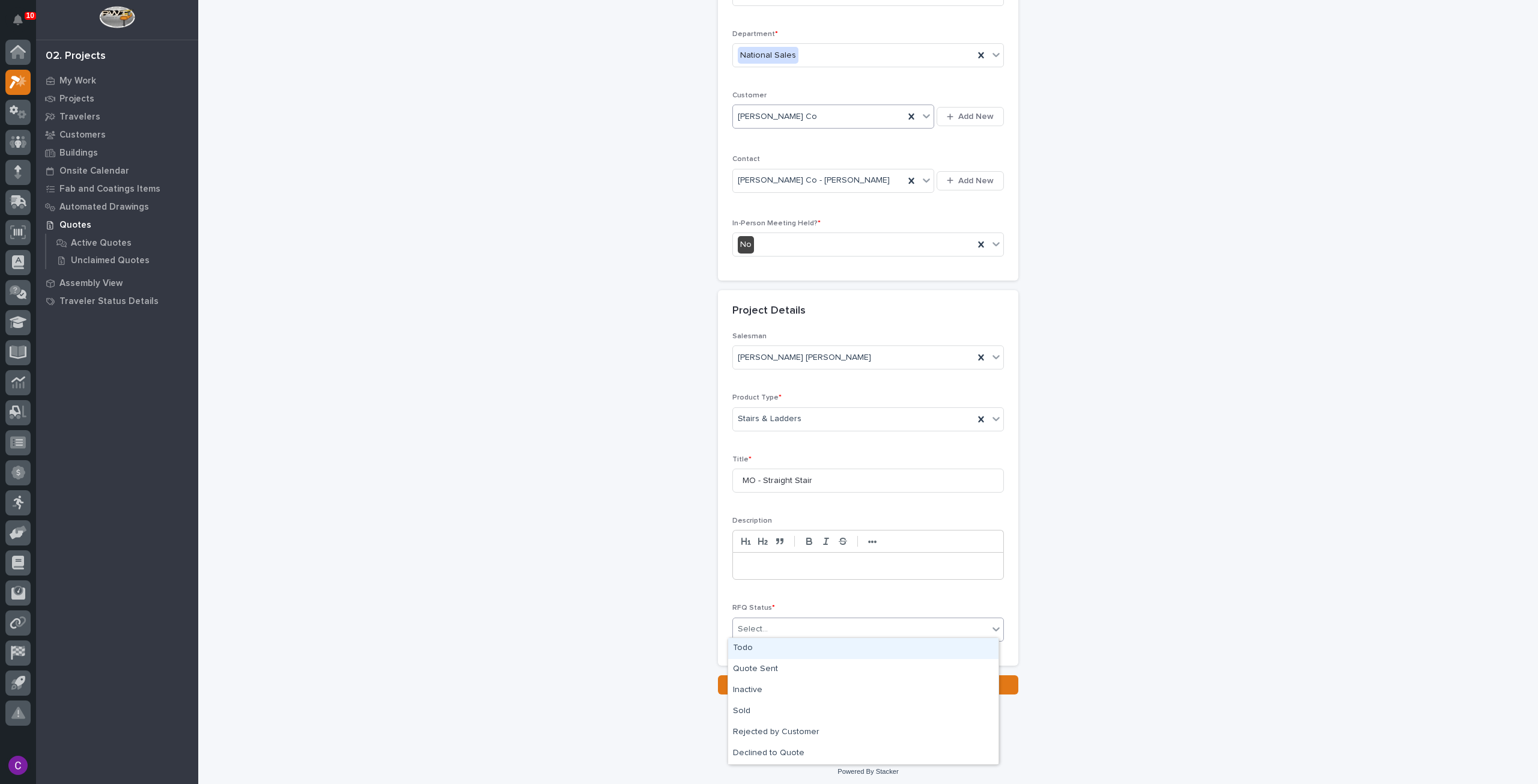
click at [797, 625] on div "Select..." at bounding box center [861, 629] width 256 height 20
click at [784, 666] on div "Quote Sent" at bounding box center [863, 669] width 270 height 21
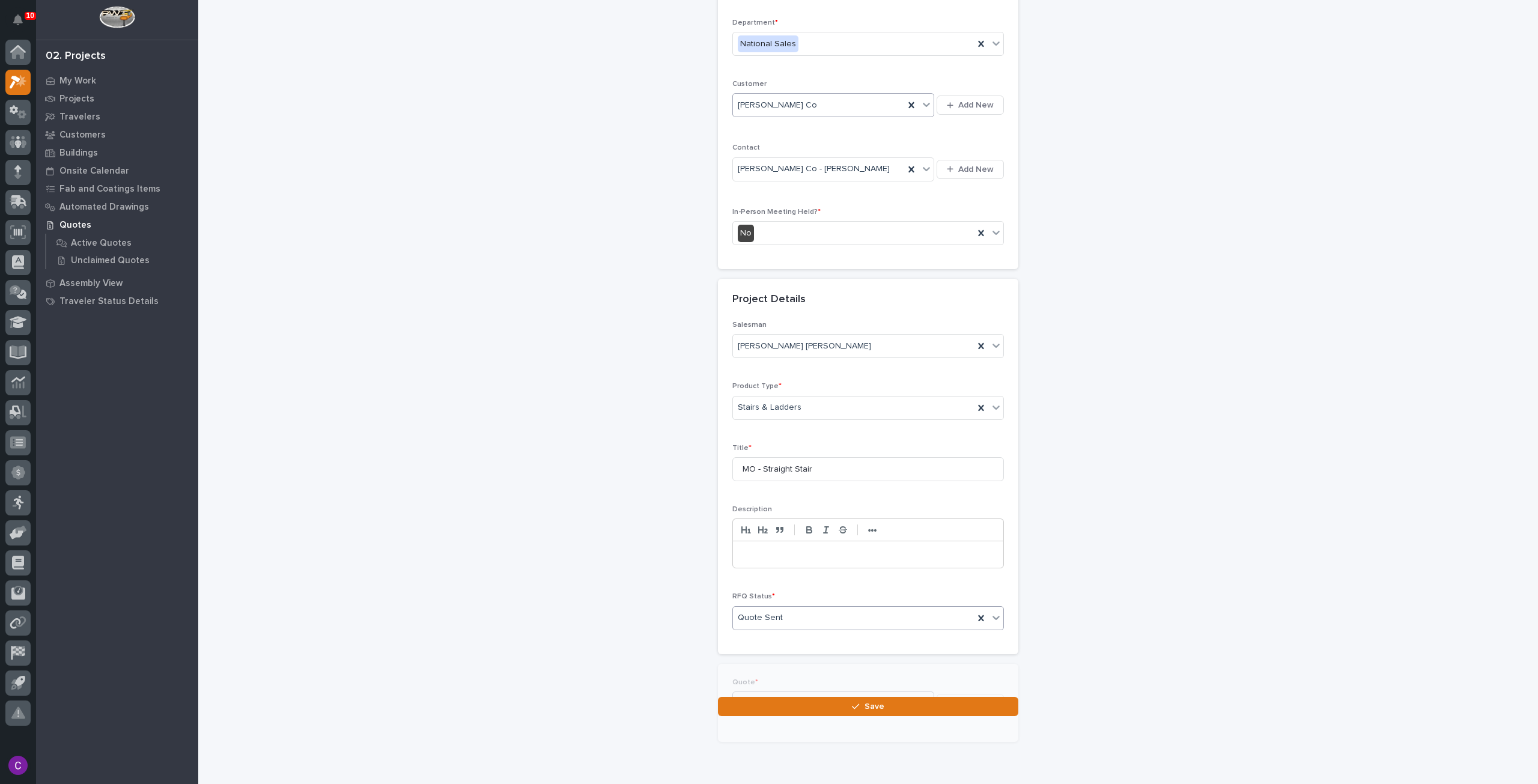
scroll to position [186, 0]
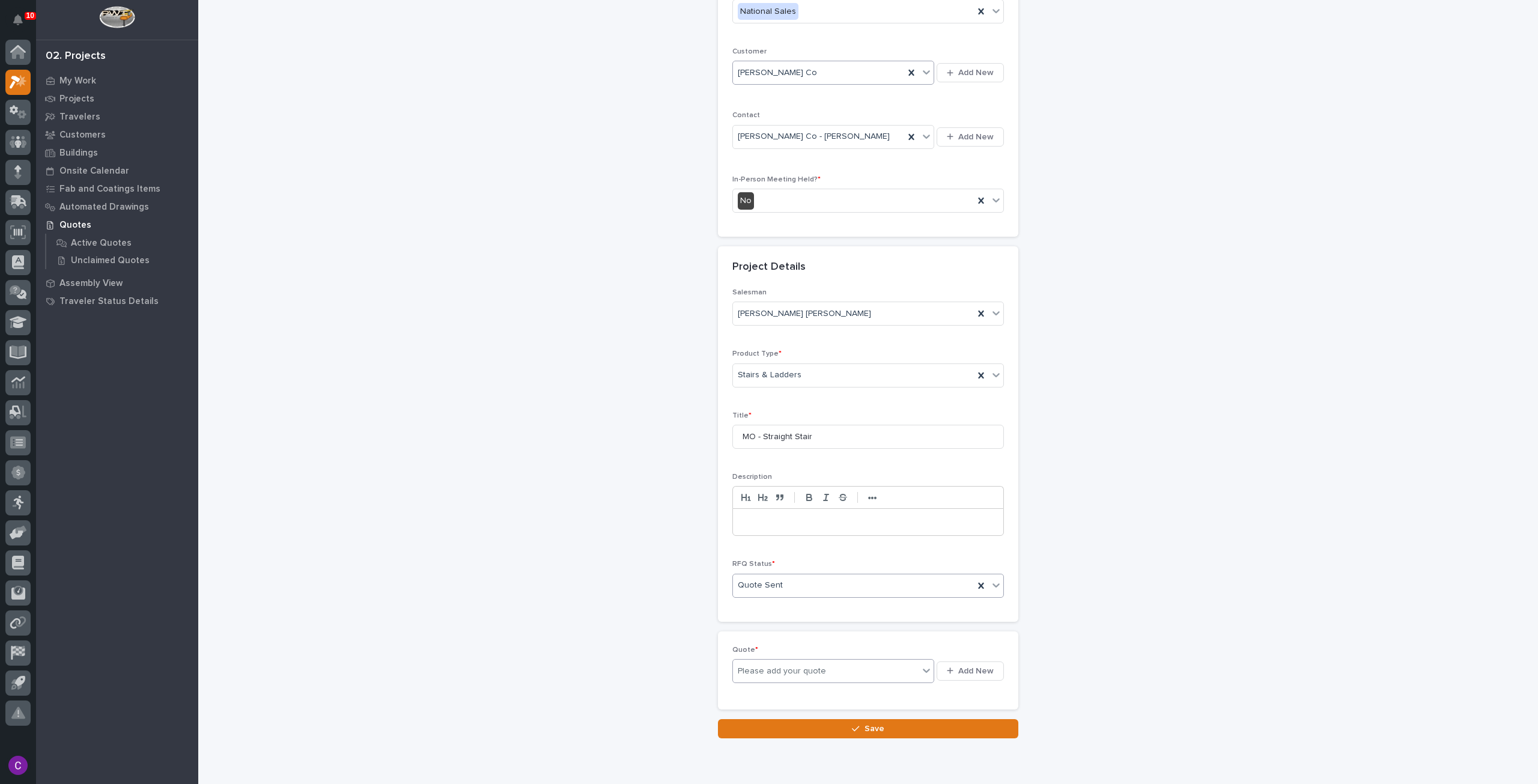
click at [838, 666] on div "Please add your quote" at bounding box center [826, 671] width 186 height 15
click at [966, 665] on span "Add New" at bounding box center [976, 670] width 36 height 11
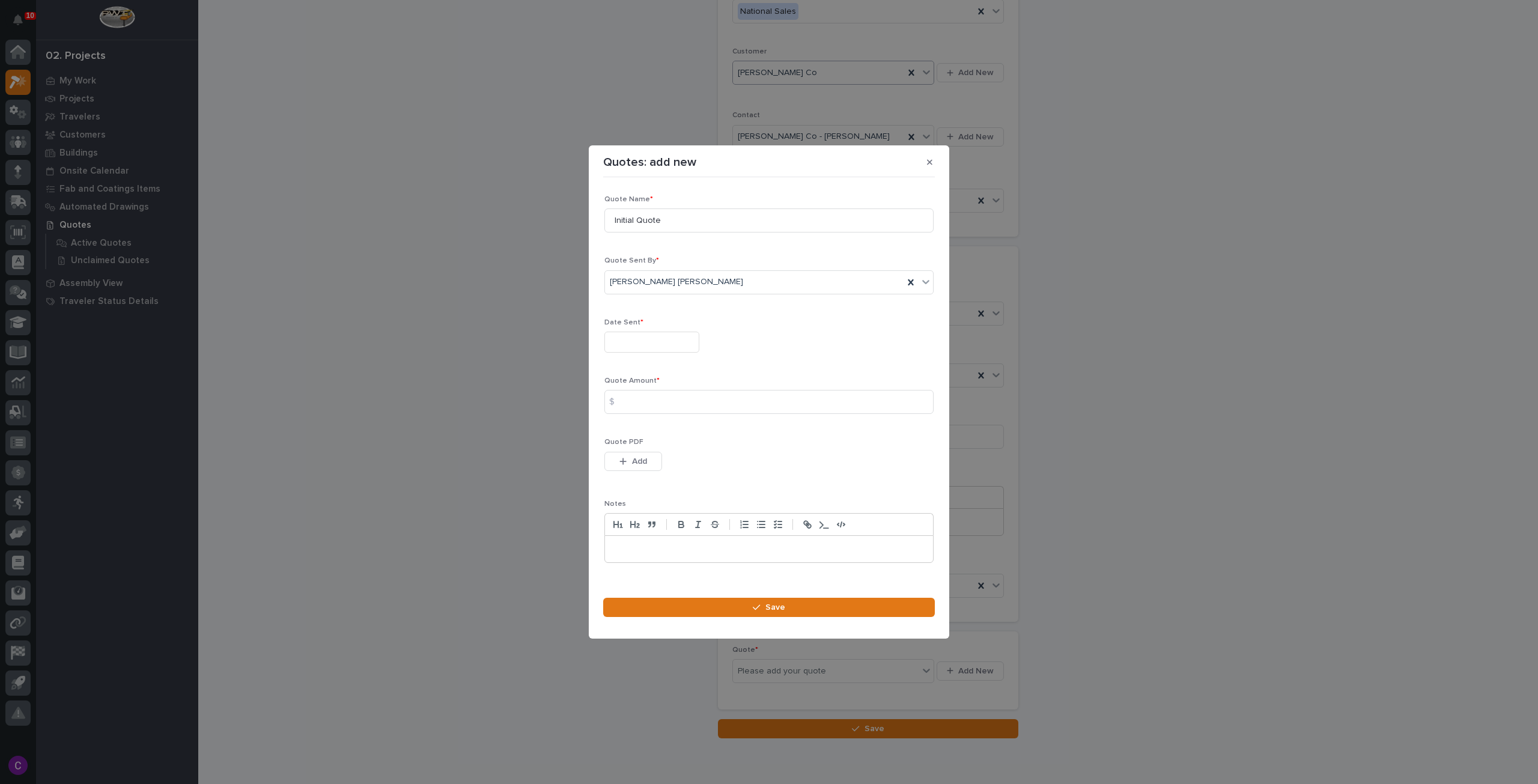
click at [689, 352] on div "Date Sent *" at bounding box center [769, 340] width 329 height 44
click at [687, 347] on input "text" at bounding box center [652, 341] width 95 height 21
click at [626, 266] on div "19" at bounding box center [628, 264] width 16 height 16
type input "**********"
click at [655, 392] on input at bounding box center [769, 401] width 329 height 24
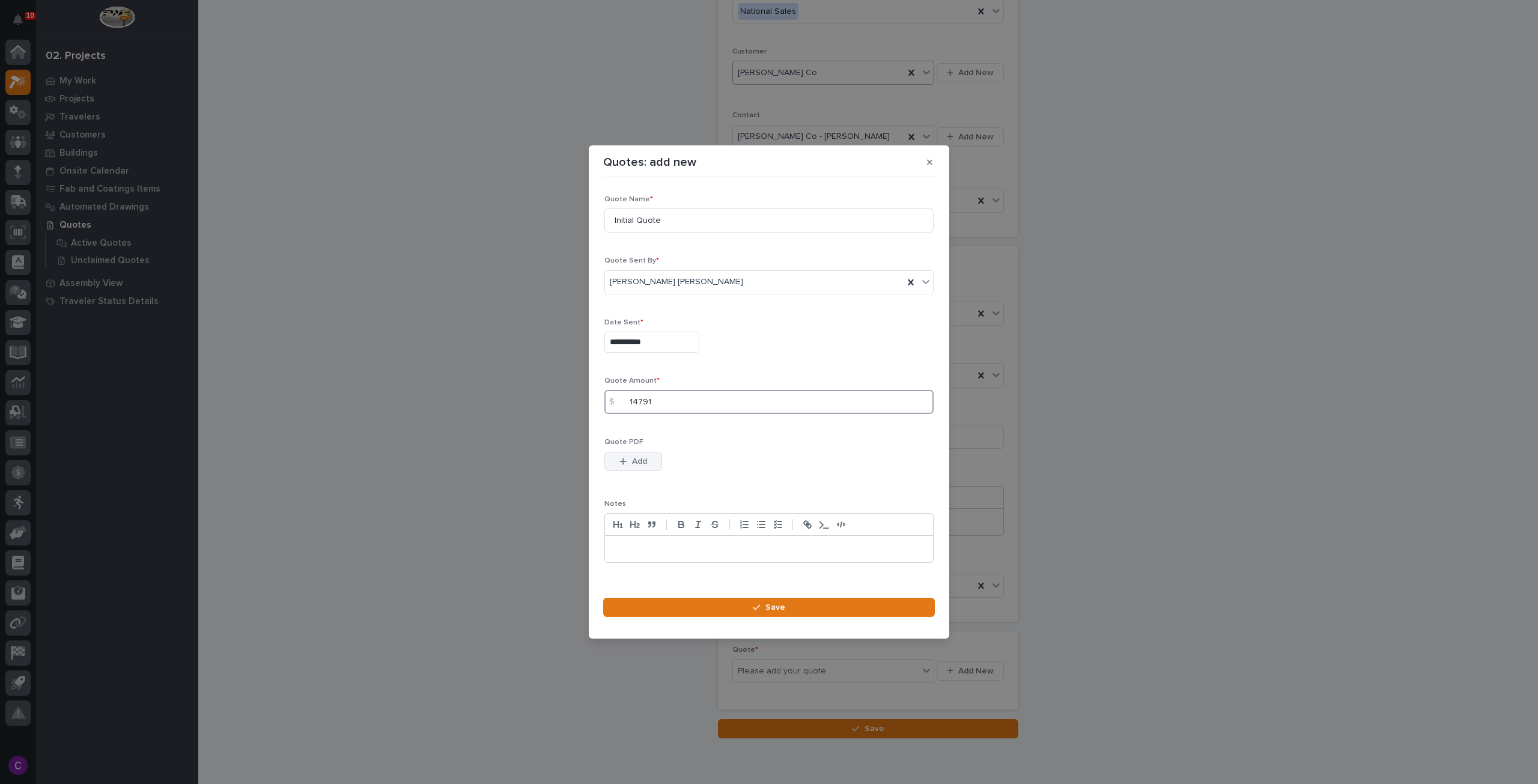
type input "14791"
click at [642, 461] on span "Add" at bounding box center [639, 461] width 15 height 11
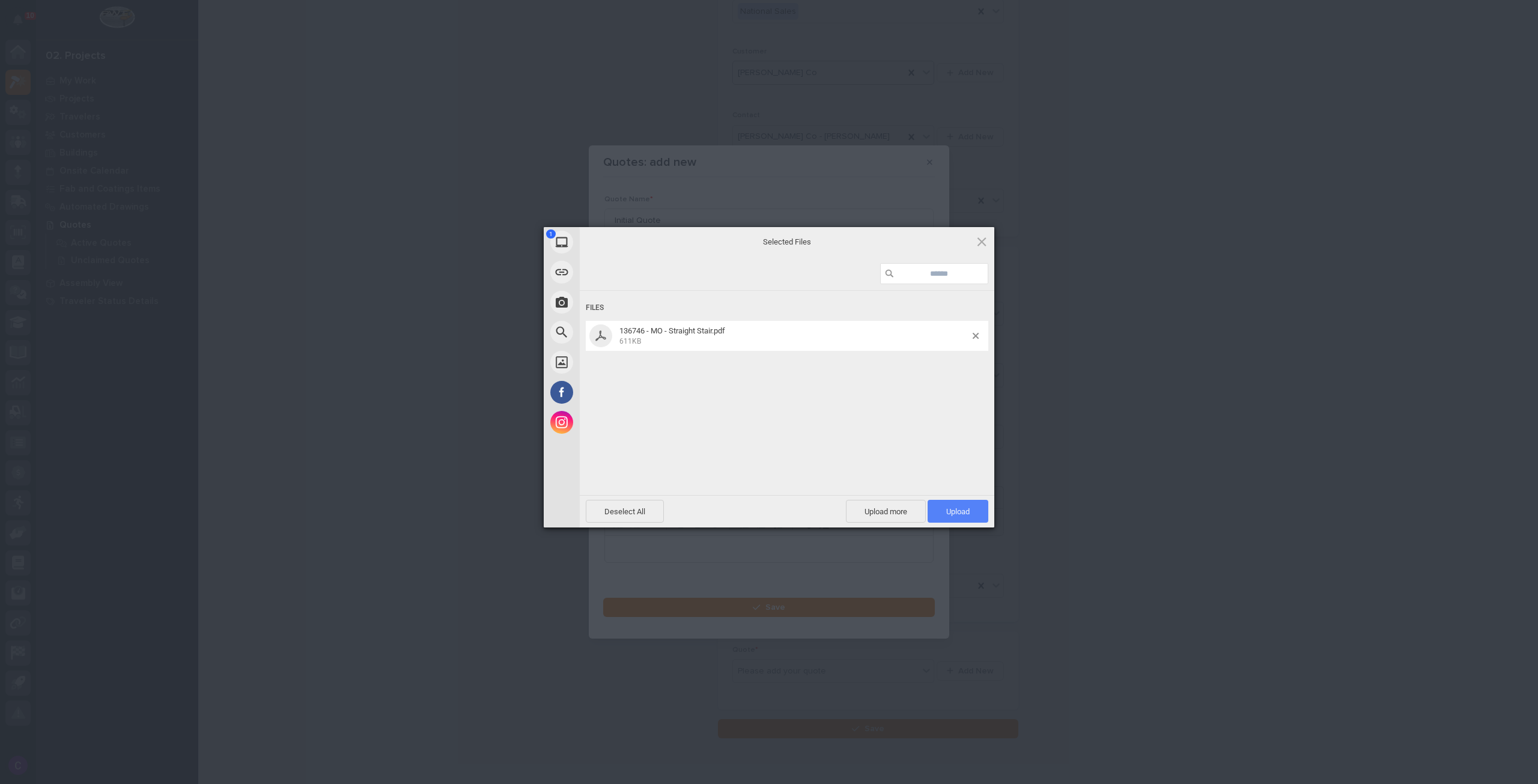
click at [960, 510] on span "Upload 1" at bounding box center [958, 511] width 23 height 9
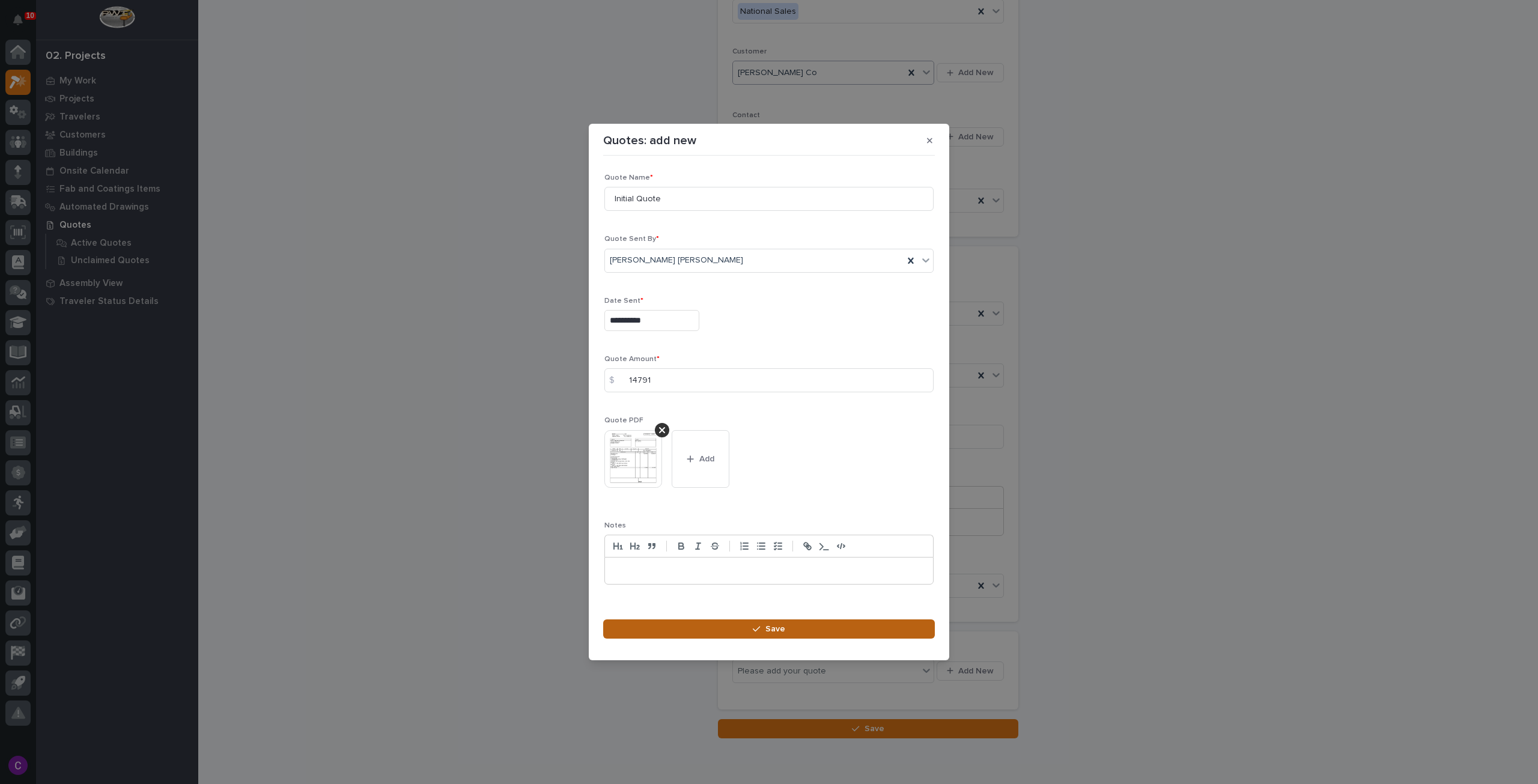
click at [816, 633] on button "Save" at bounding box center [768, 629] width 331 height 19
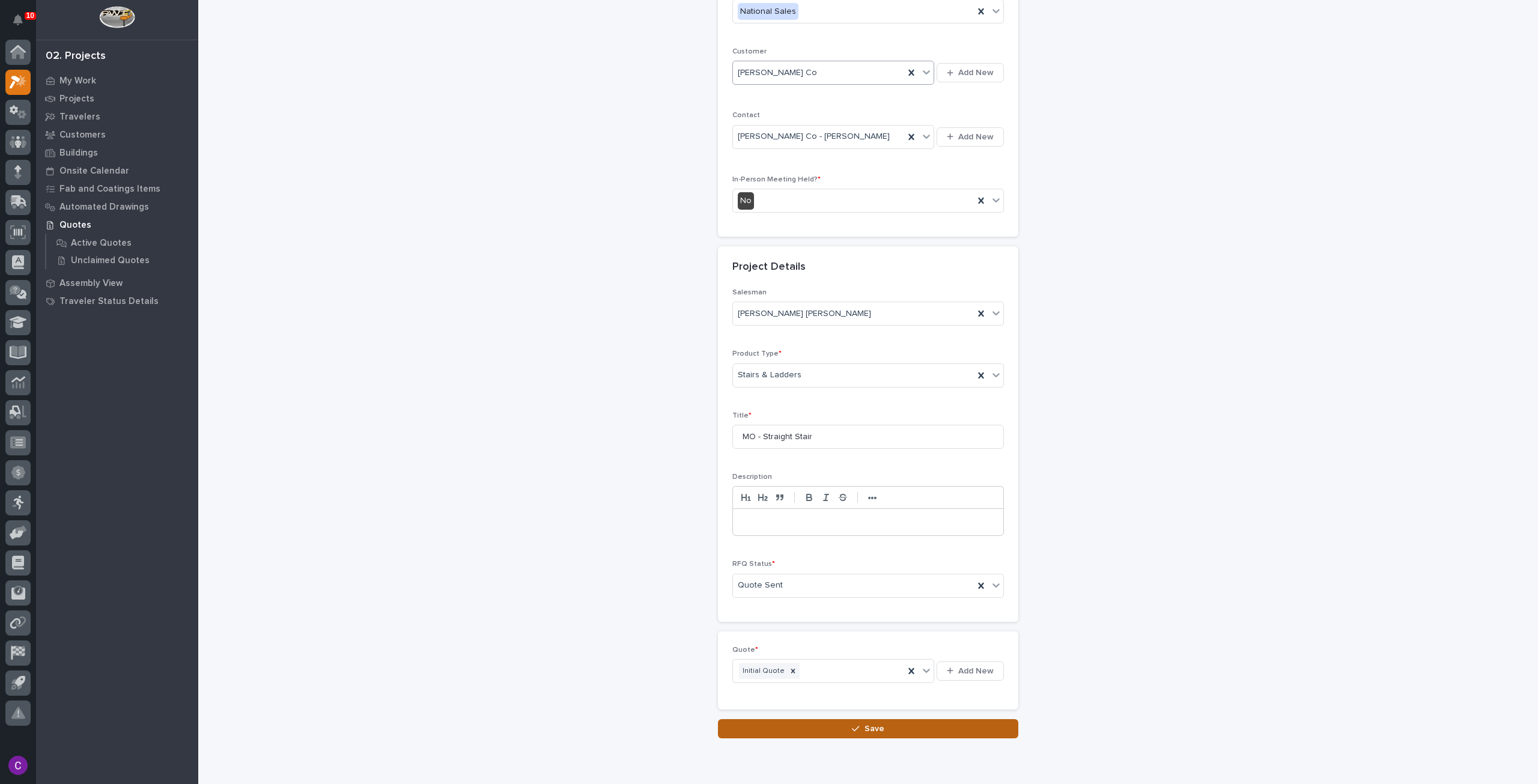
click at [845, 721] on button "Save" at bounding box center [868, 729] width 301 height 19
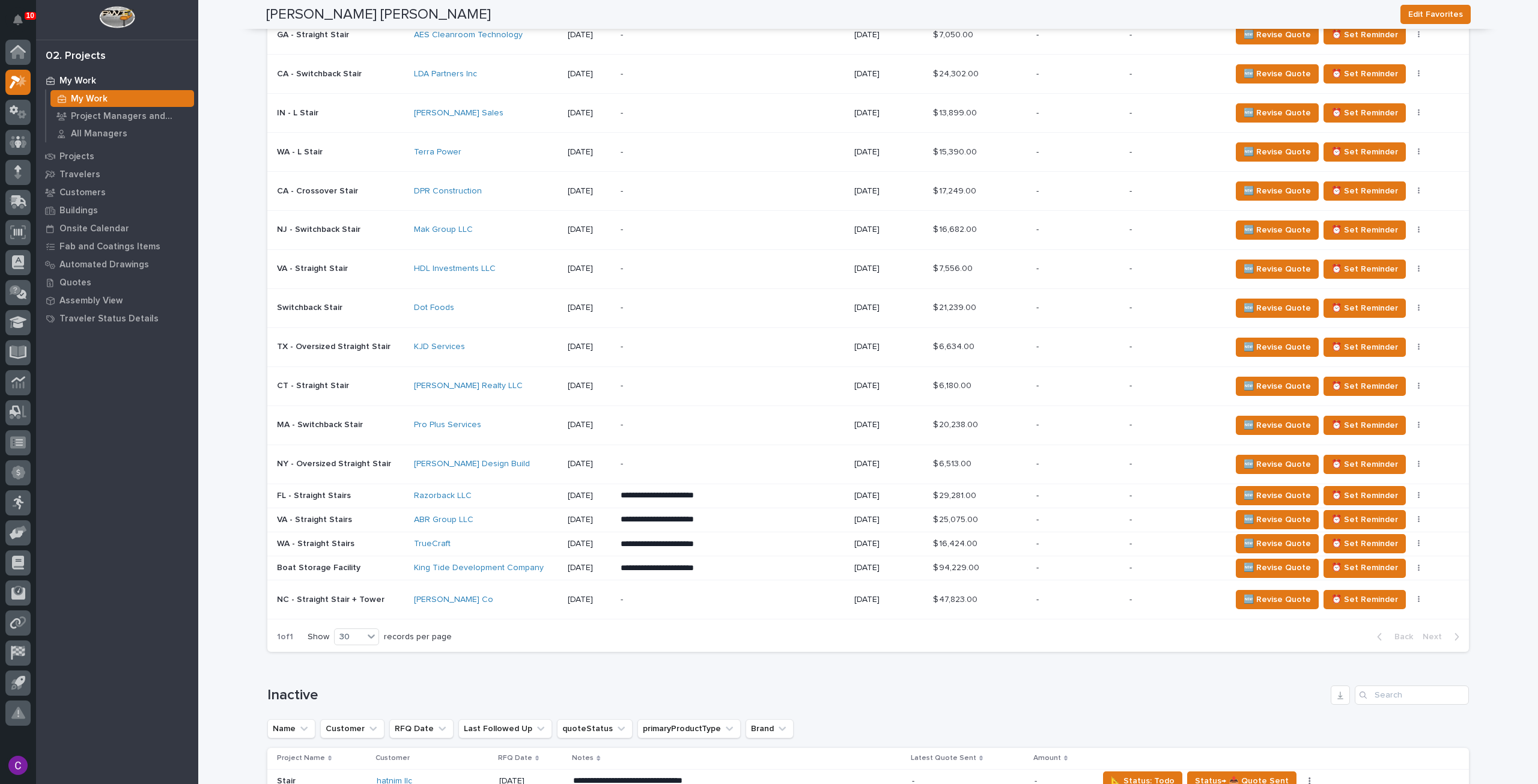
scroll to position [740, 0]
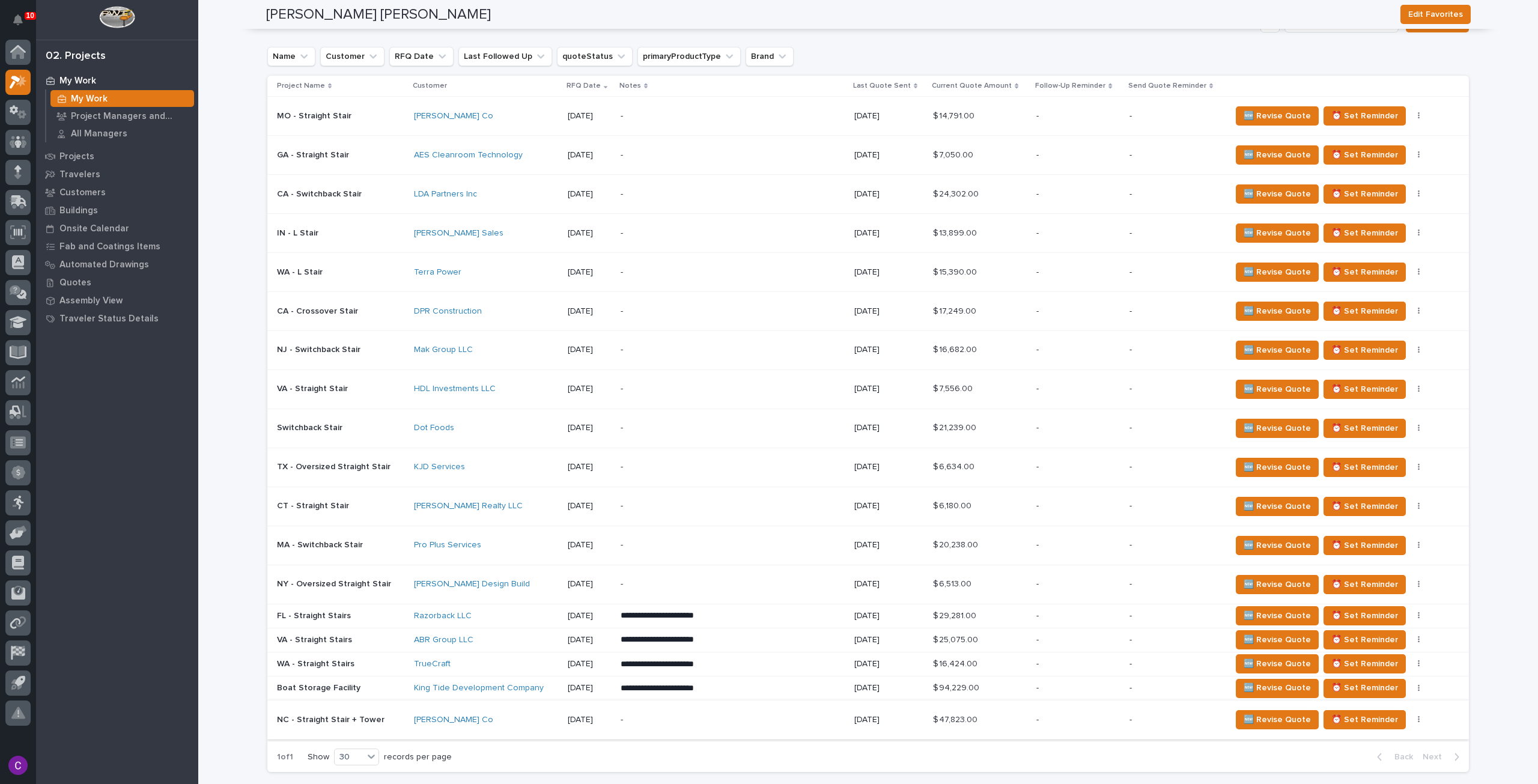
click at [1411, 716] on button "button" at bounding box center [1419, 720] width 17 height 9
click at [1368, 622] on button "Status→ 👎 Rejected" at bounding box center [1360, 619] width 93 height 19
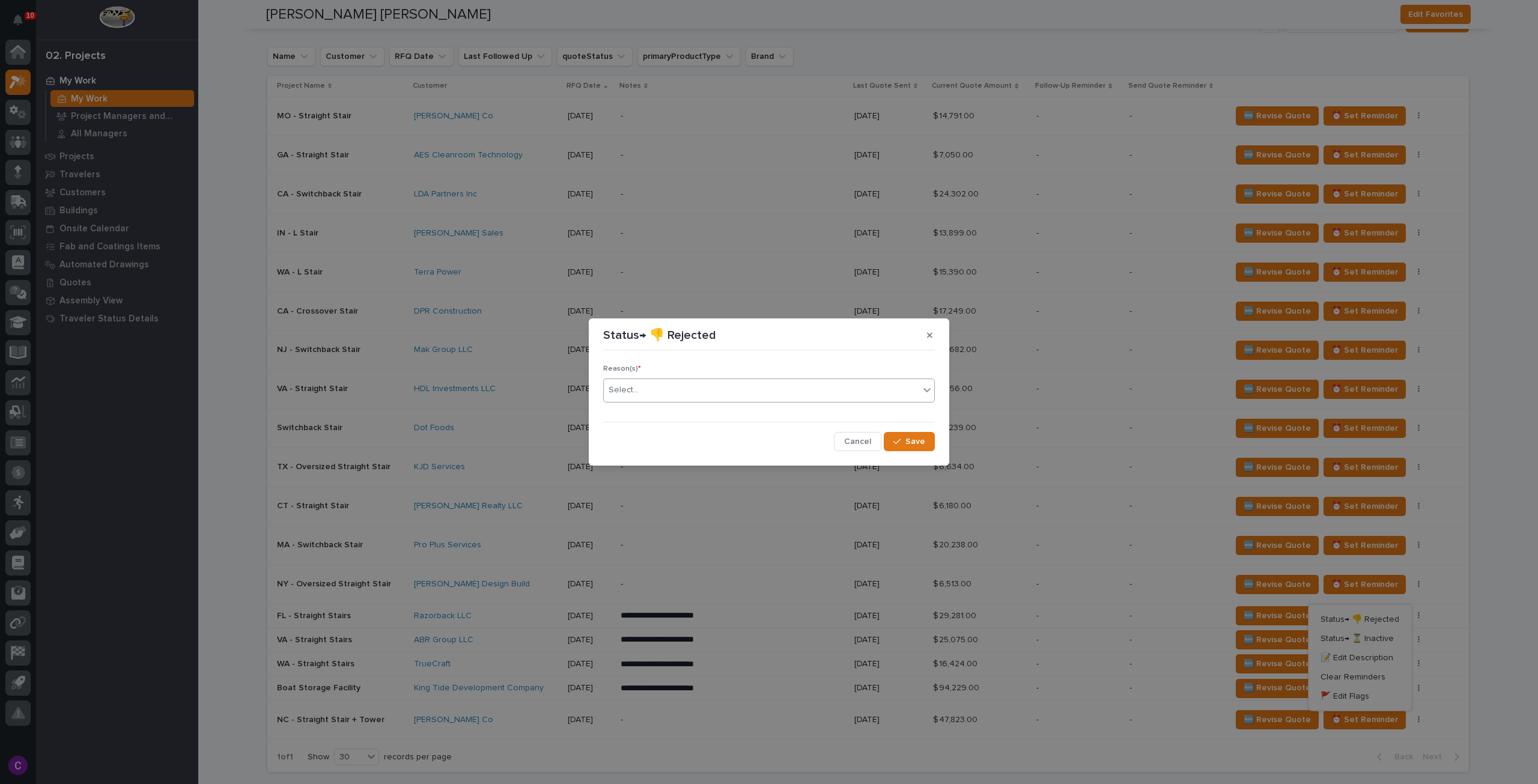
click at [639, 389] on div "Select..." at bounding box center [761, 389] width 315 height 20
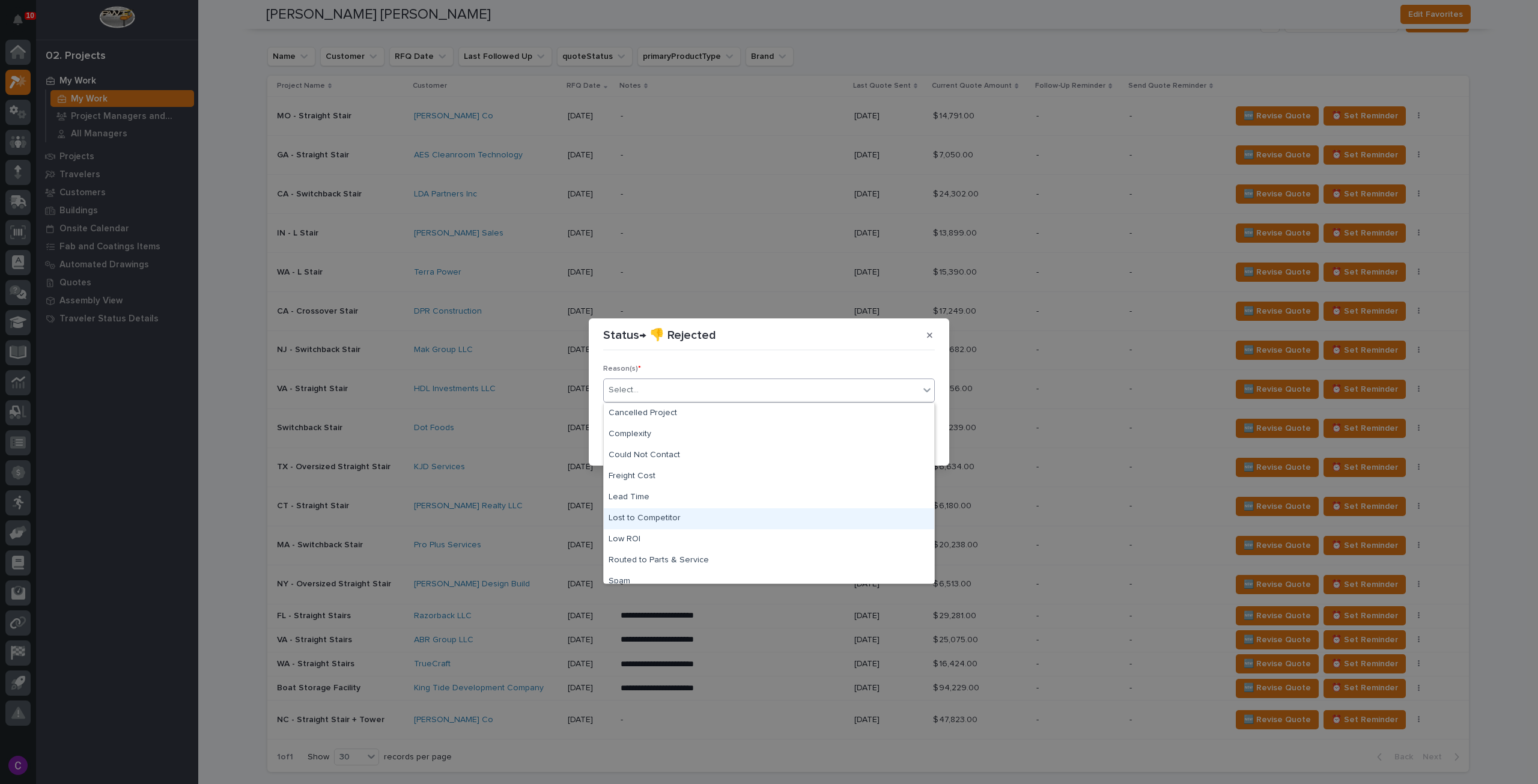
click at [695, 520] on div "Lost to Competitor" at bounding box center [769, 518] width 331 height 21
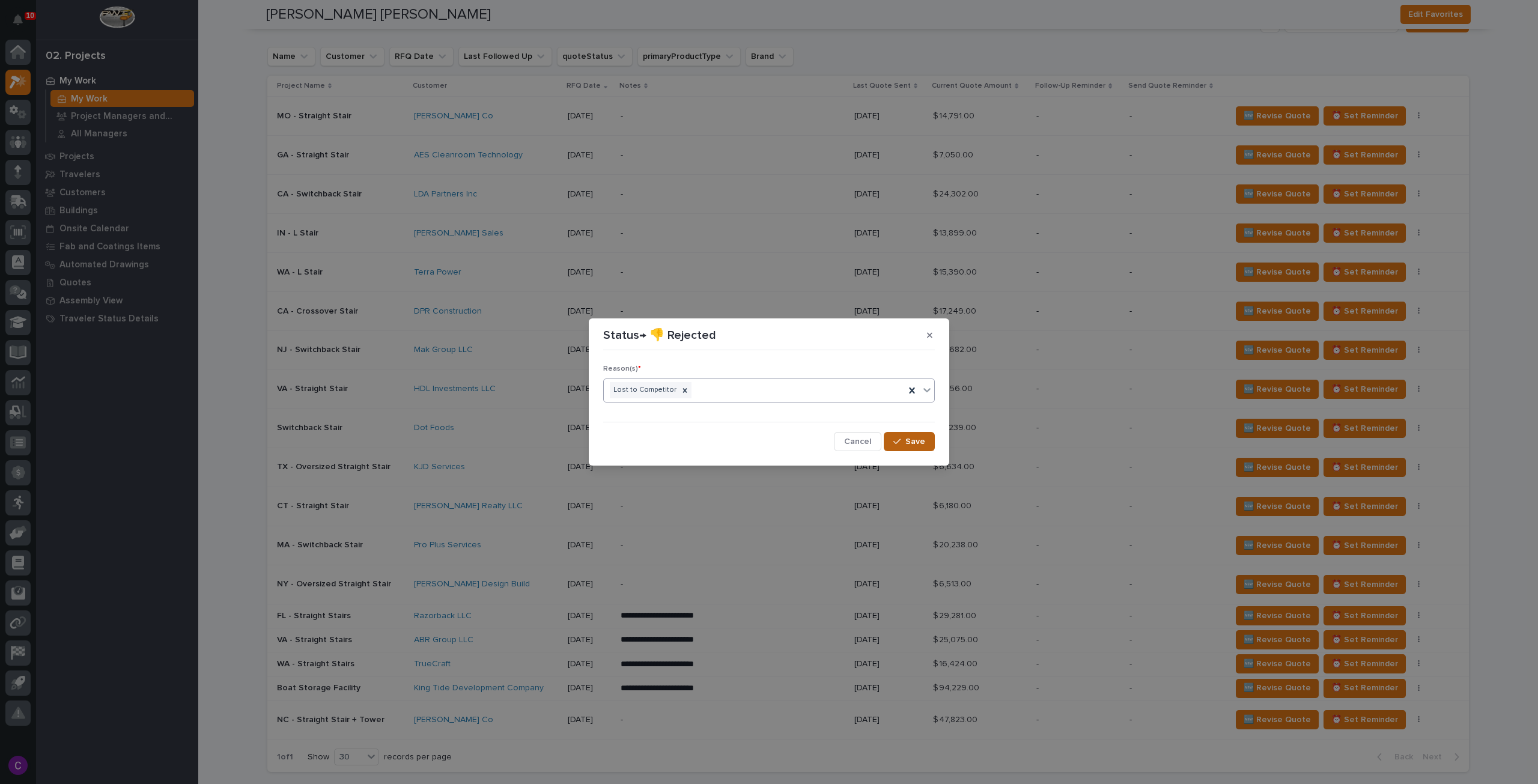
click at [919, 443] on span "Save" at bounding box center [915, 441] width 20 height 11
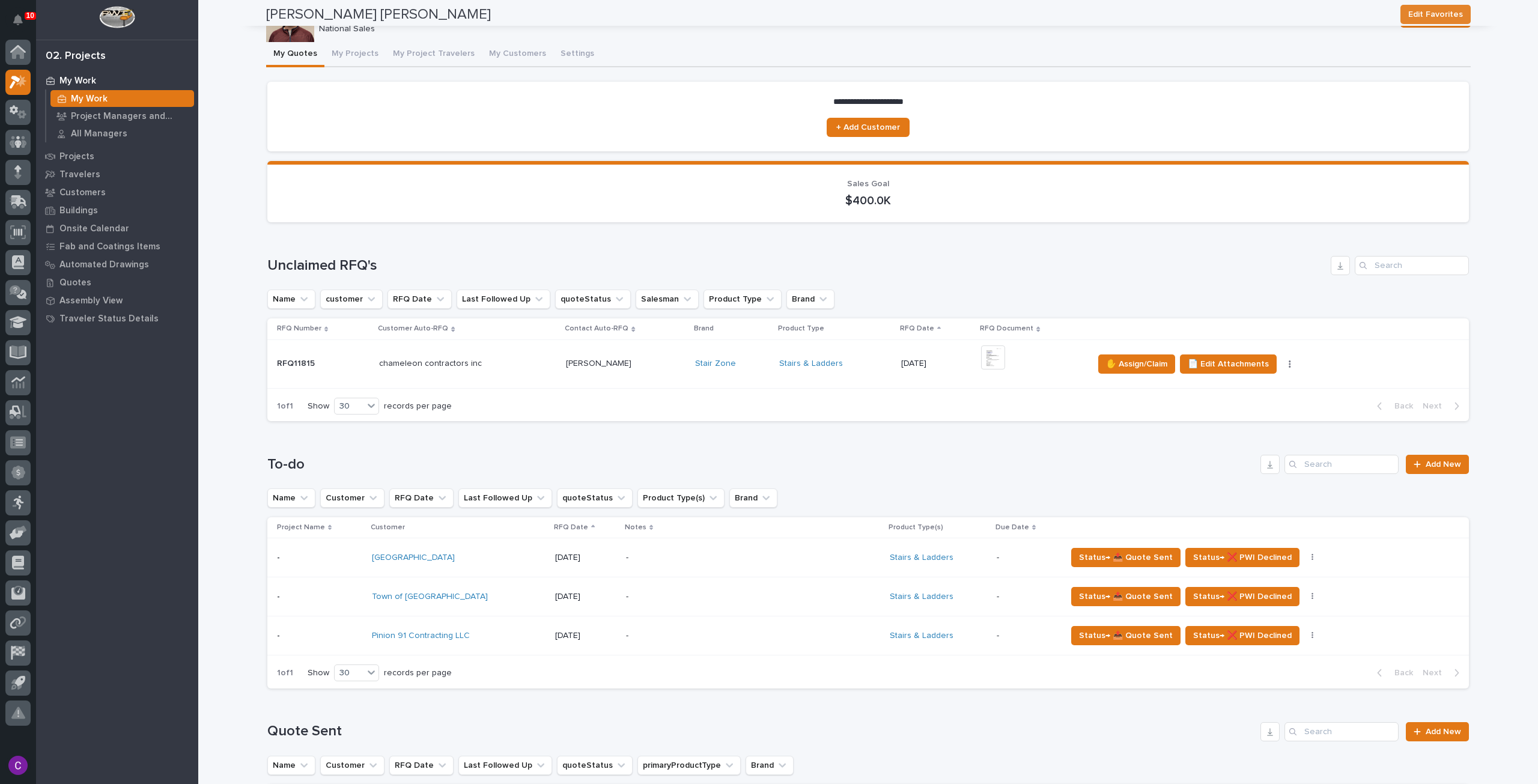
scroll to position [0, 0]
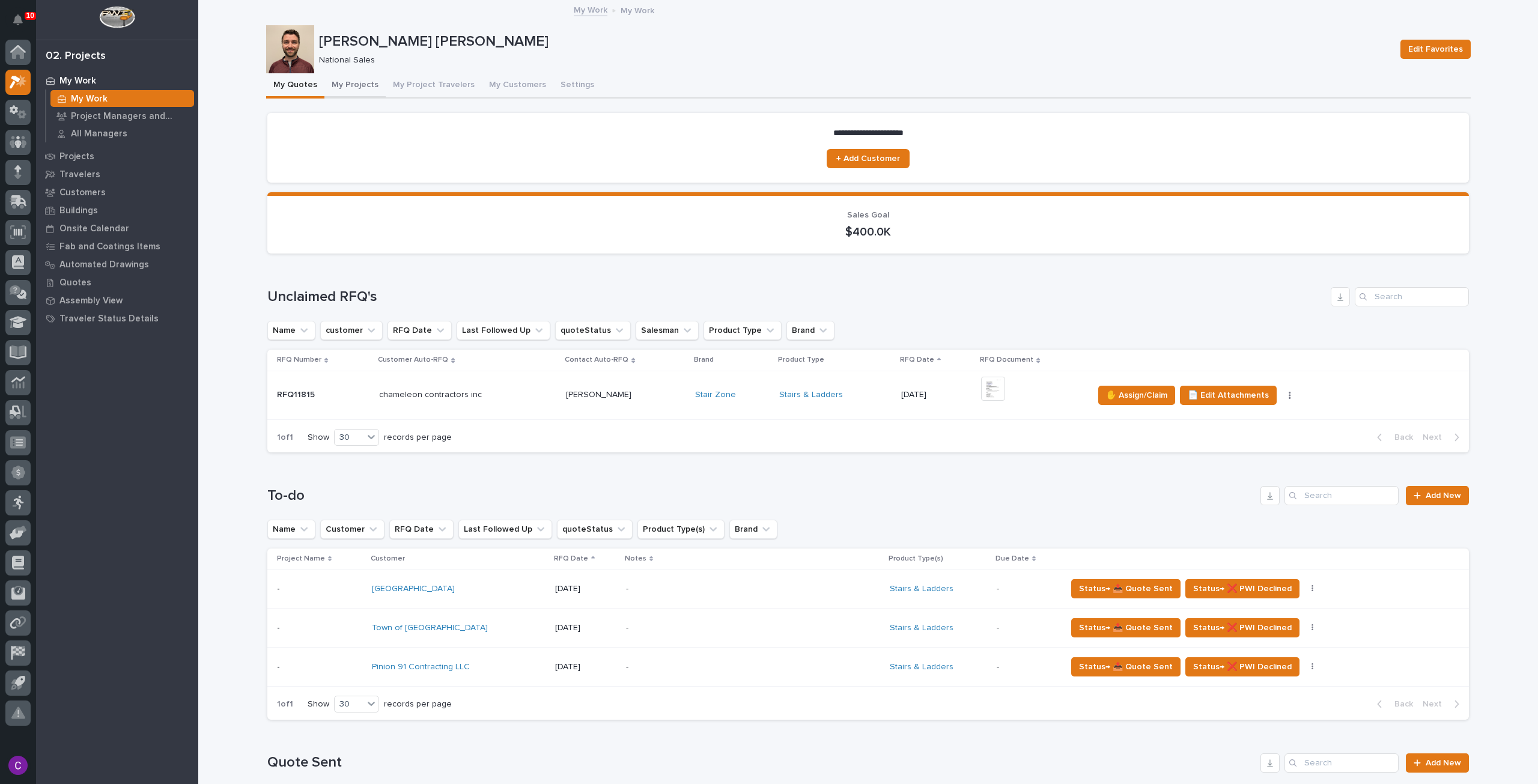
drag, startPoint x: 336, startPoint y: 88, endPoint x: 336, endPoint y: 99, distance: 11.0
click at [336, 88] on button "My Projects" at bounding box center [355, 86] width 61 height 25
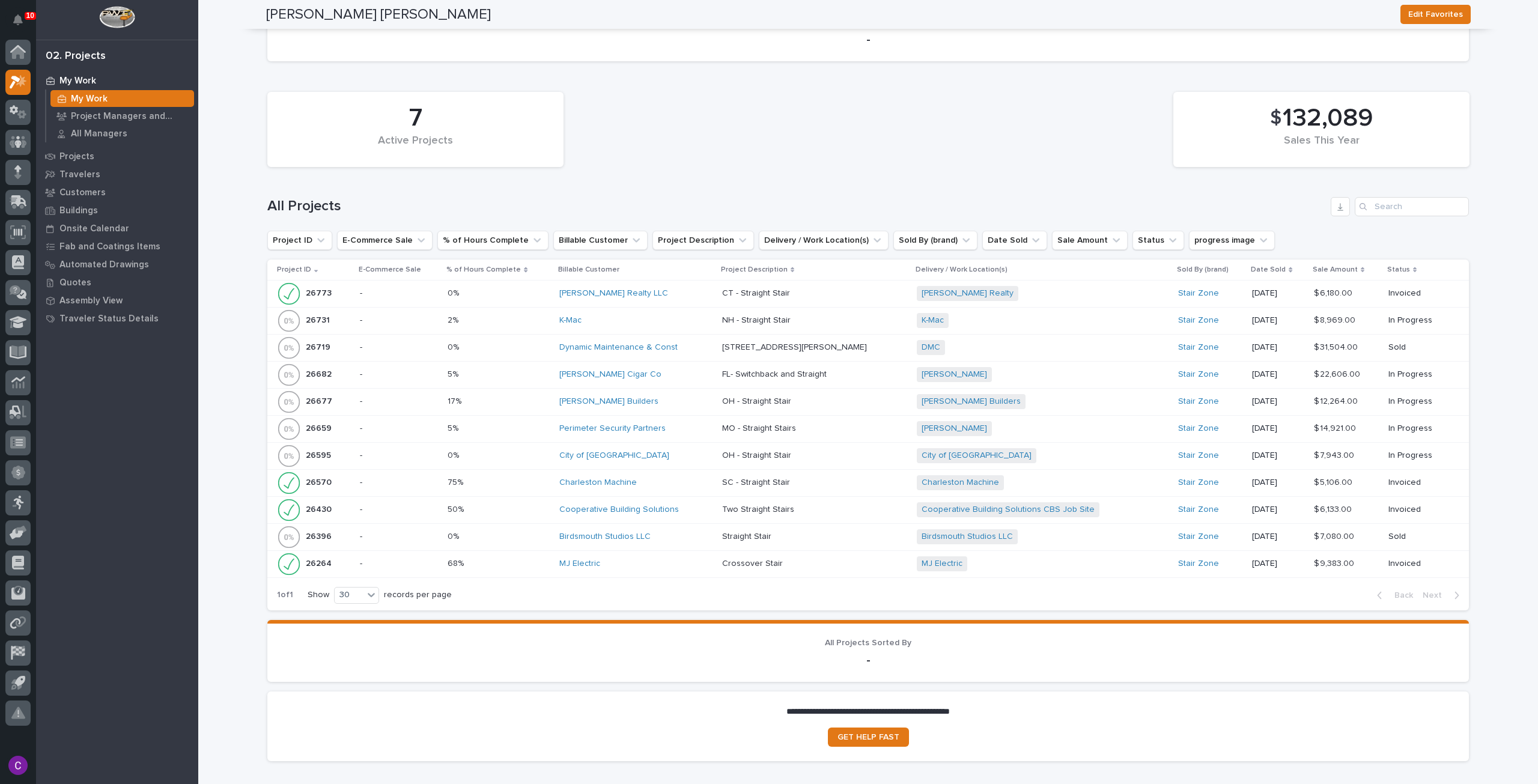
scroll to position [721, 0]
click at [827, 285] on div "CT - Straight Stair CT - Straight Stair" at bounding box center [815, 292] width 185 height 20
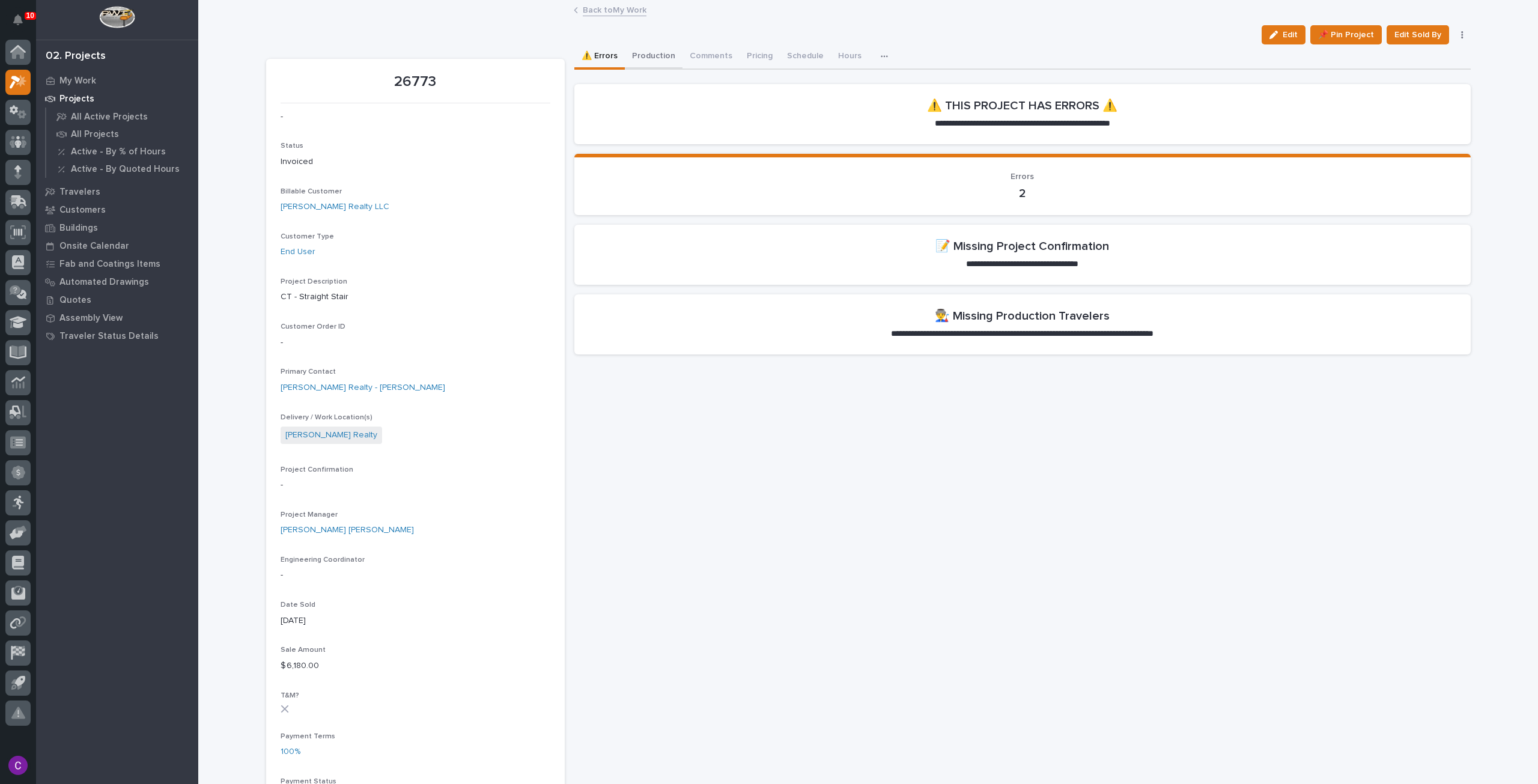
click at [657, 57] on button "Production" at bounding box center [653, 57] width 58 height 25
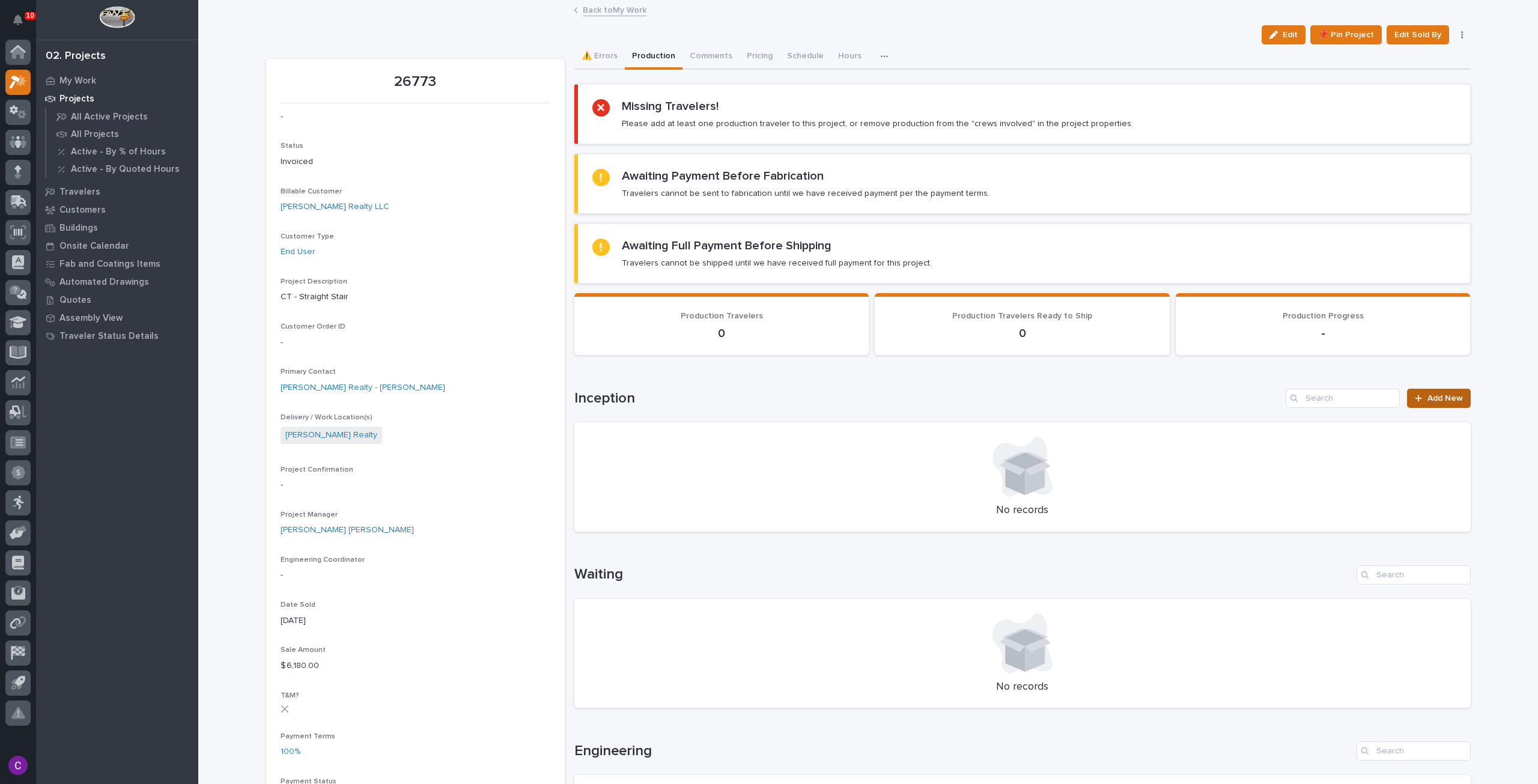
click at [1427, 394] on span "Add New" at bounding box center [1445, 398] width 36 height 9
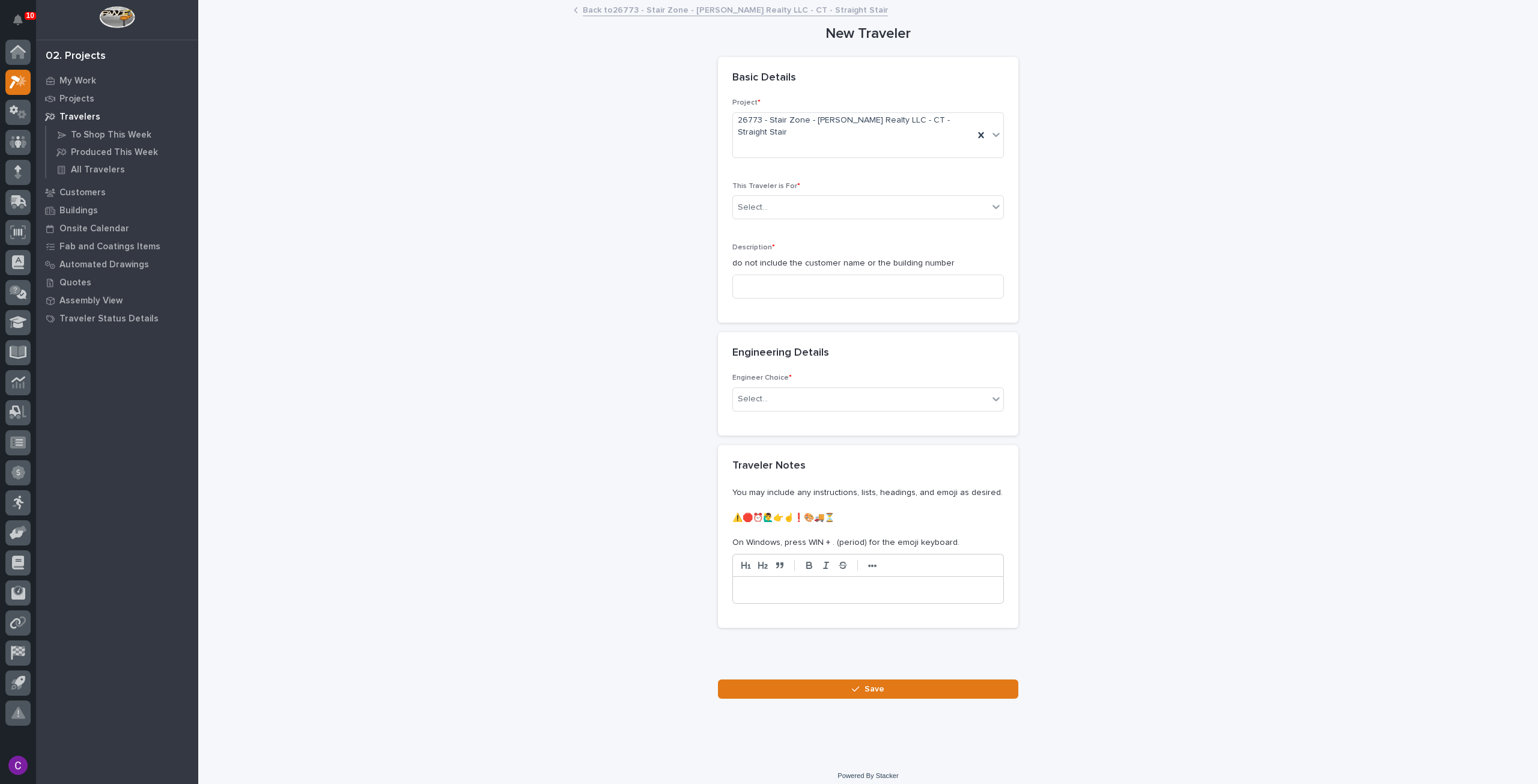
click at [1293, 215] on div "**********" at bounding box center [869, 350] width 1204 height 697
click at [841, 197] on div "Select..." at bounding box center [861, 207] width 256 height 20
click at [834, 206] on div "Production" at bounding box center [868, 207] width 270 height 21
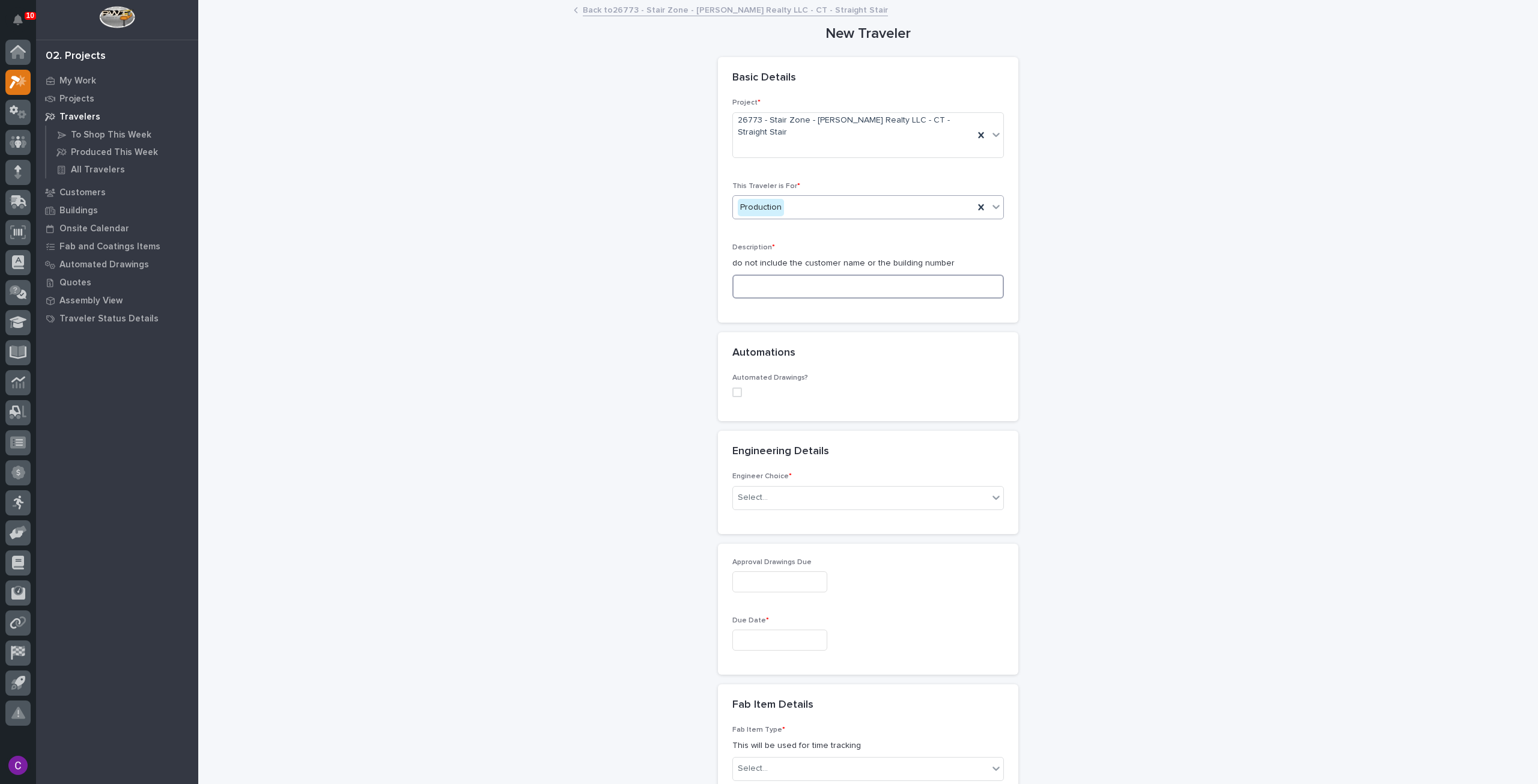
click at [830, 274] on input at bounding box center [868, 286] width 272 height 24
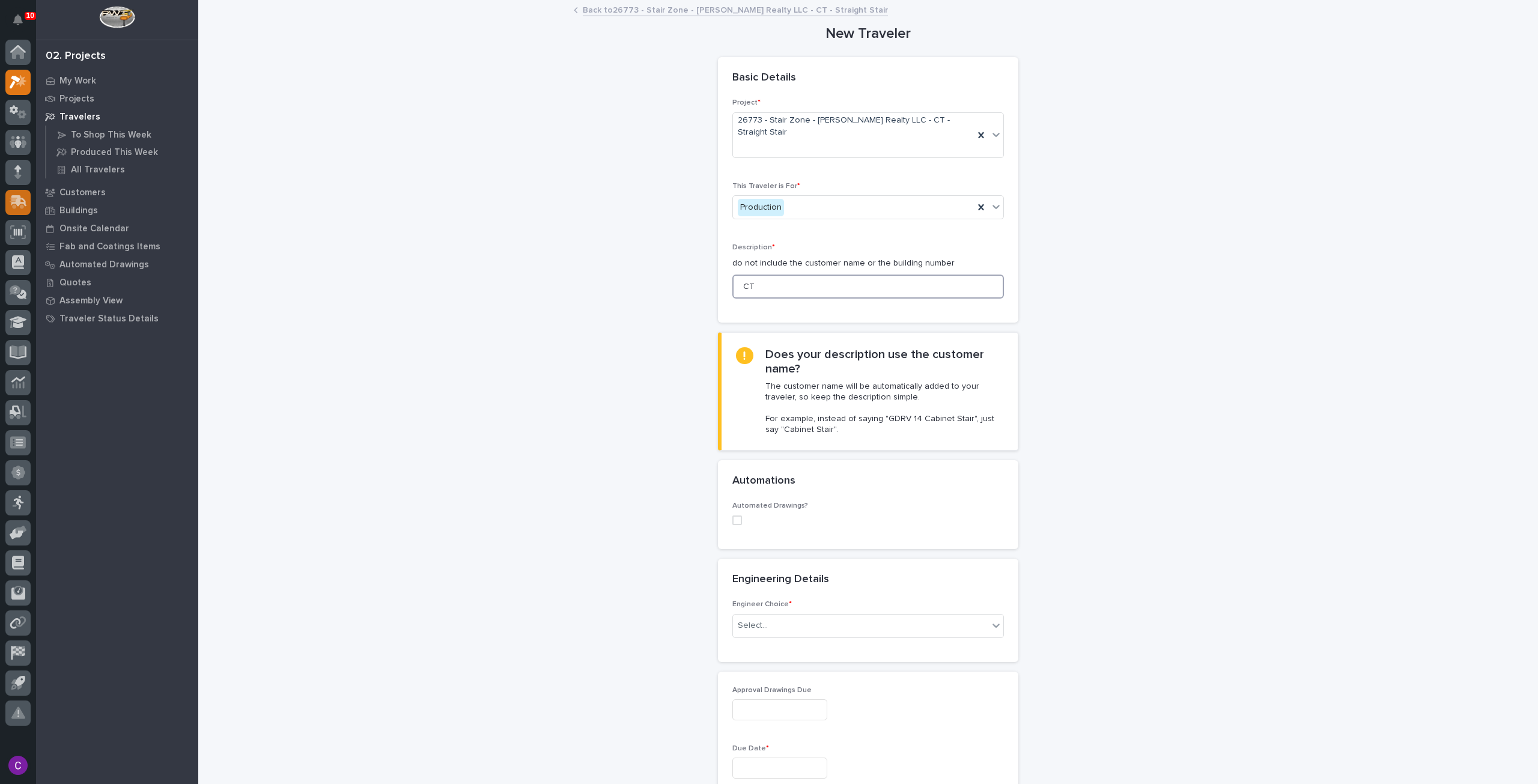
type input "C"
click at [733, 515] on span at bounding box center [737, 520] width 9 height 9
type input "Straight Stair"
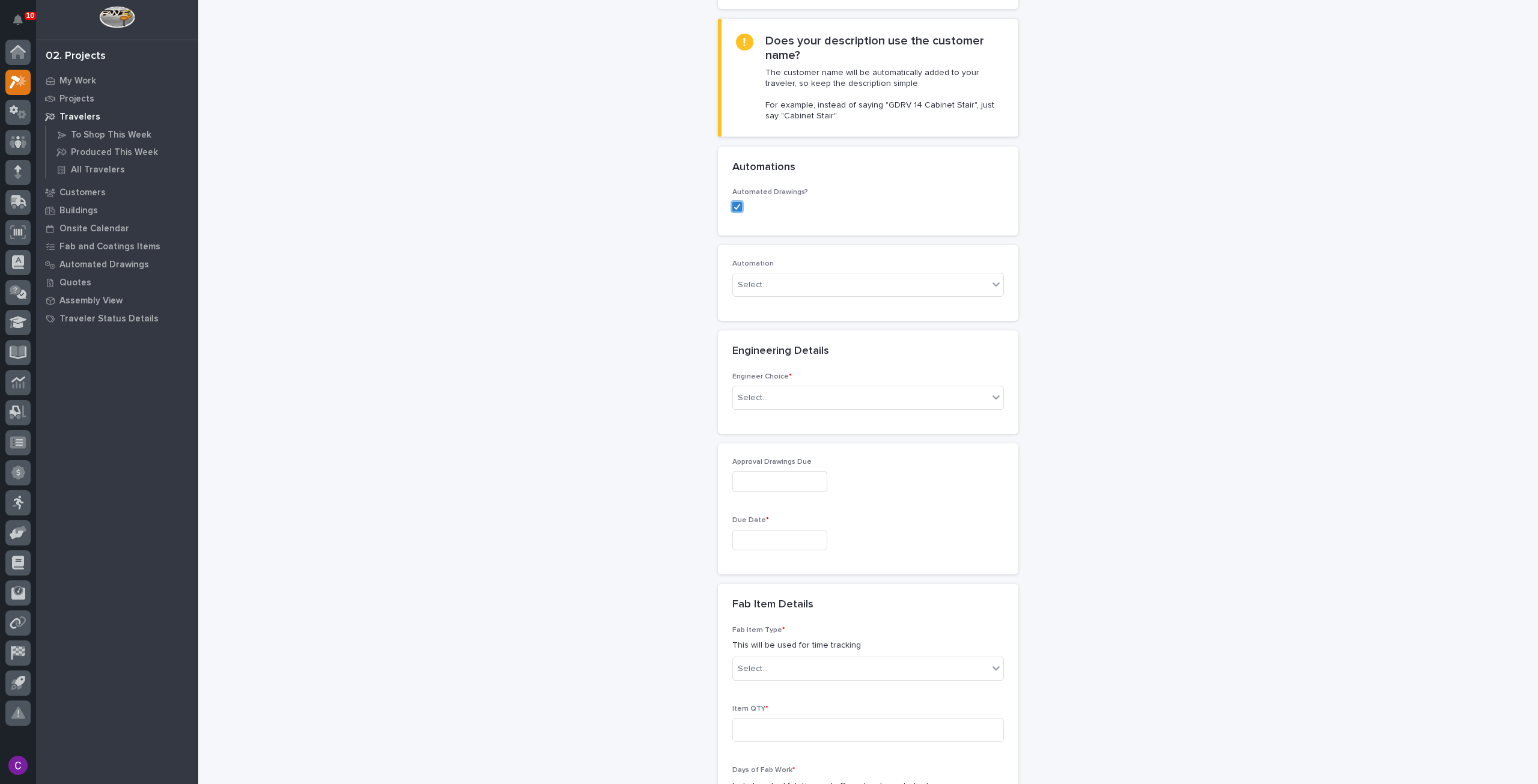
scroll to position [301, 0]
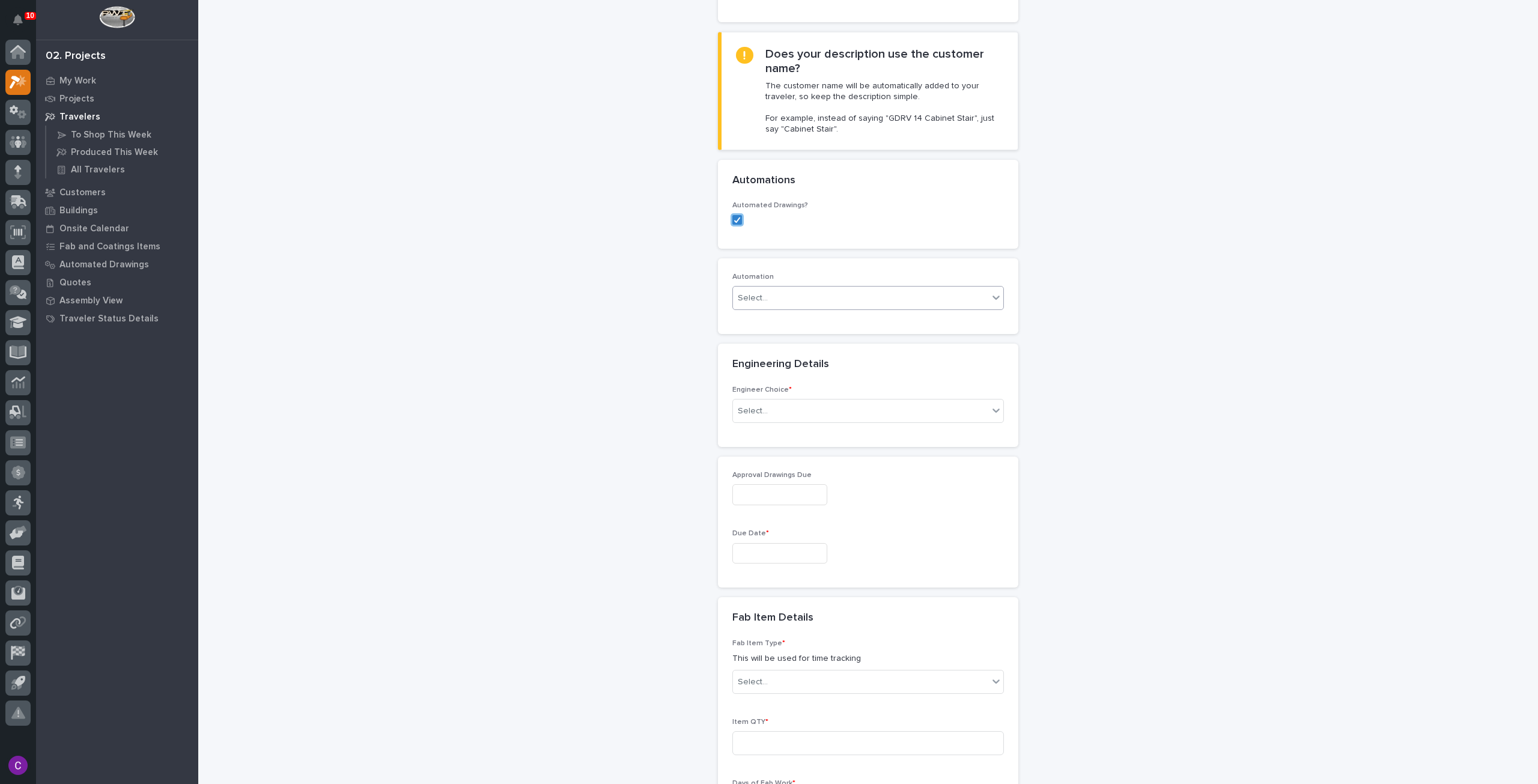
click at [875, 288] on div "Select..." at bounding box center [861, 298] width 256 height 20
type input "*****"
click at [840, 297] on div "ST #40133" at bounding box center [863, 297] width 270 height 21
click at [845, 401] on div "Select..." at bounding box center [861, 411] width 256 height 20
click at [832, 452] on div "I know who will draw this" at bounding box center [863, 451] width 270 height 21
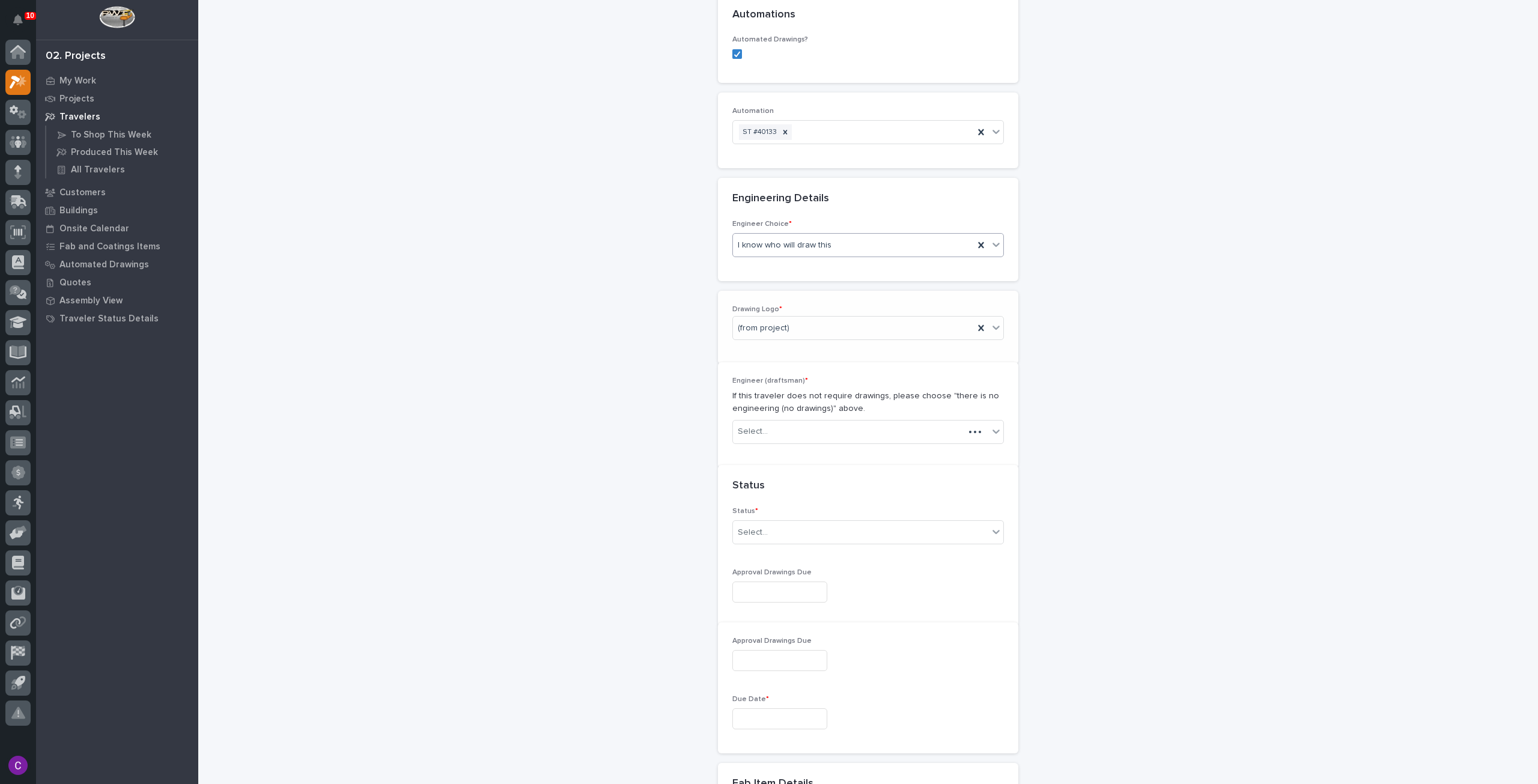
scroll to position [484, 0]
click at [834, 301] on div "(from project)" at bounding box center [853, 310] width 241 height 20
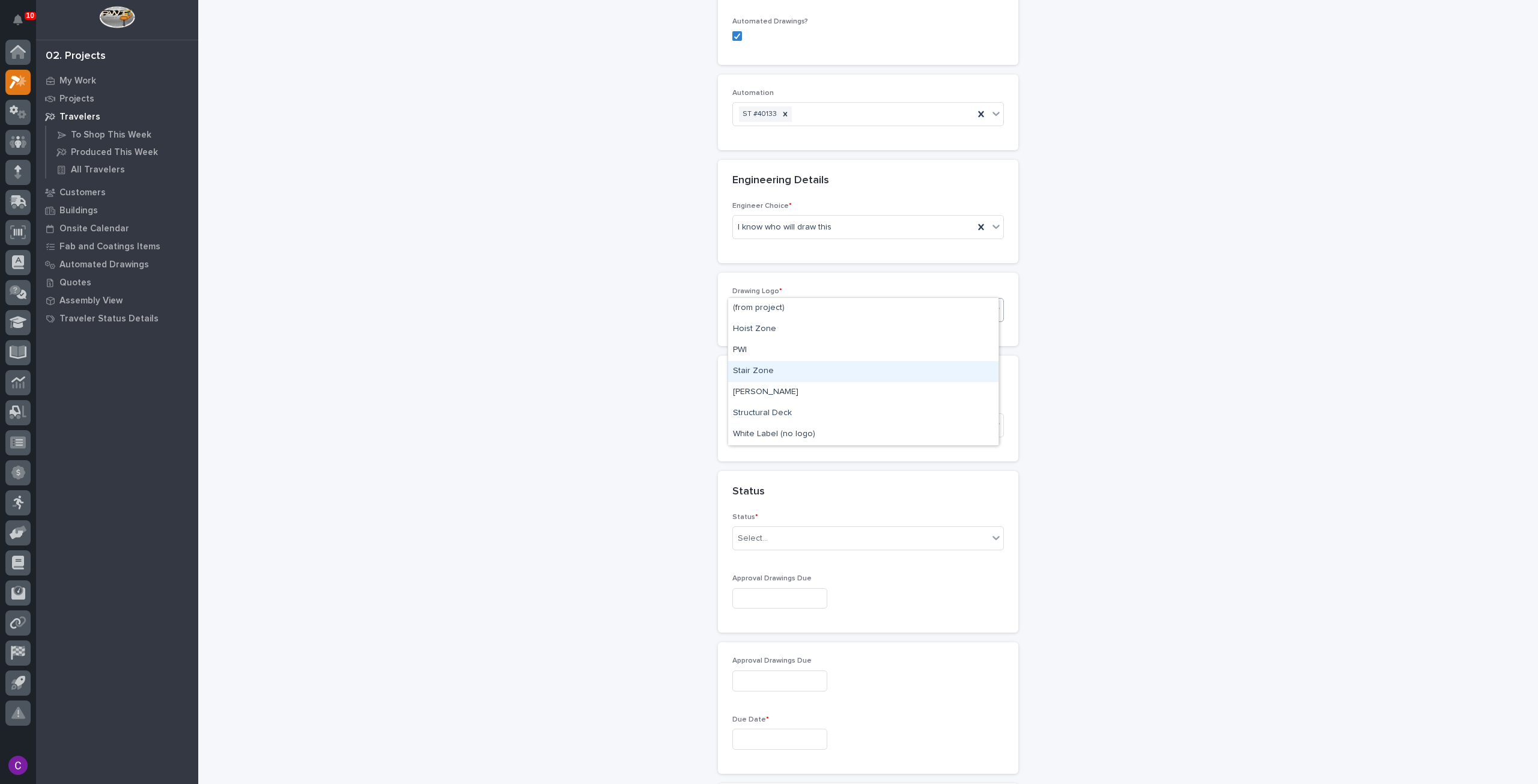
click at [787, 376] on div "Stair Zone" at bounding box center [863, 371] width 270 height 21
click at [872, 416] on div "Select..." at bounding box center [861, 425] width 256 height 20
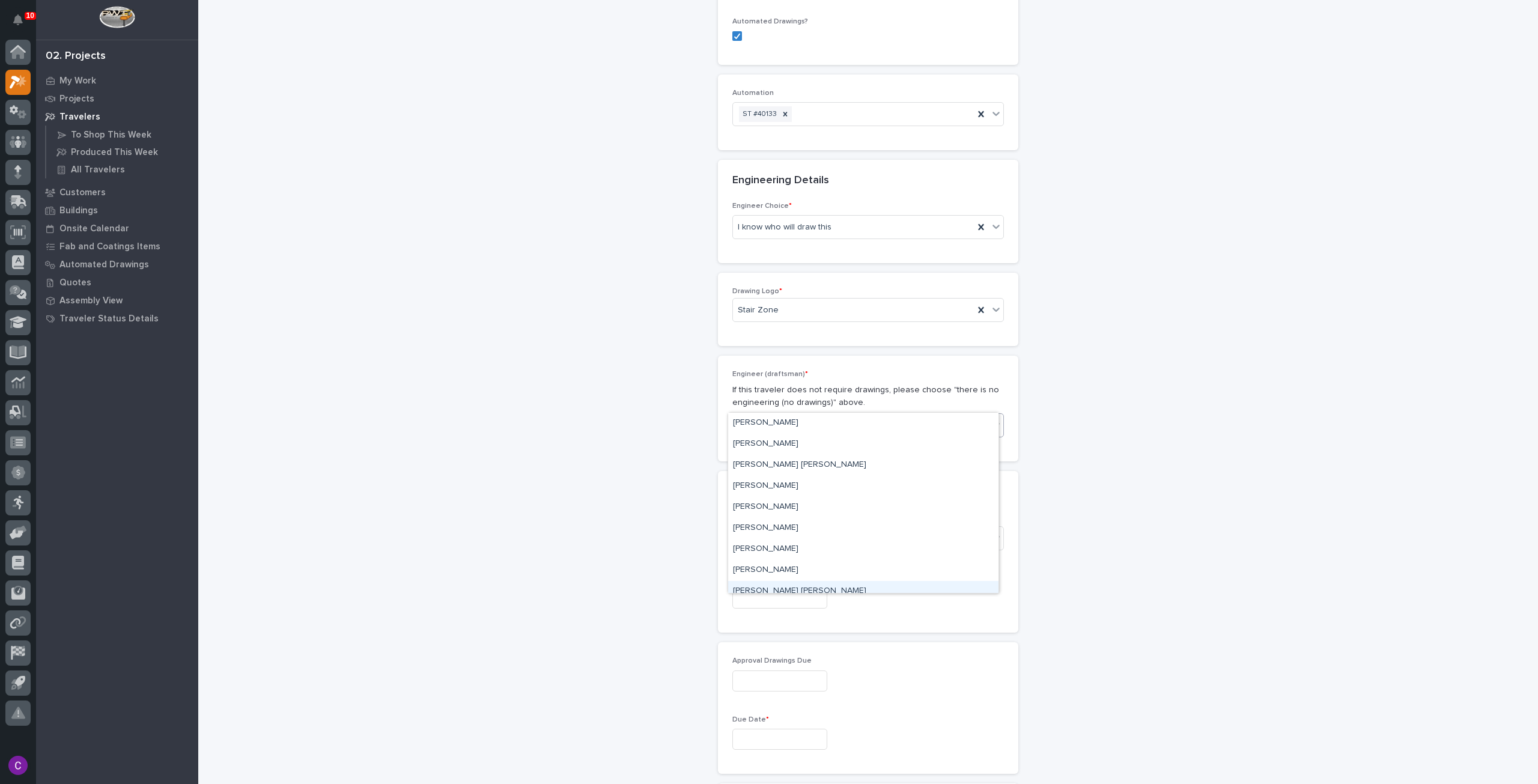
click at [805, 585] on div "[PERSON_NAME] [PERSON_NAME]" at bounding box center [863, 591] width 270 height 21
click at [816, 528] on div "Select..." at bounding box center [861, 538] width 256 height 20
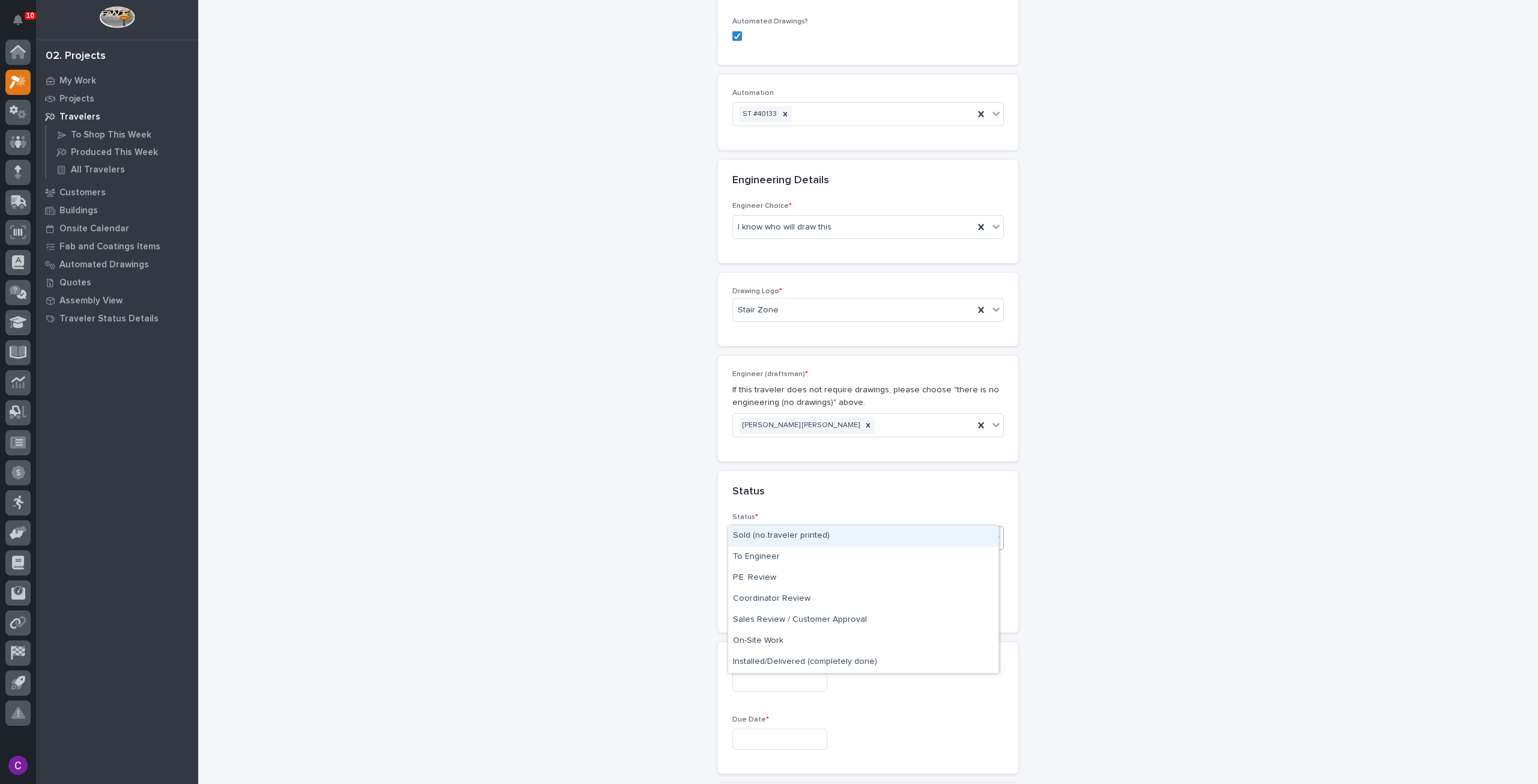
click at [843, 534] on div "Sold (no traveler printed)" at bounding box center [863, 536] width 270 height 21
click at [827, 588] on input "text" at bounding box center [780, 598] width 95 height 21
click at [751, 493] on div "19" at bounding box center [752, 494] width 16 height 16
type input "**********"
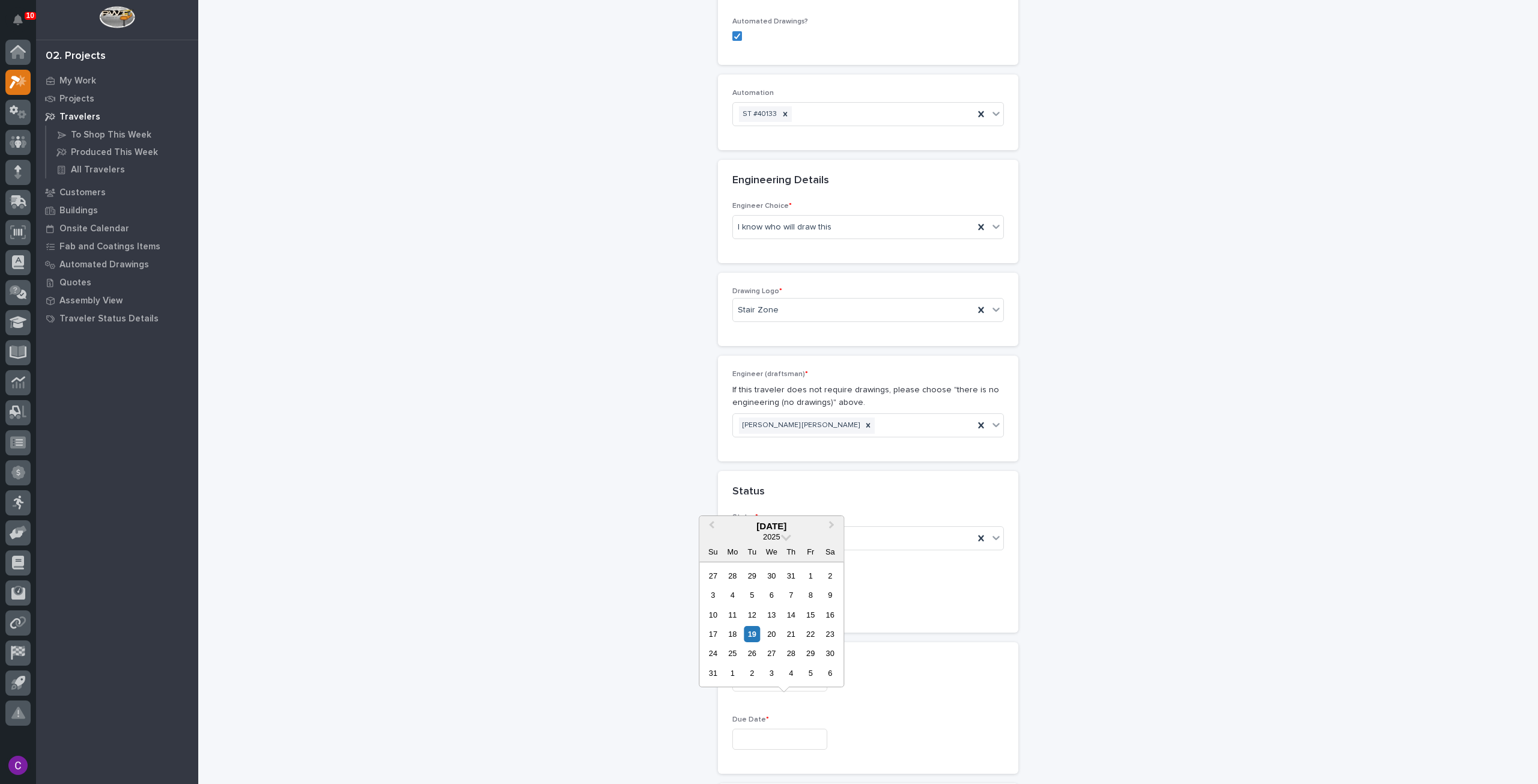
click at [823, 729] on input "text" at bounding box center [780, 739] width 95 height 21
click at [826, 524] on button "Next Month" at bounding box center [832, 526] width 19 height 19
click at [753, 660] on div "30" at bounding box center [752, 653] width 16 height 16
type input "**********"
click at [1252, 668] on div "**********" at bounding box center [869, 522] width 1204 height 2010
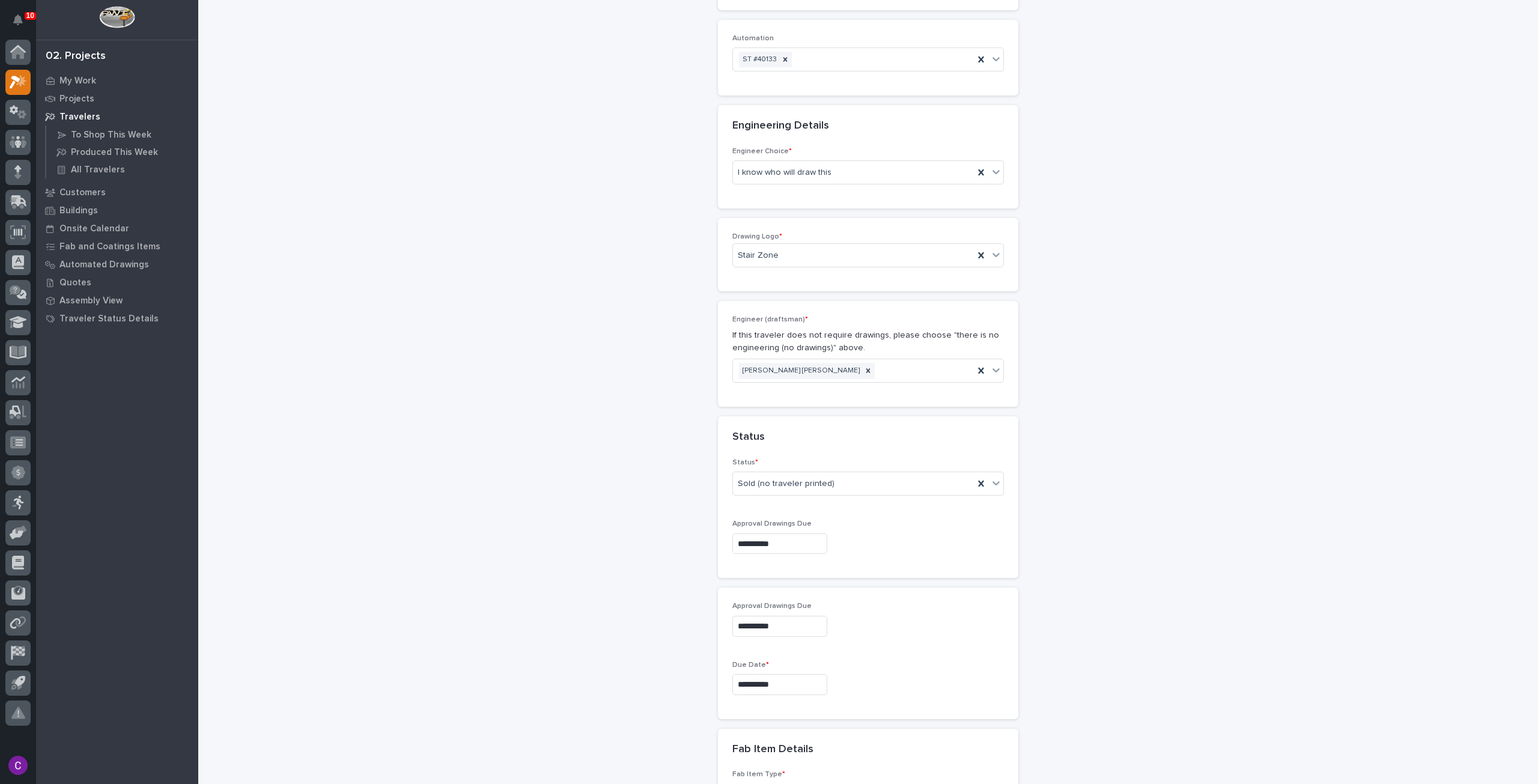
scroll to position [665, 0]
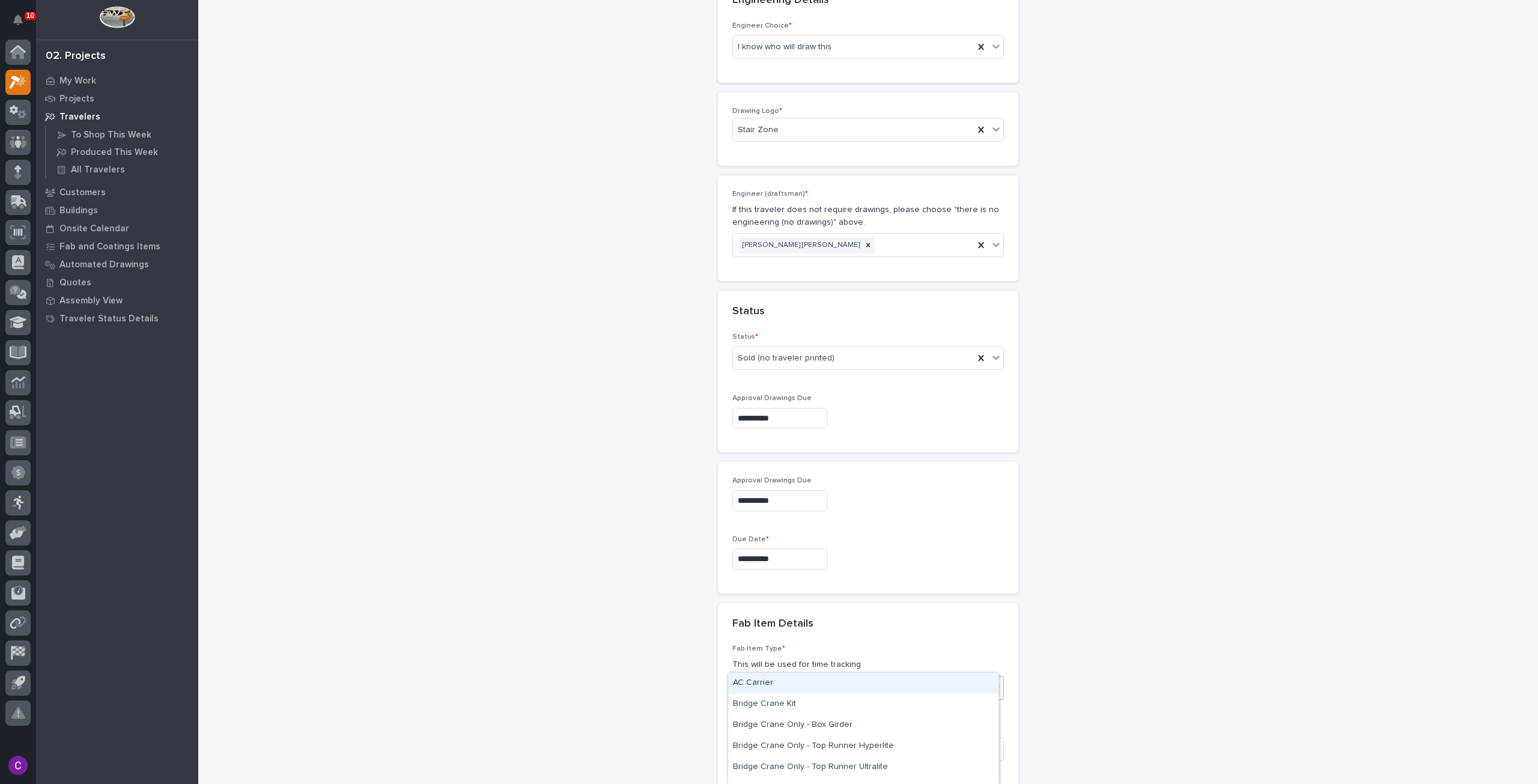
click at [859, 678] on div "Select..." at bounding box center [861, 687] width 256 height 20
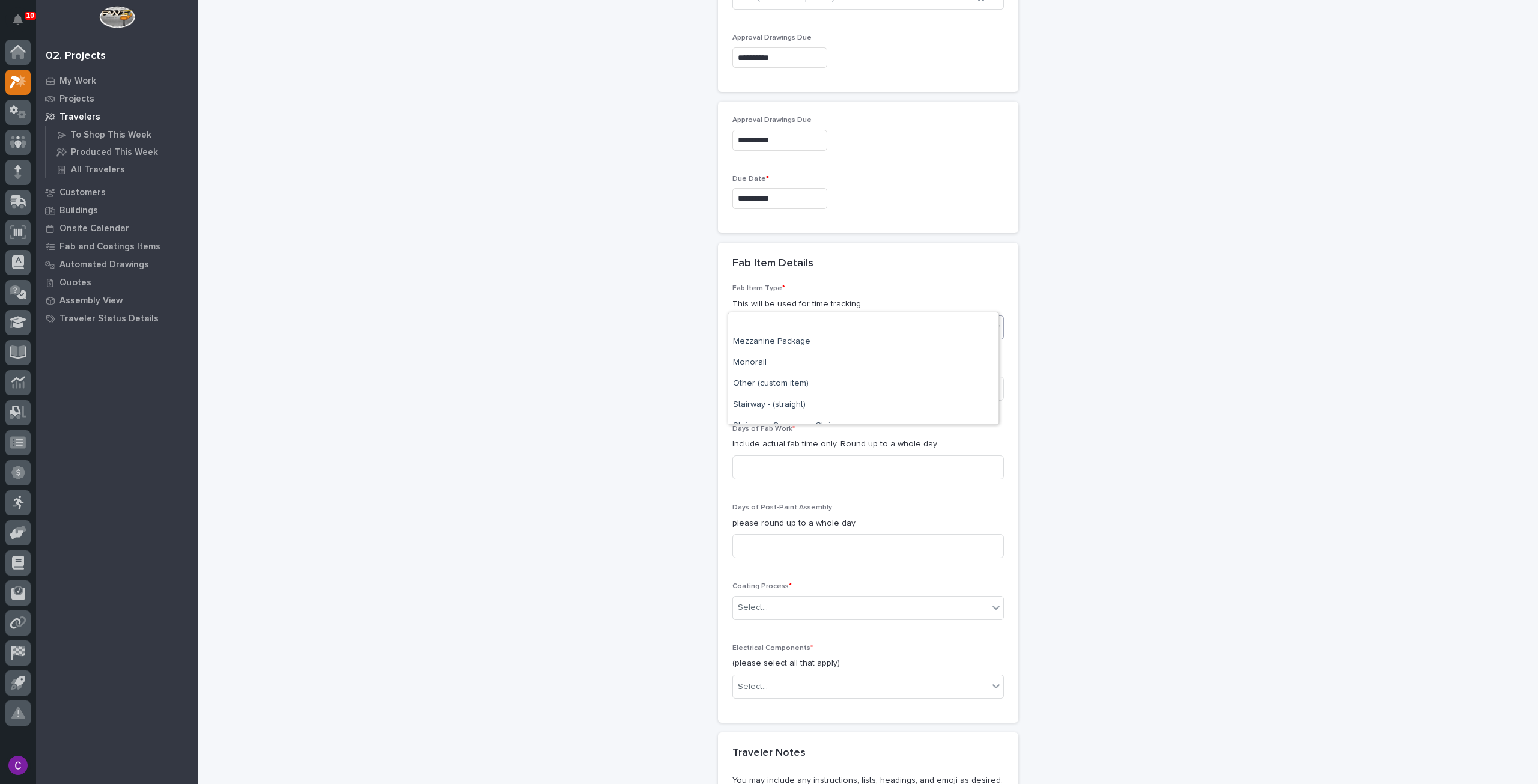
scroll to position [654, 0]
click at [811, 360] on div "Stairway - (straight)" at bounding box center [863, 362] width 270 height 21
click at [811, 376] on input at bounding box center [868, 388] width 272 height 24
type input "1"
click at [820, 455] on input at bounding box center [868, 467] width 272 height 24
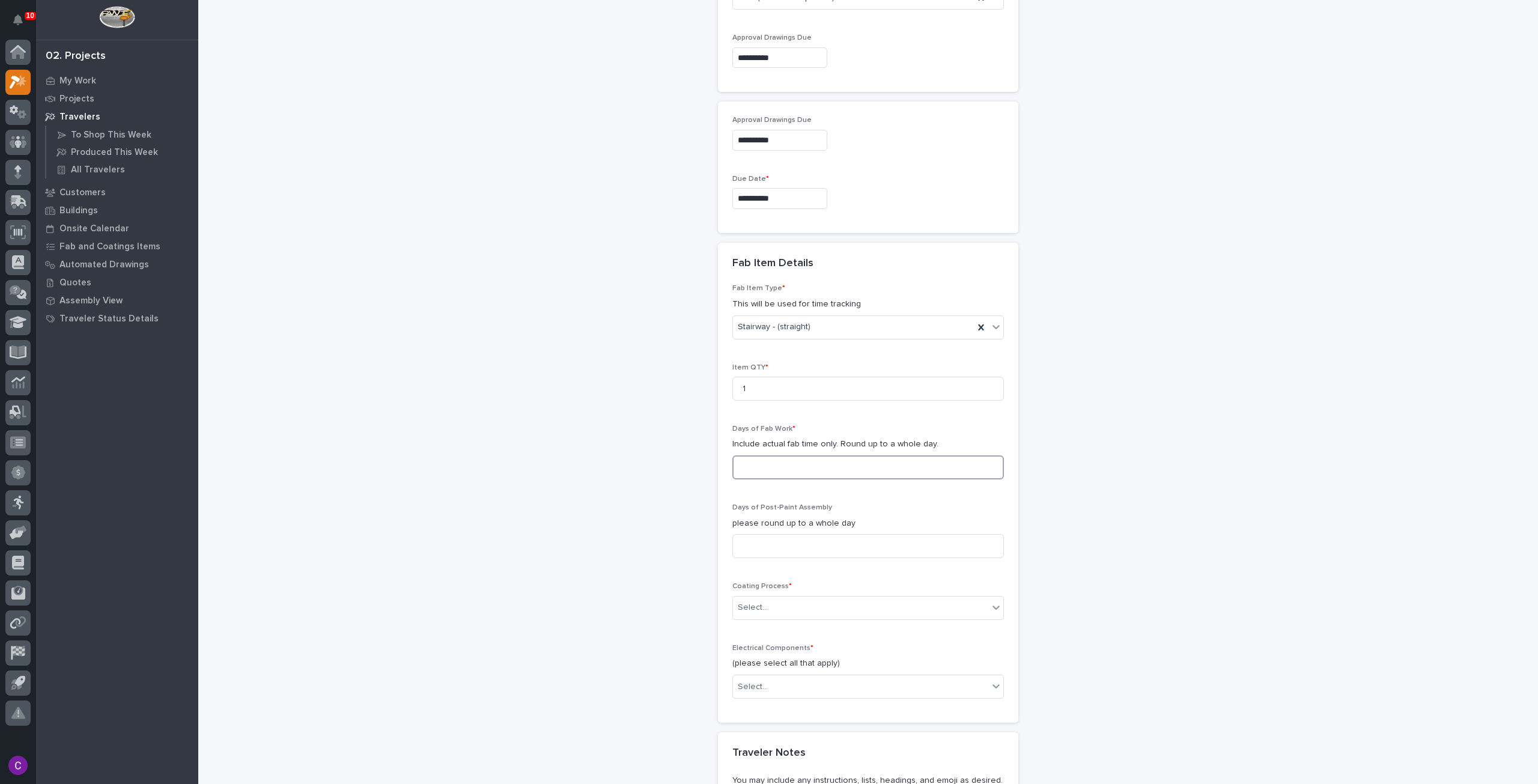
click at [847, 455] on input at bounding box center [868, 467] width 272 height 24
type input "4"
click at [848, 534] on input at bounding box center [868, 545] width 272 height 24
type input "0"
click at [823, 598] on div "Select..." at bounding box center [861, 607] width 256 height 20
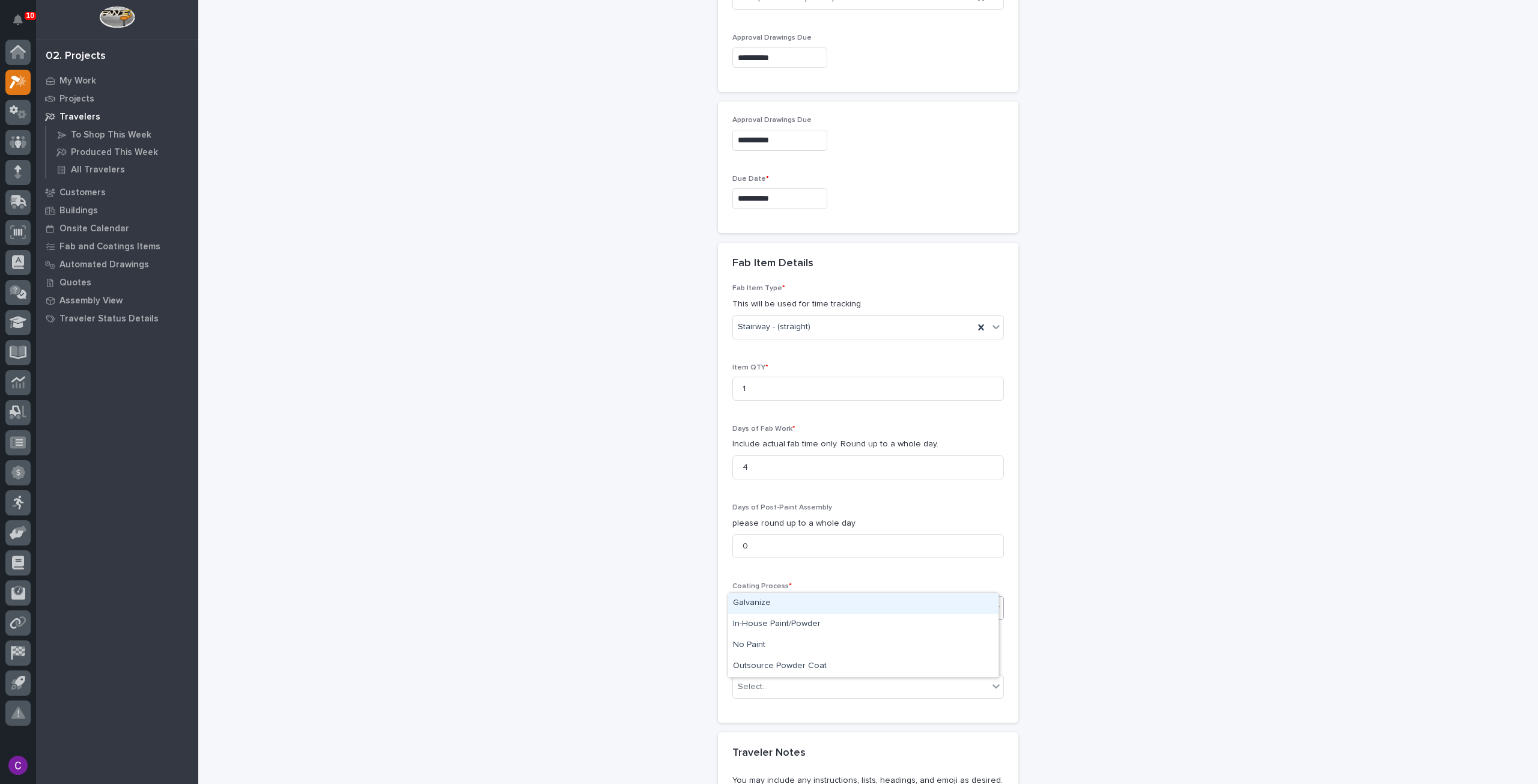
click at [826, 600] on div "Galvanize" at bounding box center [863, 603] width 270 height 21
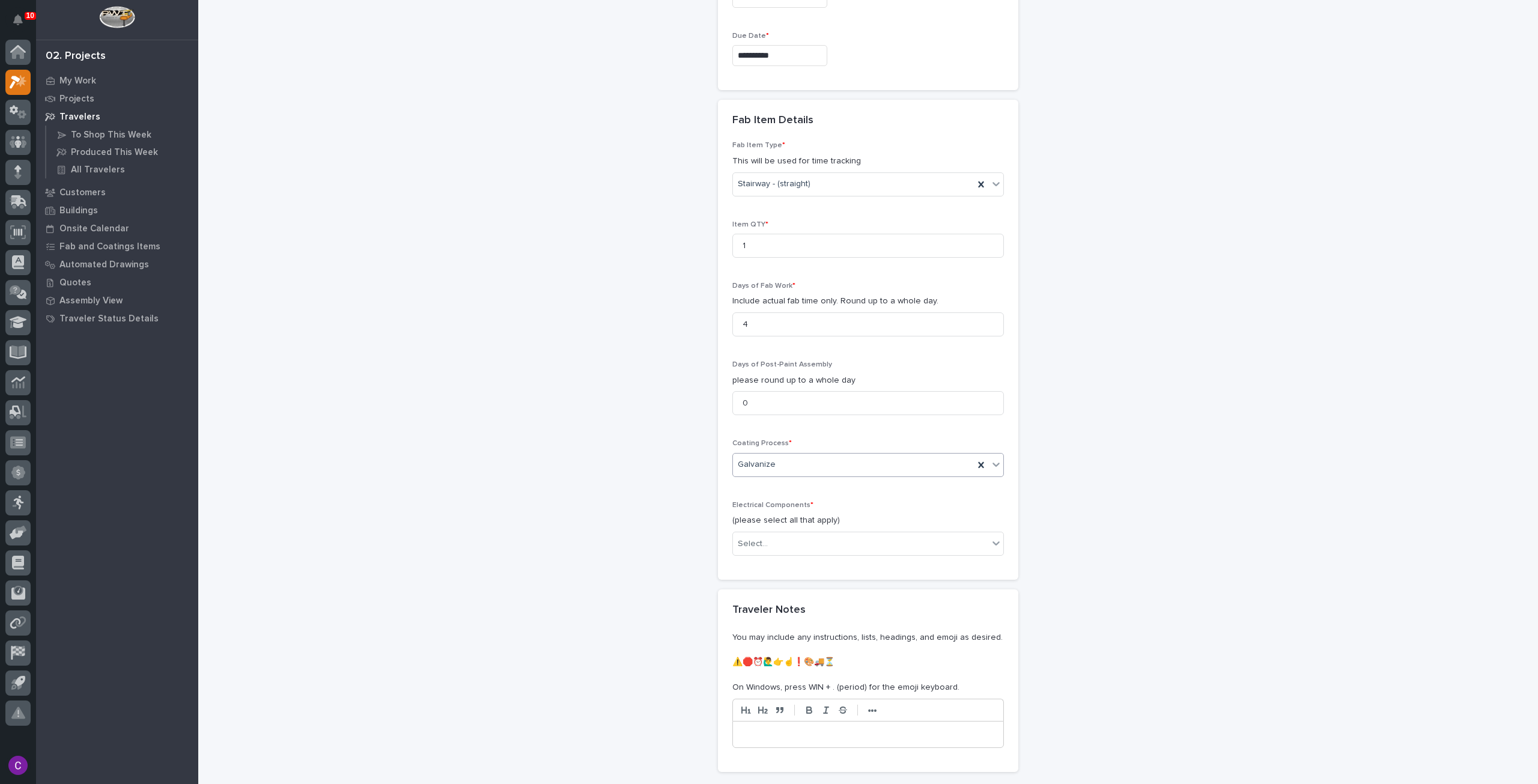
scroll to position [1205, 0]
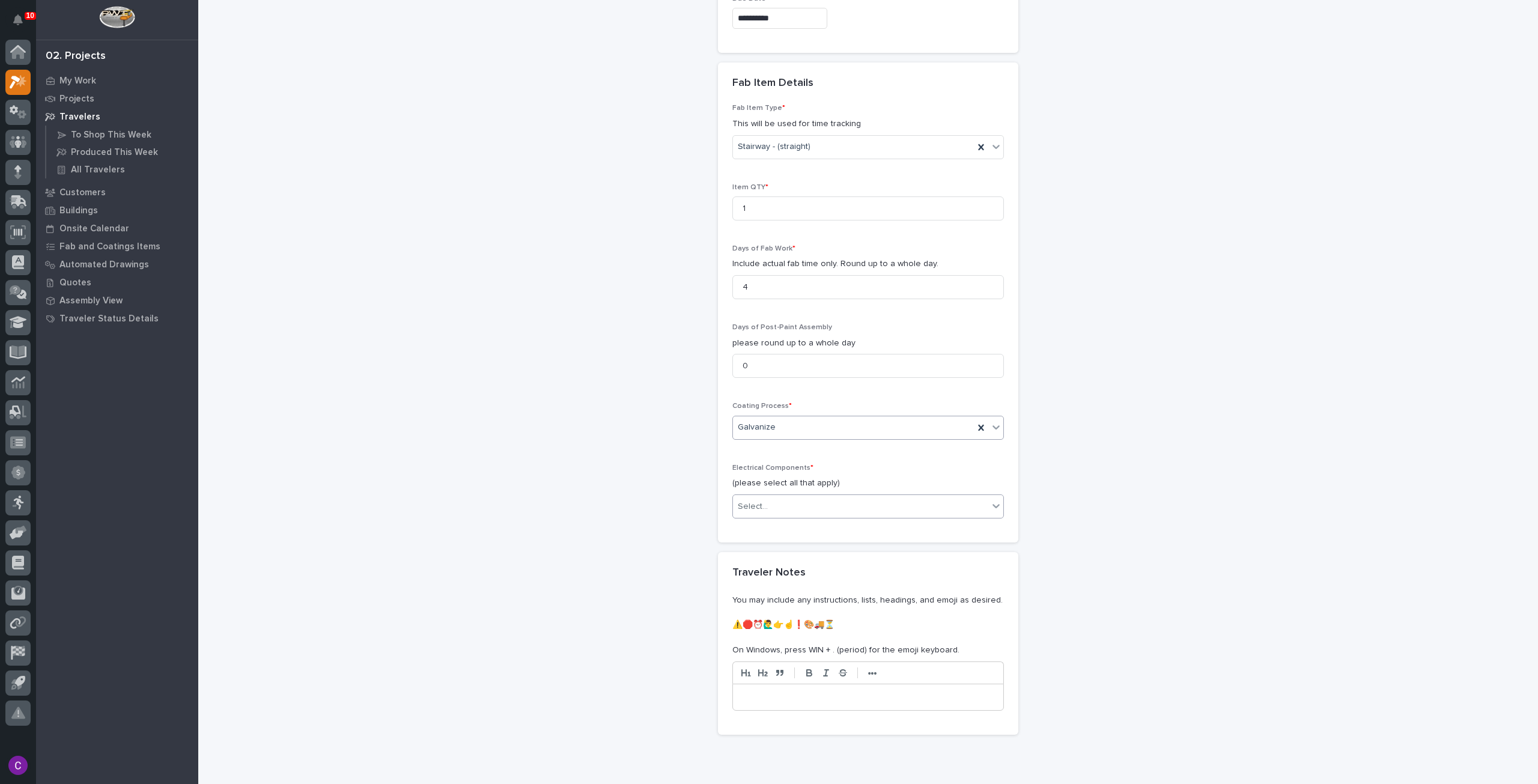
click at [854, 494] on div "Select..." at bounding box center [868, 506] width 272 height 24
click at [795, 491] on div "None" at bounding box center [863, 501] width 270 height 21
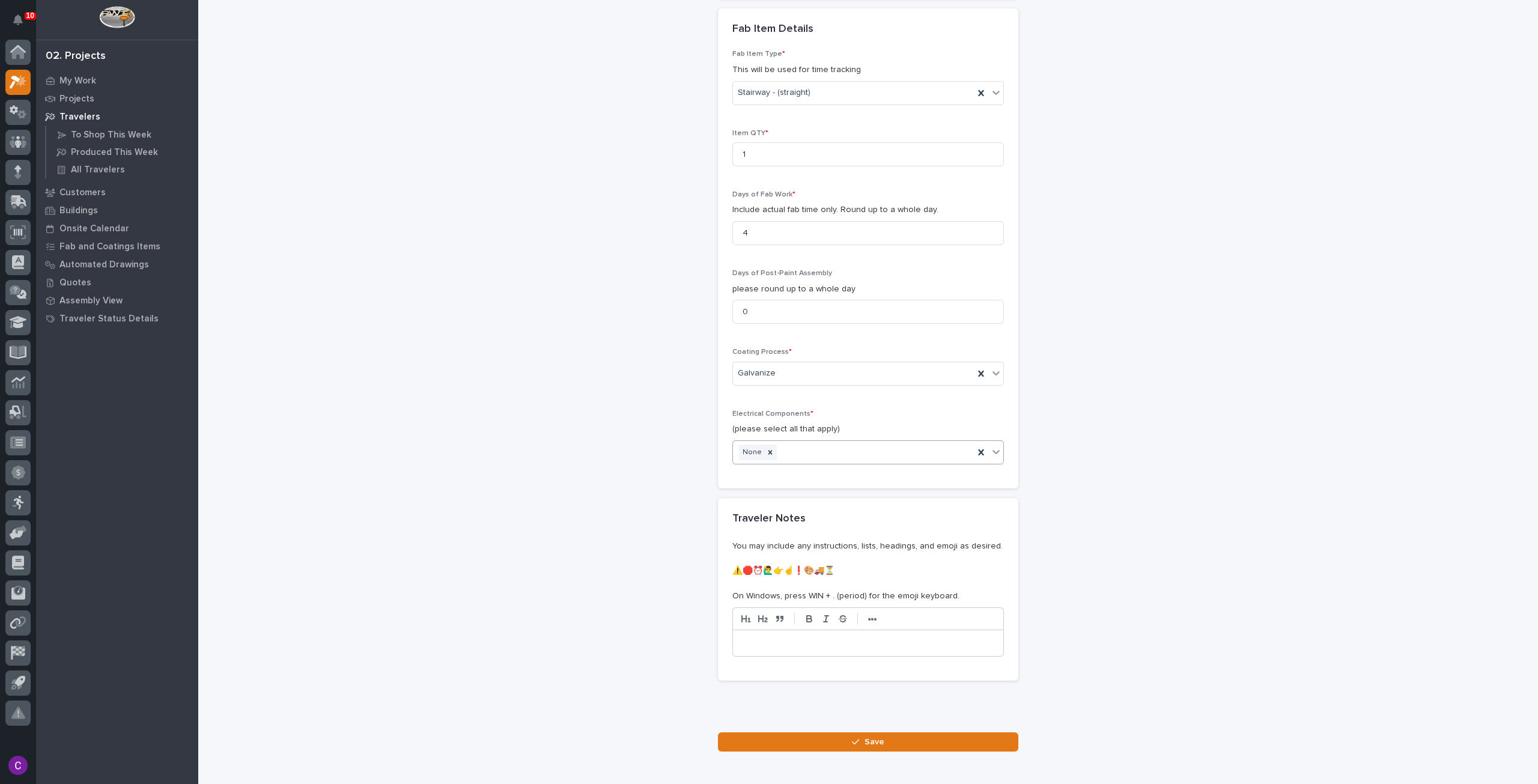
scroll to position [1293, 0]
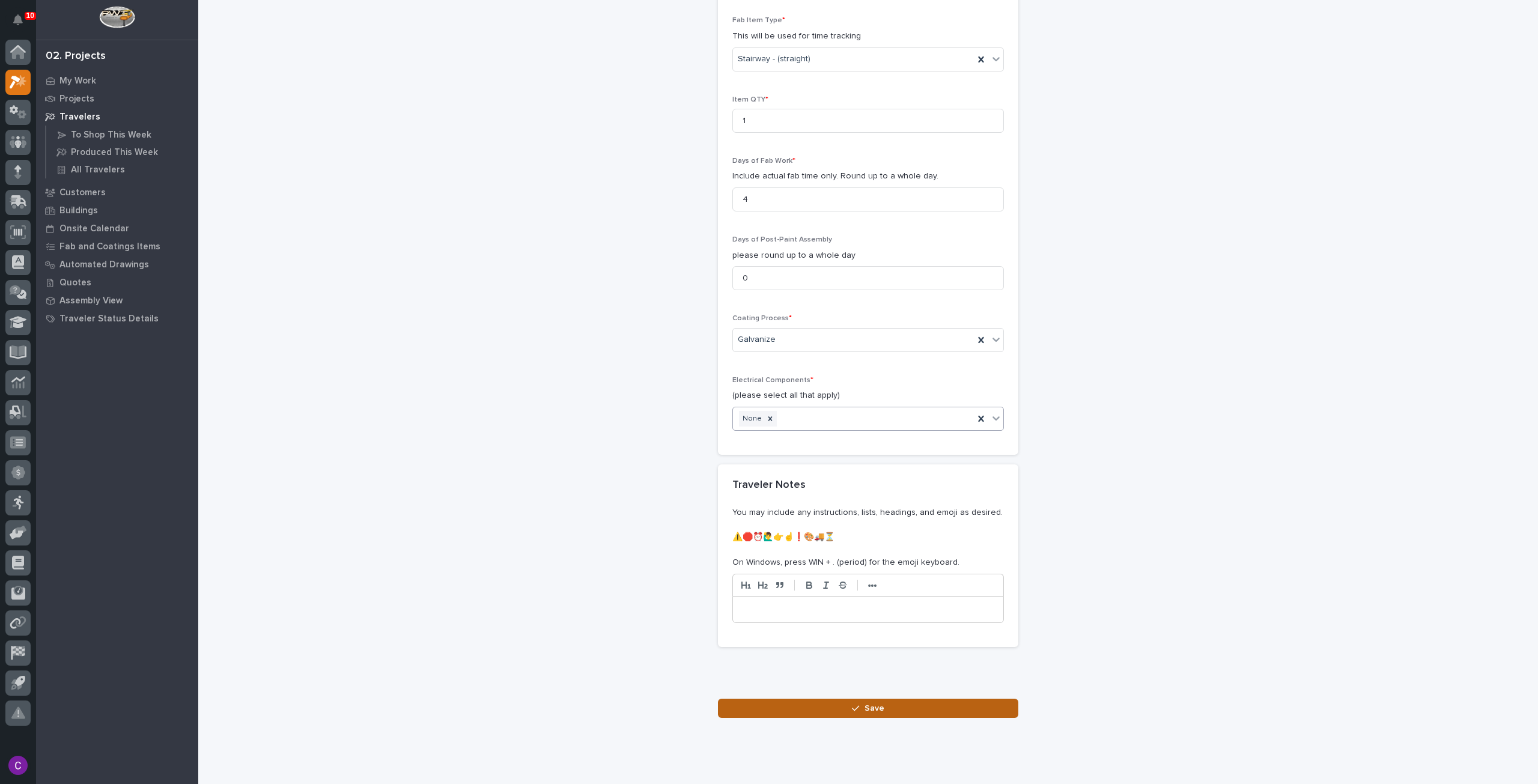
click at [869, 702] on span "Save" at bounding box center [874, 708] width 20 height 11
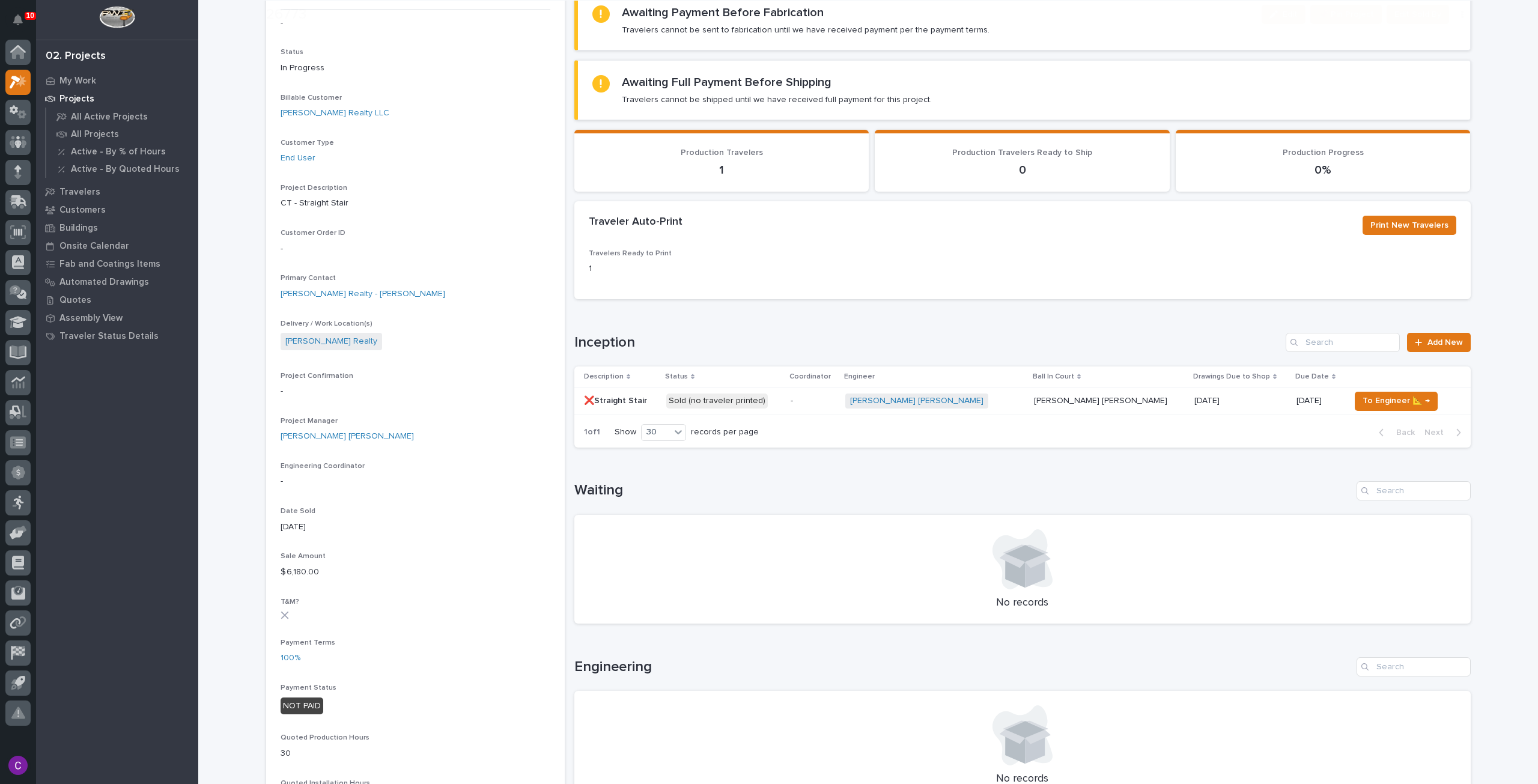
scroll to position [240, 0]
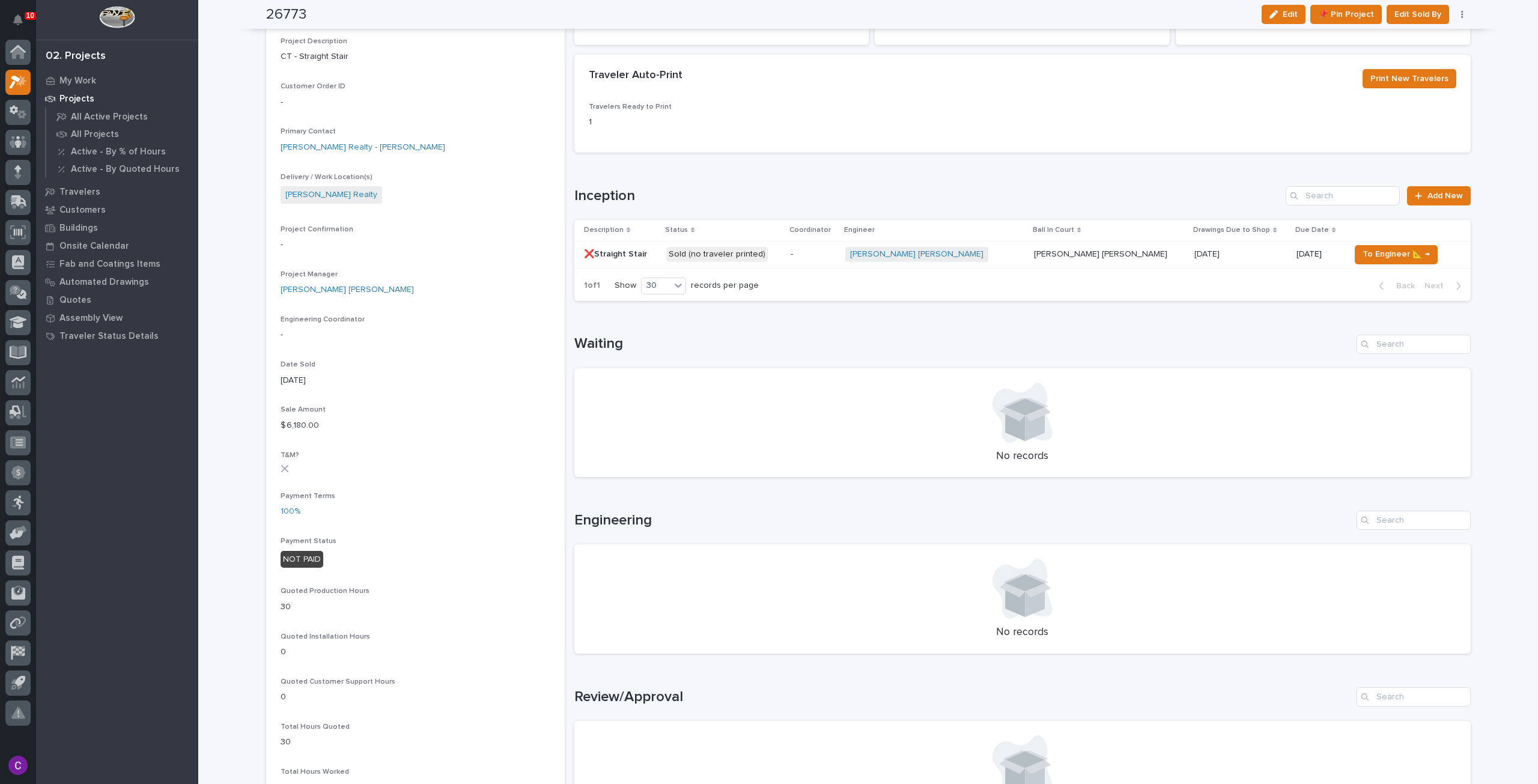
click at [781, 250] on p "Sold (no traveler printed)" at bounding box center [724, 254] width 115 height 15
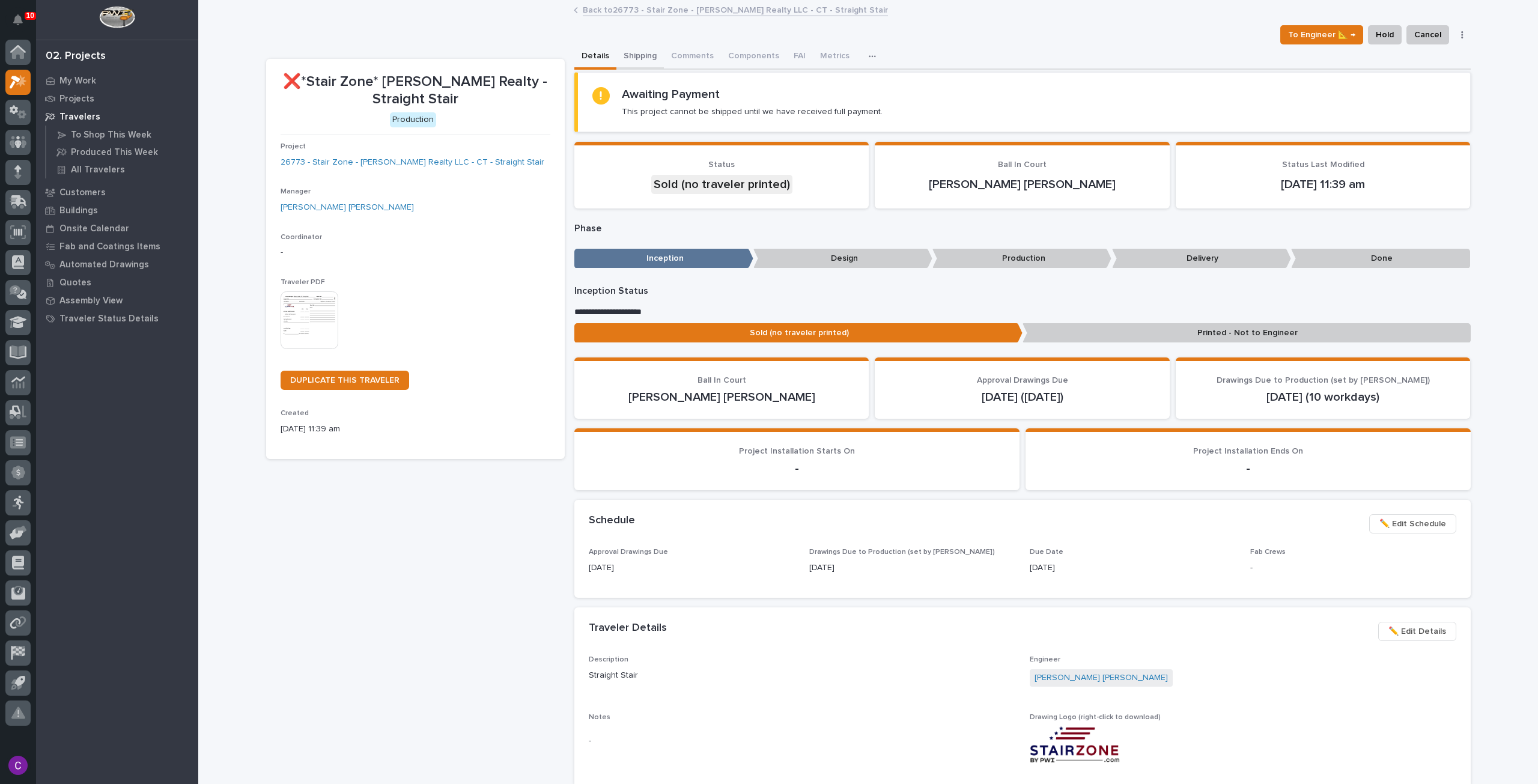
click at [631, 49] on button "Shipping" at bounding box center [640, 57] width 47 height 25
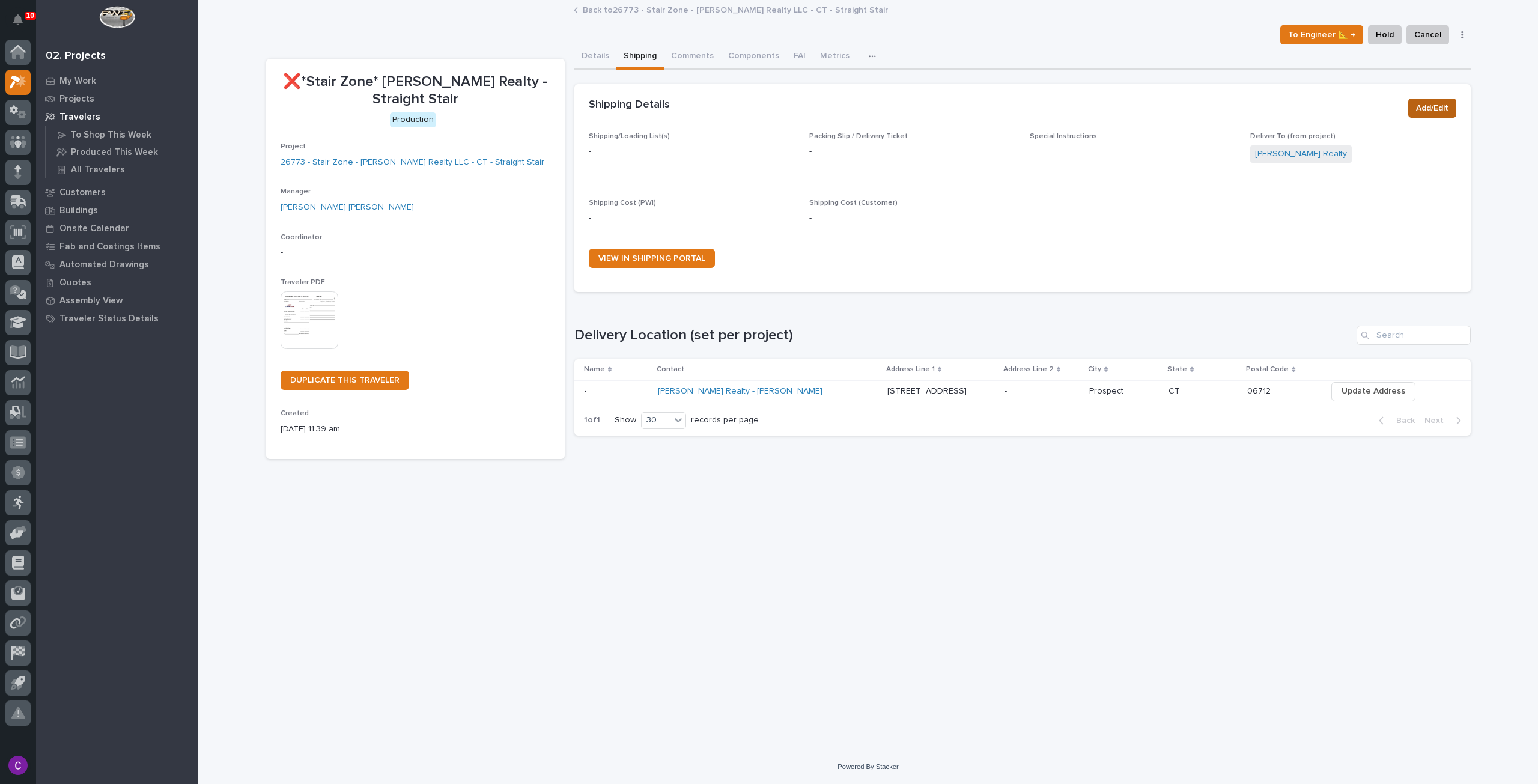
click at [1448, 104] on span "Add/Edit" at bounding box center [1432, 108] width 33 height 15
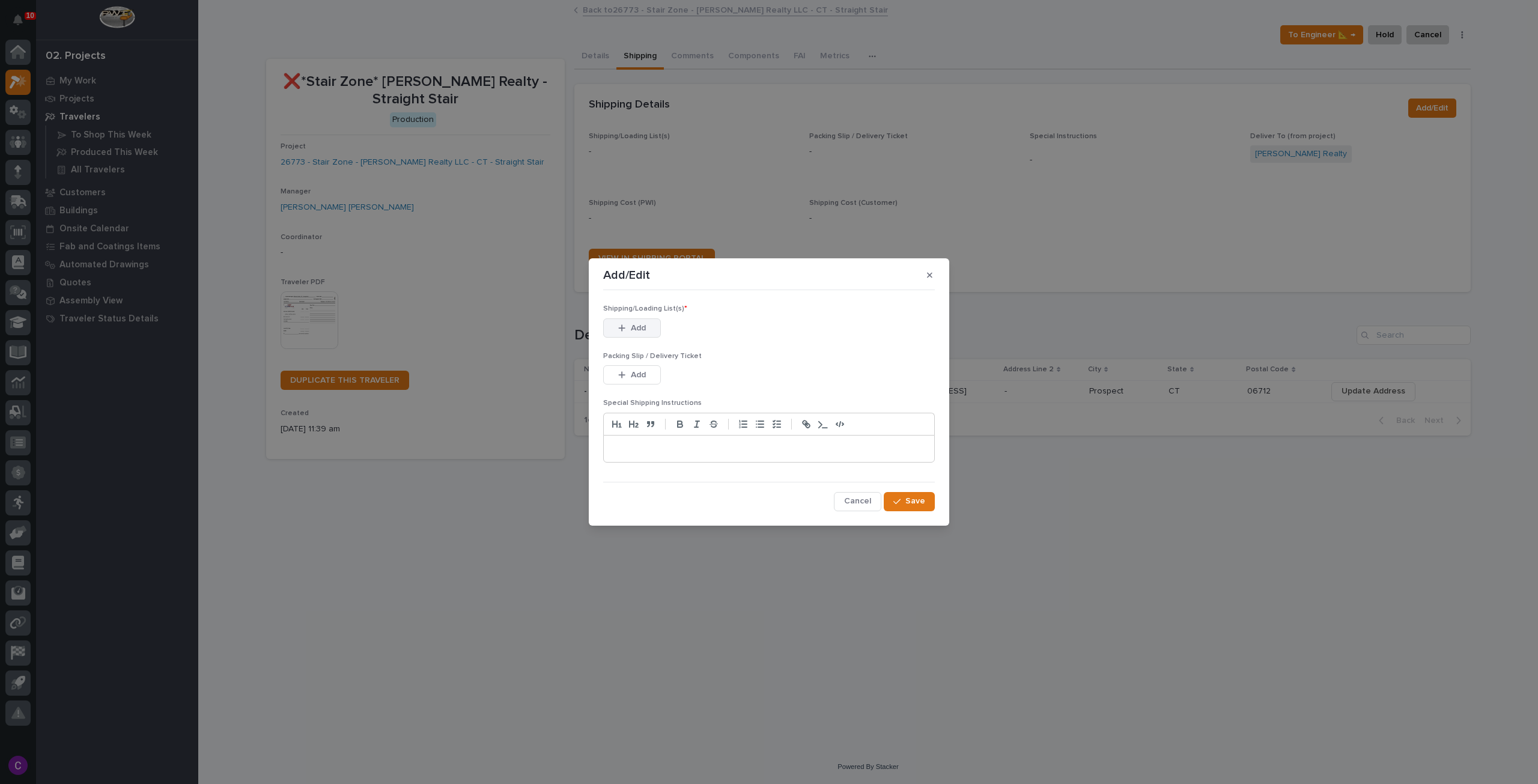
click at [654, 332] on button "Add" at bounding box center [631, 328] width 58 height 19
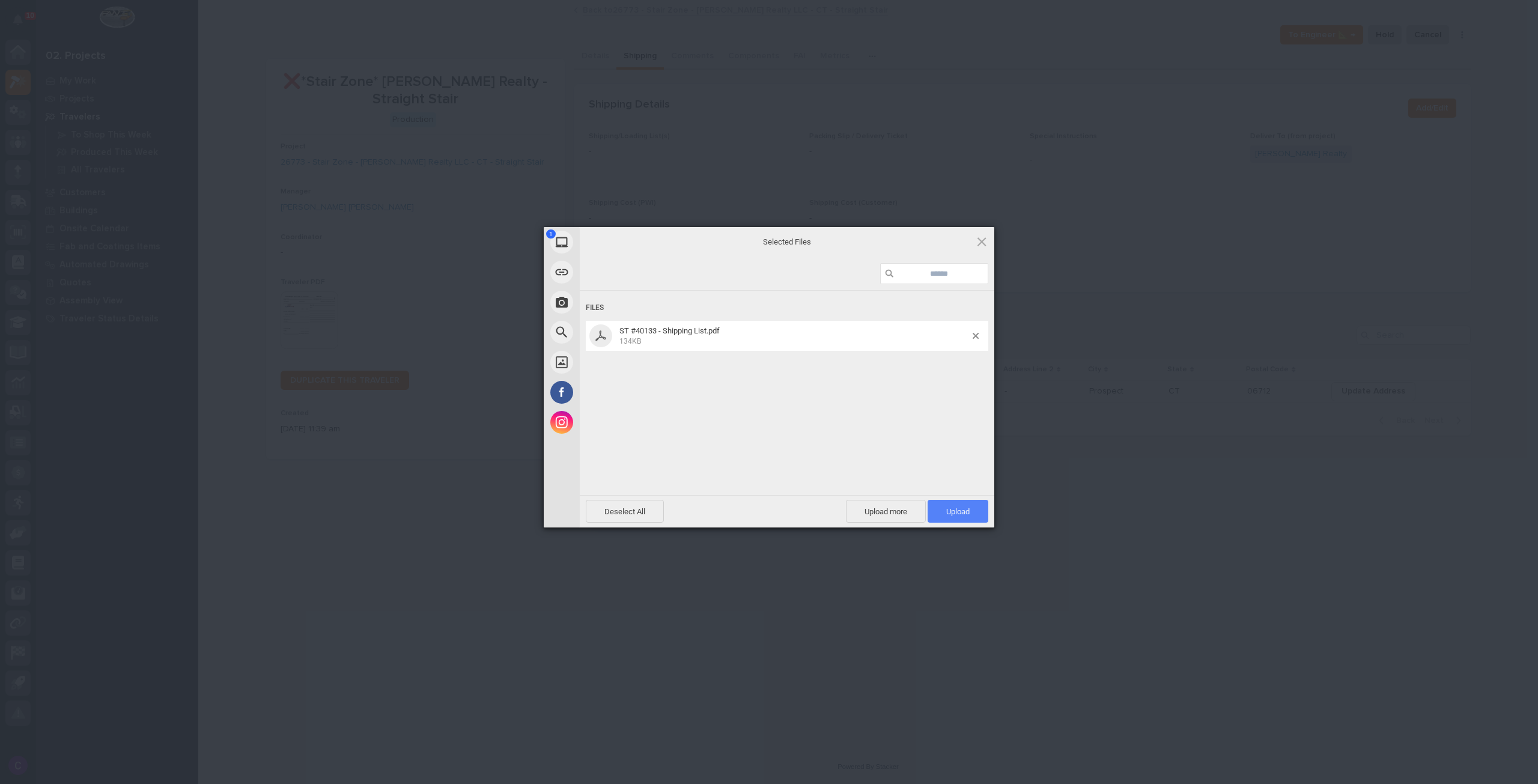
click at [967, 512] on span "Upload 1" at bounding box center [958, 511] width 23 height 9
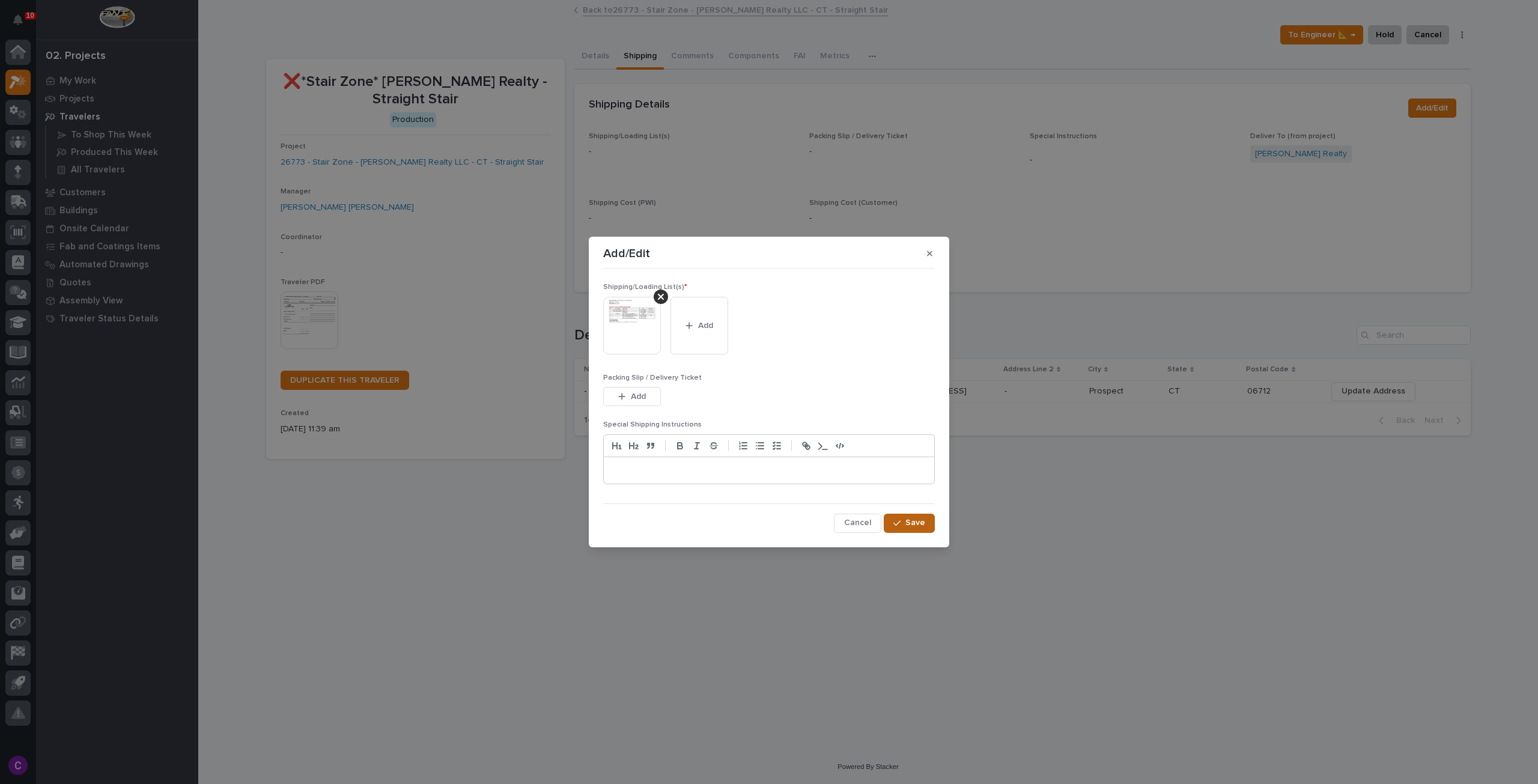
click at [918, 524] on span "Save" at bounding box center [915, 522] width 20 height 11
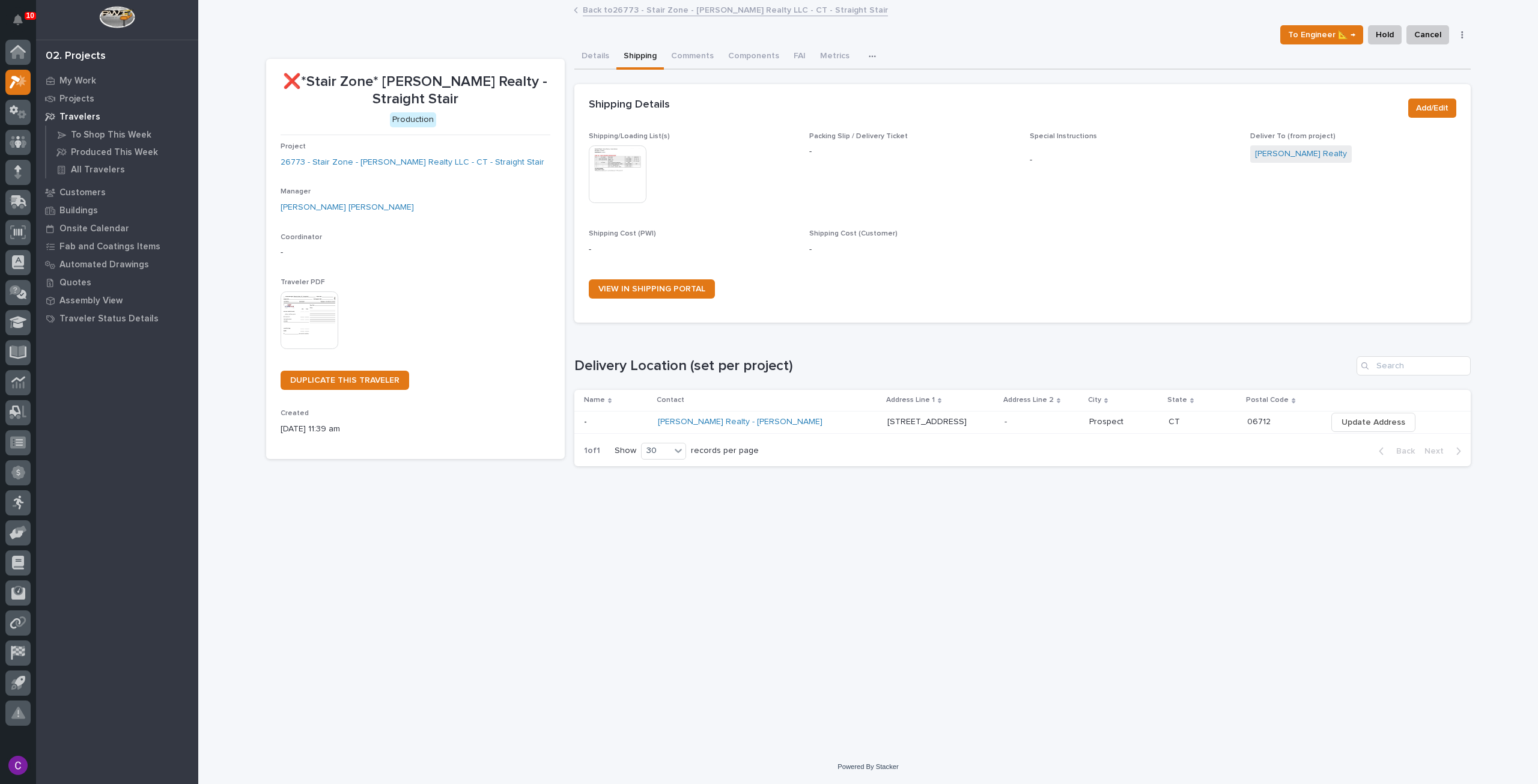
click at [309, 320] on img at bounding box center [309, 320] width 58 height 58
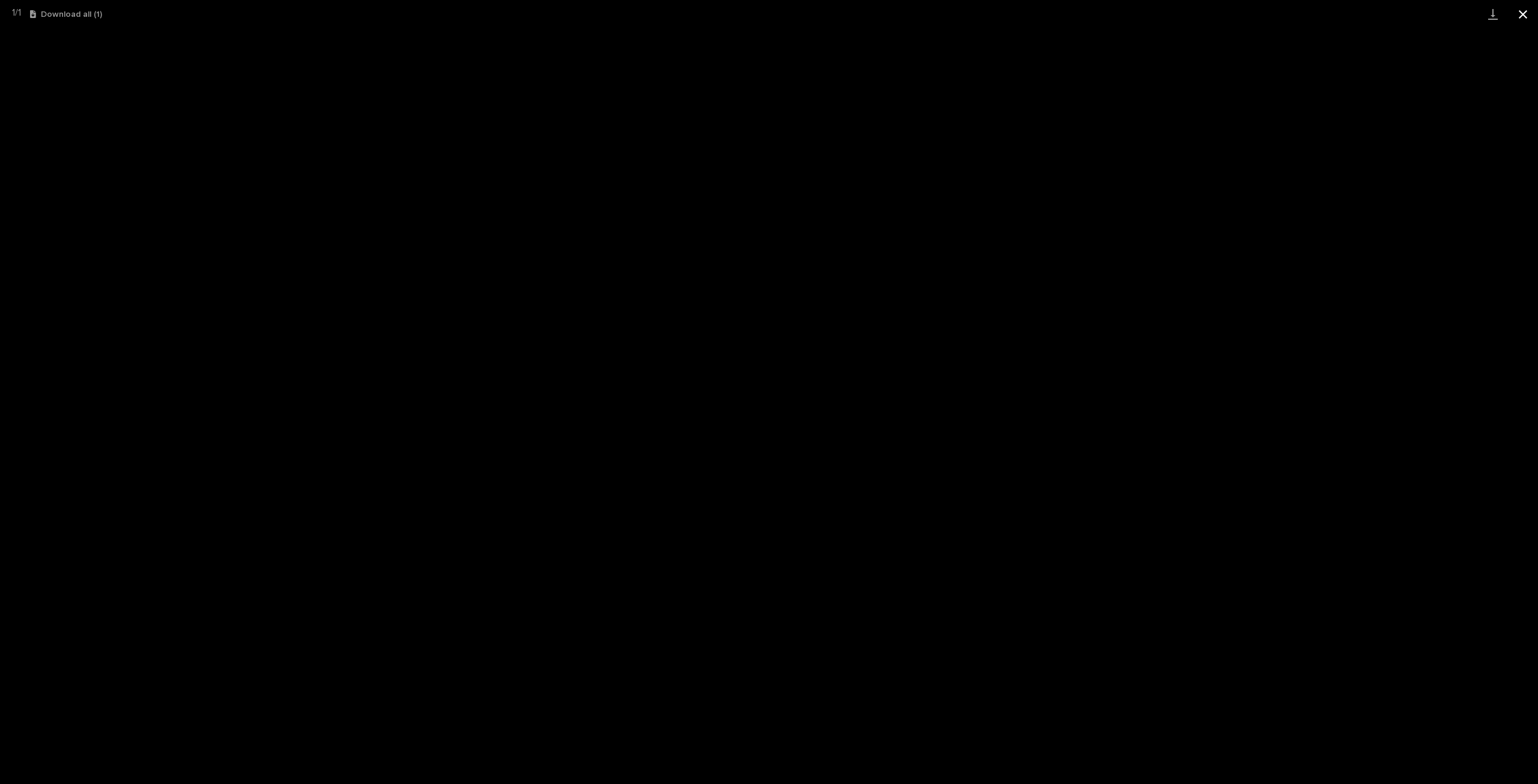
click at [1517, 14] on button "Close gallery" at bounding box center [1523, 14] width 30 height 28
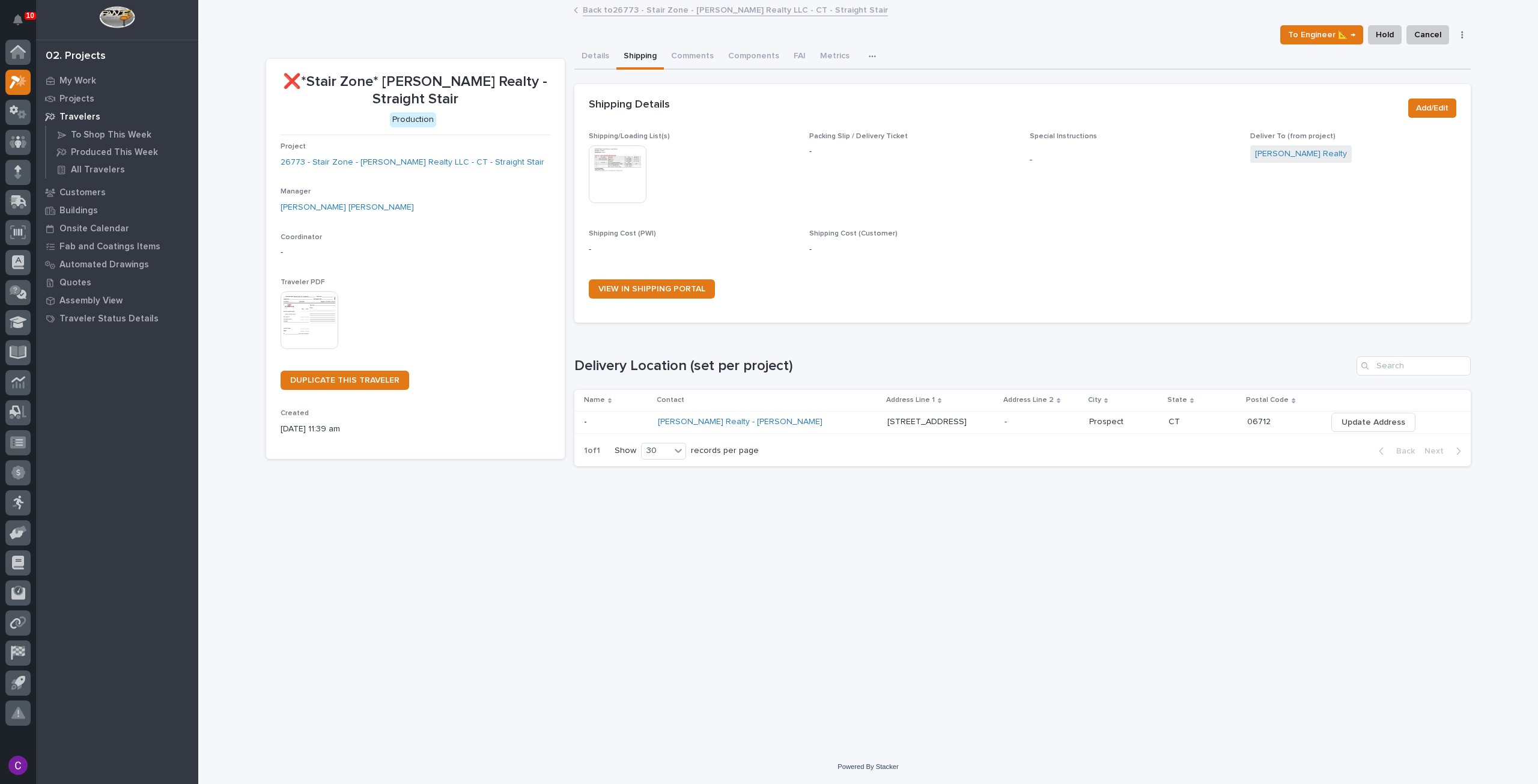
click at [700, 12] on link "Back to 26773 - Stair Zone - Edwards Realty LLC - CT - Straight Stair" at bounding box center [735, 9] width 305 height 14
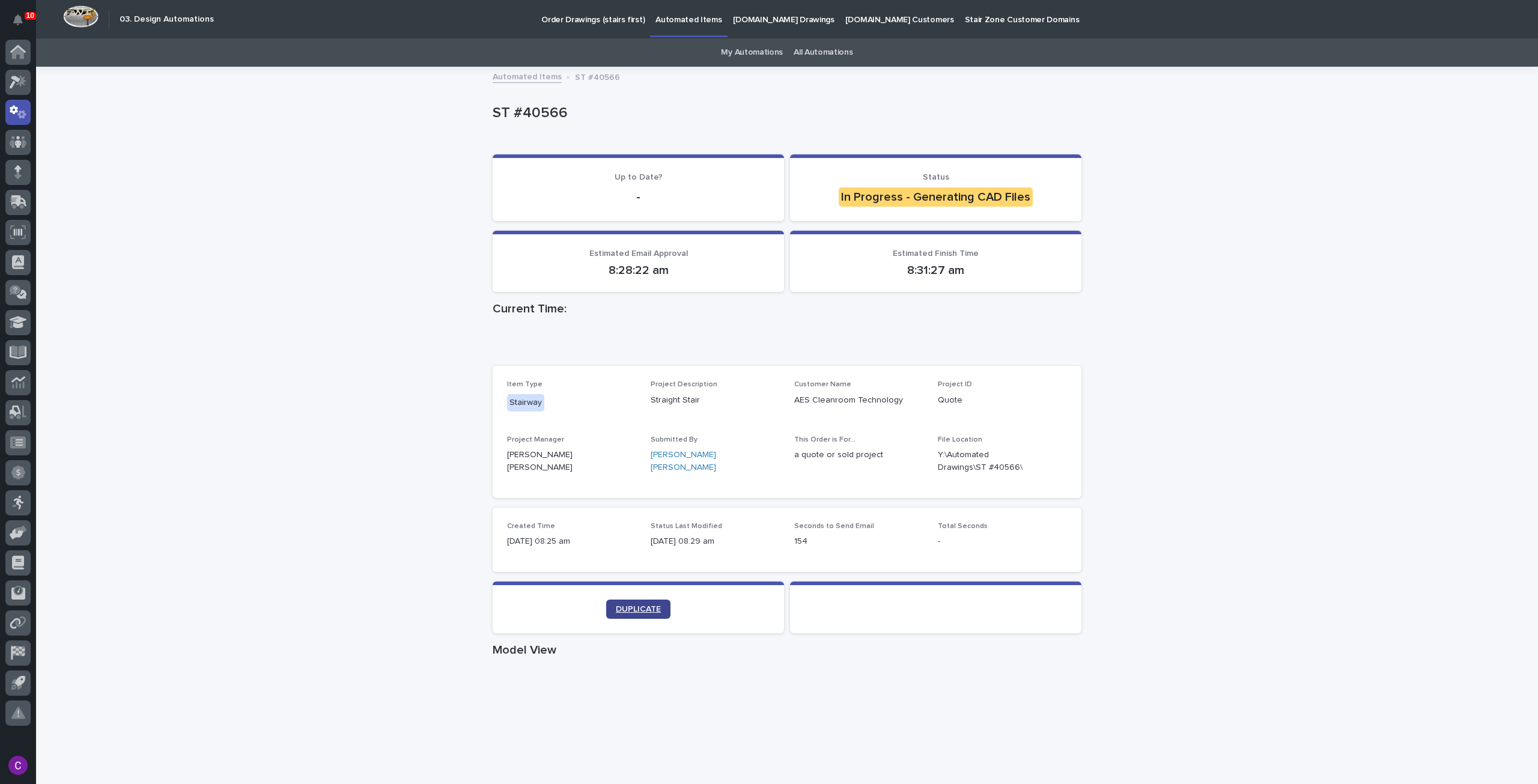
click at [617, 613] on link "DUPLICATE" at bounding box center [638, 609] width 64 height 19
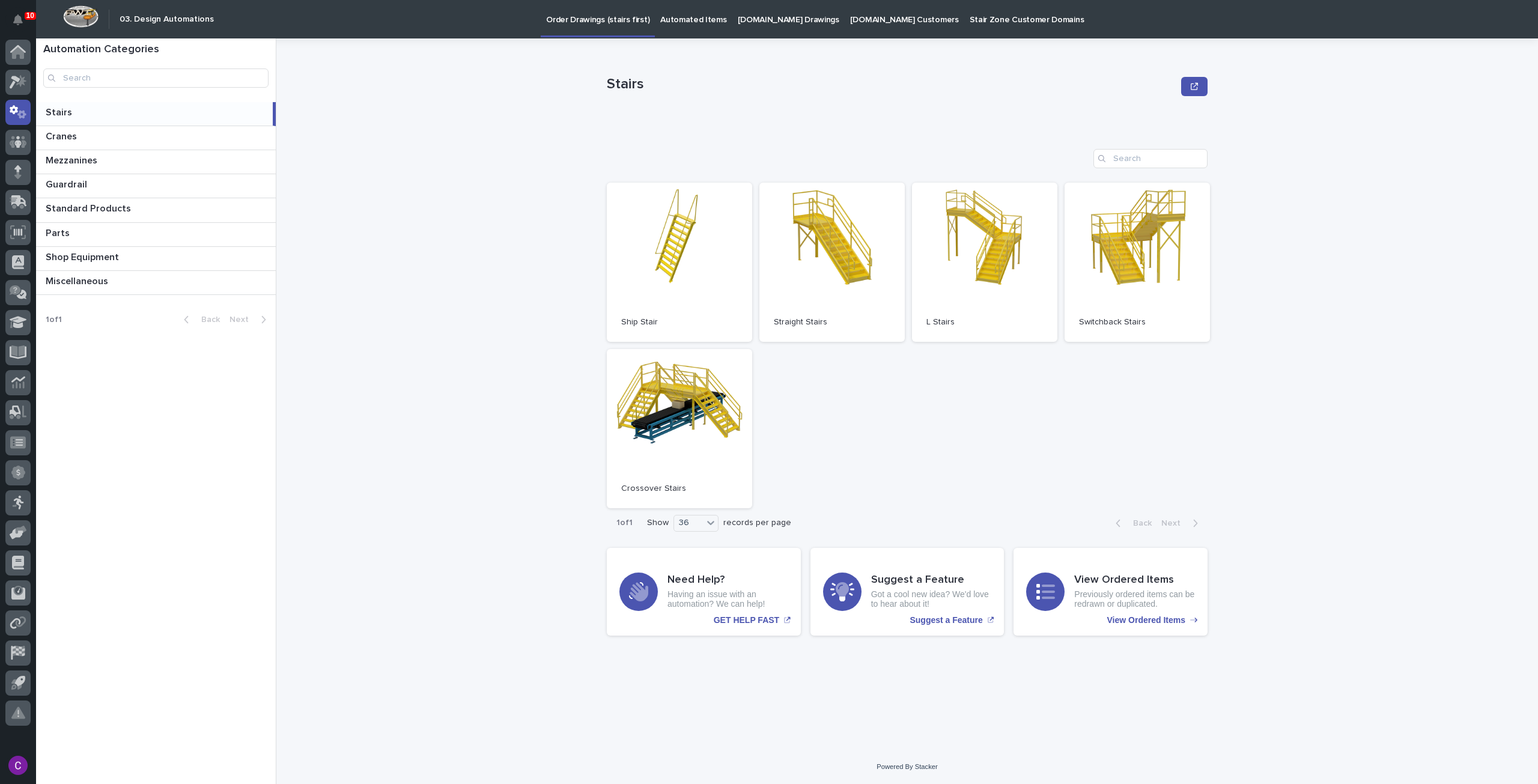
click at [686, 23] on p "Automated Items" at bounding box center [693, 12] width 66 height 25
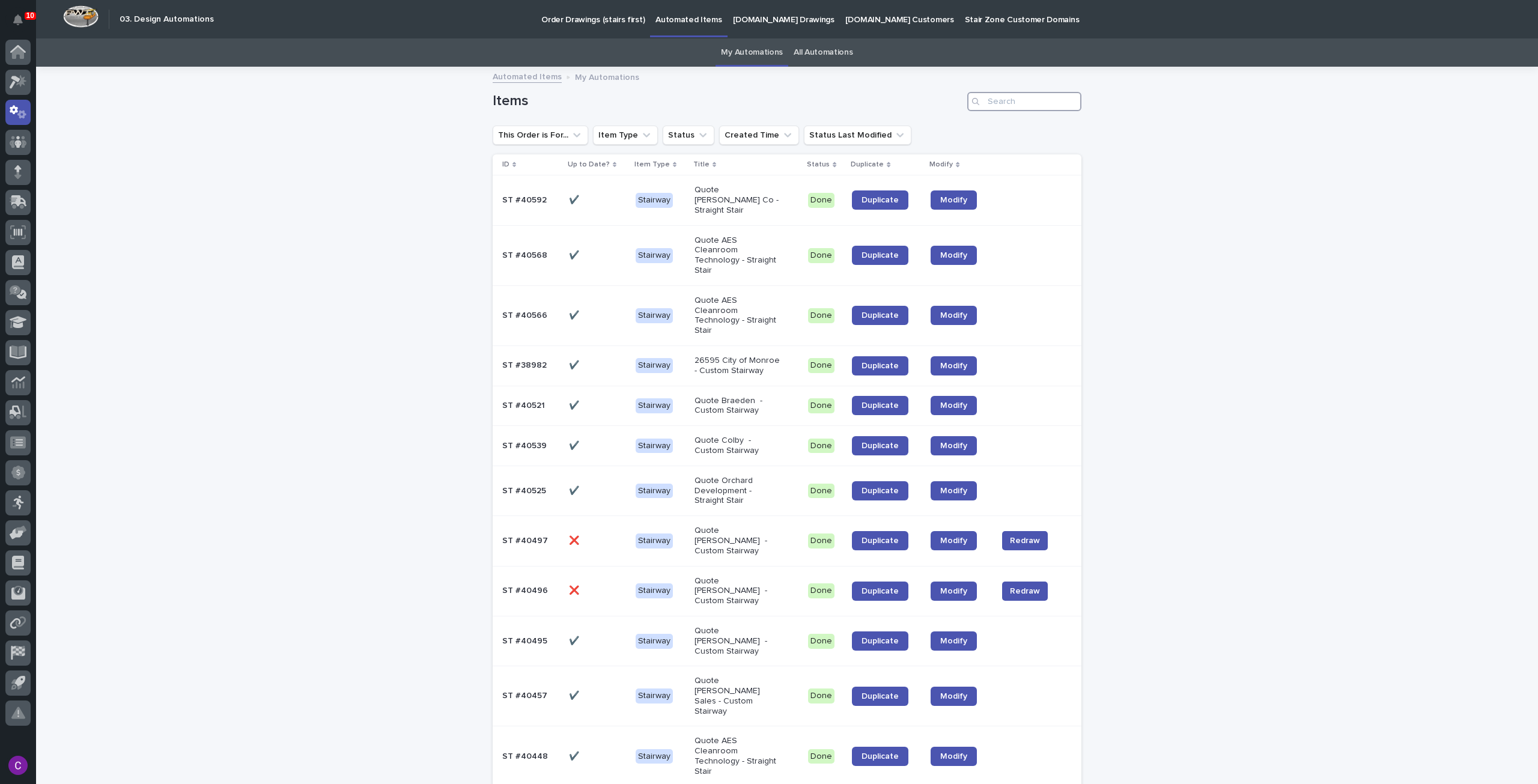
click at [986, 98] on input "Search" at bounding box center [1024, 101] width 114 height 19
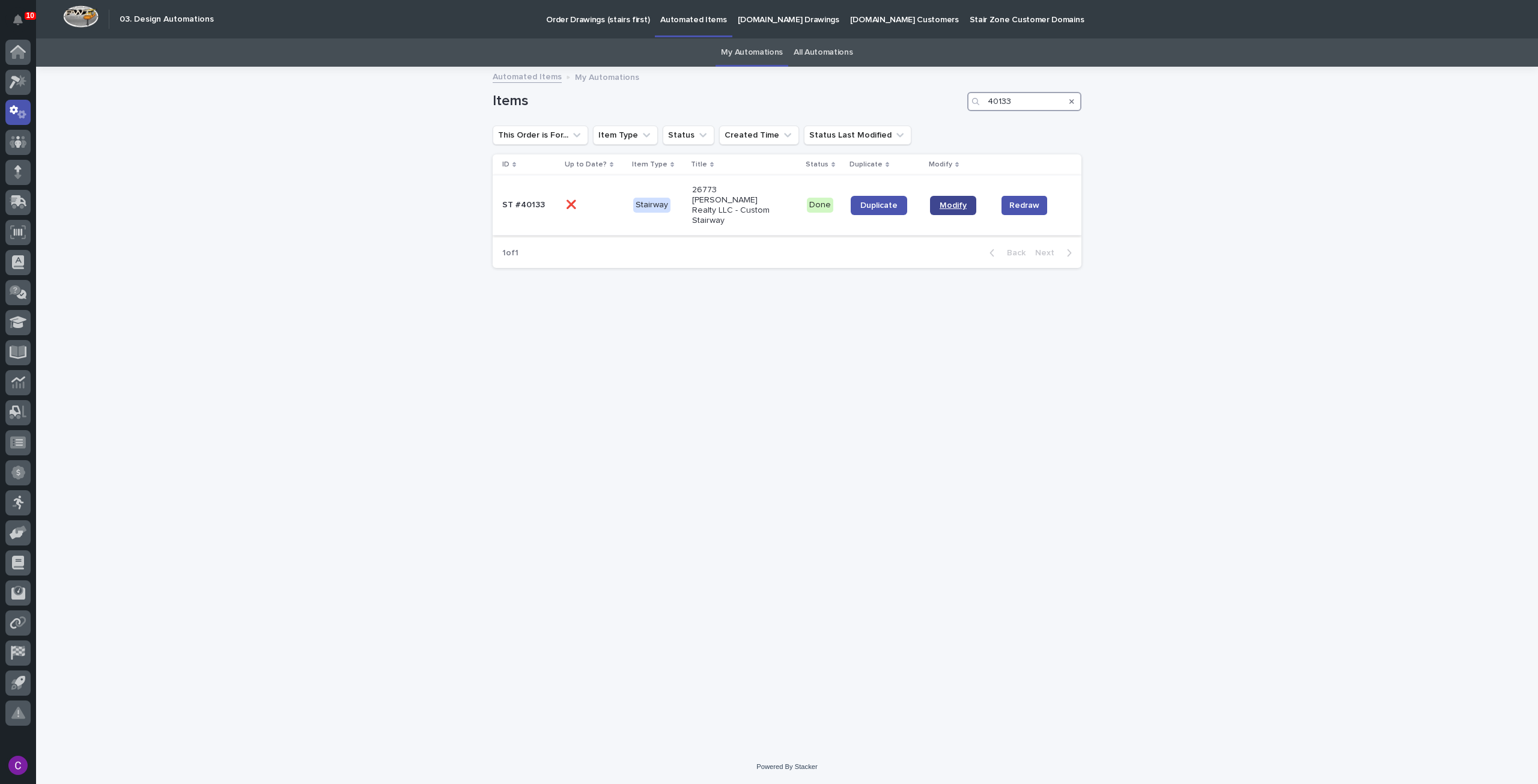
type input "40133"
click at [953, 196] on link "Modify" at bounding box center [953, 205] width 47 height 19
click at [14, 84] on icon at bounding box center [18, 82] width 17 height 14
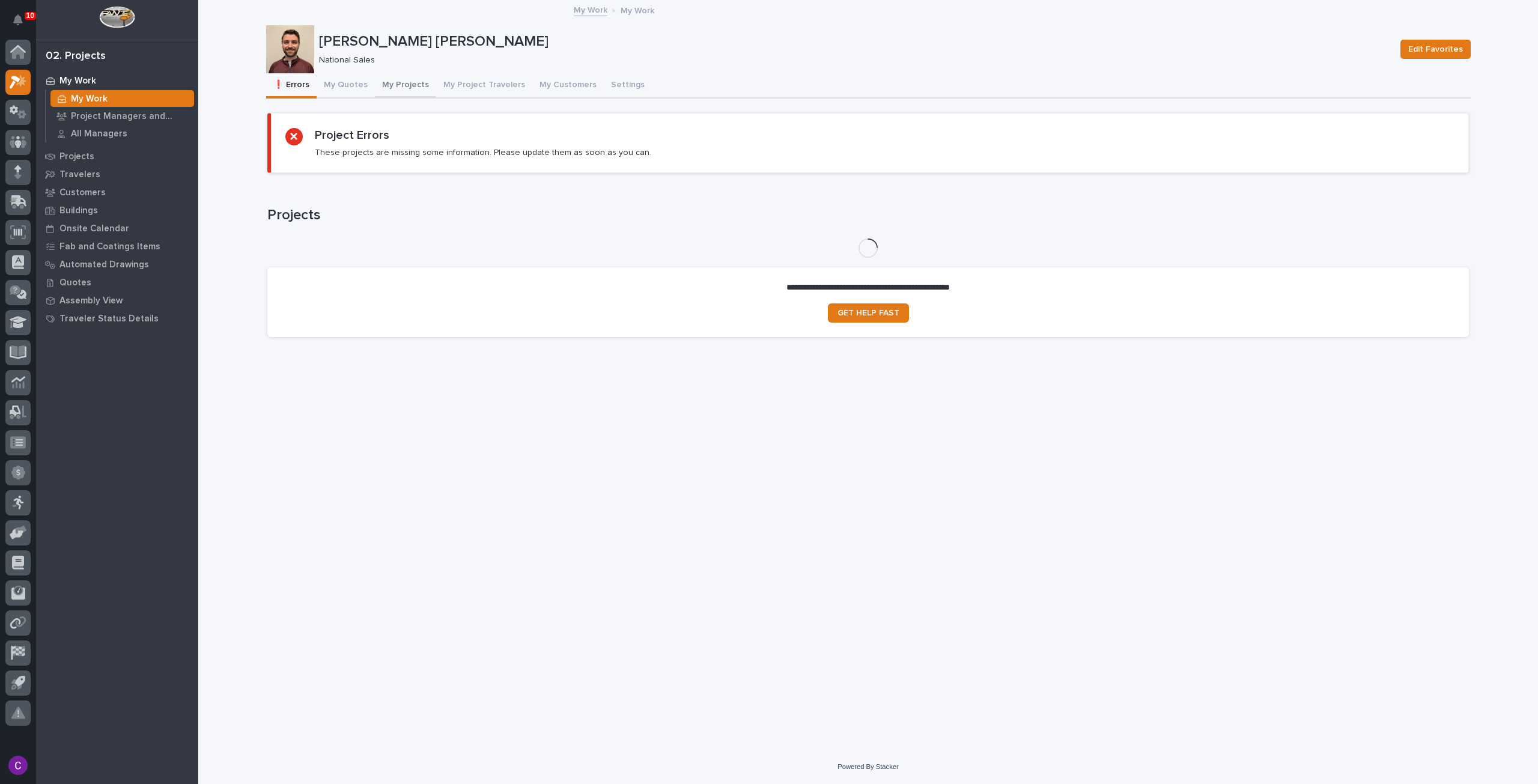
click at [425, 81] on button "My Projects" at bounding box center [406, 86] width 61 height 25
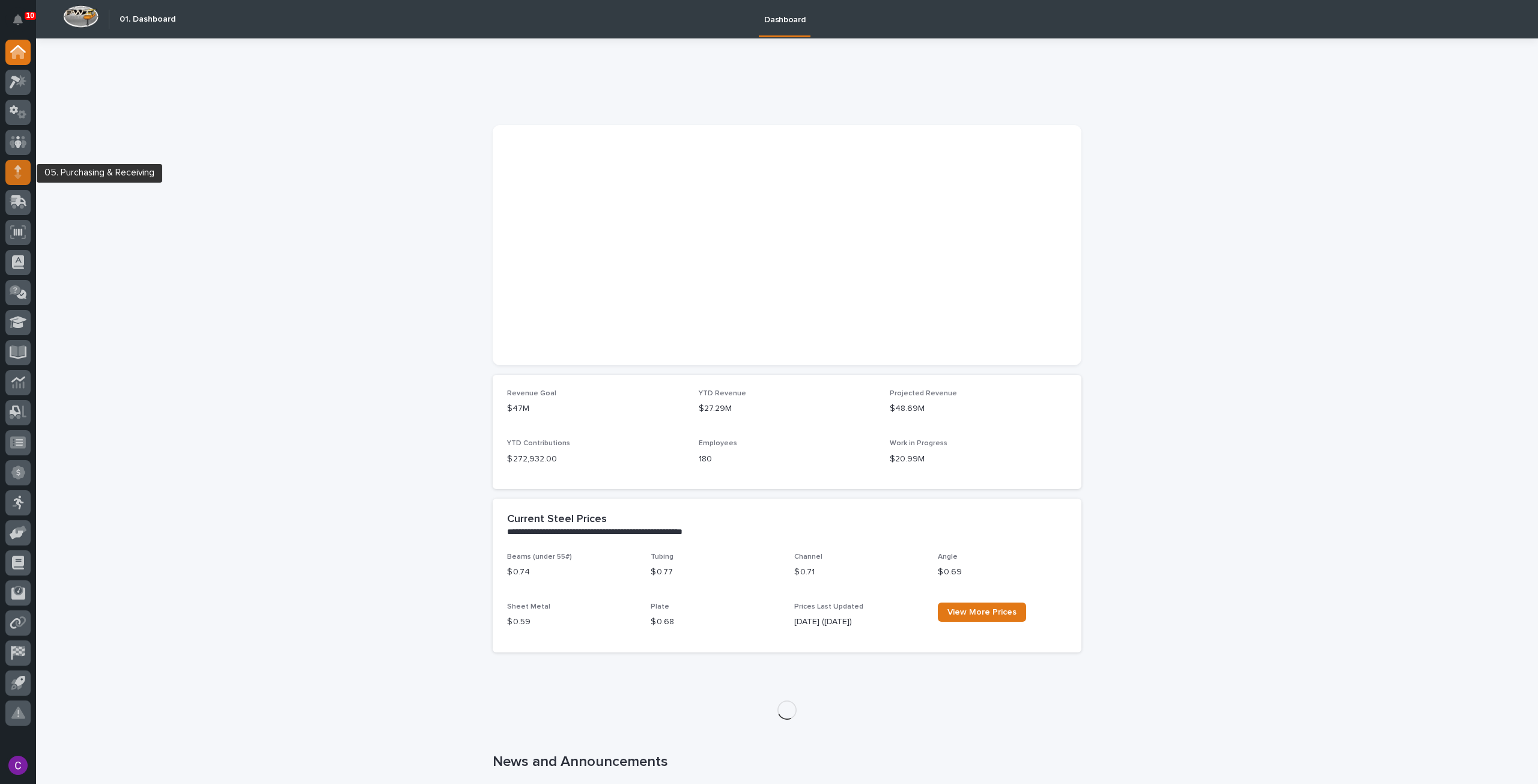
click at [12, 175] on div at bounding box center [17, 172] width 25 height 25
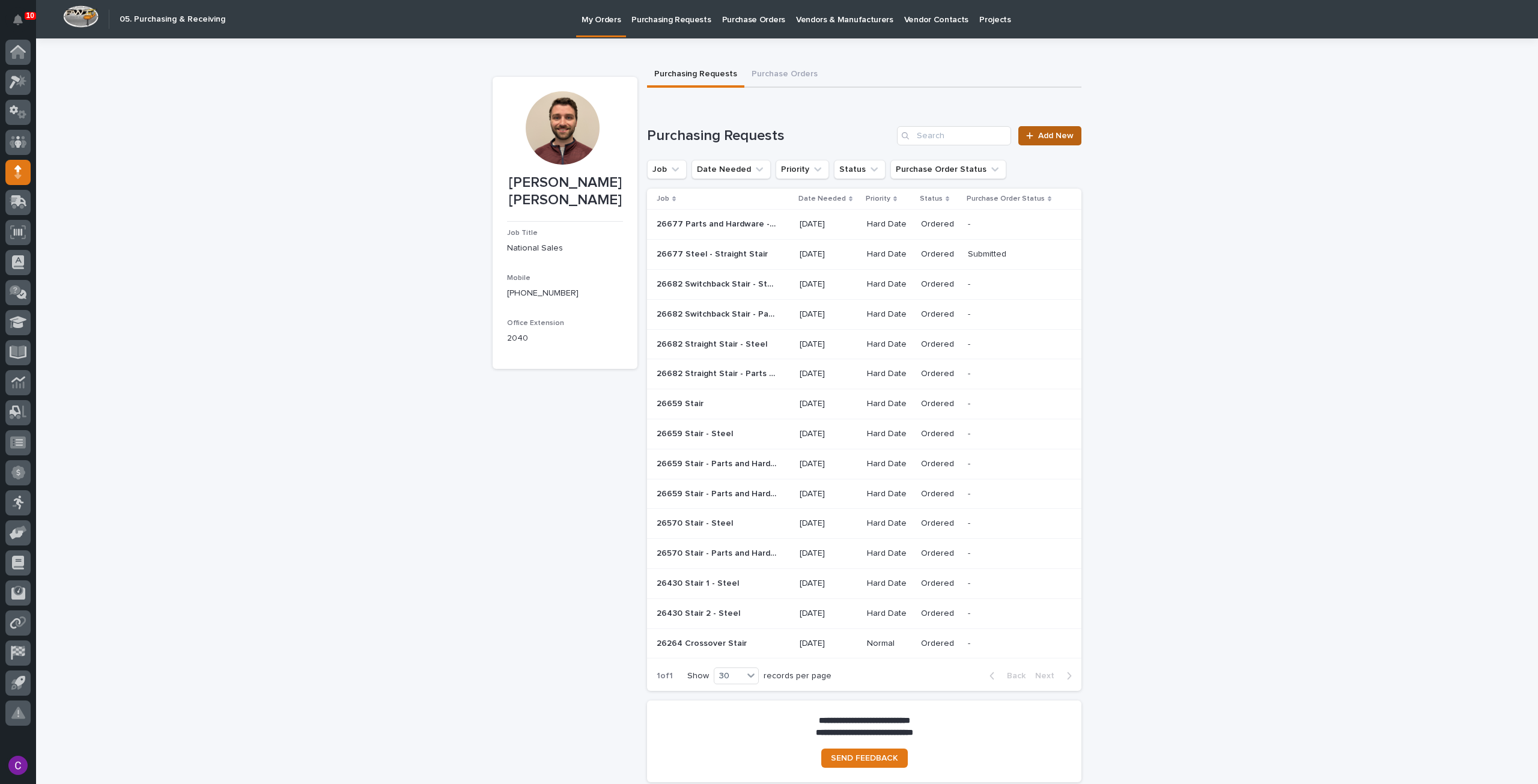
click at [1030, 131] on link "Add New" at bounding box center [1049, 135] width 63 height 19
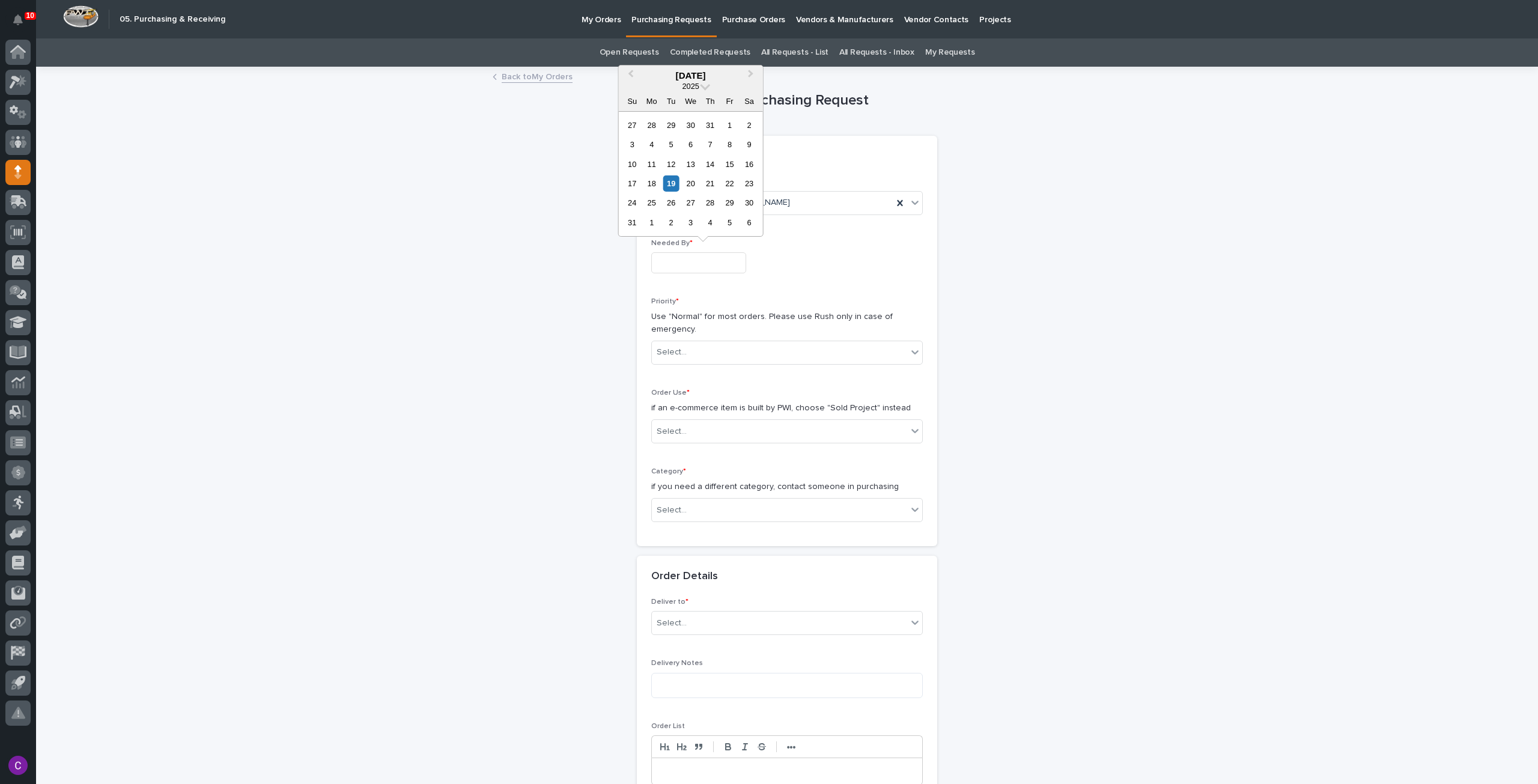
click at [678, 253] on input "text" at bounding box center [698, 263] width 95 height 21
click at [673, 199] on div "26" at bounding box center [671, 202] width 16 height 16
type input "**********"
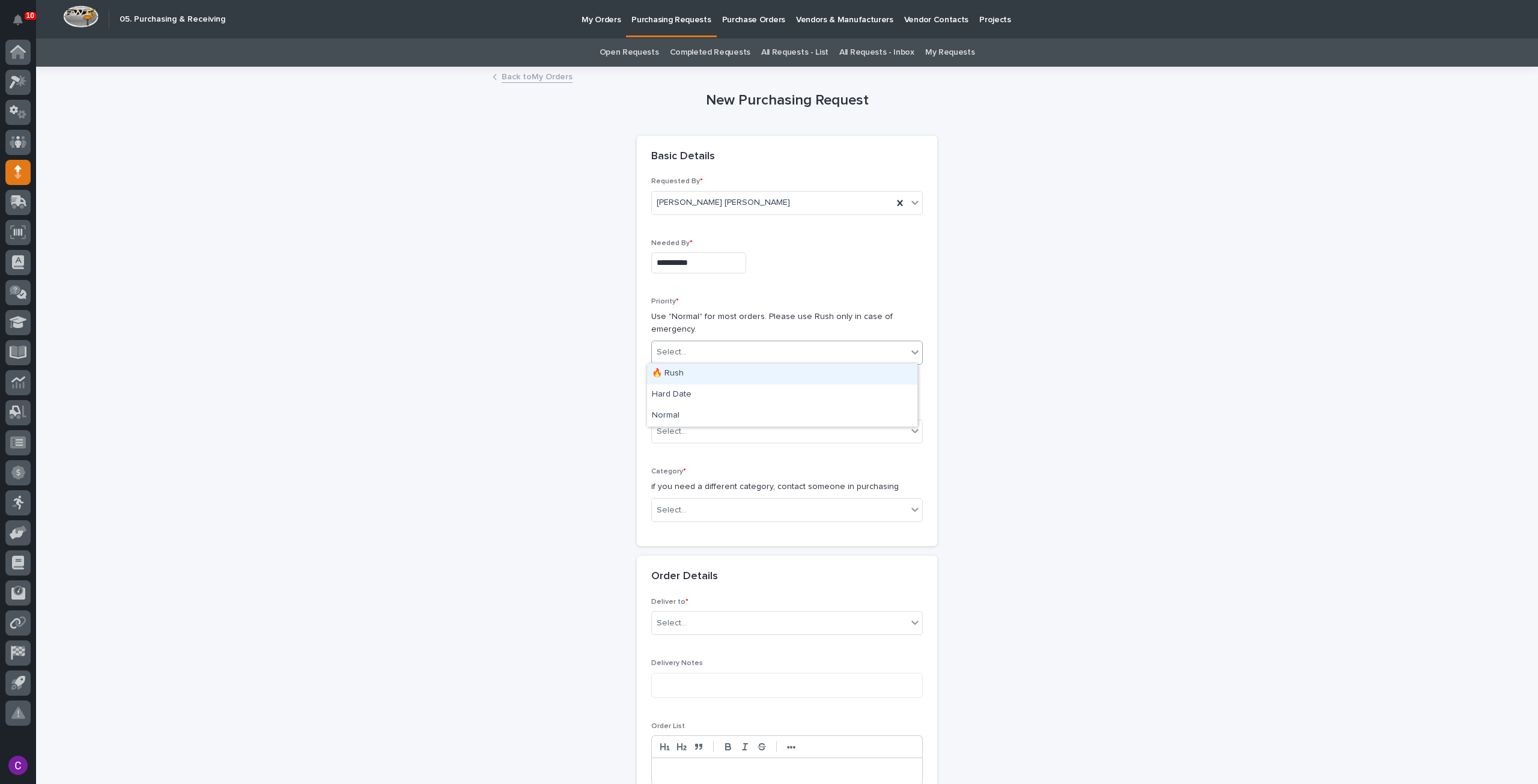
click at [728, 347] on div "Select..." at bounding box center [779, 352] width 256 height 20
click at [708, 396] on div "Hard Date" at bounding box center [782, 395] width 270 height 21
click at [728, 431] on div "Select..." at bounding box center [779, 431] width 256 height 20
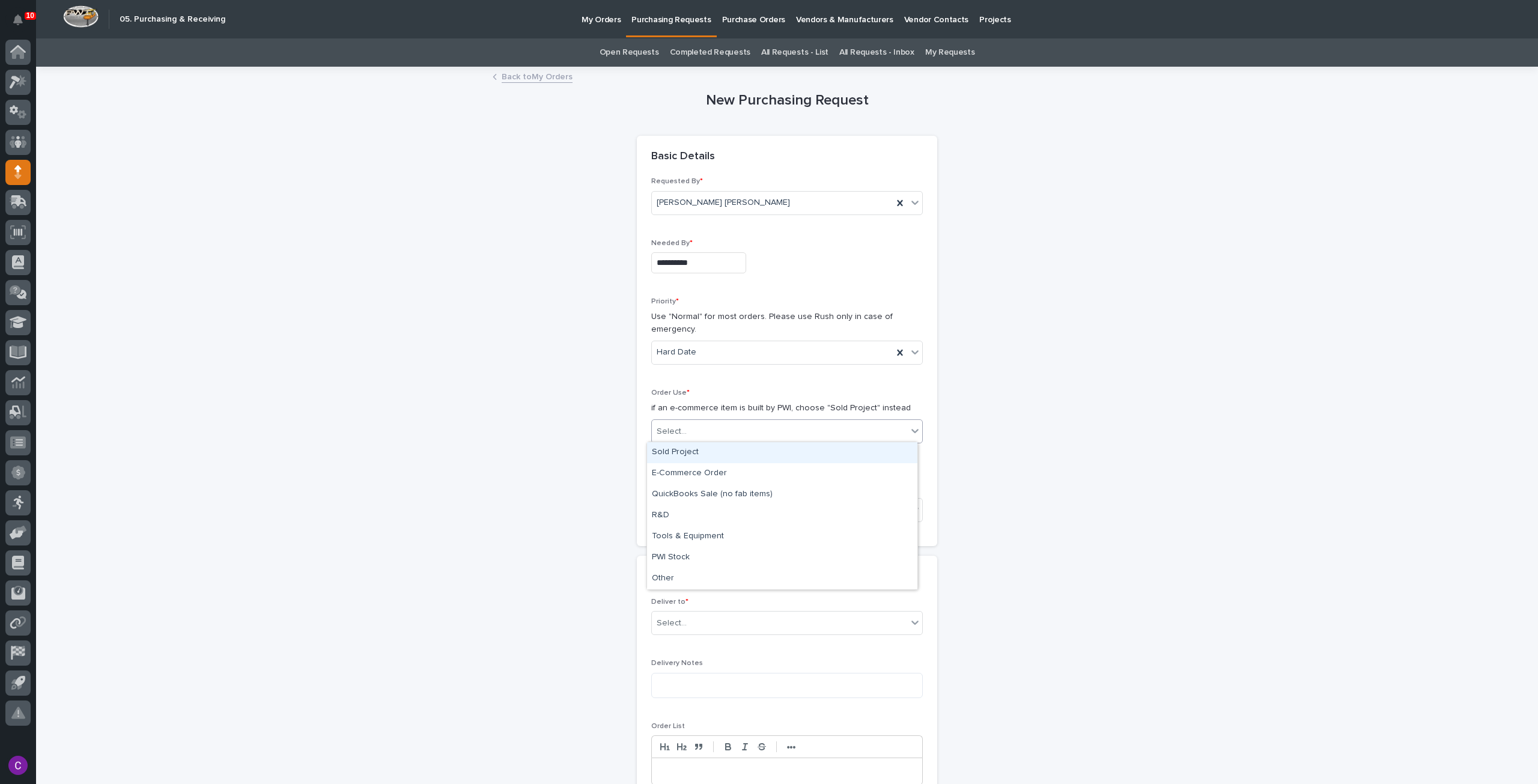
click at [736, 452] on div "Sold Project" at bounding box center [782, 452] width 270 height 21
click at [713, 433] on div "Sold Project" at bounding box center [772, 431] width 241 height 20
click at [718, 506] on div "Select..." at bounding box center [779, 510] width 256 height 20
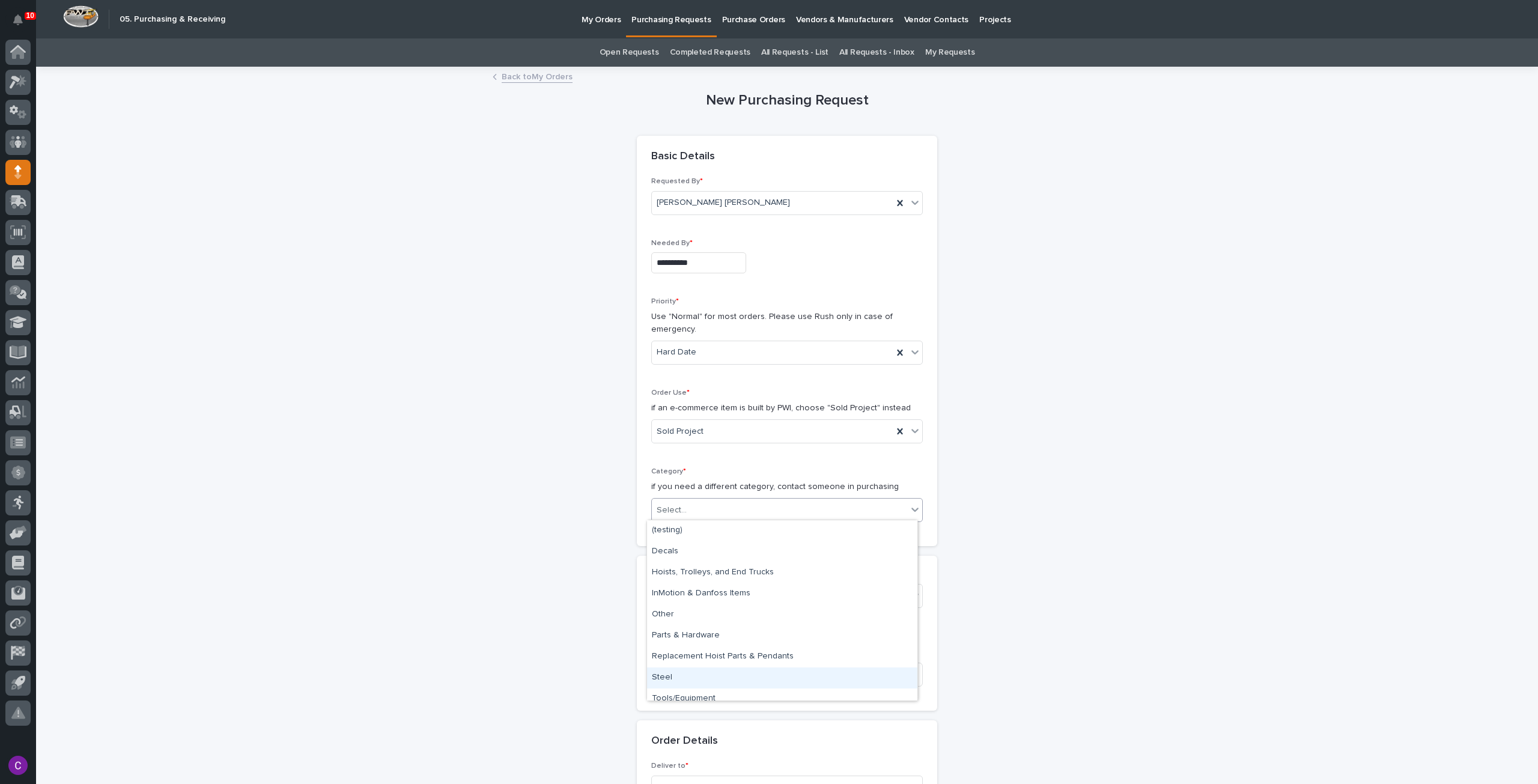
click at [735, 681] on div "Steel" at bounding box center [782, 678] width 270 height 21
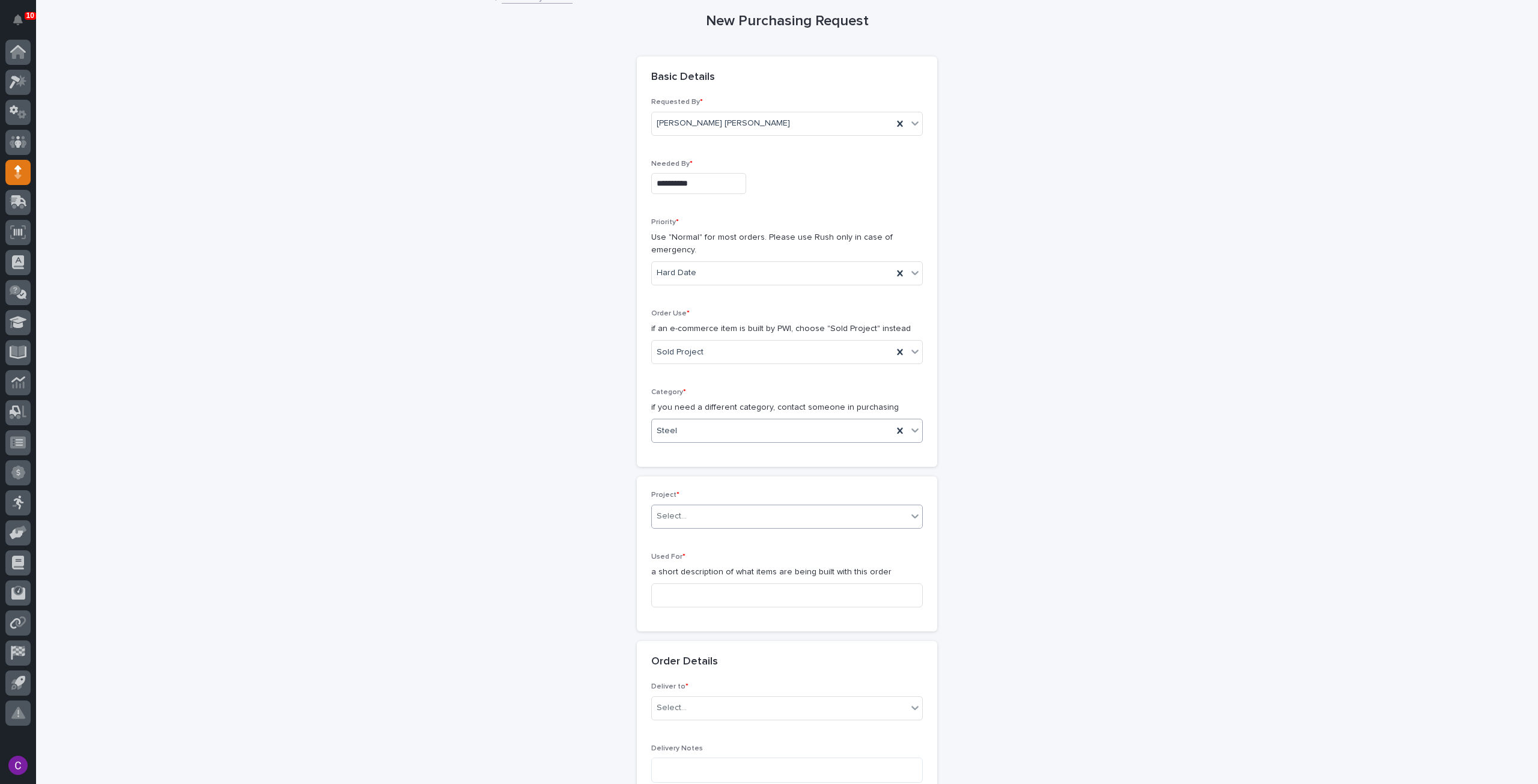
scroll to position [120, 0]
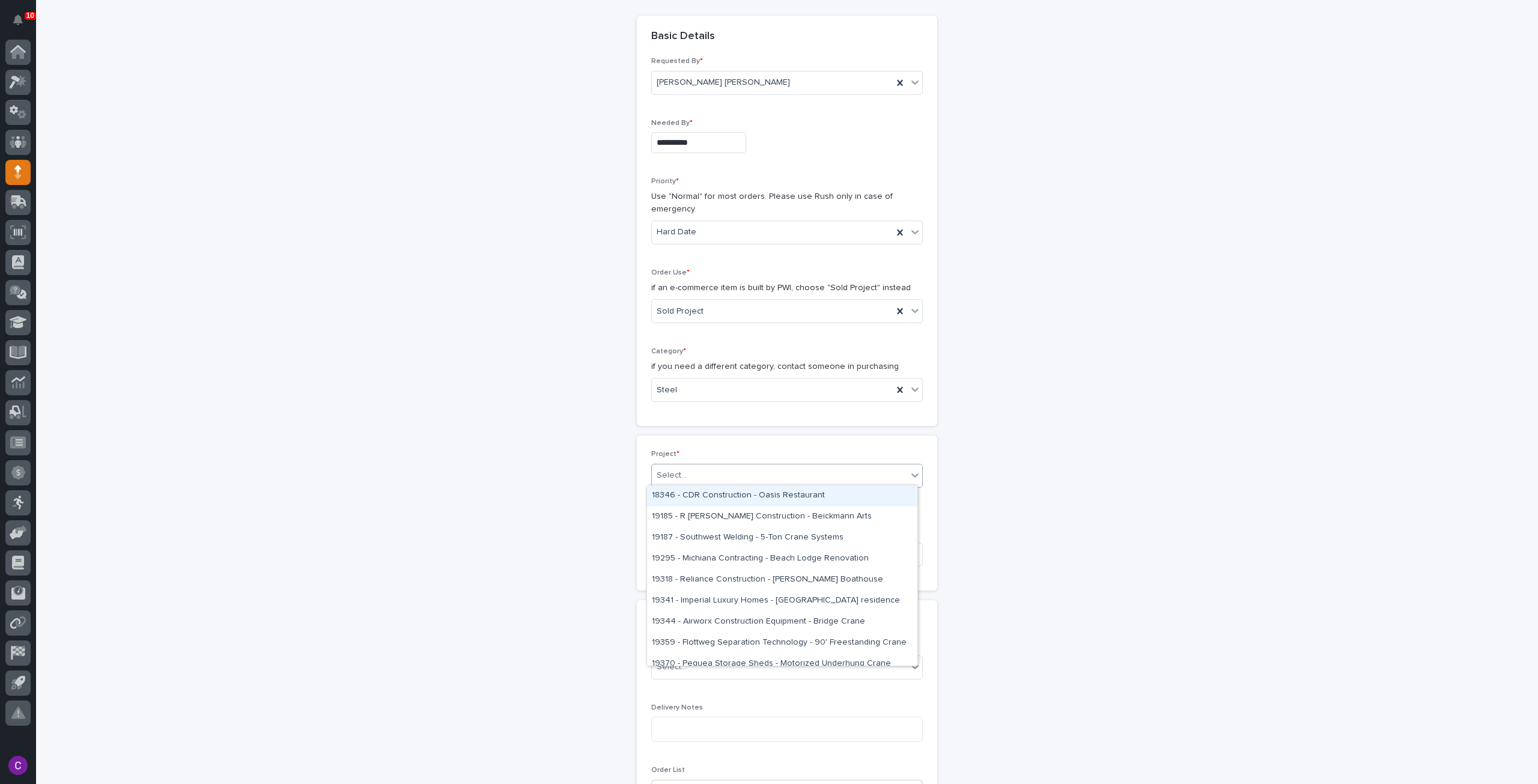
click at [737, 465] on div "Select..." at bounding box center [779, 475] width 256 height 20
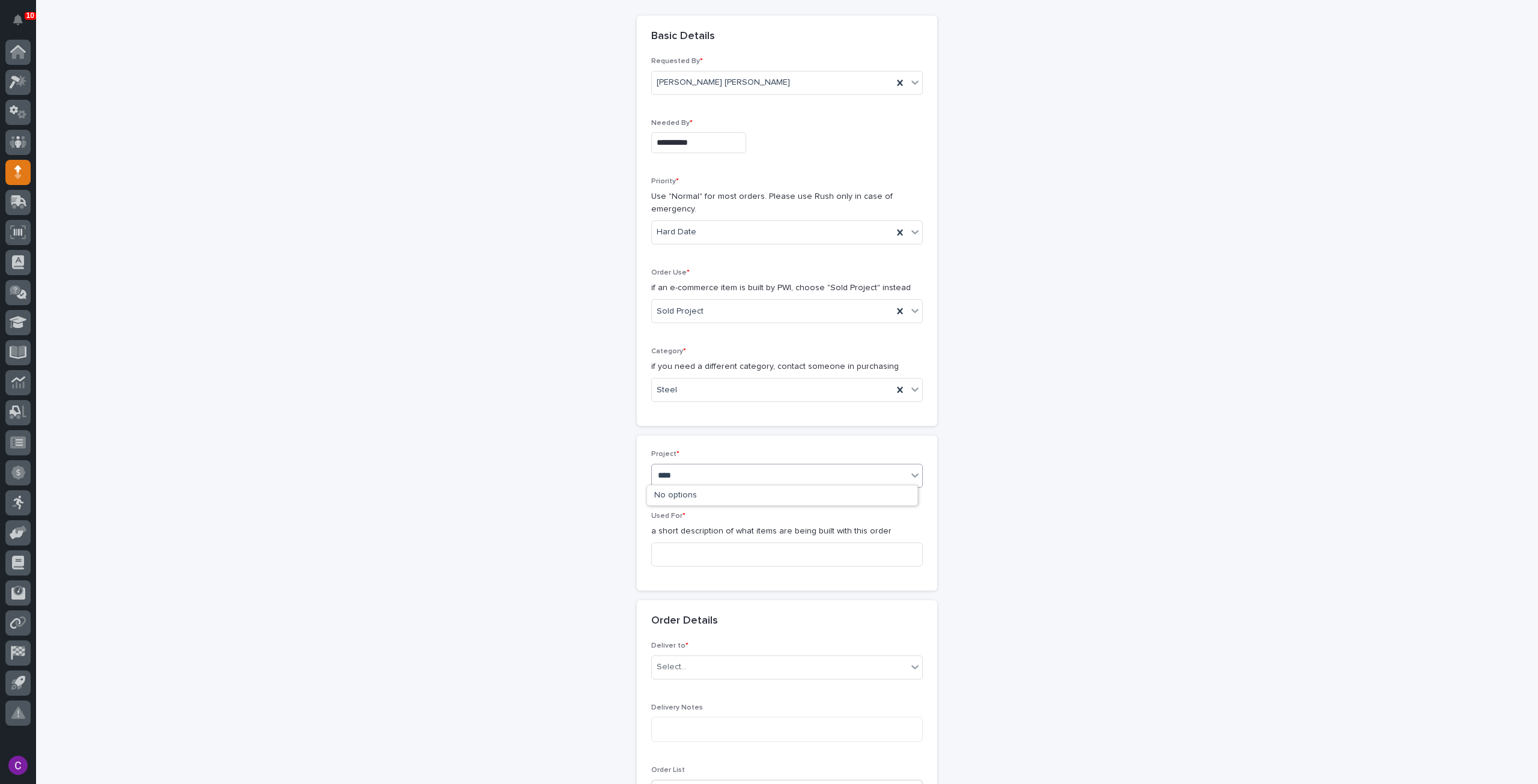
type input "*****"
click at [737, 496] on div "26595 - Stair Zone - City of Monroe - OH - Straight Stair" at bounding box center [782, 496] width 270 height 21
click at [720, 558] on input at bounding box center [786, 569] width 272 height 24
type input "S"
type input "2"
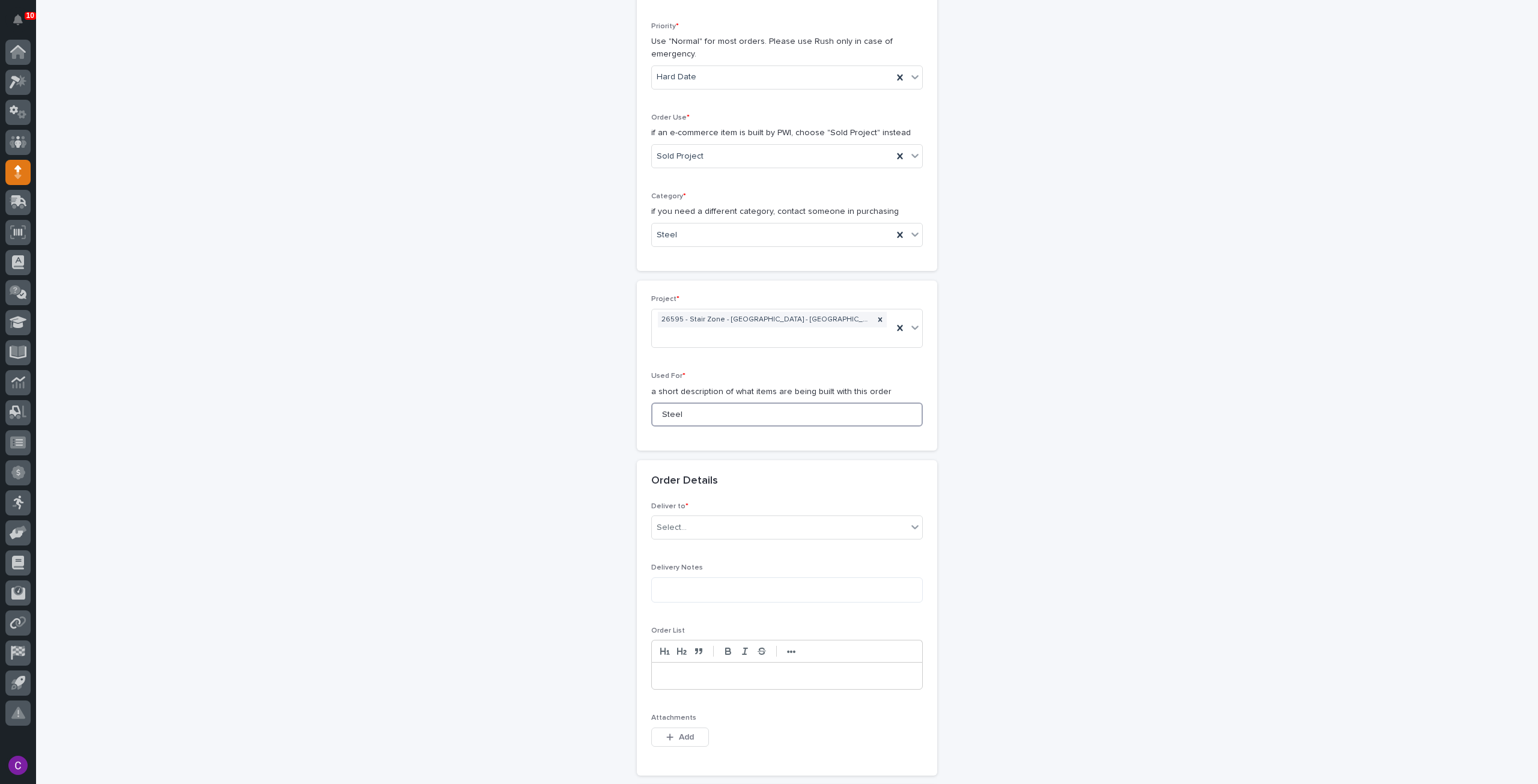
scroll to position [301, 0]
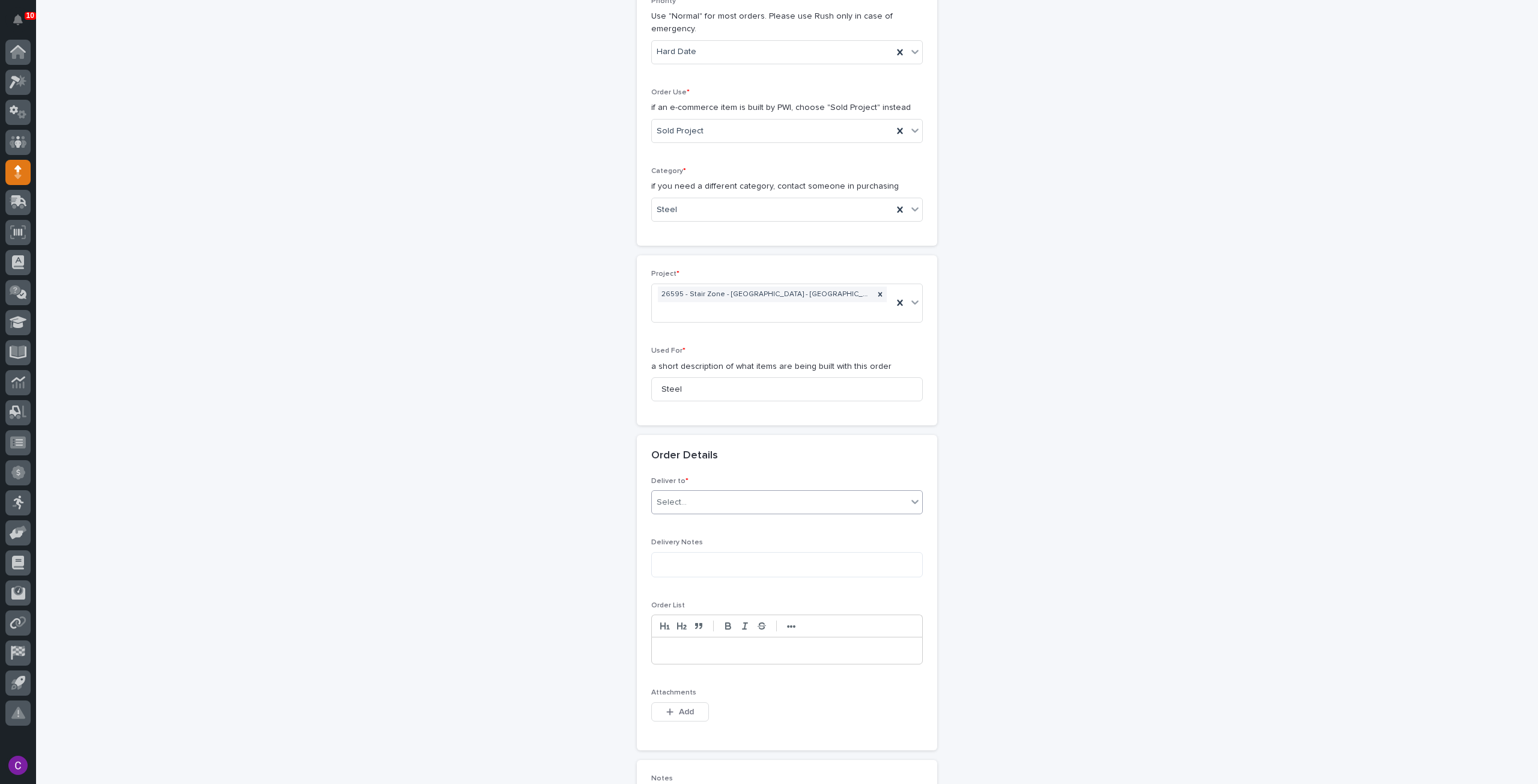
click at [734, 493] on div "Select..." at bounding box center [779, 502] width 256 height 20
click at [751, 377] on input "Steel" at bounding box center [786, 389] width 272 height 24
click at [658, 377] on input "Steel" at bounding box center [786, 389] width 272 height 24
type input "26595 Stair - Steel"
drag, startPoint x: 770, startPoint y: 479, endPoint x: 764, endPoint y: 486, distance: 9.2
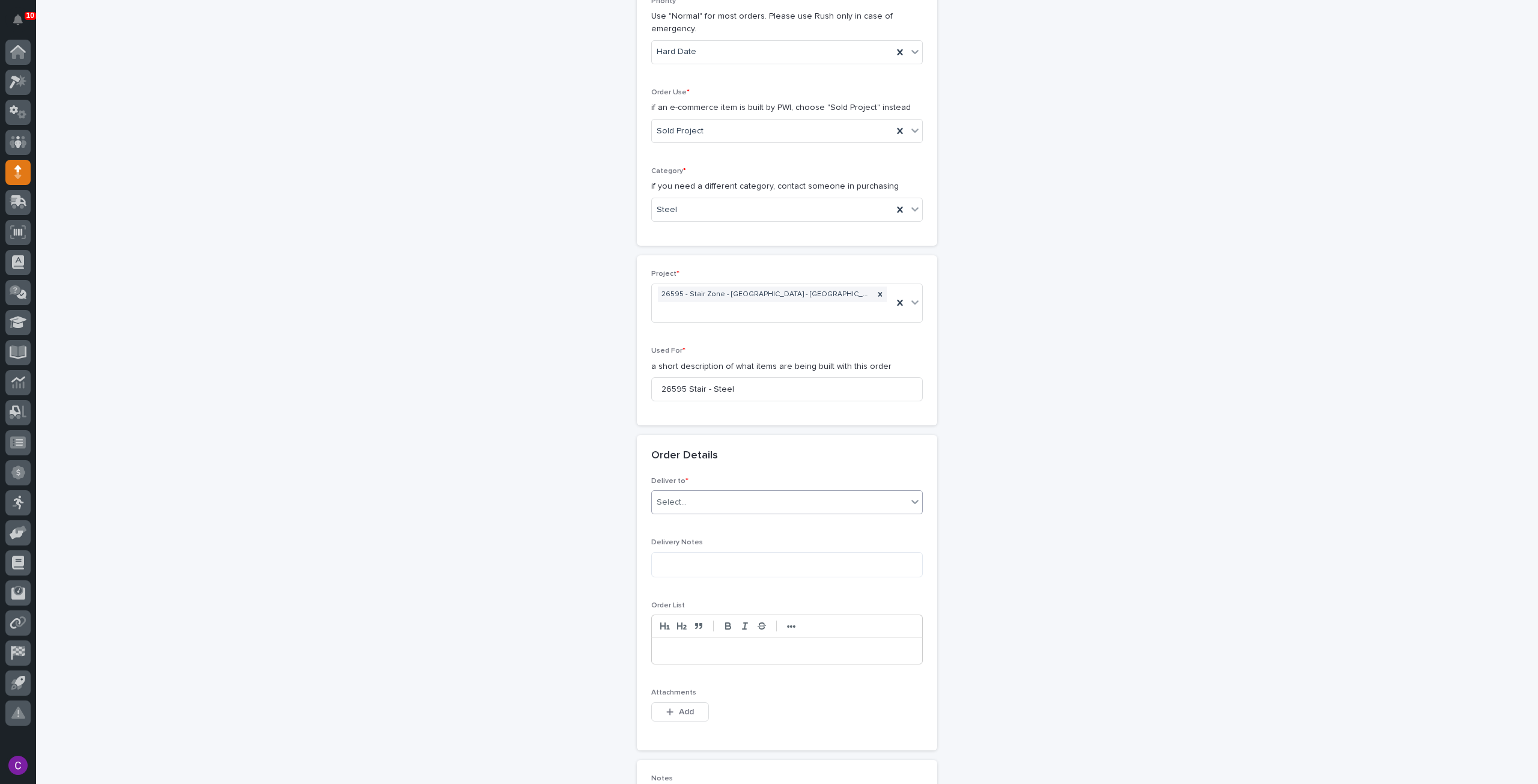
click at [770, 493] on div "Select..." at bounding box center [779, 502] width 256 height 20
click at [717, 510] on div "PWI" at bounding box center [782, 507] width 270 height 21
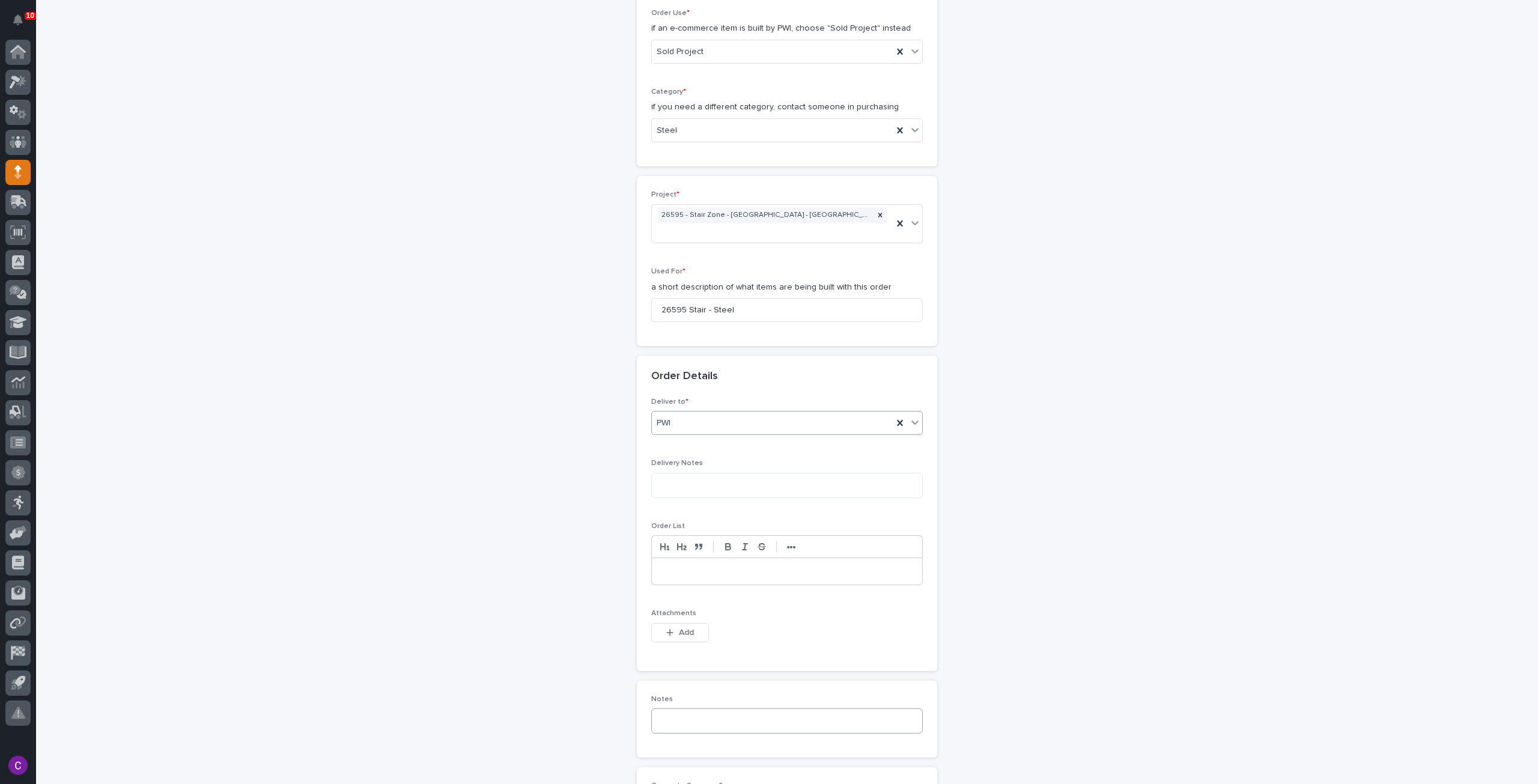
scroll to position [541, 0]
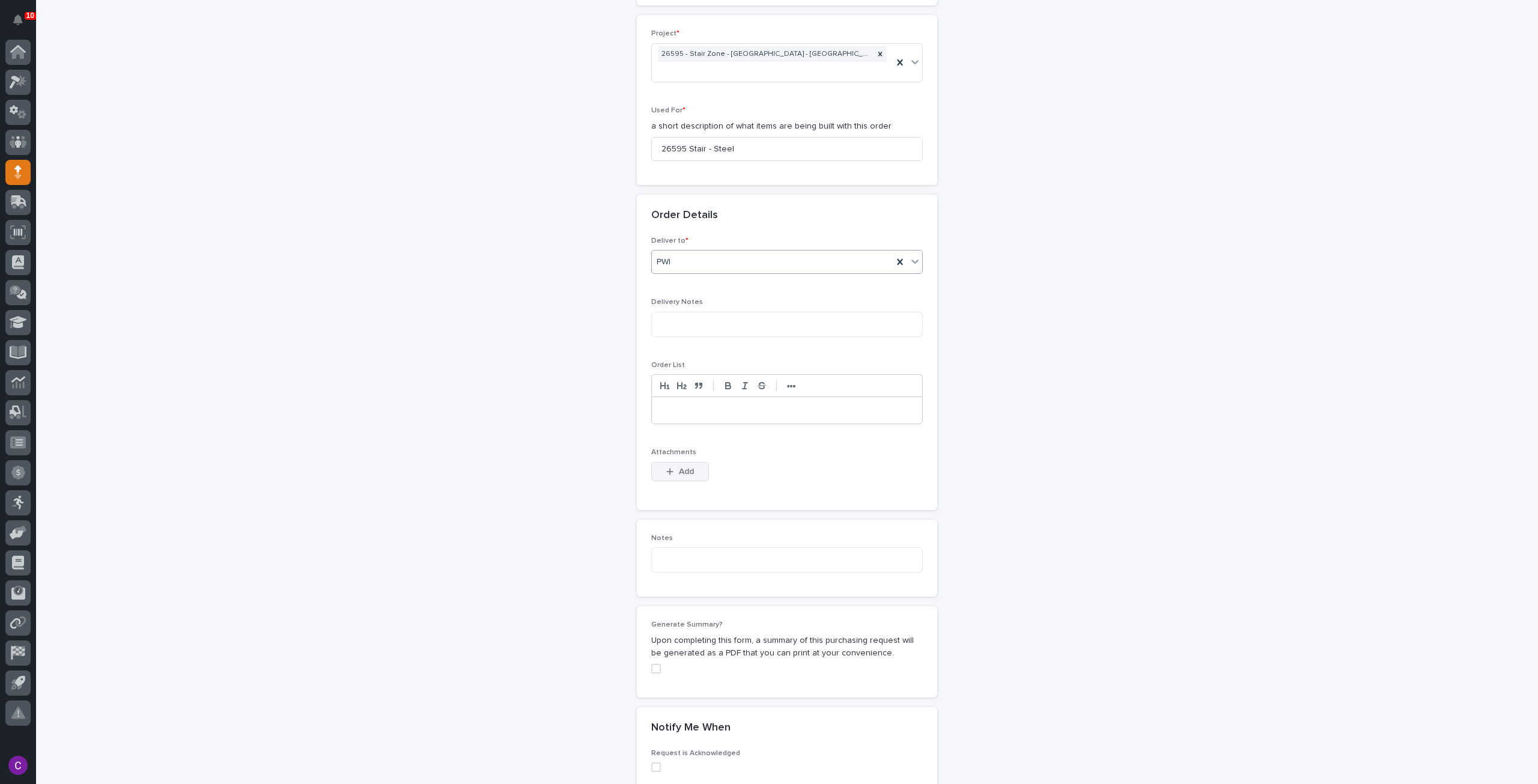
click at [673, 462] on button "Add" at bounding box center [679, 471] width 58 height 19
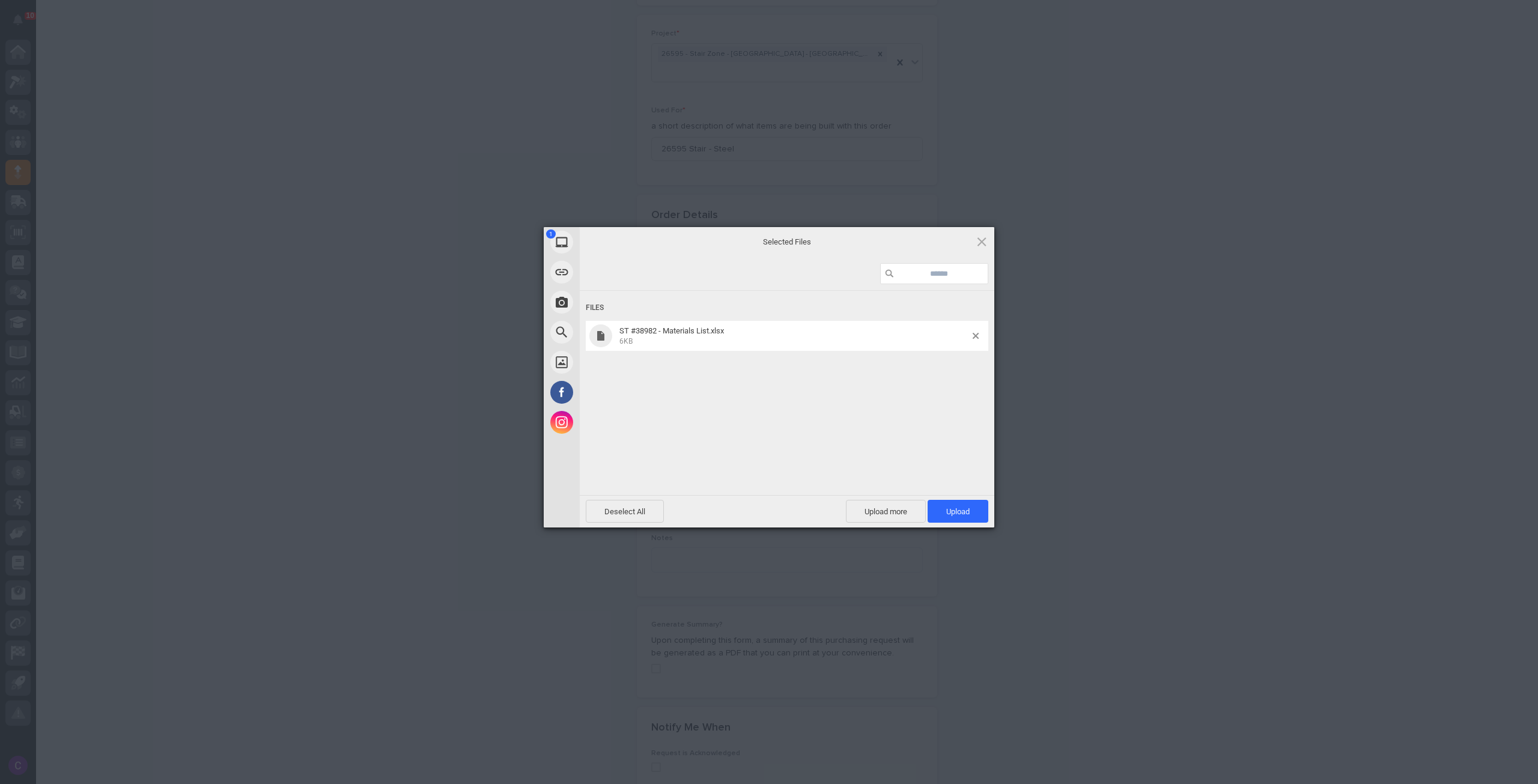
click at [822, 383] on div "Files ST #38982 - Materials List.xlsx 6KB" at bounding box center [786, 391] width 414 height 202
click at [950, 515] on span "Upload 1" at bounding box center [958, 511] width 23 height 9
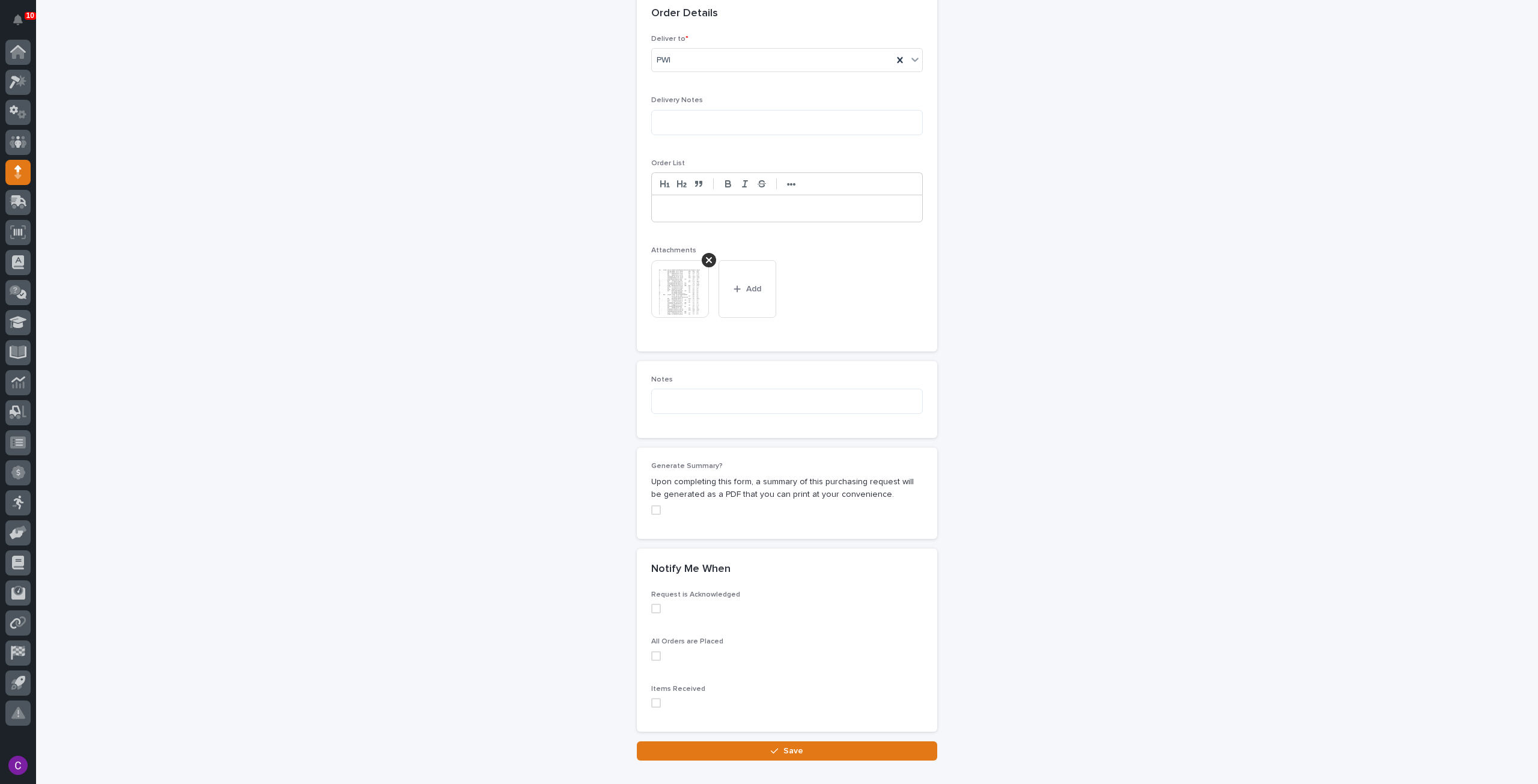
scroll to position [794, 0]
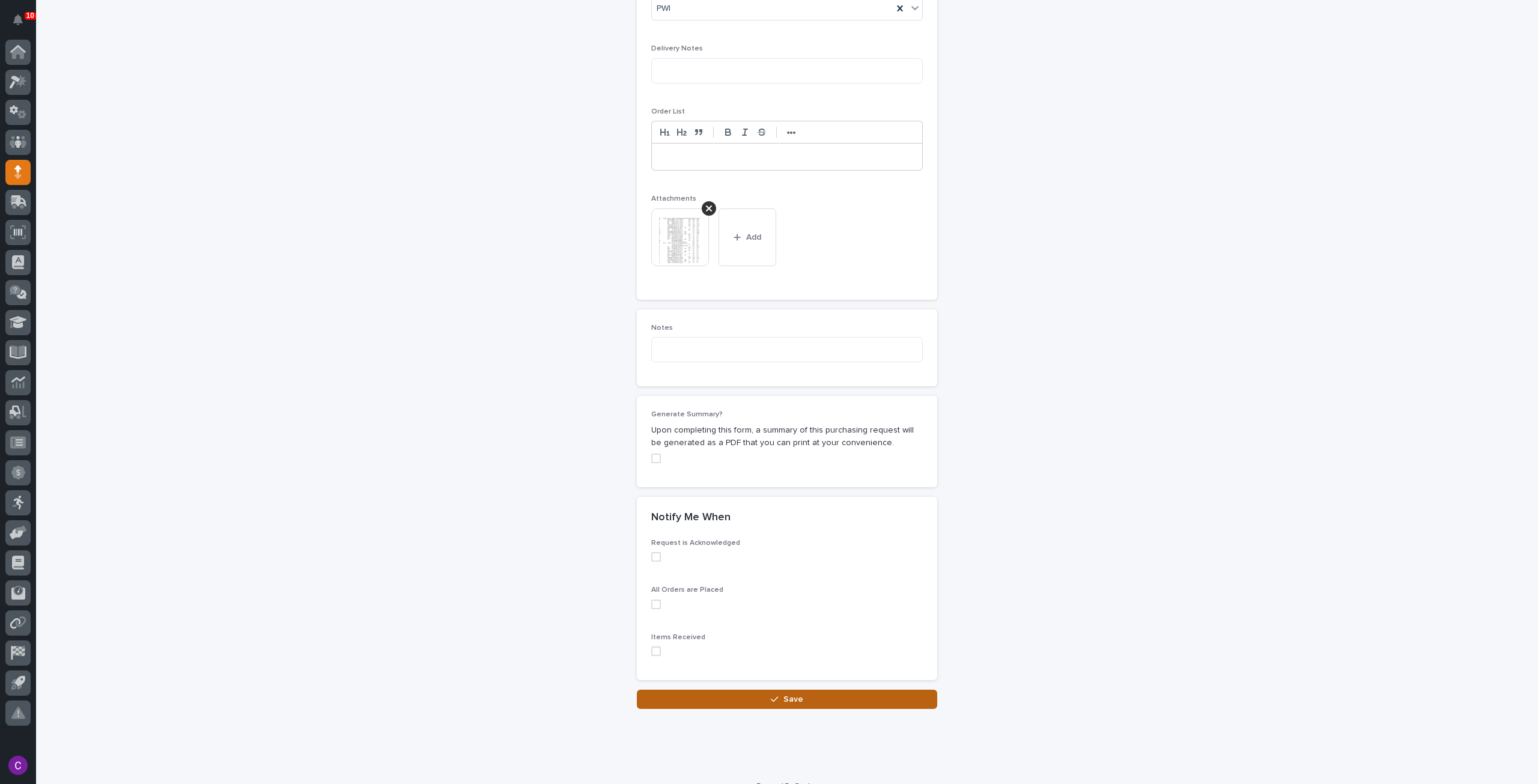
click at [787, 695] on span "Save" at bounding box center [793, 700] width 20 height 9
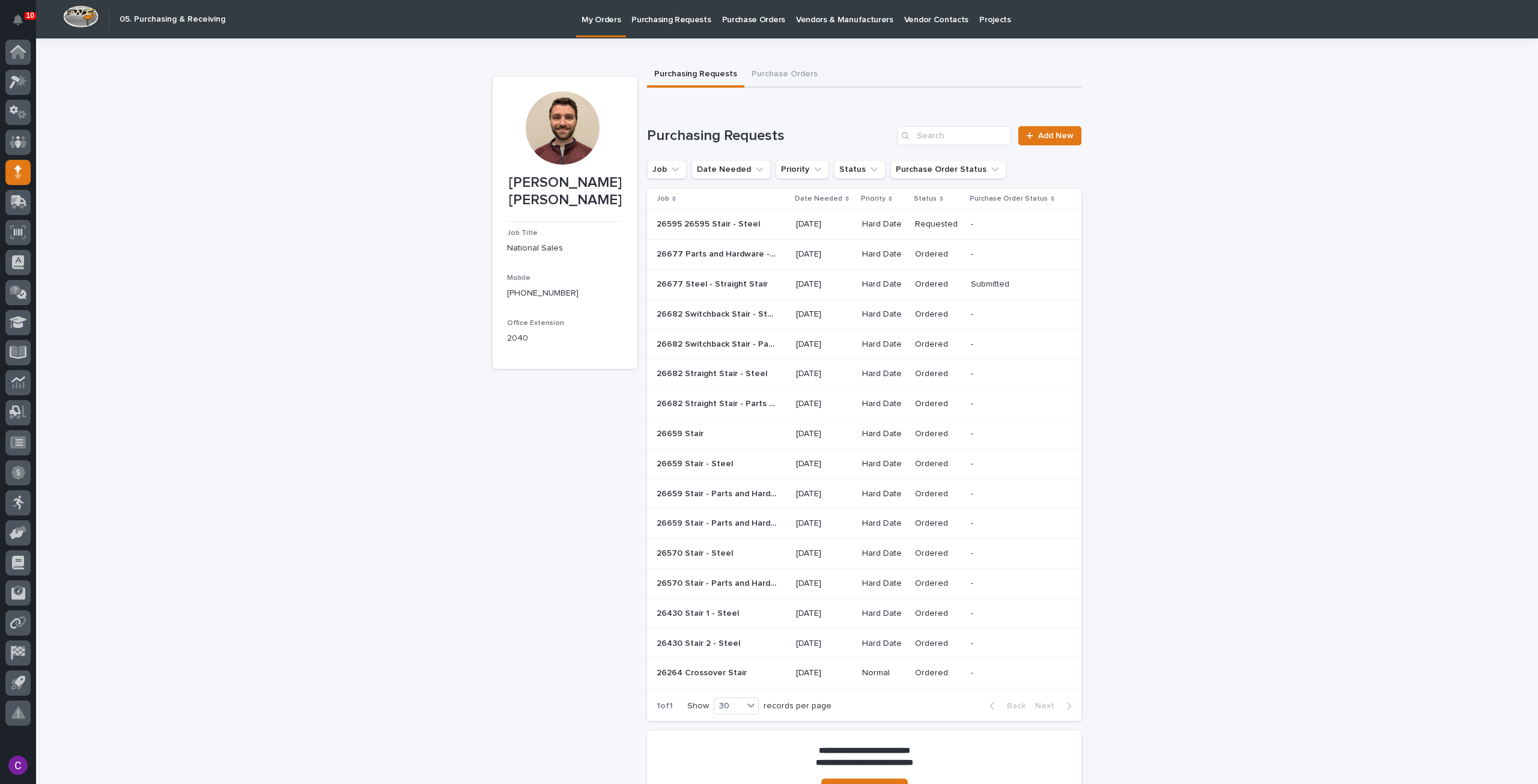
click at [775, 214] on td "26595 26595 Stair - Steel 26595 26595 Stair - Steel" at bounding box center [719, 224] width 144 height 30
click at [1063, 139] on span "Add New" at bounding box center [1056, 136] width 36 height 9
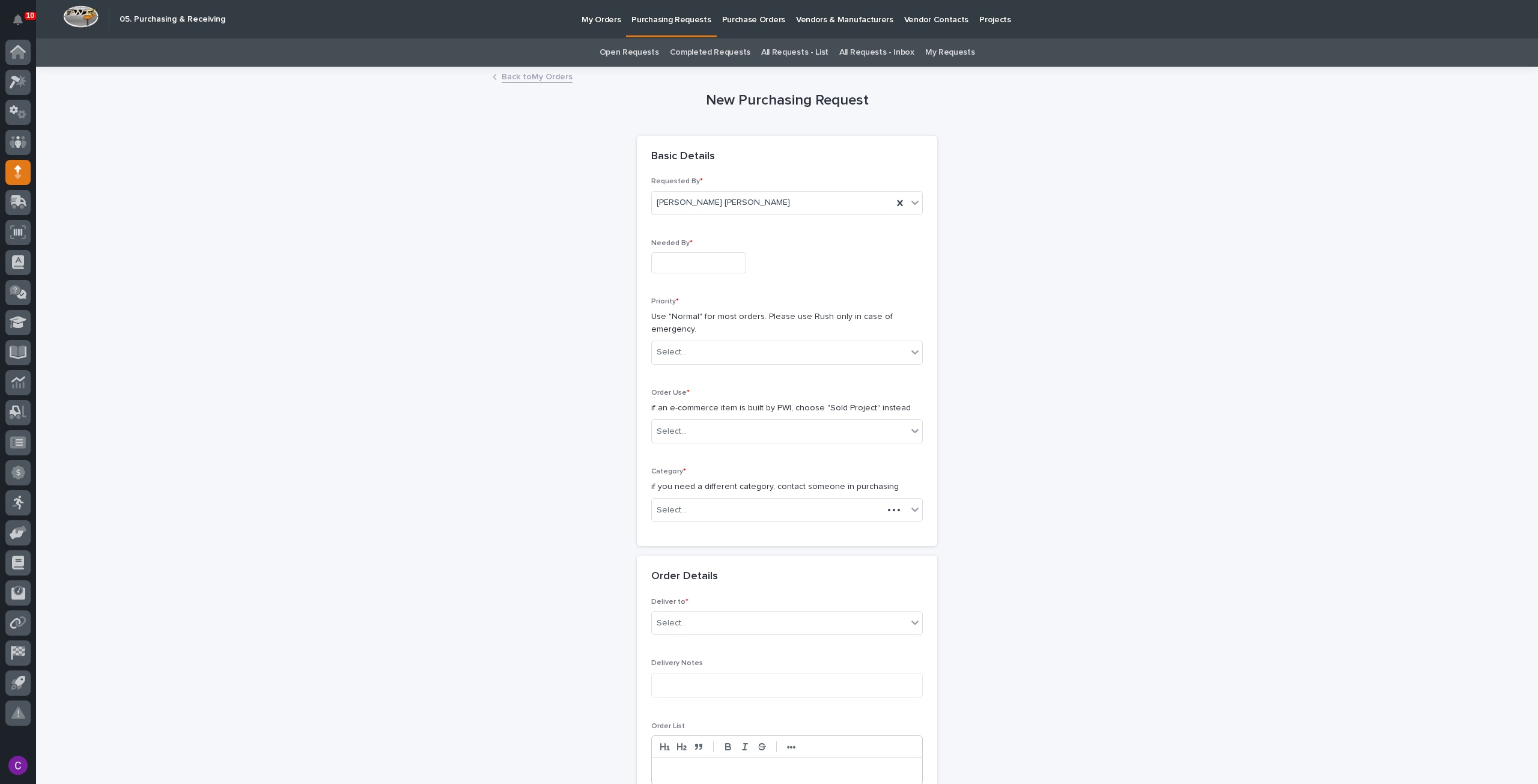
click at [717, 266] on input "text" at bounding box center [698, 263] width 95 height 21
click at [671, 203] on div "26" at bounding box center [671, 202] width 16 height 16
type input "**********"
click at [730, 350] on div "Select..." at bounding box center [779, 352] width 256 height 20
click at [704, 397] on div "Hard Date" at bounding box center [782, 395] width 270 height 21
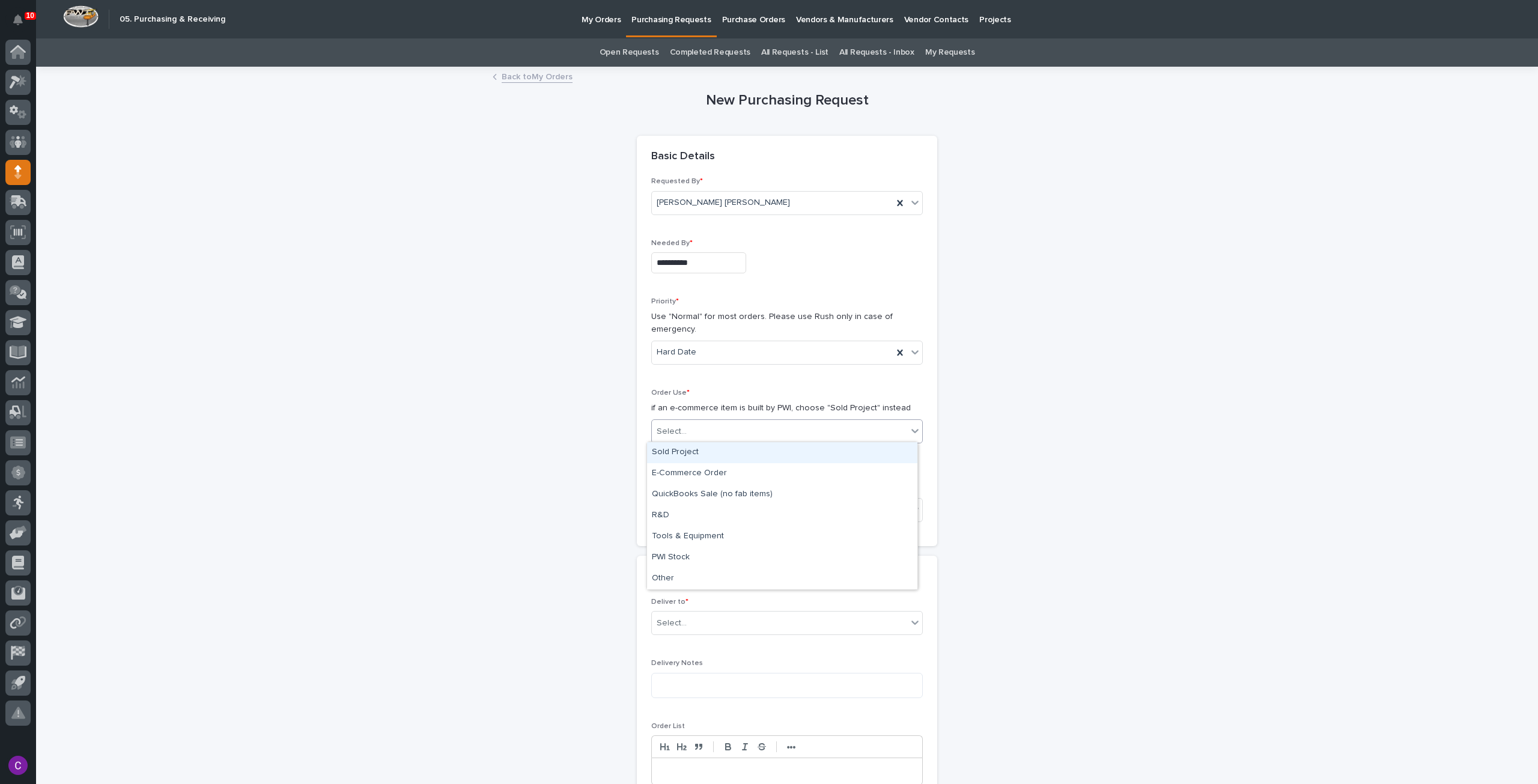
click at [714, 424] on div "Select..." at bounding box center [779, 431] width 256 height 20
click at [701, 453] on div "Sold Project" at bounding box center [782, 452] width 270 height 21
click at [704, 510] on div "Select..." at bounding box center [779, 510] width 256 height 20
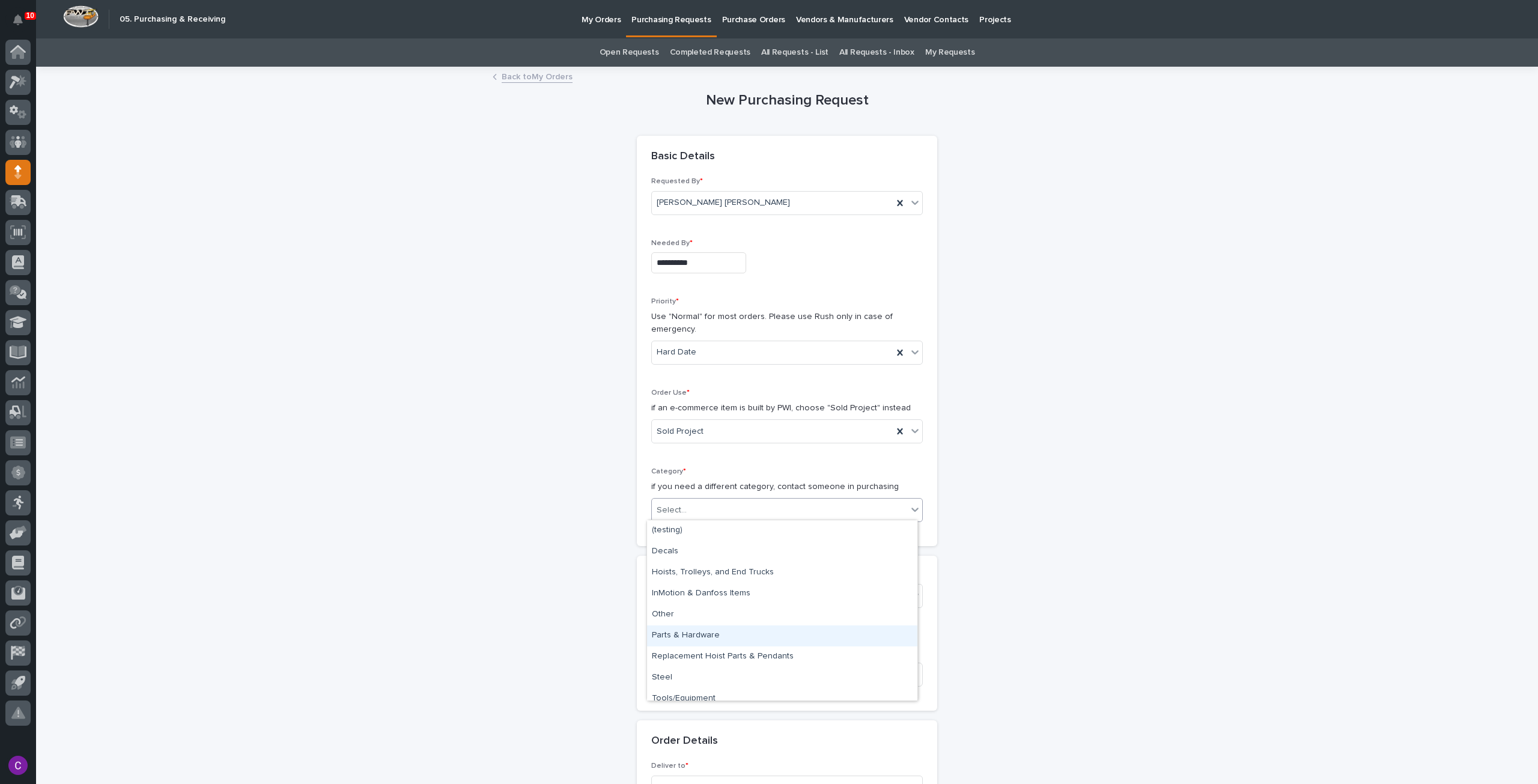
click at [710, 629] on div "Parts & Hardware" at bounding box center [782, 635] width 270 height 21
drag, startPoint x: 733, startPoint y: 592, endPoint x: 733, endPoint y: 600, distance: 8.0
click at [734, 592] on div "Select..." at bounding box center [779, 595] width 256 height 20
type input "*****"
click at [711, 625] on div "26595 - Stair Zone - City of Monroe - OH - Straight Stair" at bounding box center [782, 616] width 270 height 21
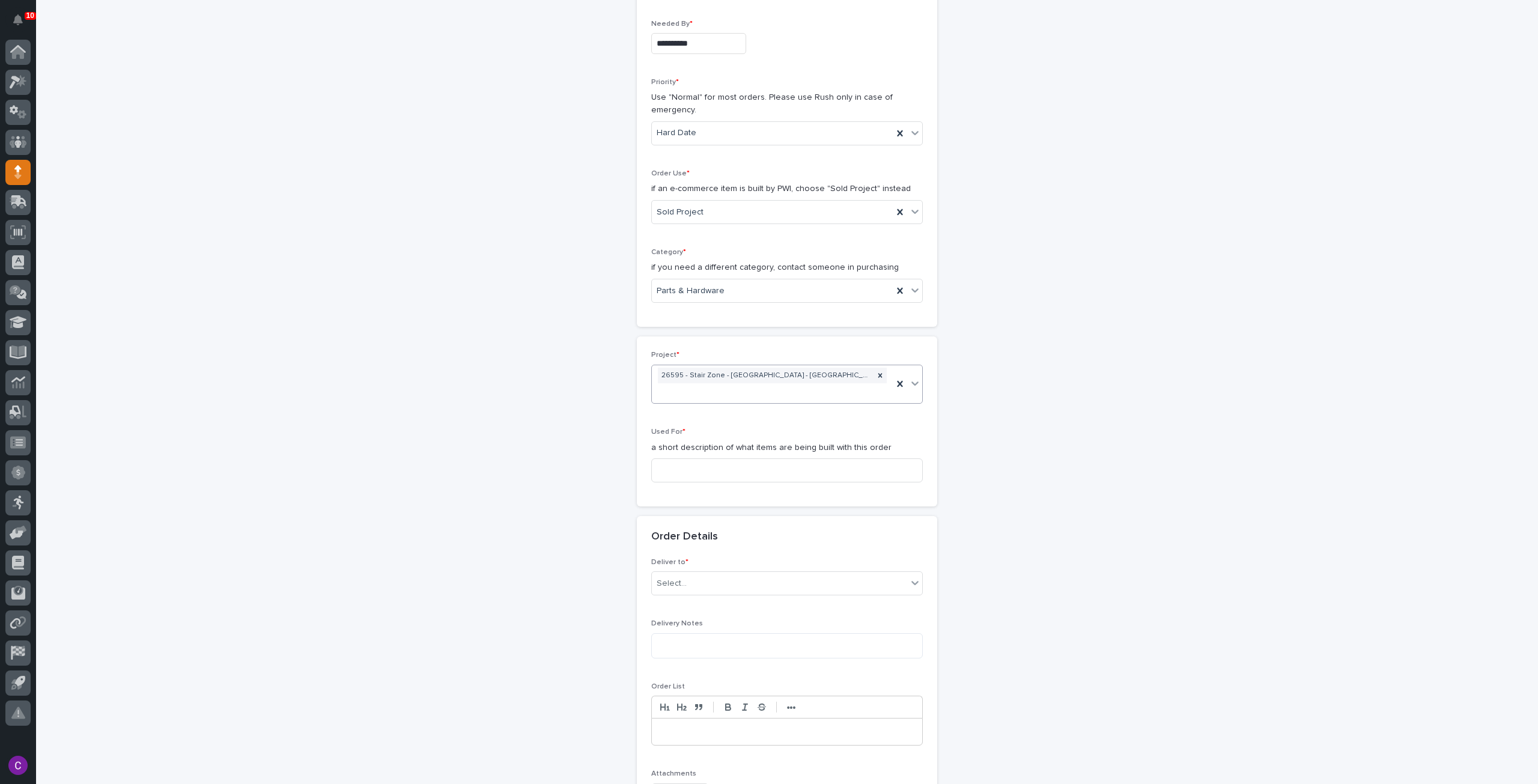
scroll to position [240, 0]
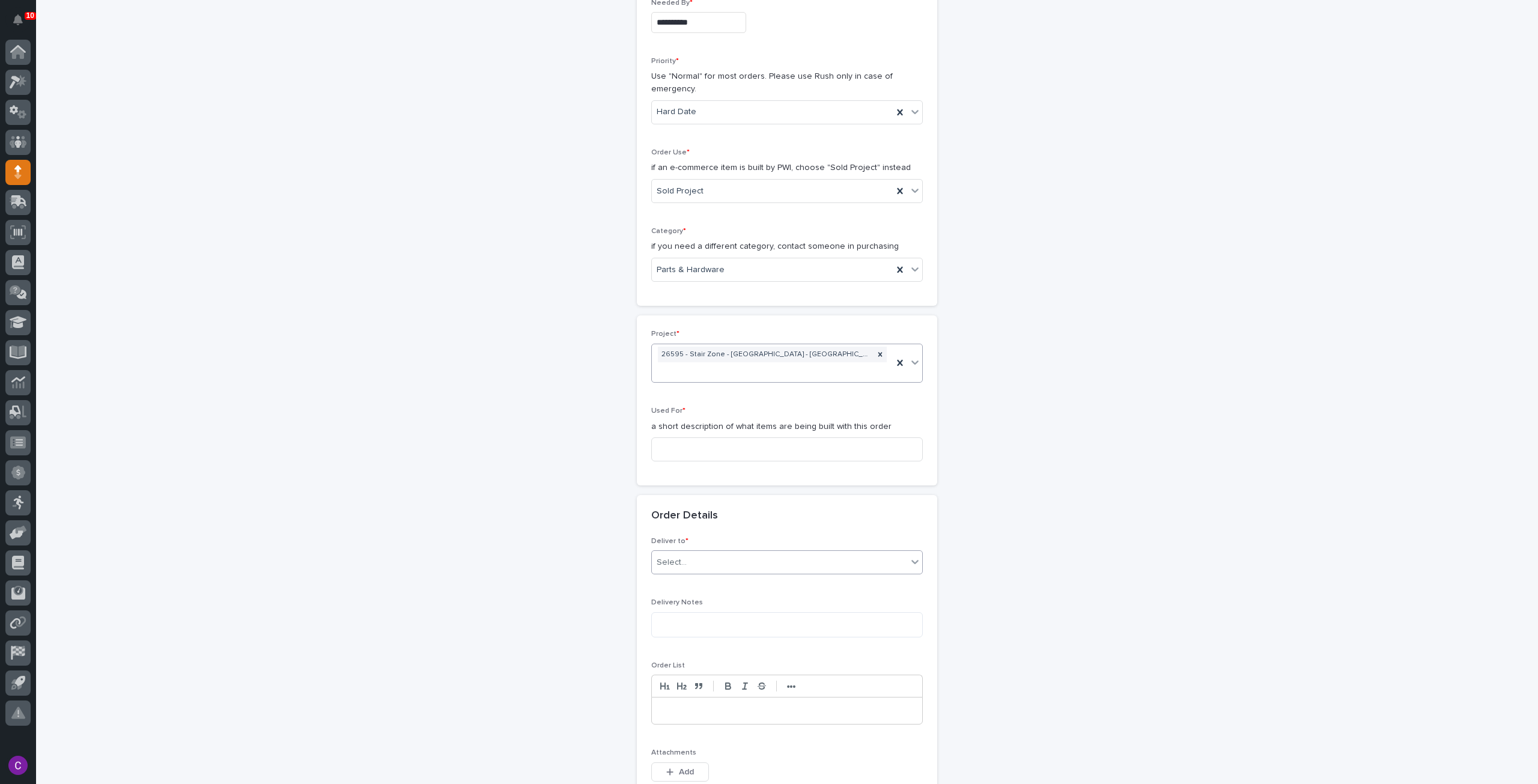
click at [723, 553] on div "Select..." at bounding box center [779, 562] width 256 height 20
click at [713, 565] on div "PWI" at bounding box center [782, 567] width 270 height 21
click at [710, 439] on input at bounding box center [786, 449] width 272 height 24
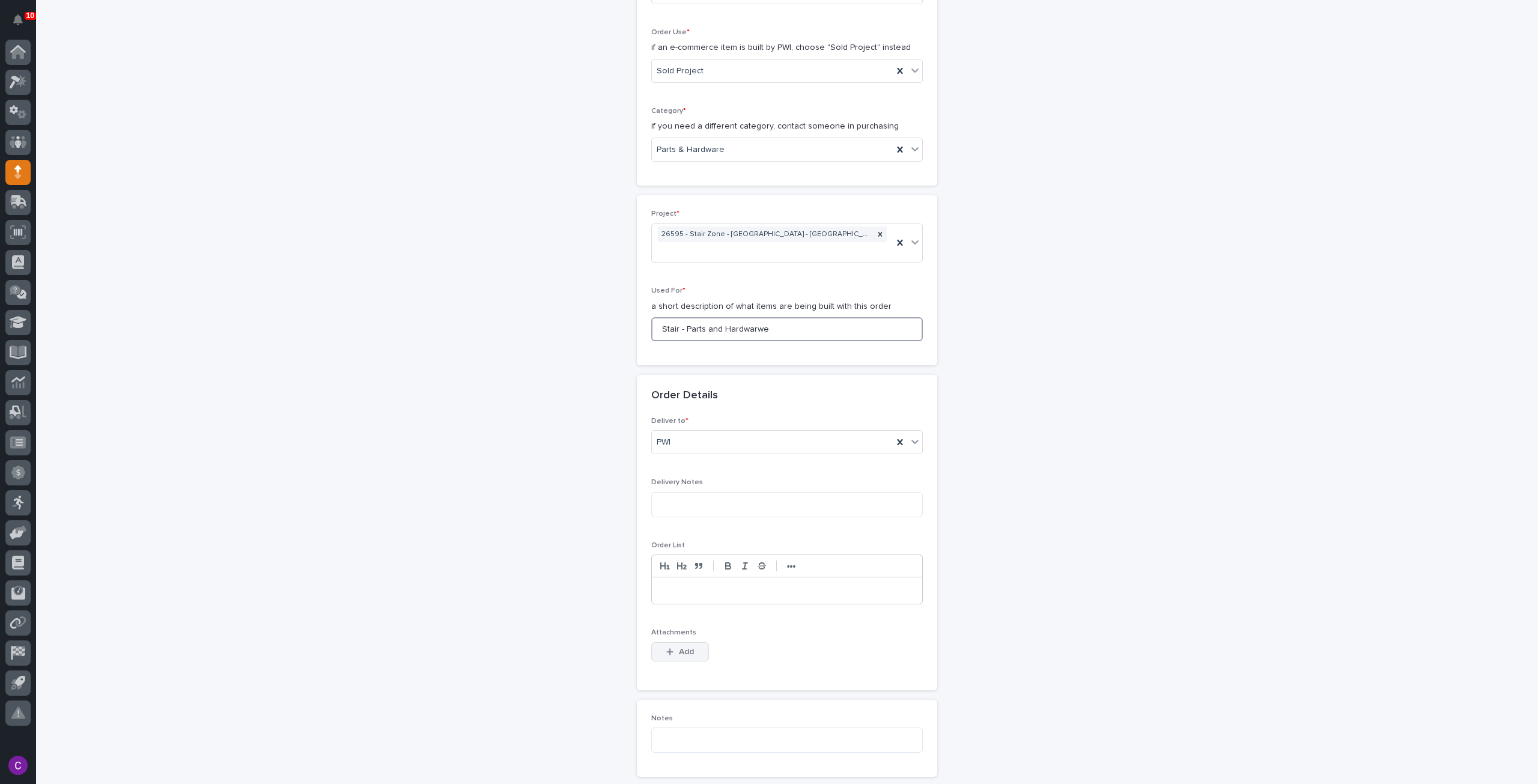
type input "Stair - Parts and Hardwarwe"
click at [674, 642] on button "Add" at bounding box center [679, 652] width 58 height 19
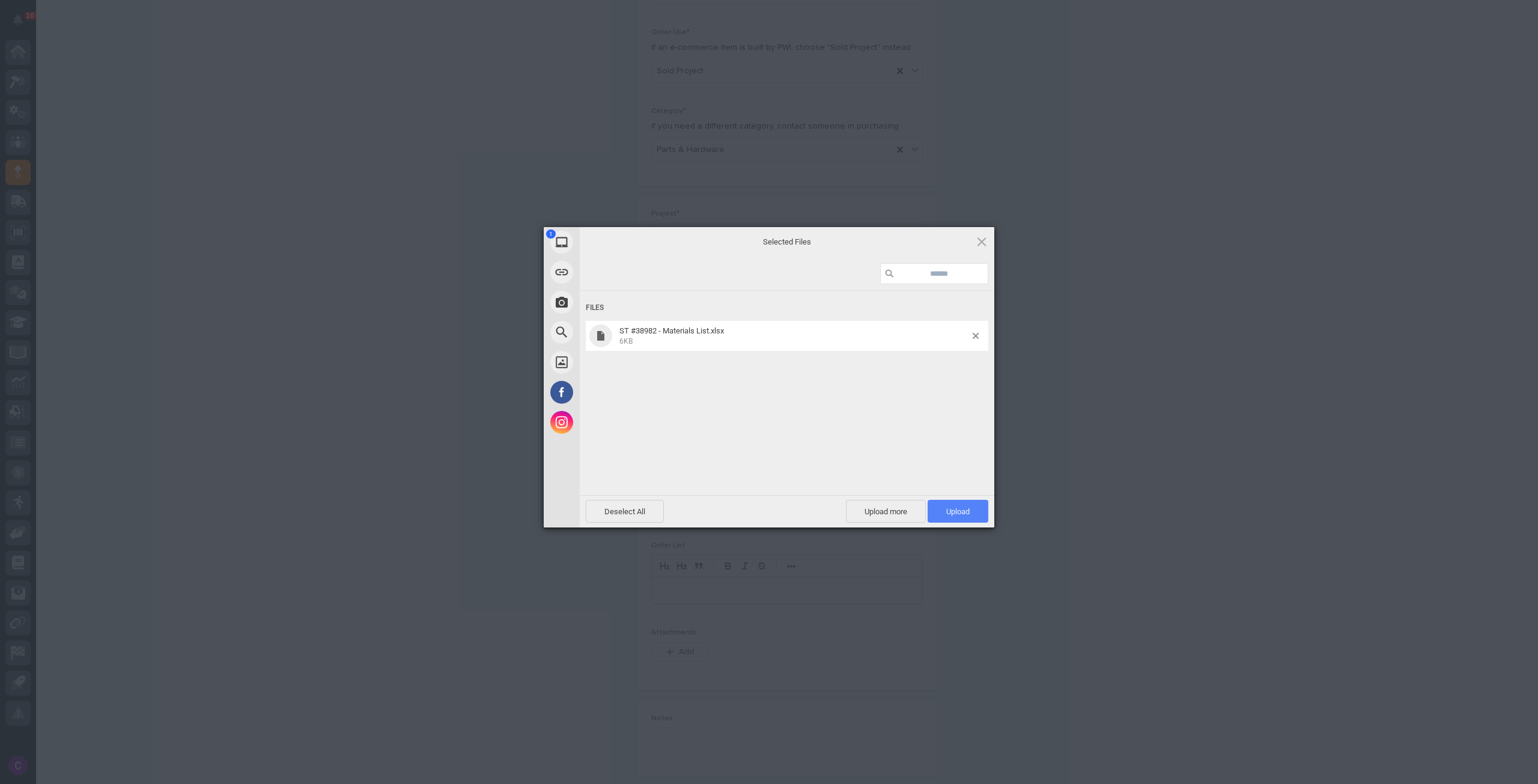
click at [979, 508] on span "Upload 1" at bounding box center [958, 510] width 60 height 23
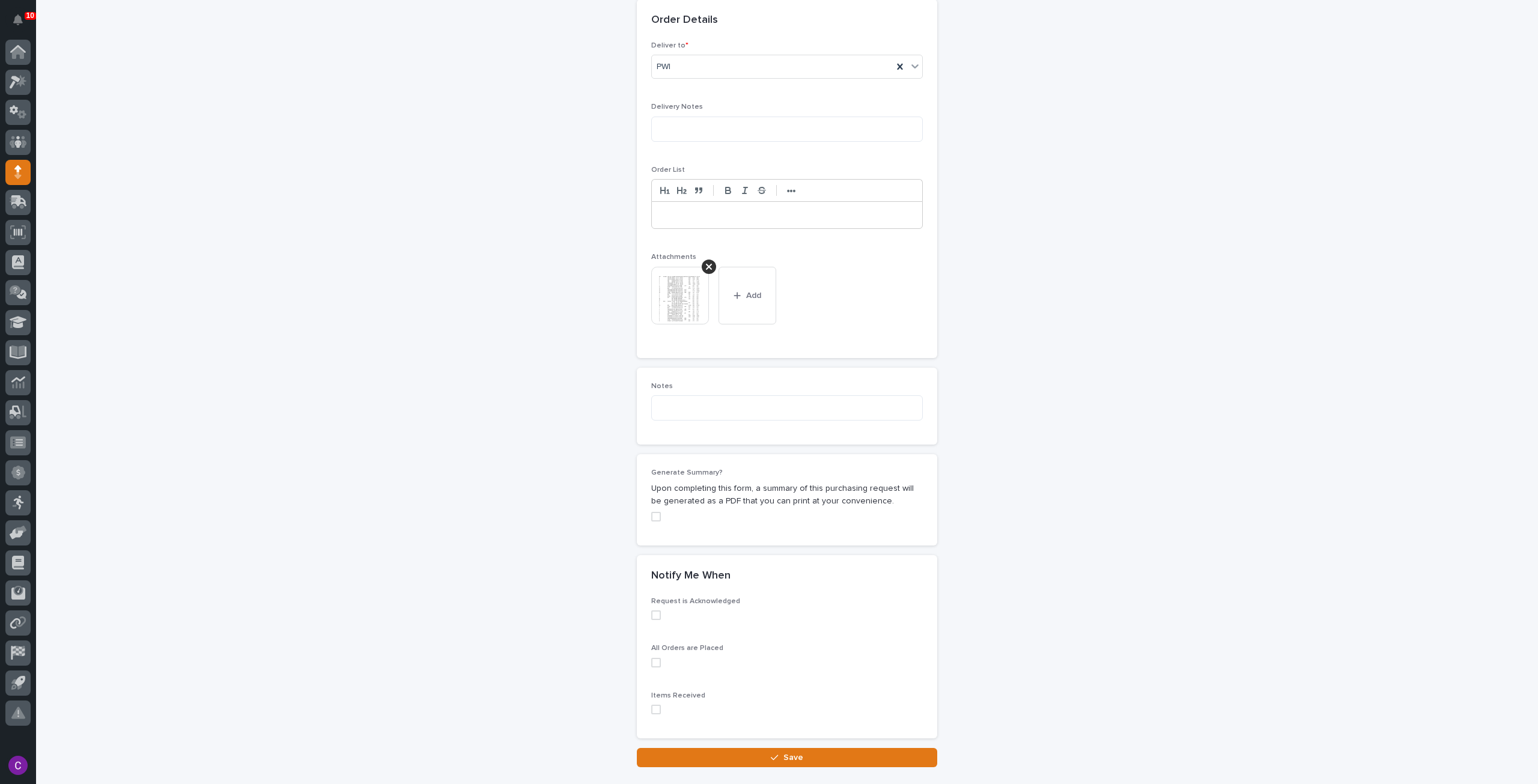
scroll to position [794, 0]
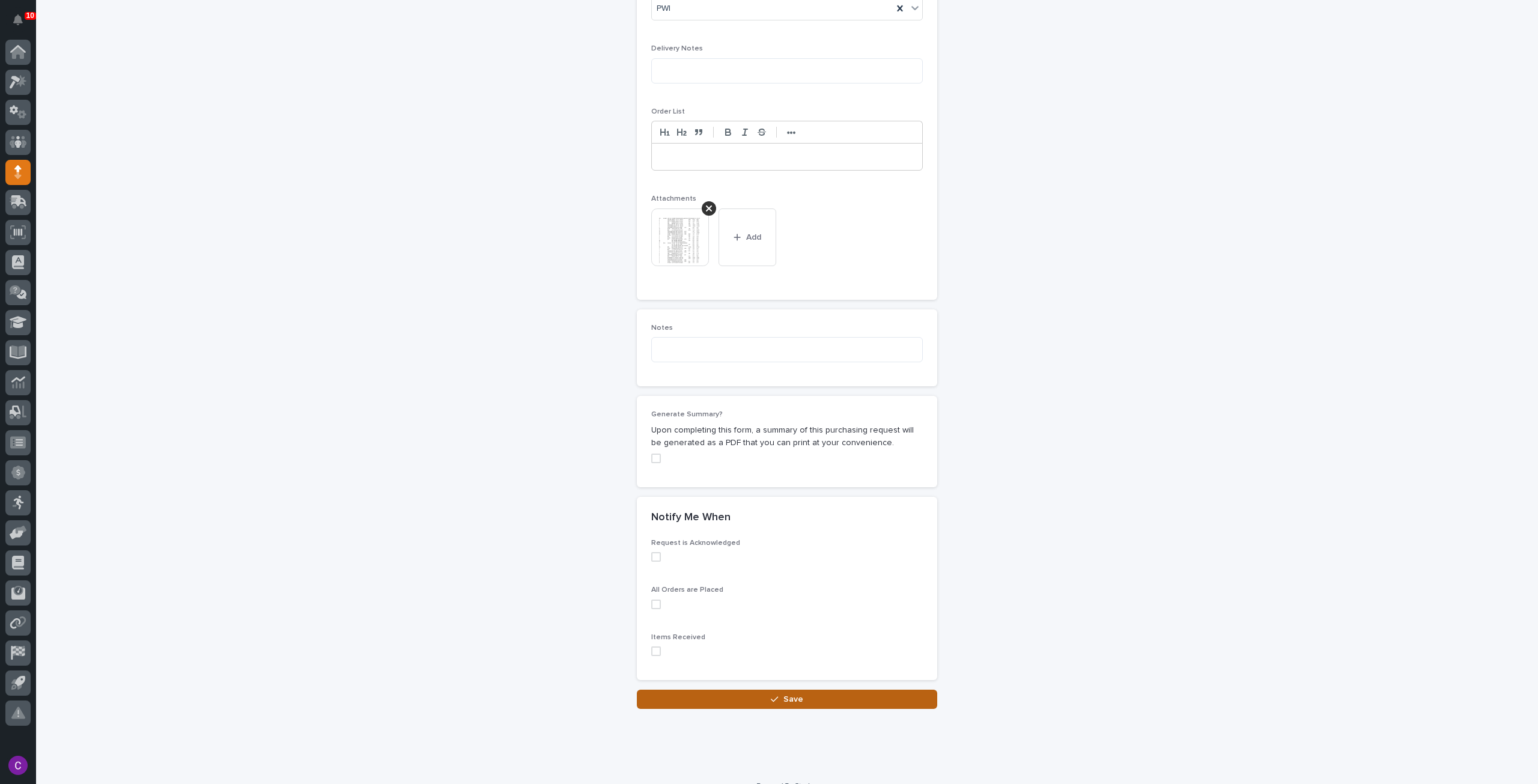
click at [745, 689] on button "Save" at bounding box center [787, 699] width 301 height 19
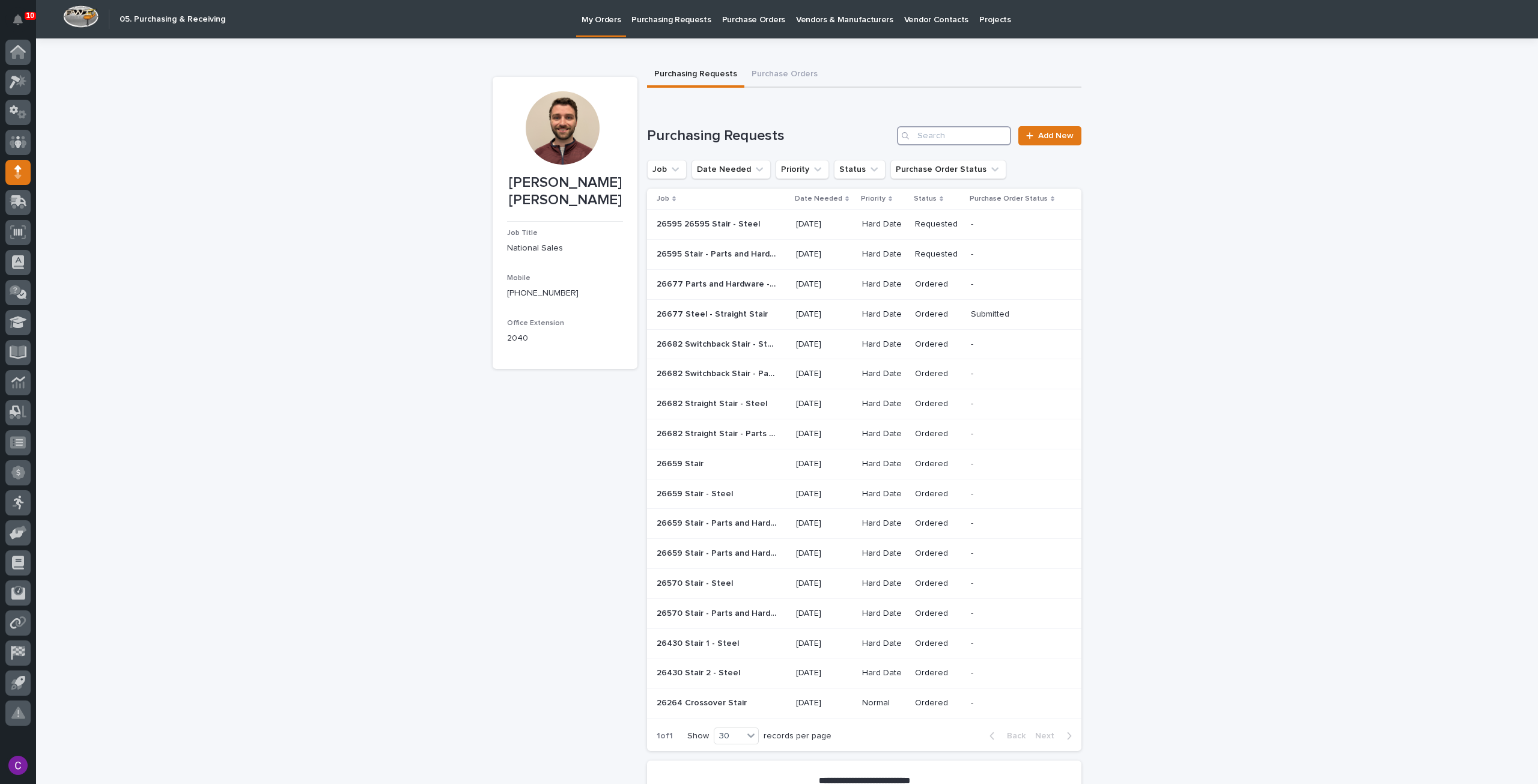
click at [972, 143] on input "Search" at bounding box center [954, 135] width 114 height 19
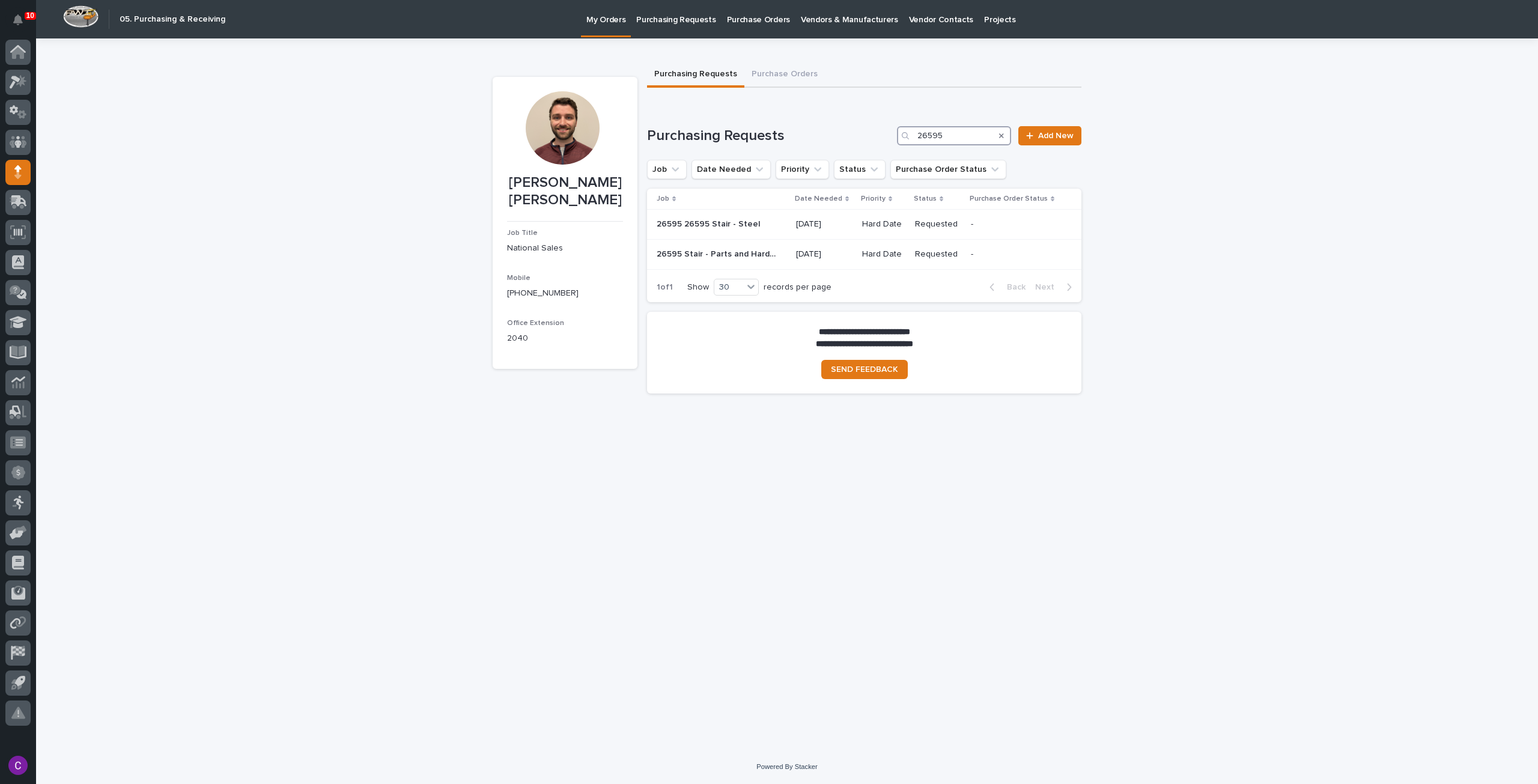
type input "26595"
click at [1370, 277] on div "**********" at bounding box center [787, 394] width 1502 height 711
click at [1001, 133] on icon "Search" at bounding box center [1001, 136] width 5 height 7
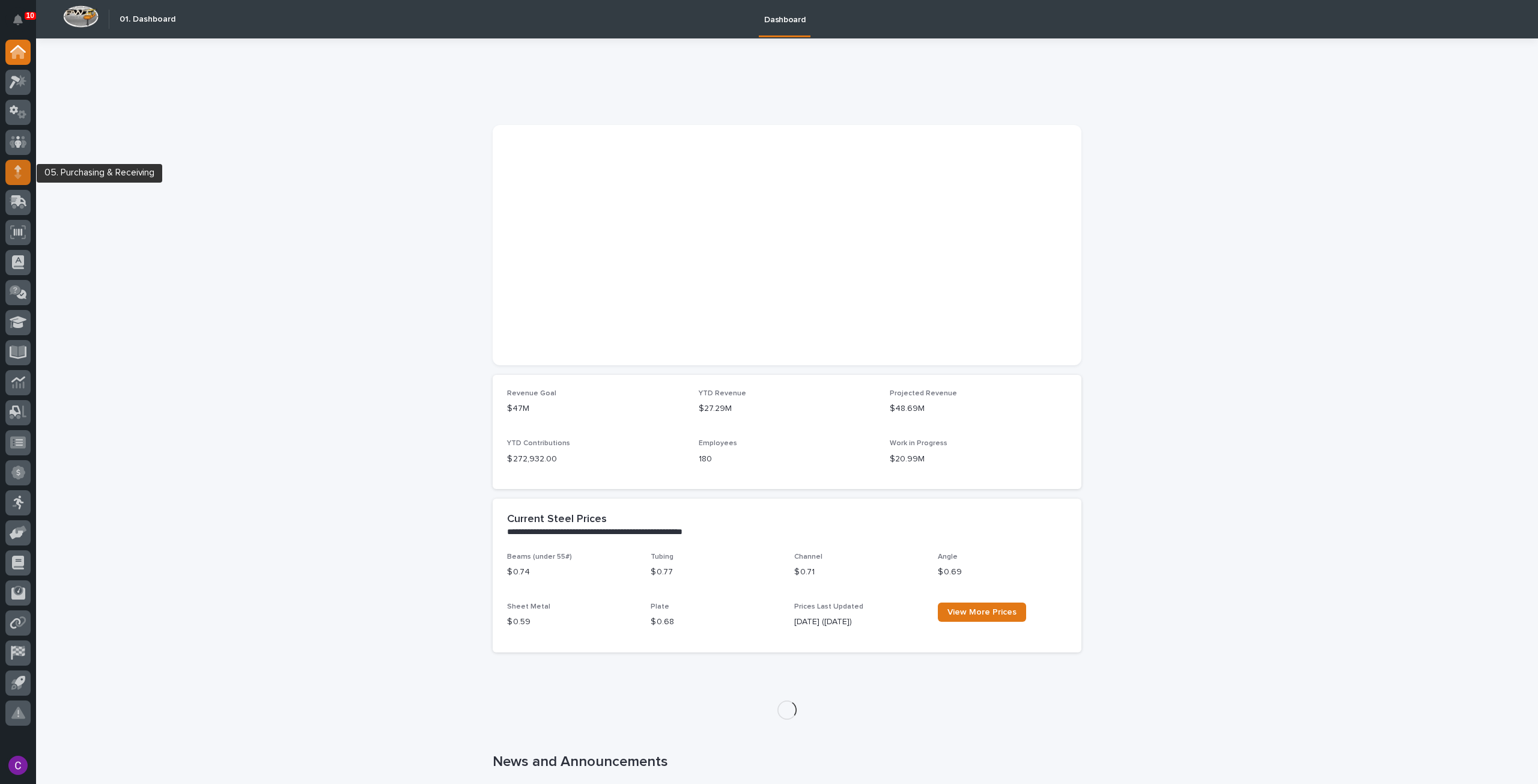
click at [9, 165] on div at bounding box center [17, 172] width 25 height 25
